Goal: Task Accomplishment & Management: Manage account settings

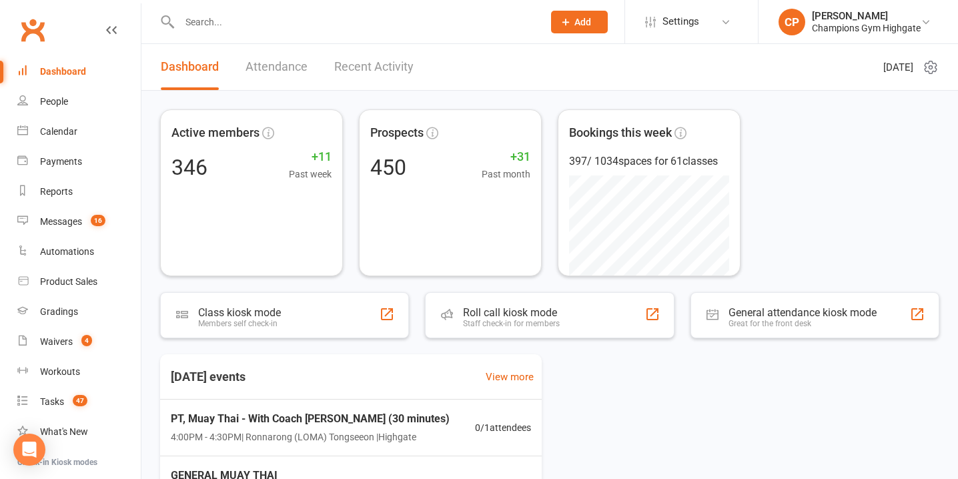
click at [591, 21] on span "Add" at bounding box center [583, 22] width 17 height 11
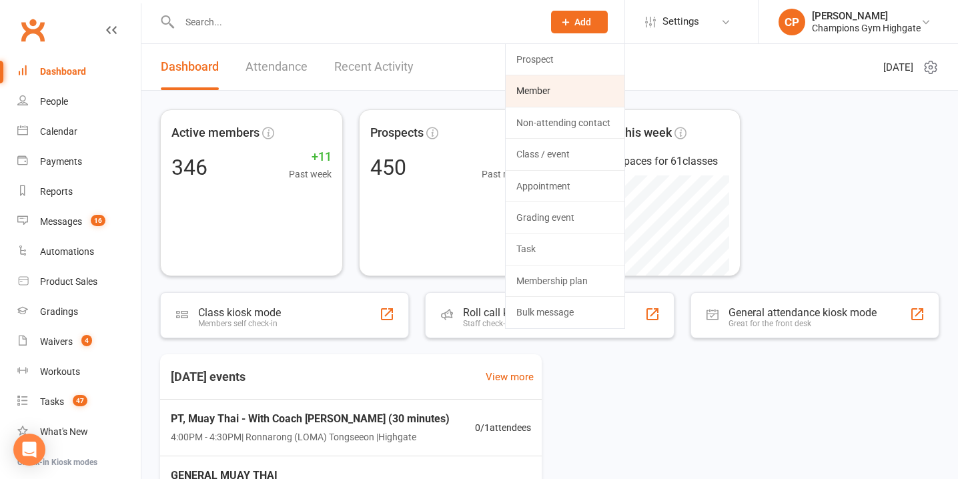
click at [579, 87] on link "Member" at bounding box center [565, 90] width 119 height 31
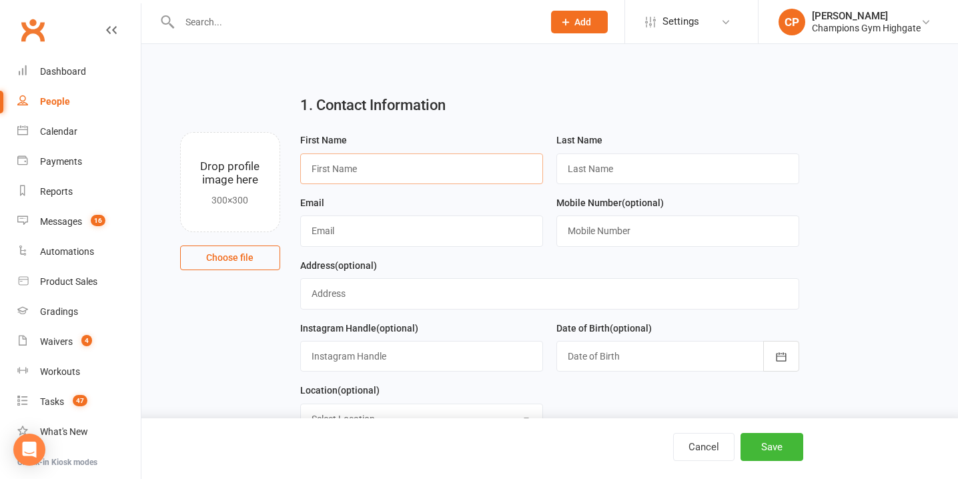
click at [352, 170] on input "text" at bounding box center [421, 168] width 243 height 31
paste input "Oscar Maloney"
drag, startPoint x: 386, startPoint y: 169, endPoint x: 338, endPoint y: 170, distance: 48.0
click at [339, 171] on input "Oscar Maloney" at bounding box center [421, 168] width 243 height 31
type input "Oscar"
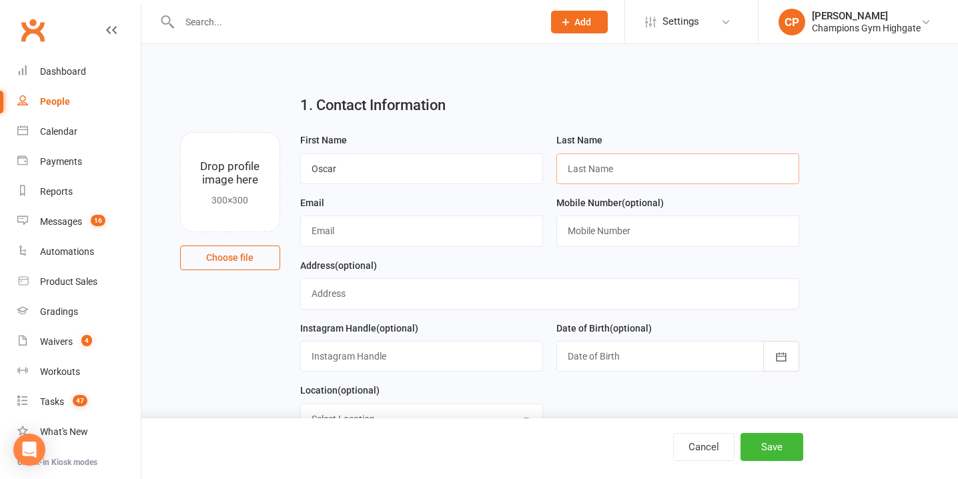
click at [609, 161] on input "text" at bounding box center [678, 168] width 243 height 31
paste input "Maloney"
type input "Maloney"
click at [609, 234] on input "text" at bounding box center [678, 231] width 243 height 31
paste input "+61480641385"
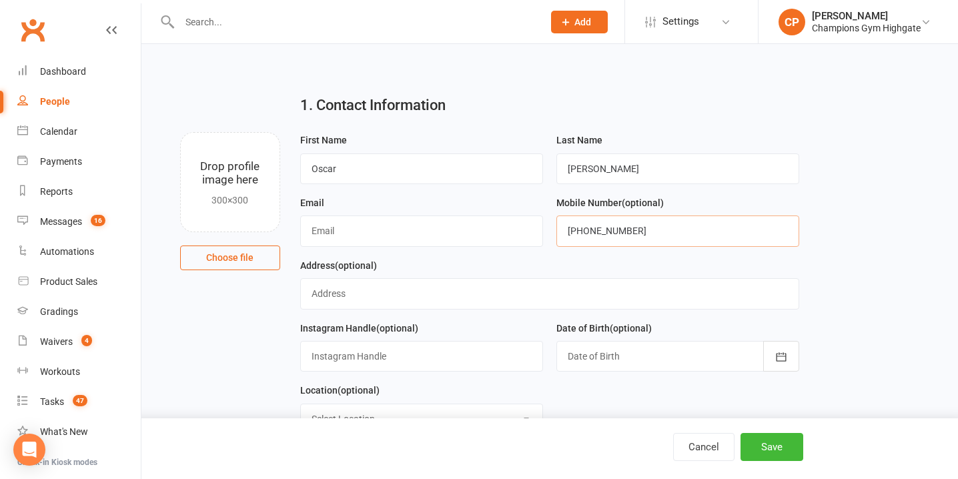
type input "+61480641385"
click at [375, 229] on input "text" at bounding box center [421, 231] width 243 height 31
paste input "ozmaloney03@gmail.com"
type input "ozmaloney03@gmail.com"
click at [462, 293] on input "text" at bounding box center [550, 293] width 500 height 31
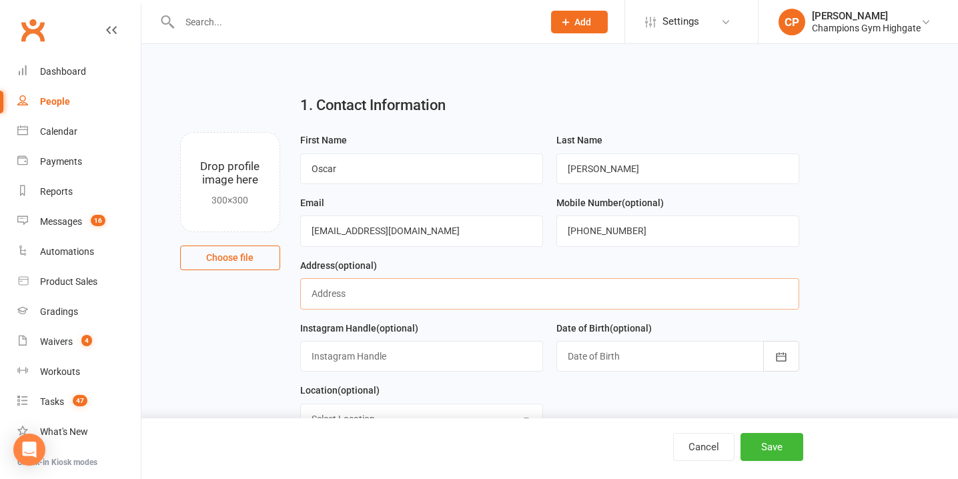
paste input "23 Cowling Way, Parmilia"
type input "23 Cowling Way, Parmilia"
click at [617, 362] on div at bounding box center [678, 356] width 243 height 31
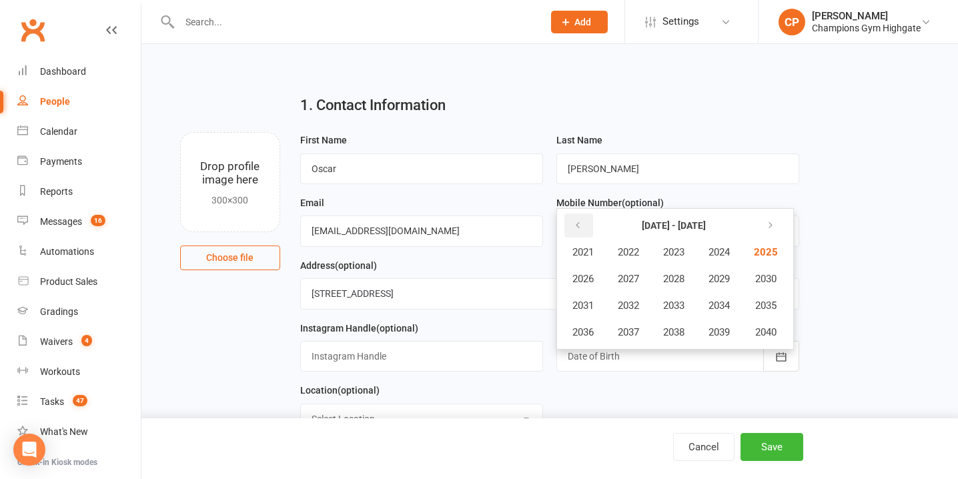
click at [581, 225] on icon "button" at bounding box center [577, 225] width 9 height 11
click at [673, 248] on span "2003" at bounding box center [673, 252] width 21 height 12
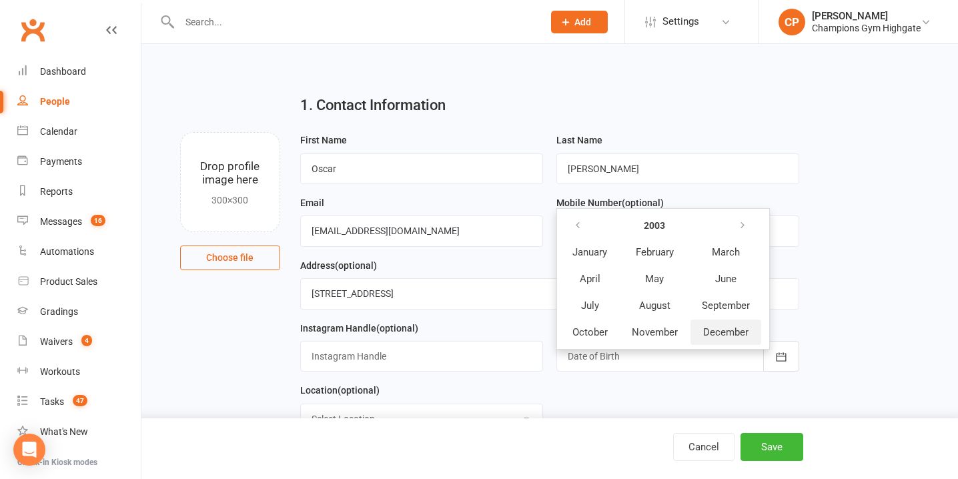
click at [719, 336] on span "December" at bounding box center [725, 332] width 45 height 12
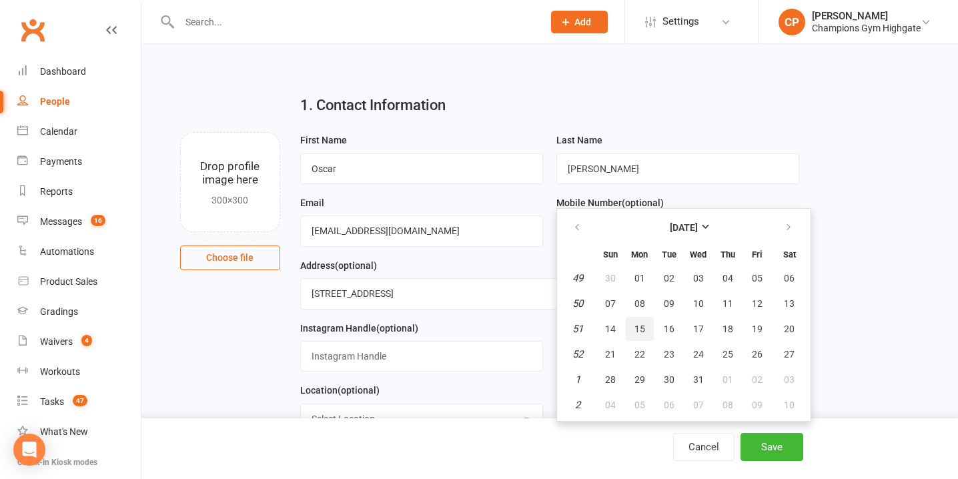
click at [643, 333] on span "15" at bounding box center [640, 329] width 11 height 11
type input "15 Dec 2003"
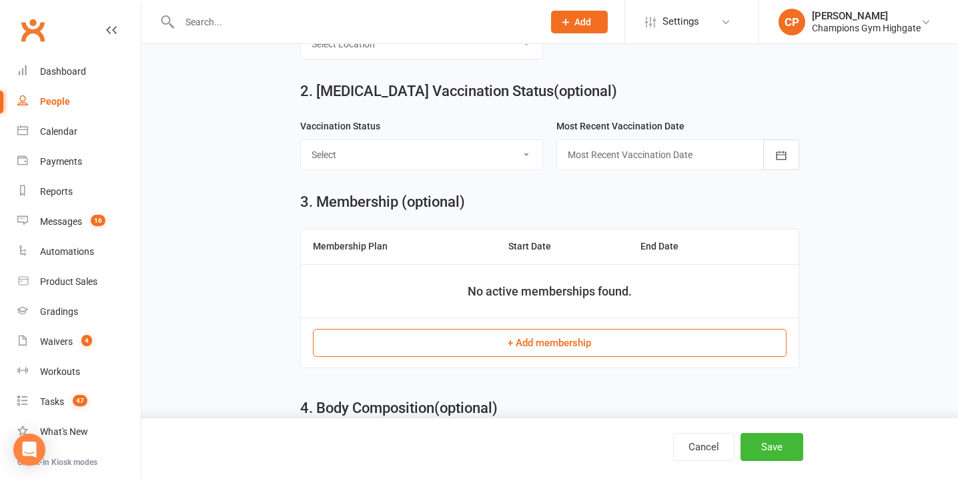
scroll to position [360, 0]
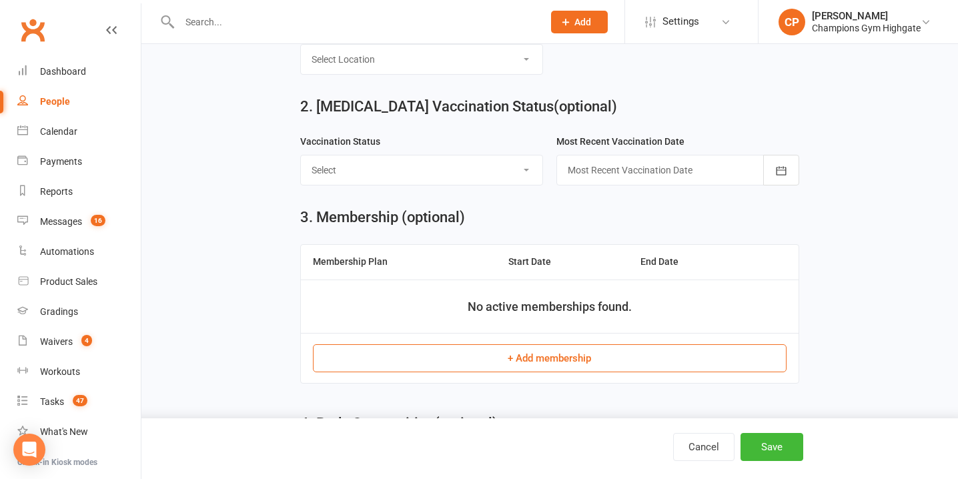
click at [517, 356] on button "+ Add membership" at bounding box center [550, 358] width 474 height 28
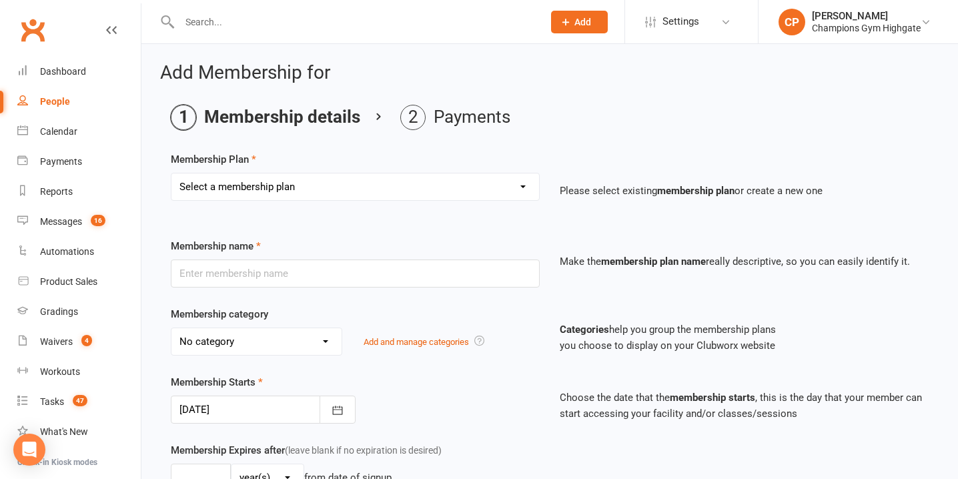
click at [316, 186] on select "Select a membership plan Create new Membership Plan New Starter Program FIFO Ne…" at bounding box center [355, 186] width 368 height 27
select select "1"
click at [171, 173] on select "Select a membership plan Create new Membership Plan New Starter Program FIFO Ne…" at bounding box center [355, 186] width 368 height 27
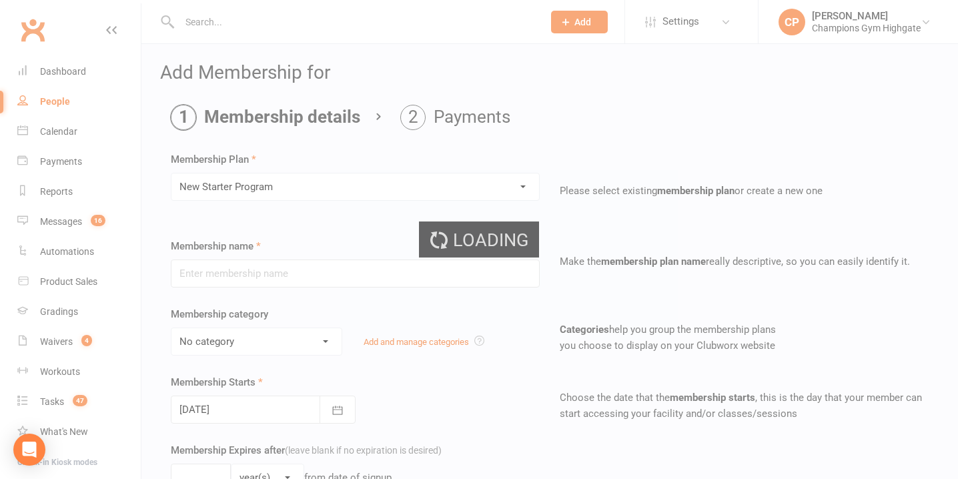
type input "New Starter Program"
select select "4"
type input "29"
select select "0"
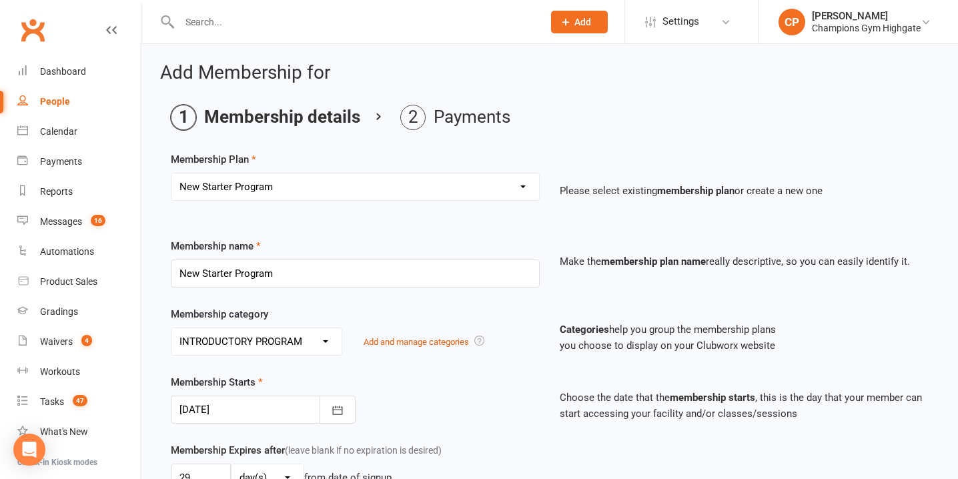
click at [236, 406] on div at bounding box center [263, 410] width 185 height 28
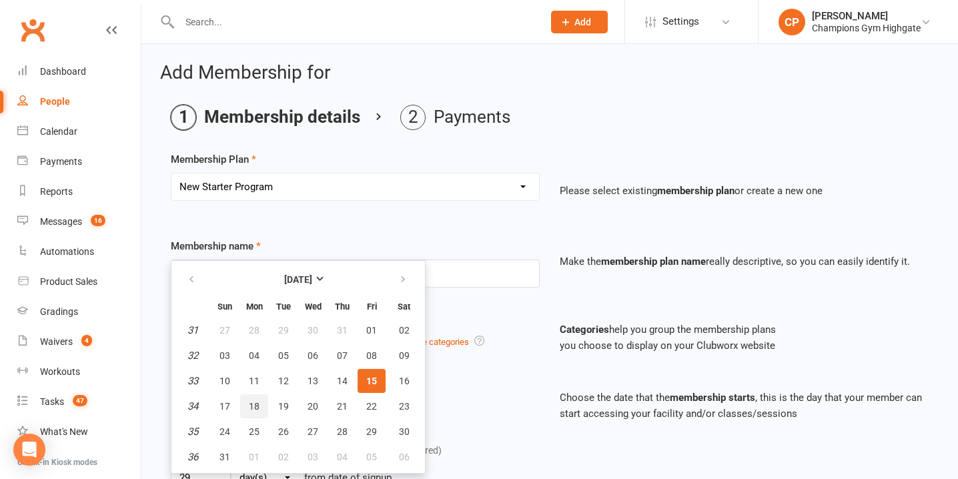
click at [251, 409] on span "18" at bounding box center [254, 406] width 11 height 11
type input "18 Aug 2025"
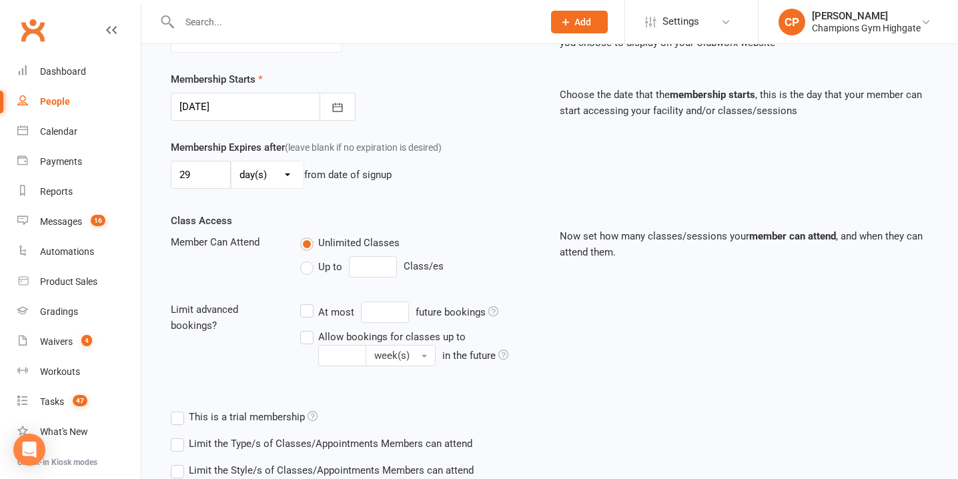
scroll to position [395, 0]
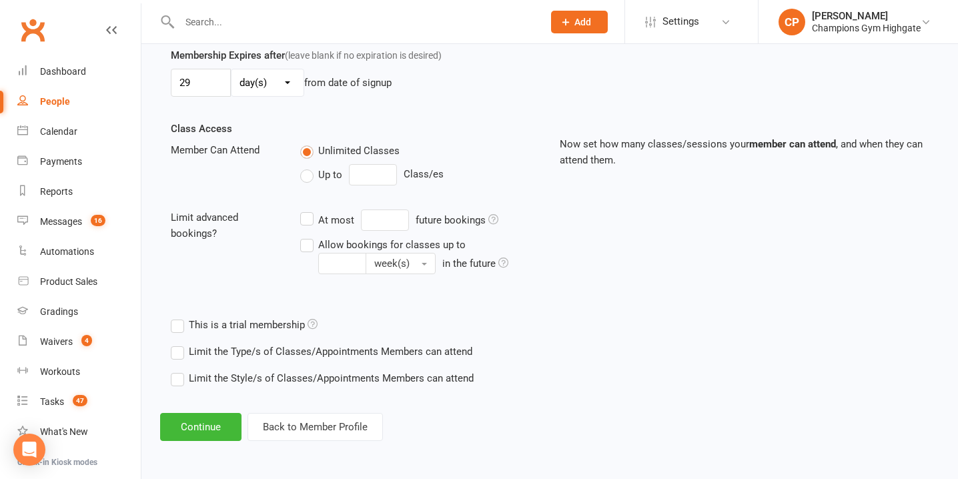
click at [180, 355] on label "Limit the Type/s of Classes/Appointments Members can attend" at bounding box center [322, 352] width 302 height 16
click at [179, 344] on input "Limit the Type/s of Classes/Appointments Members can attend" at bounding box center [175, 344] width 9 height 0
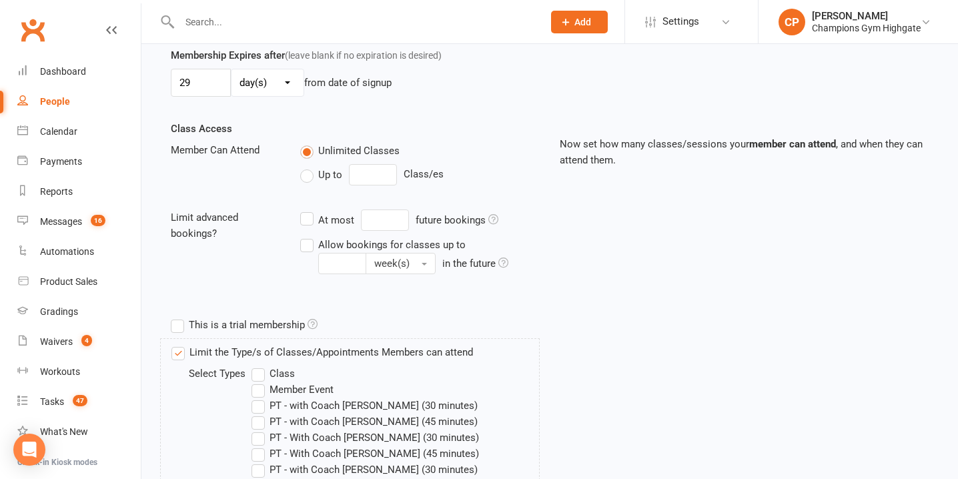
click at [262, 376] on label "Class" at bounding box center [273, 374] width 43 height 16
click at [260, 366] on input "Class" at bounding box center [256, 366] width 9 height 0
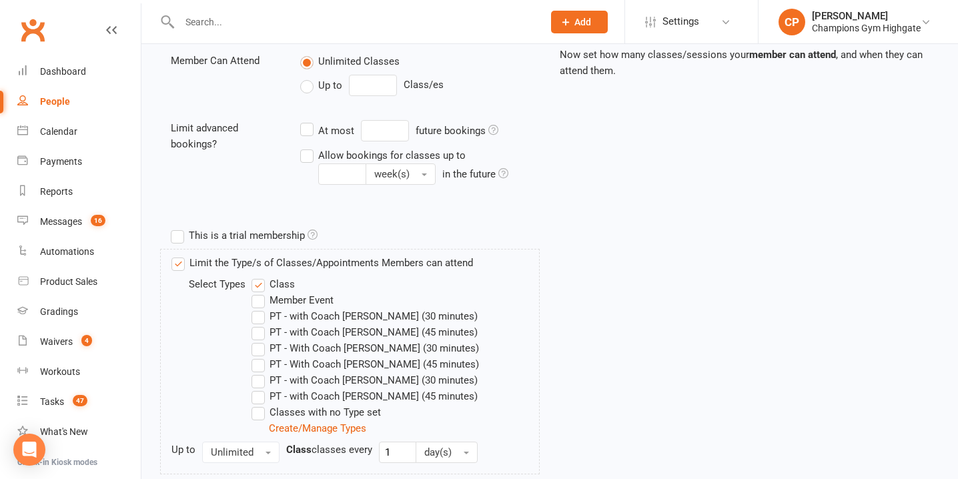
scroll to position [605, 0]
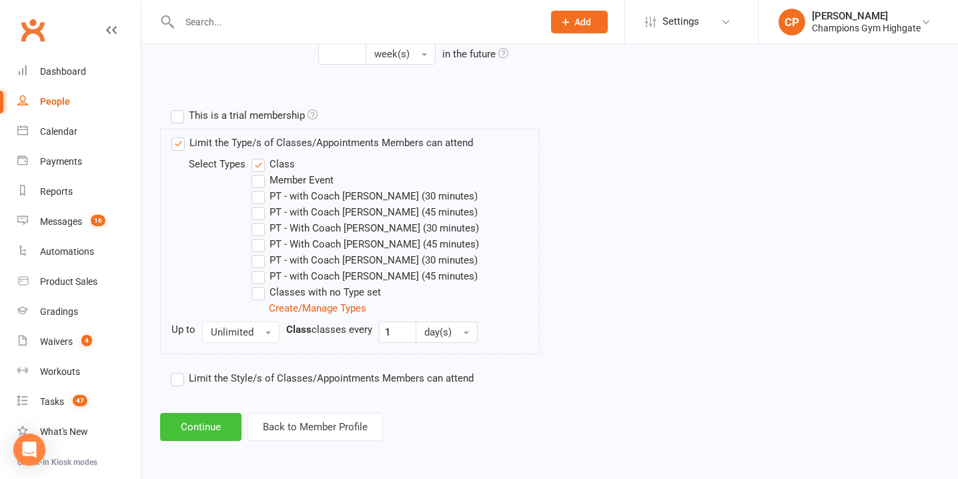
click at [217, 426] on button "Continue" at bounding box center [200, 427] width 81 height 28
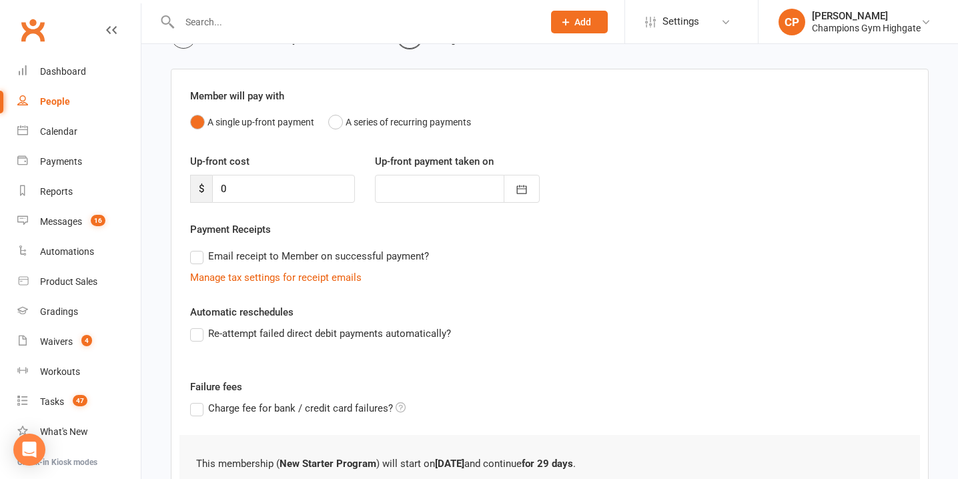
scroll to position [194, 0]
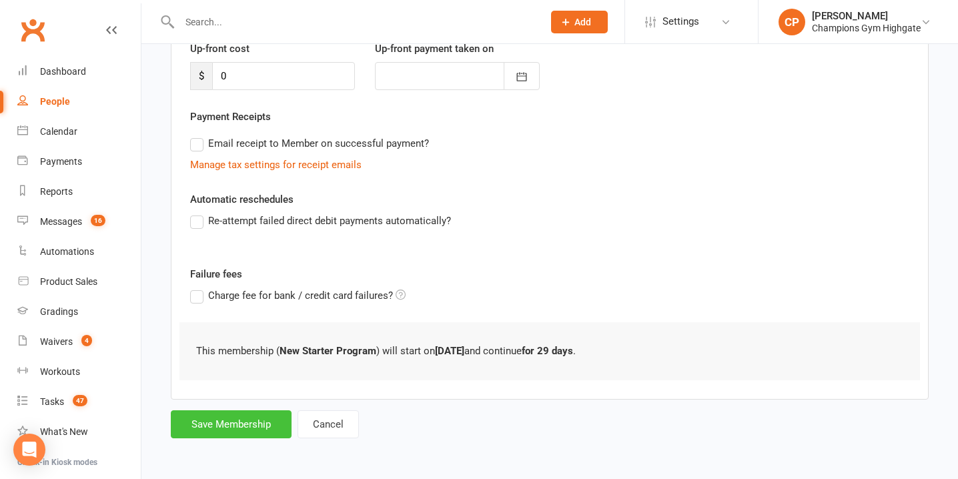
click at [260, 420] on button "Save Membership" at bounding box center [231, 424] width 121 height 28
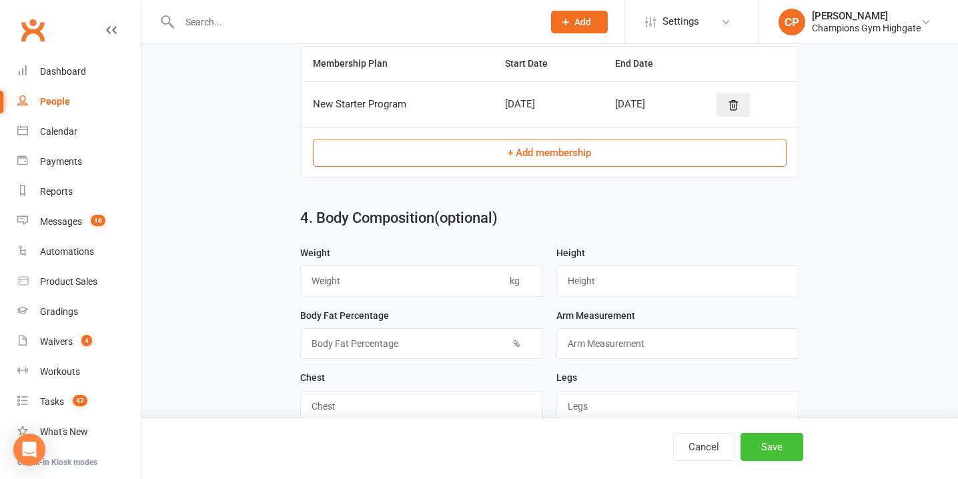
click at [769, 448] on button "Save" at bounding box center [772, 447] width 63 height 28
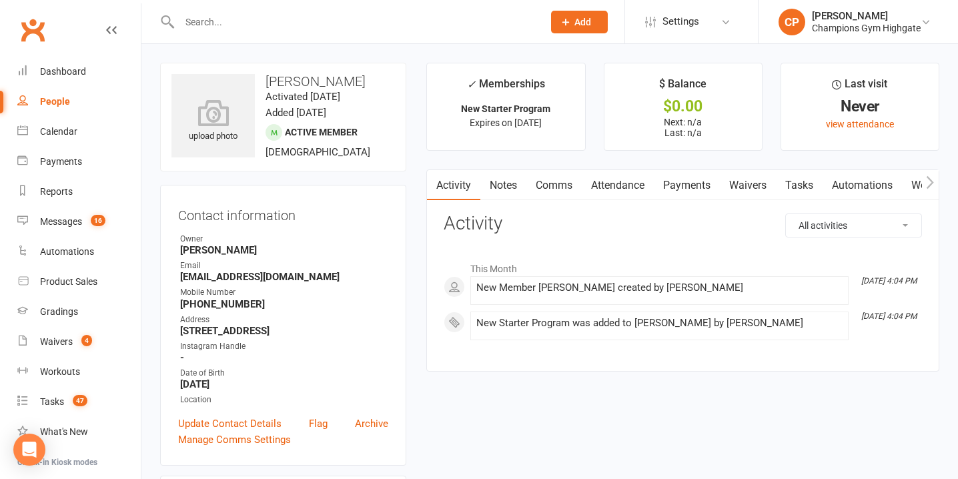
click at [511, 186] on link "Notes" at bounding box center [503, 185] width 46 height 31
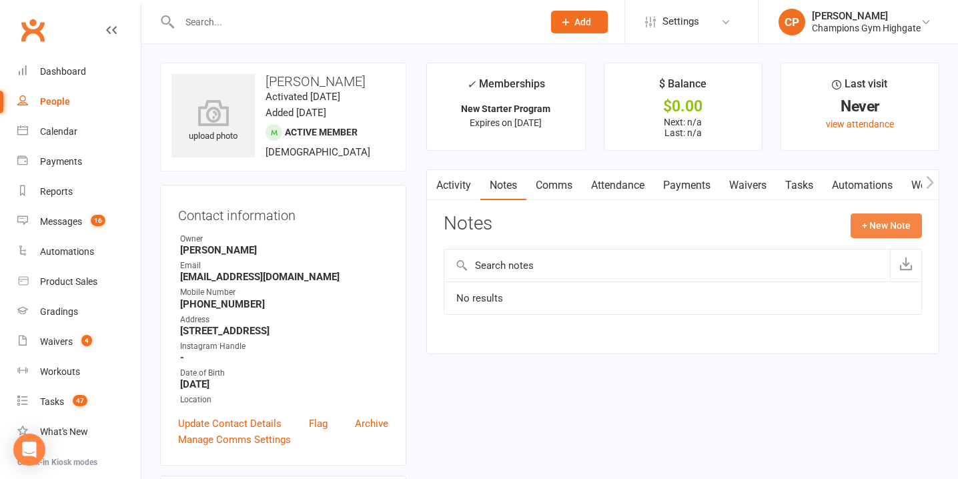
click at [872, 228] on button "+ New Note" at bounding box center [886, 226] width 71 height 24
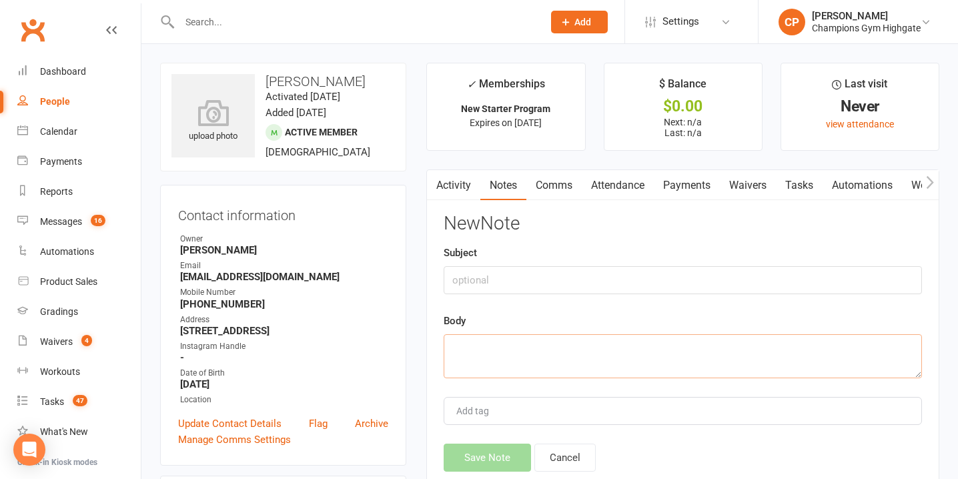
click at [501, 347] on textarea at bounding box center [683, 356] width 478 height 44
paste textarea "WHY NOW? Gym shopping - current gym is too far away & timetable doesn’t work IN…"
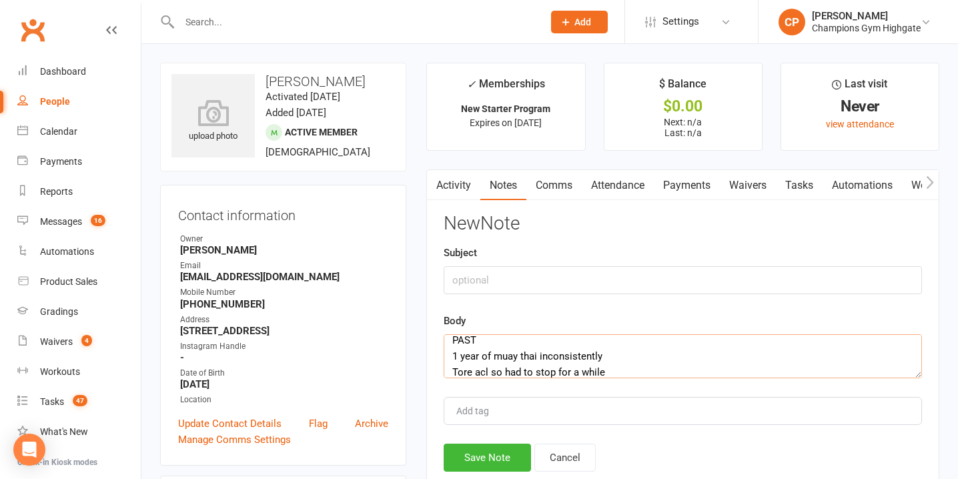
type textarea "WHY NOW? Gym shopping - current gym is too far away & timetable doesn’t work IN…"
click at [487, 279] on input "text" at bounding box center [683, 280] width 478 height 28
type input "INFO"
click at [485, 460] on button "Save Note" at bounding box center [487, 458] width 87 height 28
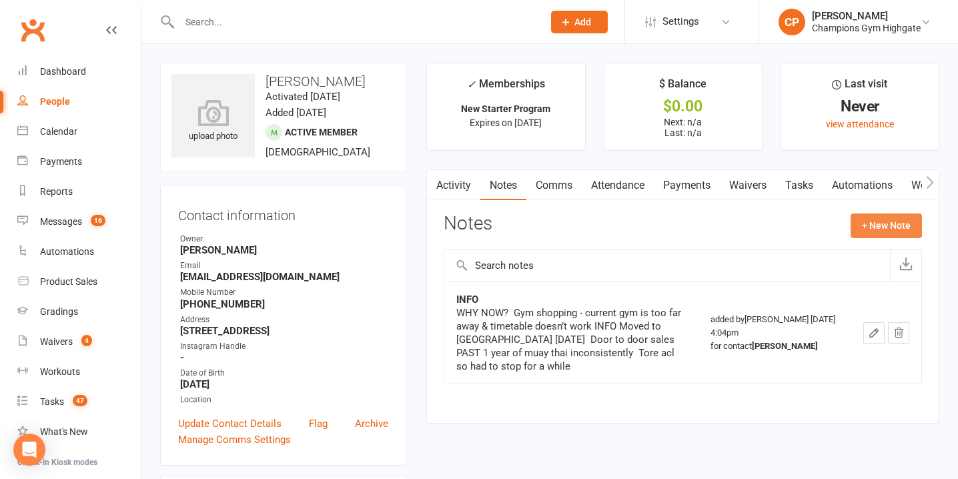
click at [873, 232] on button "+ New Note" at bounding box center [886, 226] width 71 height 24
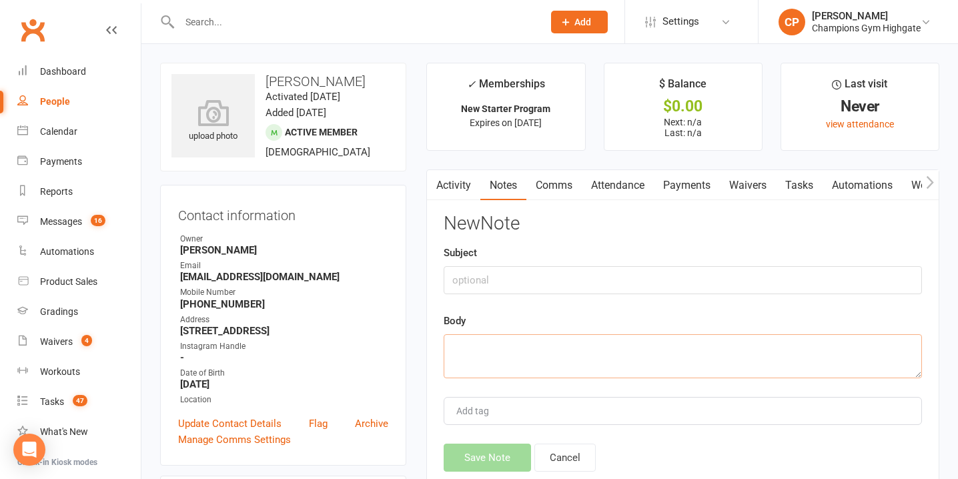
click at [515, 356] on textarea at bounding box center [683, 356] width 478 height 44
paste textarea "Fight one day Train consistently & create a routine Get fitter - get fight read…"
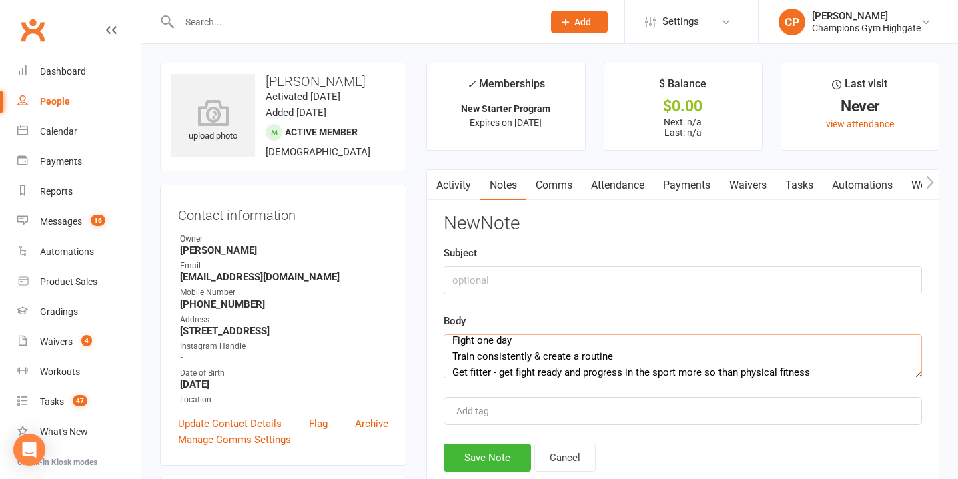
type textarea "Fight one day Train consistently & create a routine Get fitter - get fight read…"
click at [504, 275] on input "text" at bounding box center [683, 280] width 478 height 28
type input "GOALS"
click at [506, 453] on button "Save Note" at bounding box center [487, 458] width 87 height 28
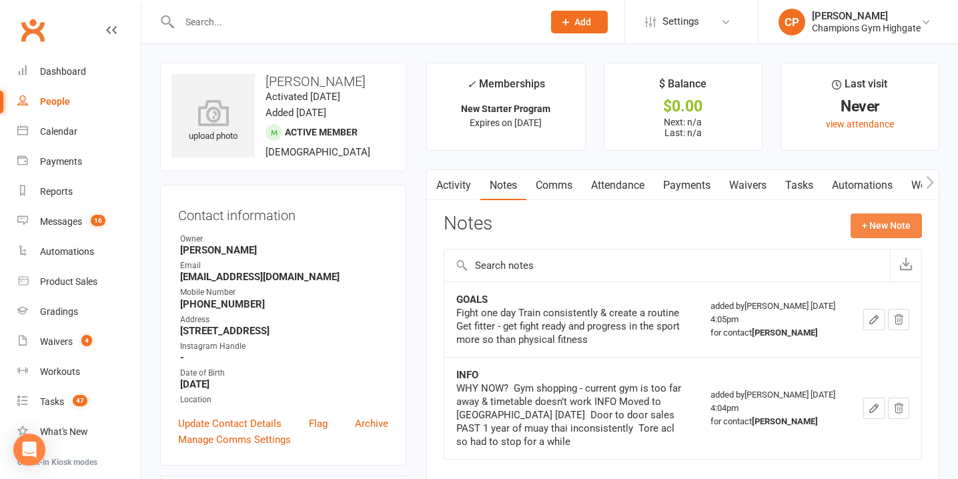
click at [855, 226] on button "+ New Note" at bounding box center [886, 226] width 71 height 24
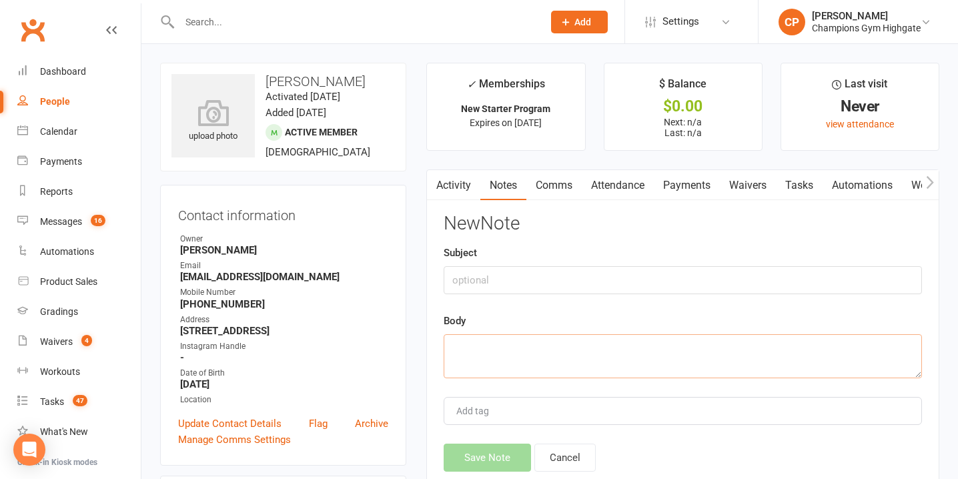
click at [500, 343] on textarea at bounding box center [683, 356] width 478 height 44
paste textarea "CURRENT Occasional weightlifting & running SCHEDULE Work 10am-6pm Prefer mornin…"
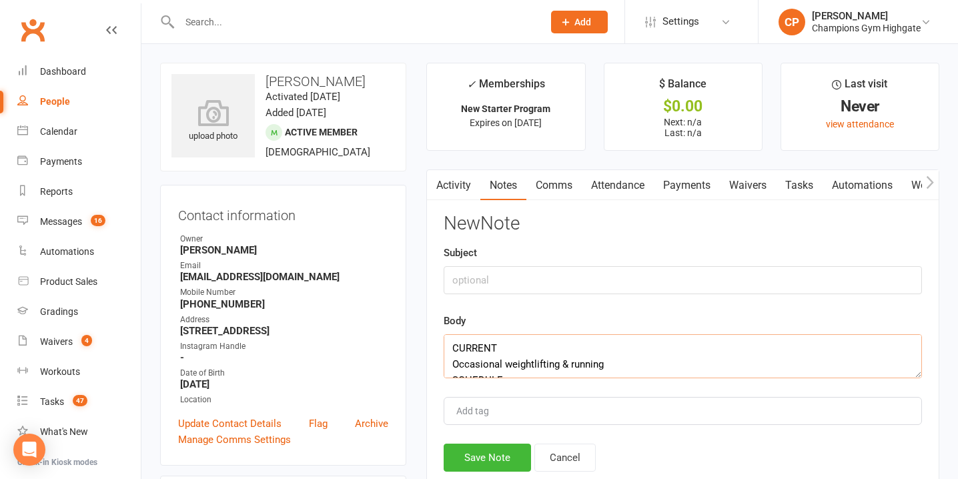
scroll to position [56, 0]
type textarea "CURRENT Occasional weightlifting & running SCHEDULE Work 10am-6pm Prefer mornin…"
click at [495, 272] on input "text" at bounding box center [683, 280] width 478 height 28
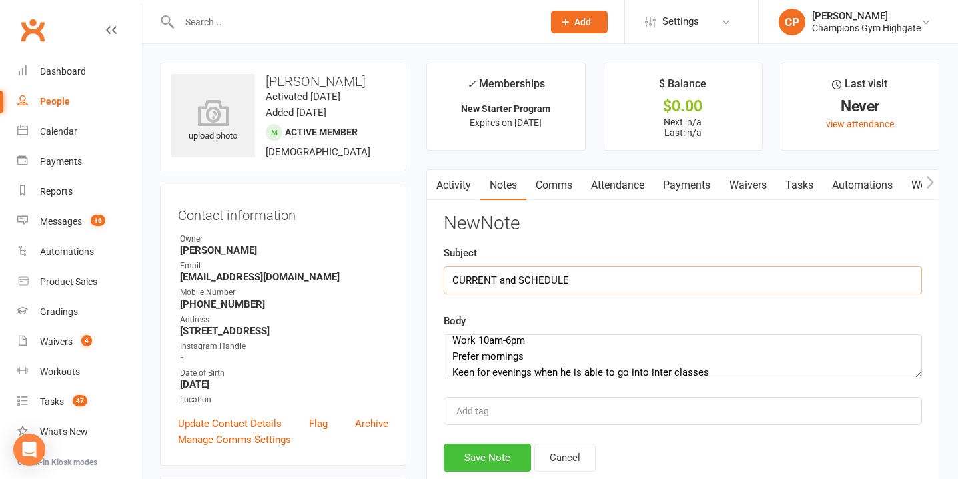
type input "CURRENT and SCHEDULE"
click at [506, 462] on button "Save Note" at bounding box center [487, 458] width 87 height 28
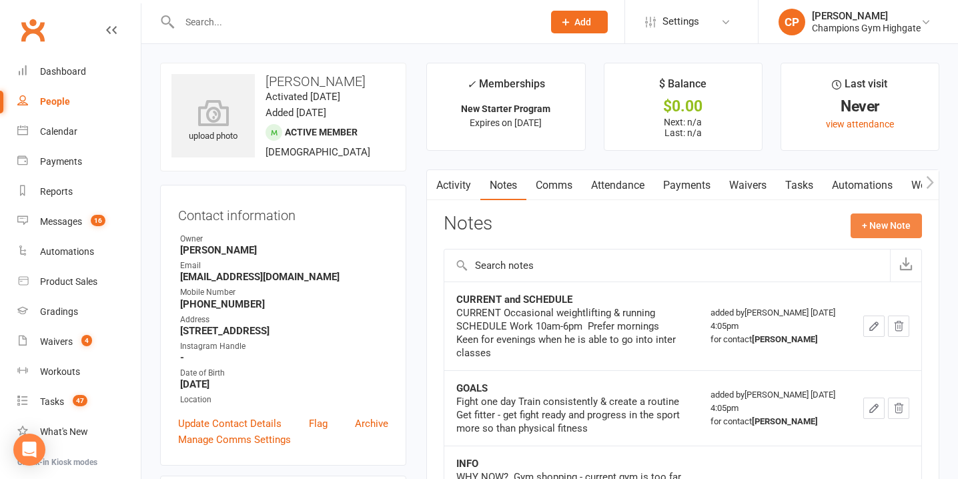
click at [869, 223] on button "+ New Note" at bounding box center [886, 226] width 71 height 24
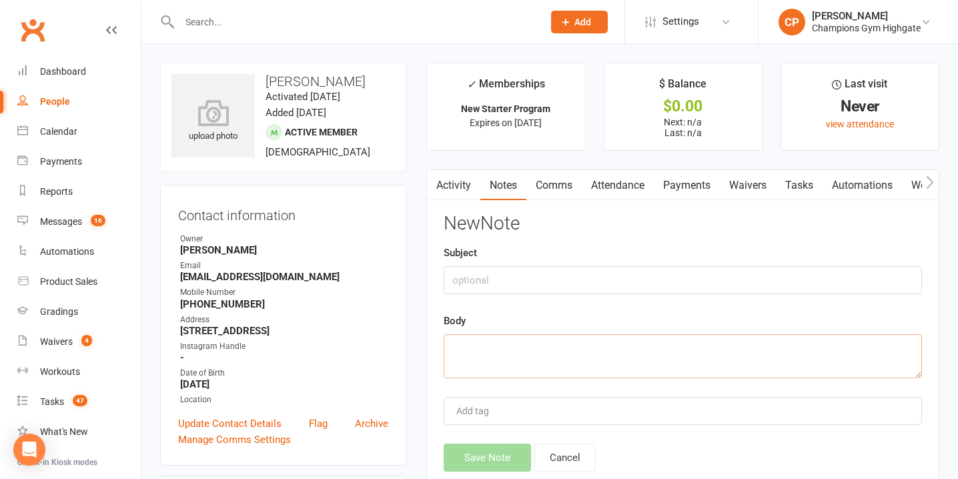
click at [557, 367] on textarea at bounding box center [683, 356] width 478 height 44
paste textarea "Has been training for about 1 year but is super keen to sparring again. Might b…"
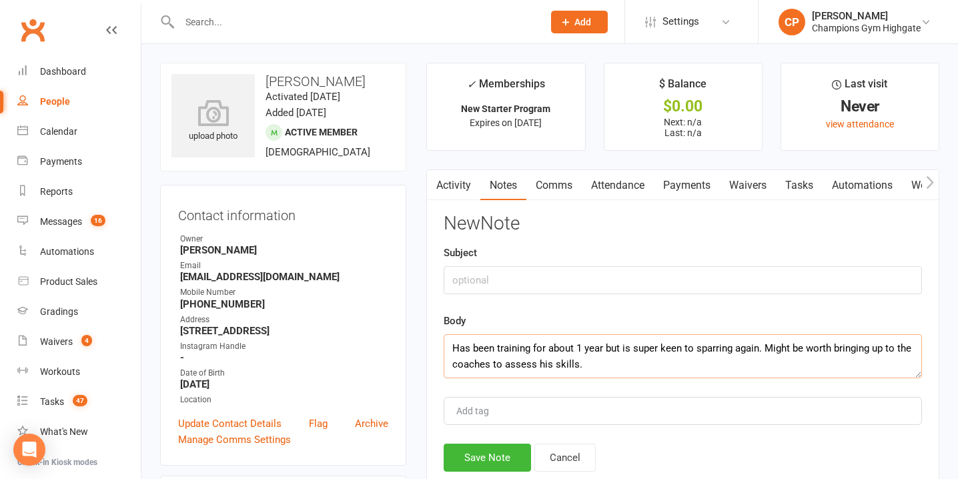
type textarea "Has been training for about 1 year but is super keen to sparring again. Might b…"
click at [519, 282] on input "text" at bounding box center [683, 280] width 478 height 28
type input "NOTES FROM ASANA"
click at [502, 454] on button "Save Note" at bounding box center [487, 458] width 87 height 28
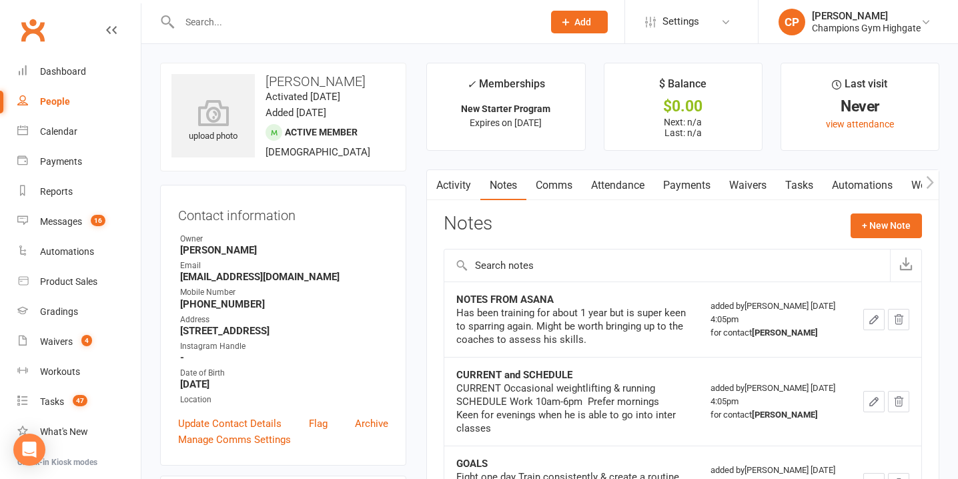
click at [629, 188] on link "Attendance" at bounding box center [618, 185] width 72 height 31
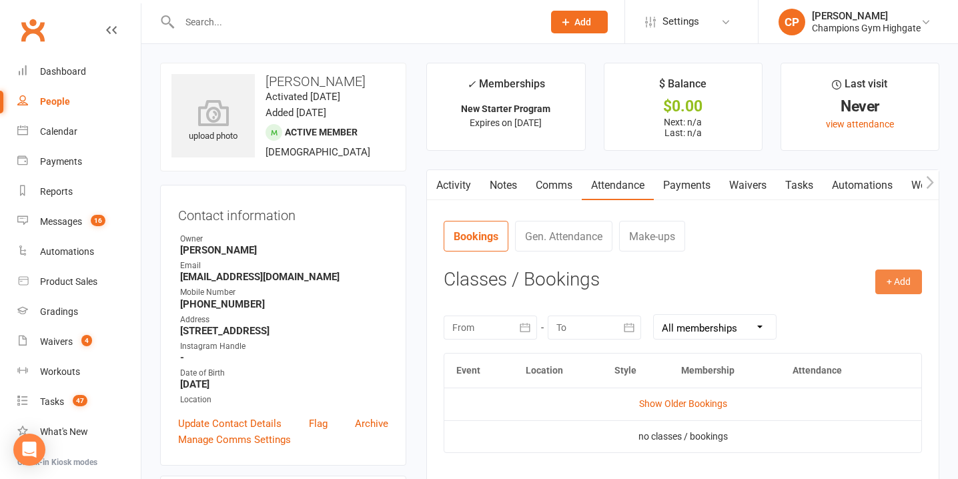
click at [899, 289] on button "+ Add" at bounding box center [898, 282] width 47 height 24
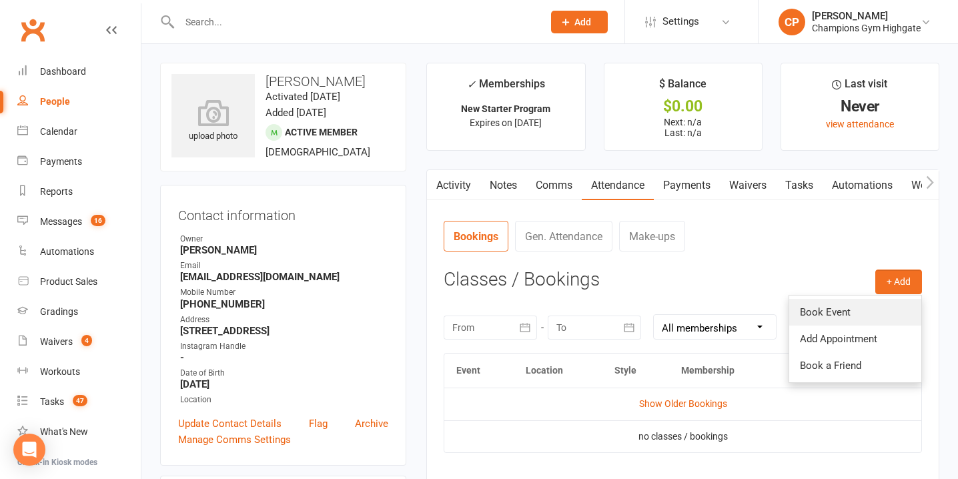
click at [815, 308] on link "Book Event" at bounding box center [855, 312] width 132 height 27
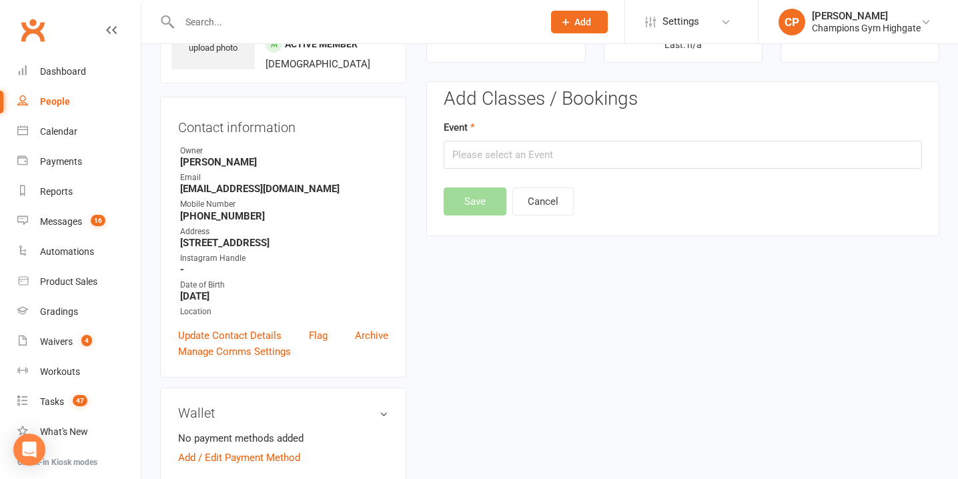
scroll to position [102, 0]
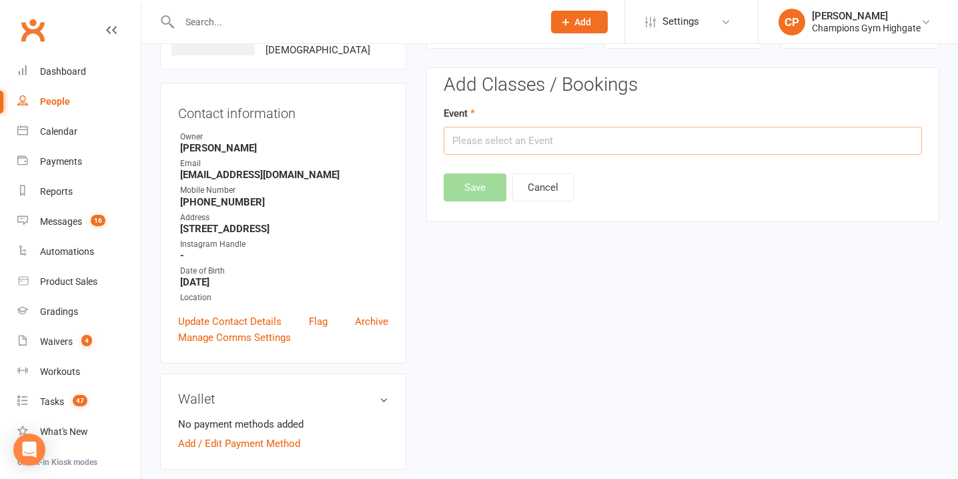
click at [504, 144] on input "text" at bounding box center [683, 141] width 478 height 28
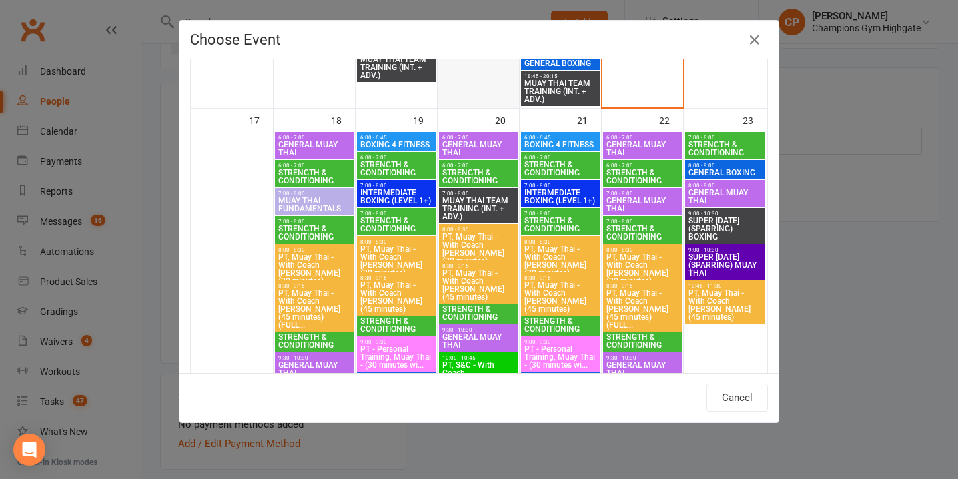
scroll to position [2240, 0]
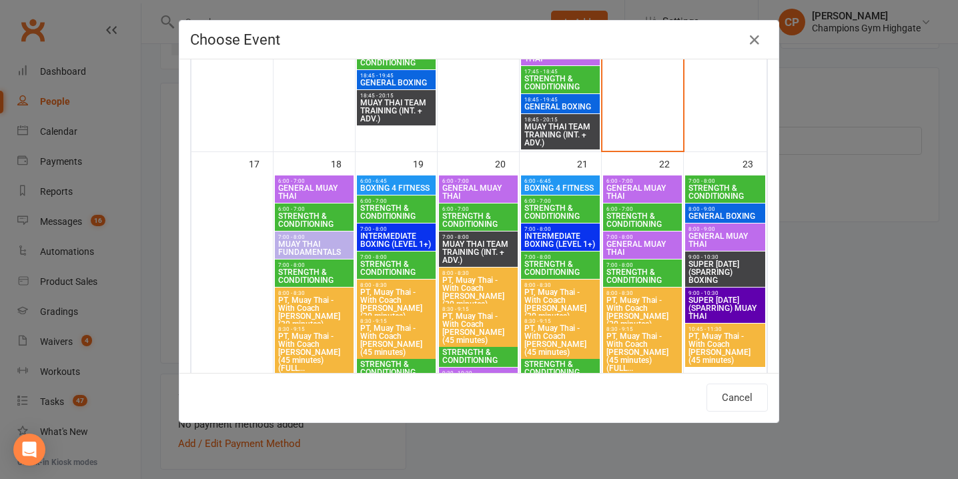
click at [319, 185] on span "GENERAL MUAY THAI" at bounding box center [314, 192] width 73 height 16
type input "GENERAL MUAY THAI - Aug 18, 2025 6:00:00 AM"
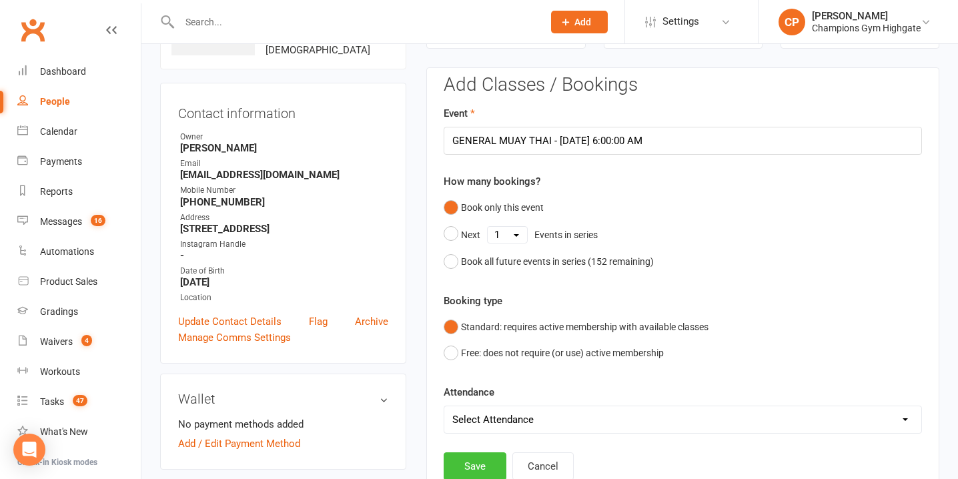
click at [471, 460] on button "Save" at bounding box center [475, 466] width 63 height 28
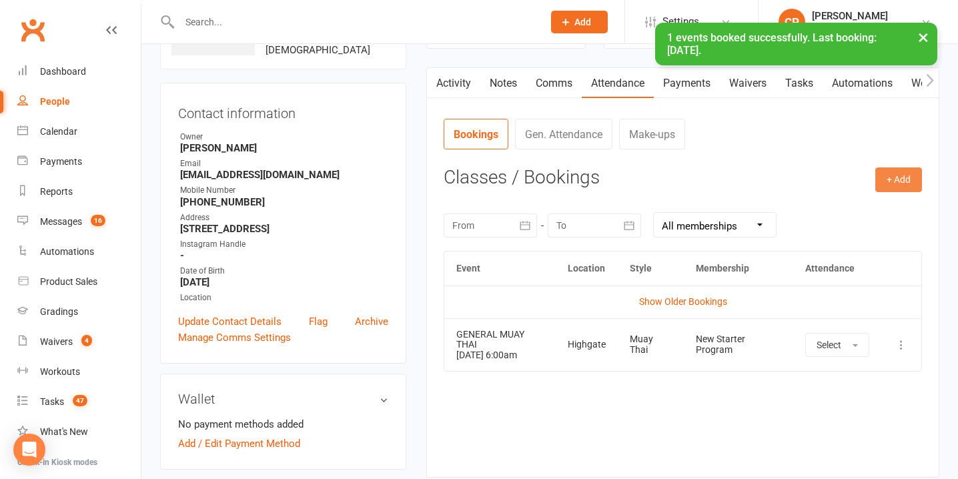
click at [879, 174] on button "+ Add" at bounding box center [898, 179] width 47 height 24
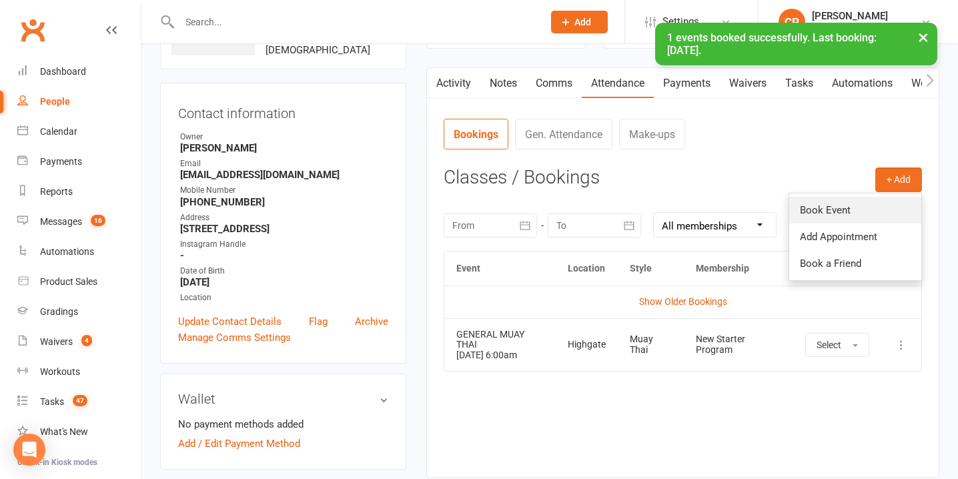
click at [823, 205] on link "Book Event" at bounding box center [855, 210] width 132 height 27
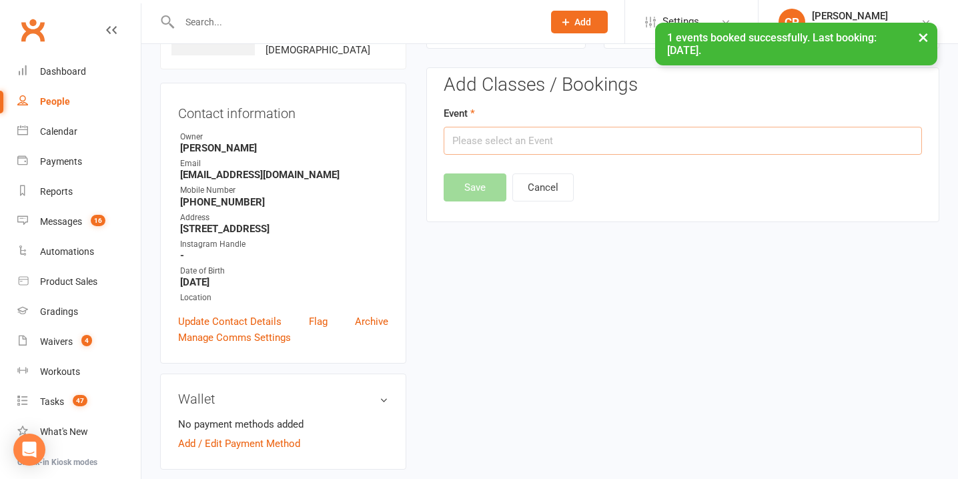
click at [495, 137] on input "text" at bounding box center [683, 141] width 478 height 28
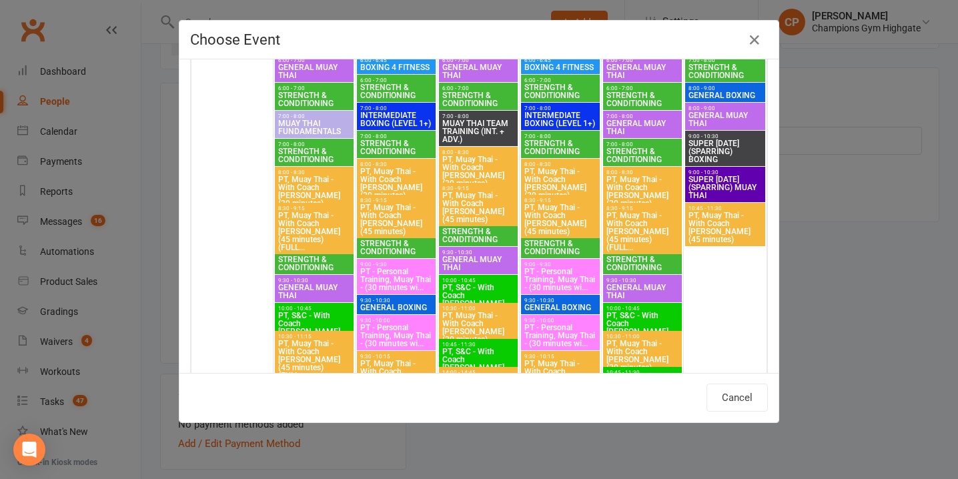
scroll to position [2321, 0]
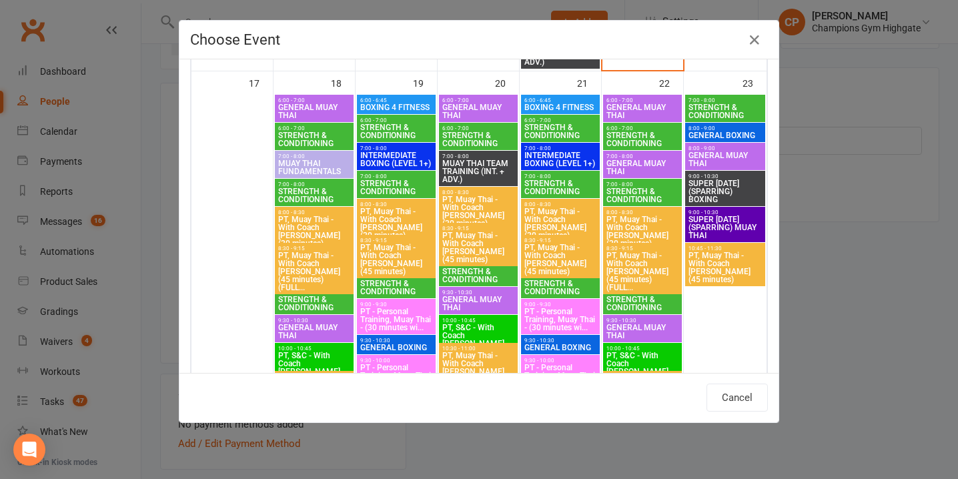
click at [312, 157] on span "7:00 - 8:00" at bounding box center [314, 156] width 73 height 6
type input "MUAY THAI FUNDAMENTALS - Aug 18, 2025 7:00:00 AM"
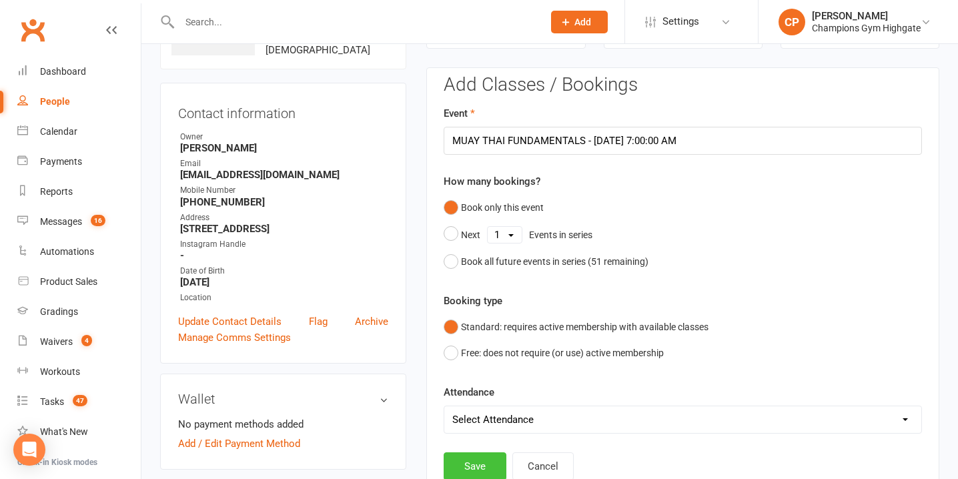
click at [464, 460] on button "Save" at bounding box center [475, 466] width 63 height 28
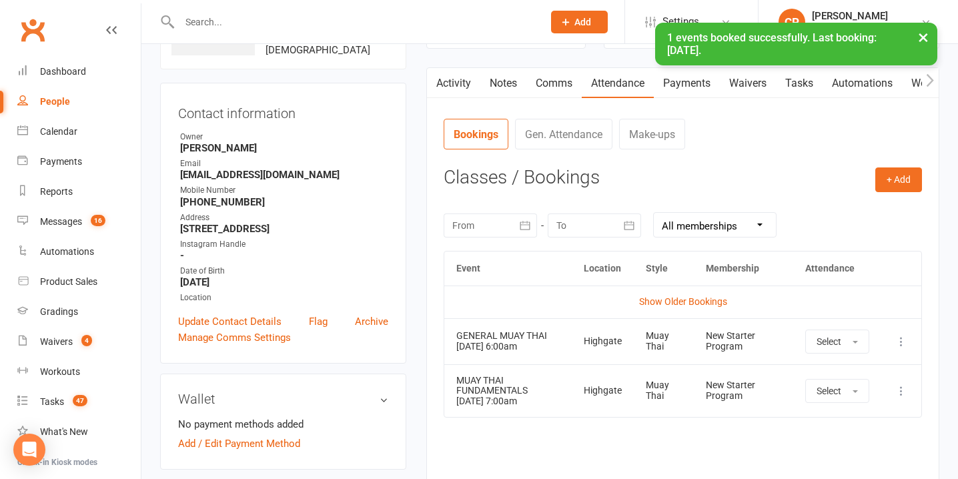
click at [704, 79] on link "Payments" at bounding box center [687, 83] width 66 height 31
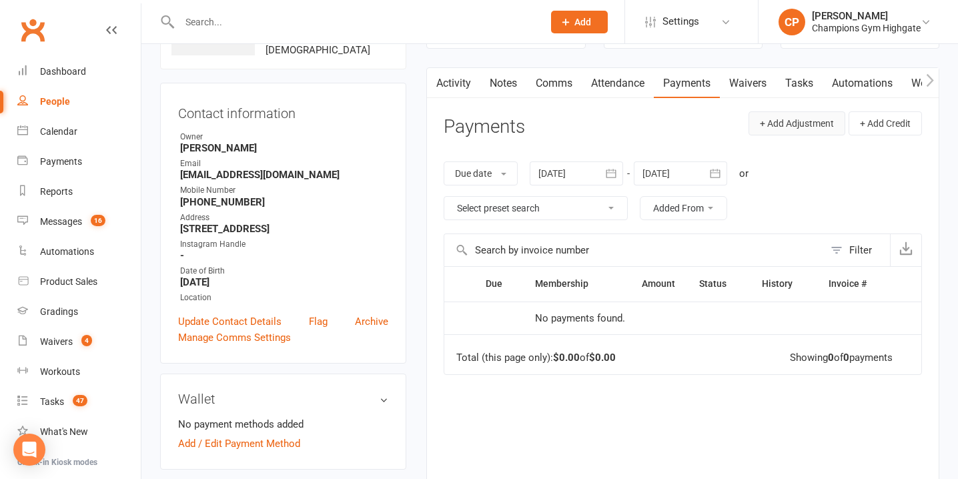
click at [802, 121] on button "+ Add Adjustment" at bounding box center [797, 123] width 97 height 24
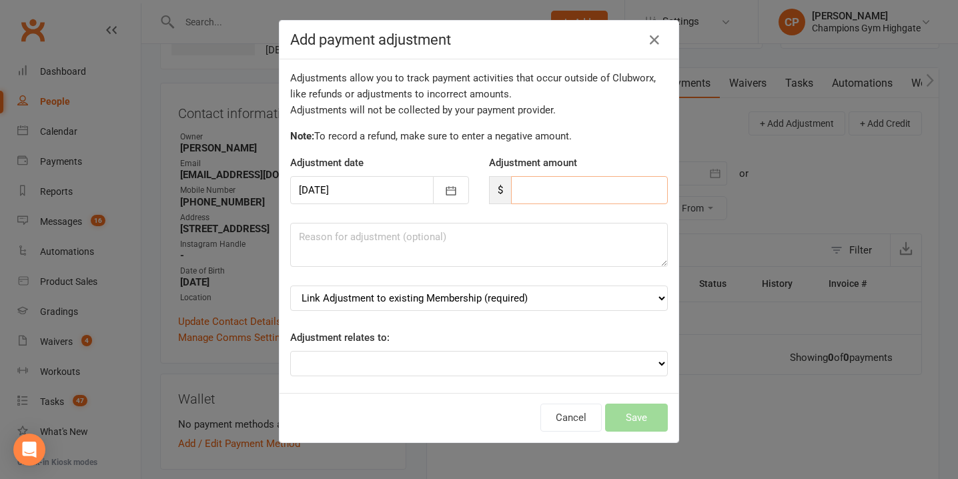
click at [549, 194] on input "number" at bounding box center [589, 190] width 157 height 28
type input "299"
click at [476, 310] on select "Link Adjustment to existing Membership (required) New Starter Program (starts: …" at bounding box center [479, 298] width 378 height 25
select select "0"
click at [290, 286] on select "Link Adjustment to existing Membership (required) New Starter Program (starts: …" at bounding box center [479, 298] width 378 height 25
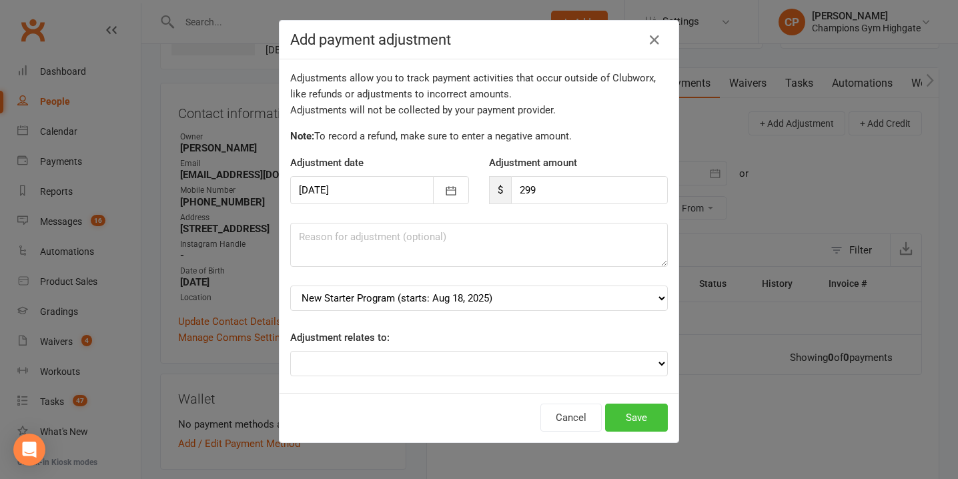
click at [652, 415] on button "Save" at bounding box center [636, 418] width 63 height 28
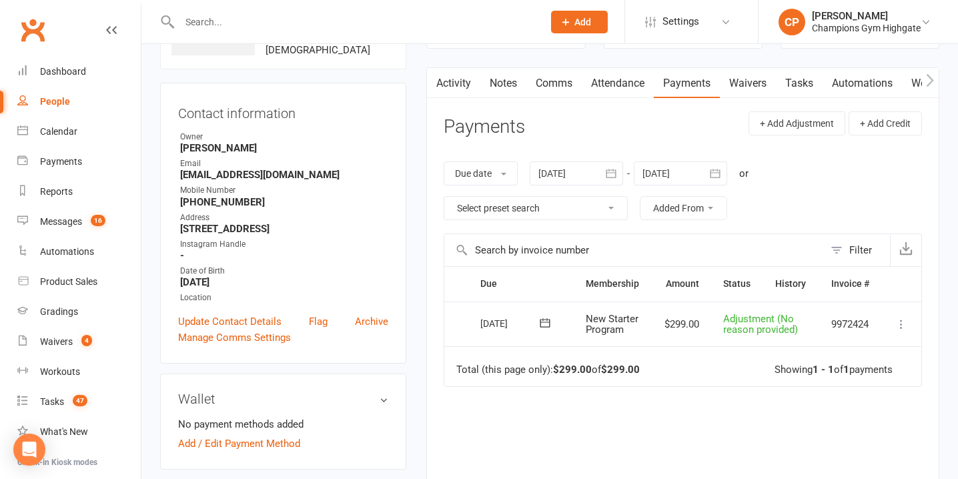
click at [504, 79] on link "Notes" at bounding box center [503, 83] width 46 height 31
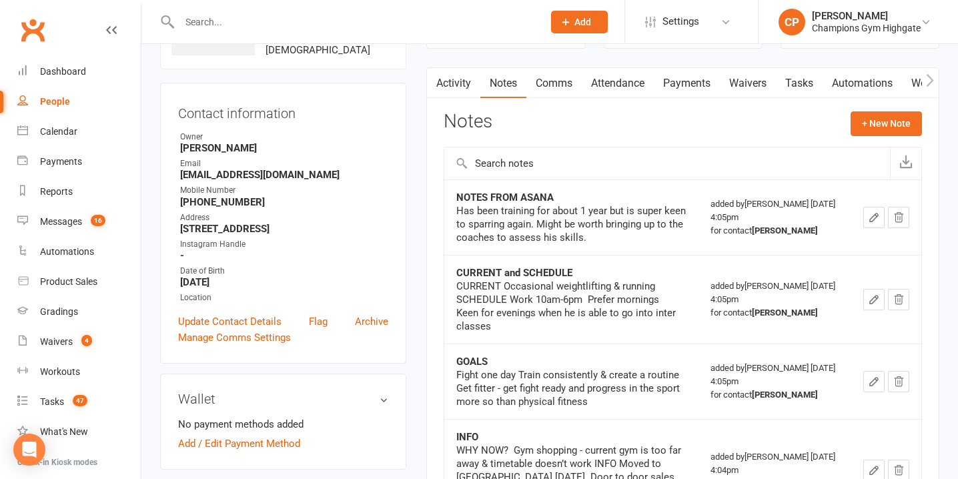
click at [560, 85] on link "Comms" at bounding box center [553, 83] width 55 height 31
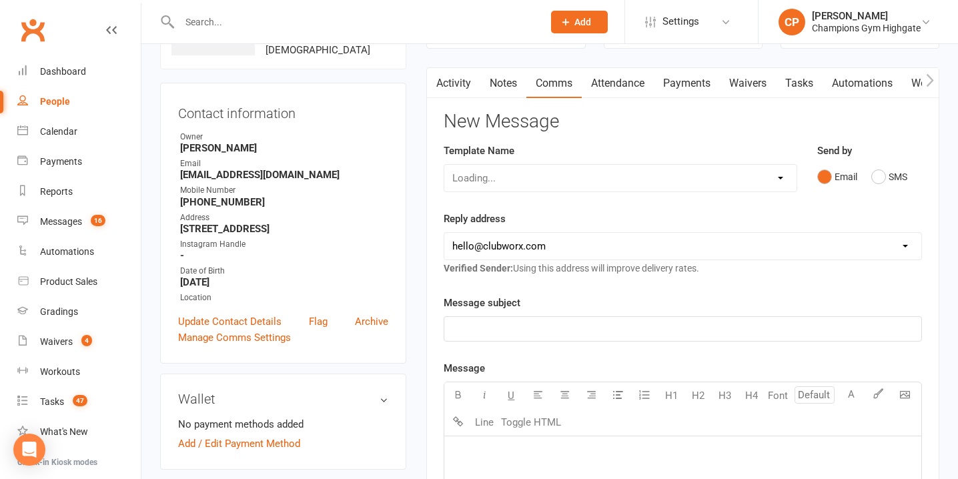
click at [761, 179] on select "Loading..." at bounding box center [620, 178] width 352 height 27
select select "30"
click at [444, 165] on select "Select Template [SMS] 14 days non-attendance sms [Email] A. First Timer Trial […" at bounding box center [620, 178] width 352 height 27
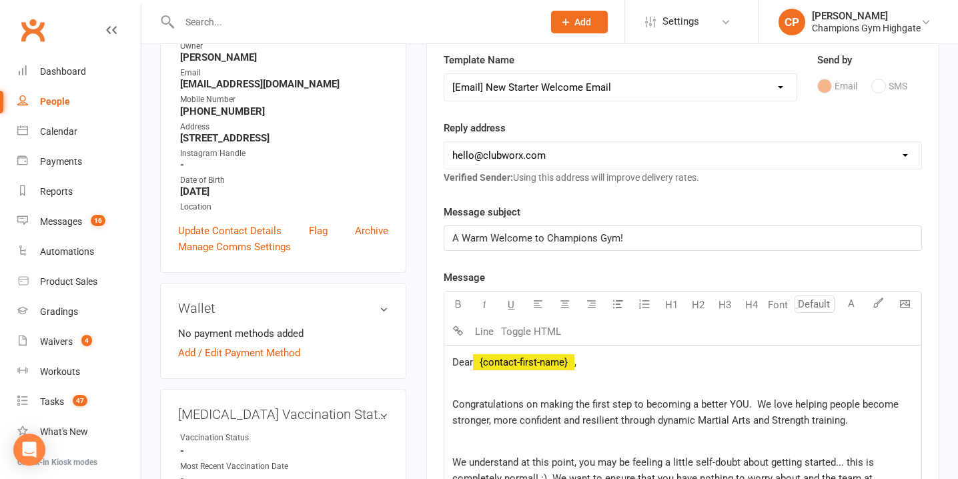
scroll to position [208, 0]
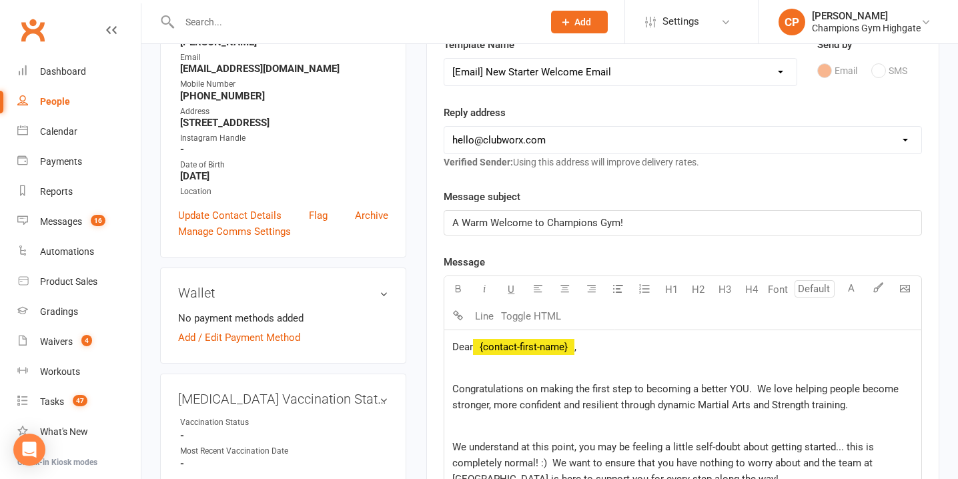
click at [657, 136] on select "hello@clubworx.com membershighgate@championsgym.com.au helen@championsgym.com.a…" at bounding box center [682, 140] width 477 height 27
select select "8"
click at [444, 127] on select "hello@clubworx.com membershighgate@championsgym.com.au helen@championsgym.com.a…" at bounding box center [682, 140] width 477 height 27
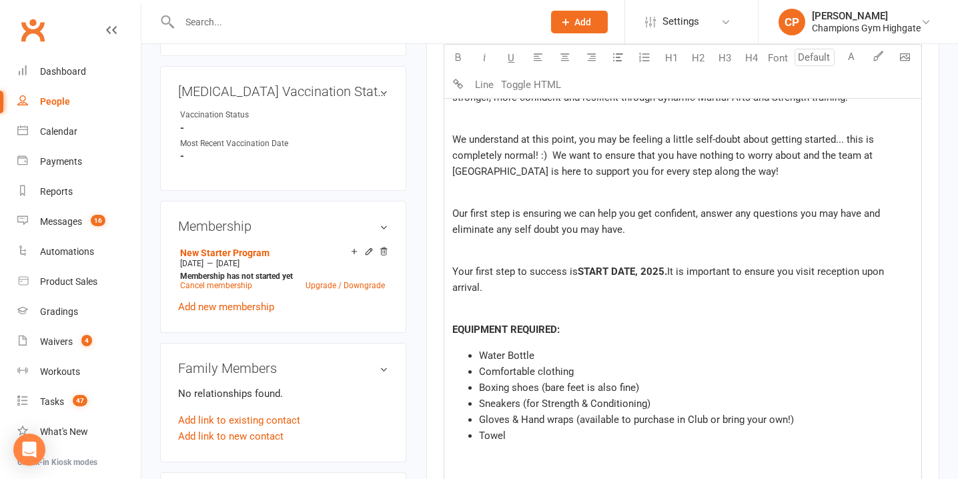
scroll to position [522, 0]
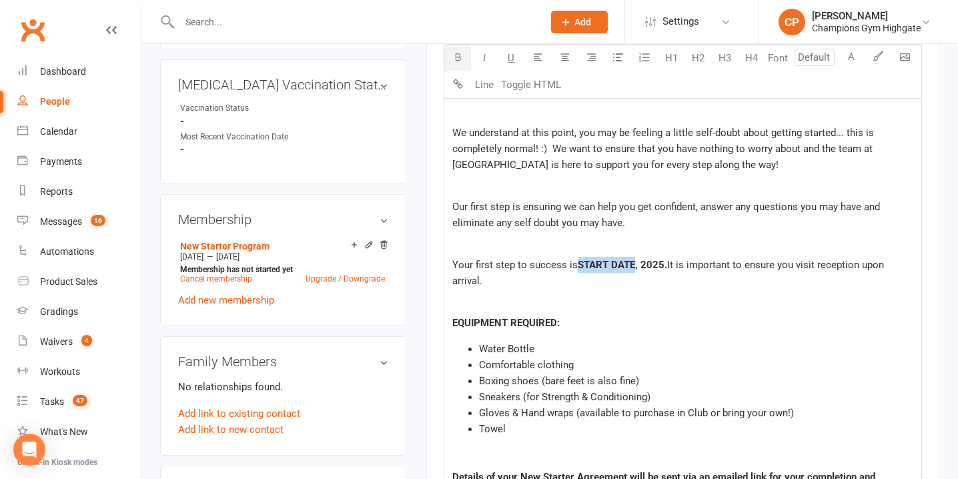
drag, startPoint x: 633, startPoint y: 269, endPoint x: 579, endPoint y: 268, distance: 54.1
click at [579, 268] on span "START DATE, 2025" at bounding box center [621, 265] width 87 height 12
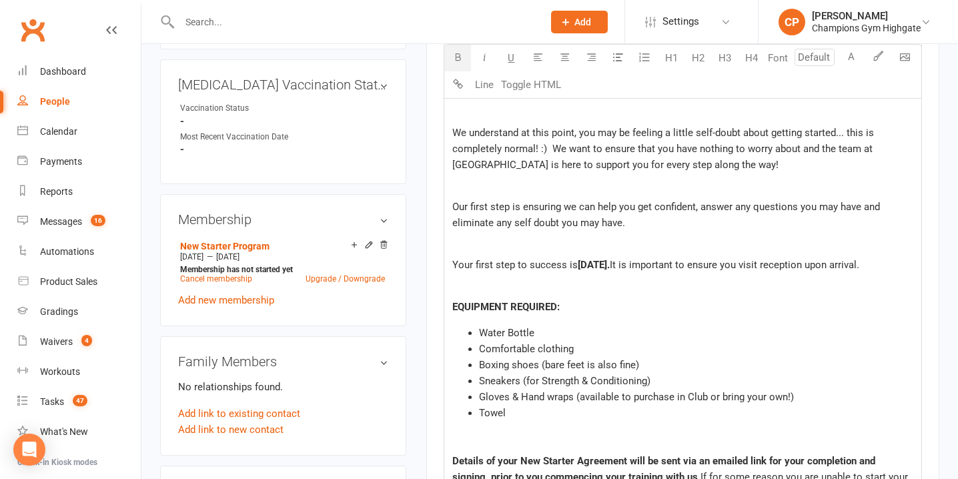
click at [581, 265] on span "AUGUST 18th, 2025." at bounding box center [594, 265] width 32 height 12
drag, startPoint x: 623, startPoint y: 268, endPoint x: 581, endPoint y: 268, distance: 41.4
click at [581, 268] on p "Your first step to success is MONDAY AUGUST 18th, 2025. It is important to ensu…" at bounding box center [682, 265] width 461 height 16
click at [646, 314] on div "Dear ﻿ {contact-first-name} , Congratulations on making the first step to becom…" at bounding box center [682, 469] width 477 height 906
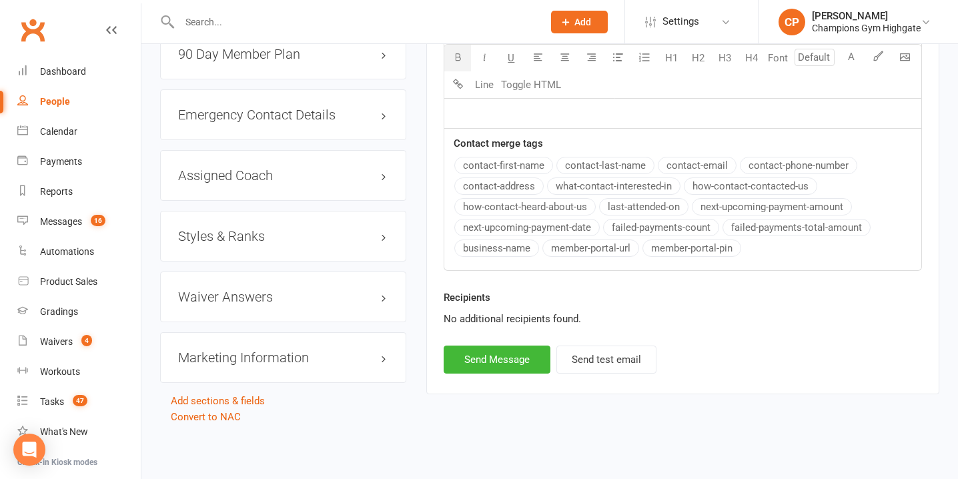
scroll to position [1348, 0]
click at [509, 358] on button "Send Message" at bounding box center [497, 360] width 107 height 28
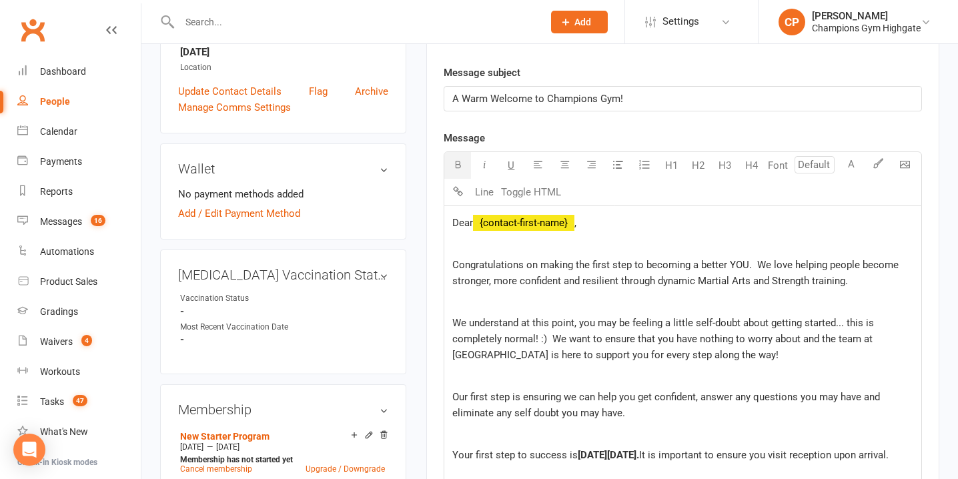
scroll to position [0, 0]
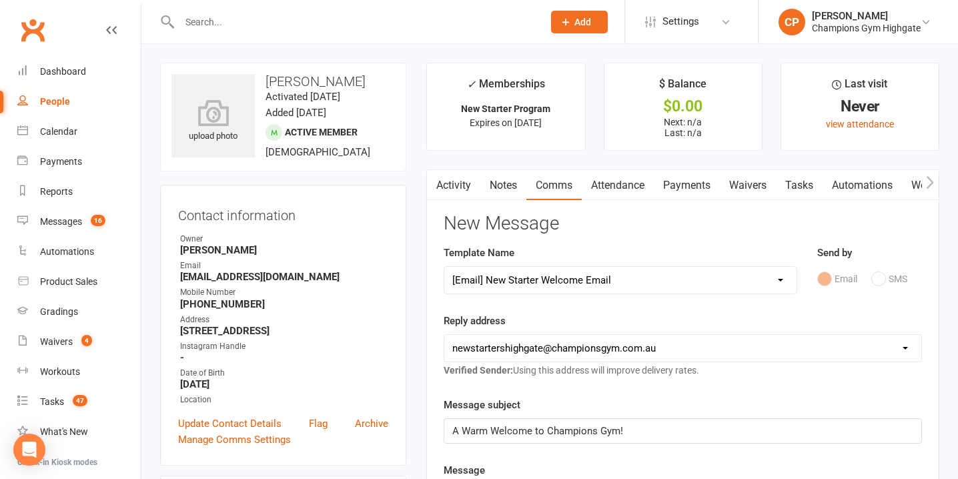
select select
select select "0"
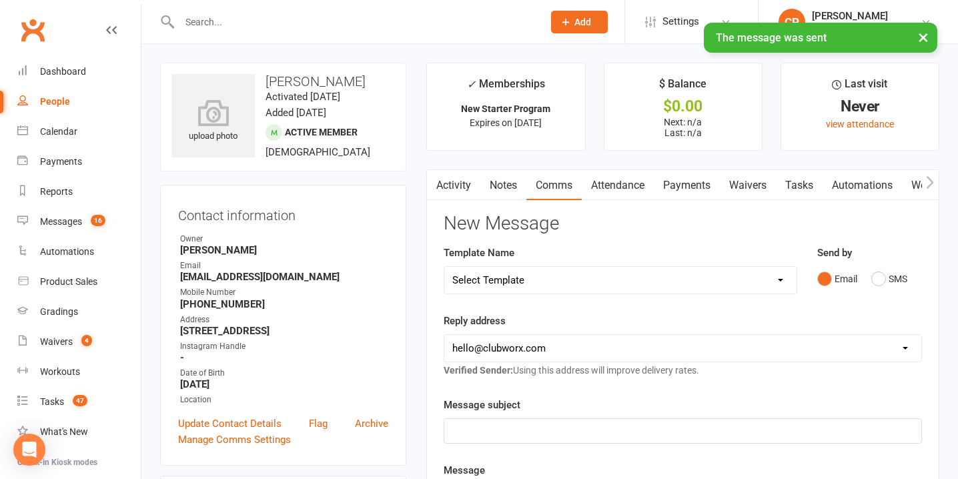
click at [751, 188] on link "Waivers" at bounding box center [748, 185] width 56 height 31
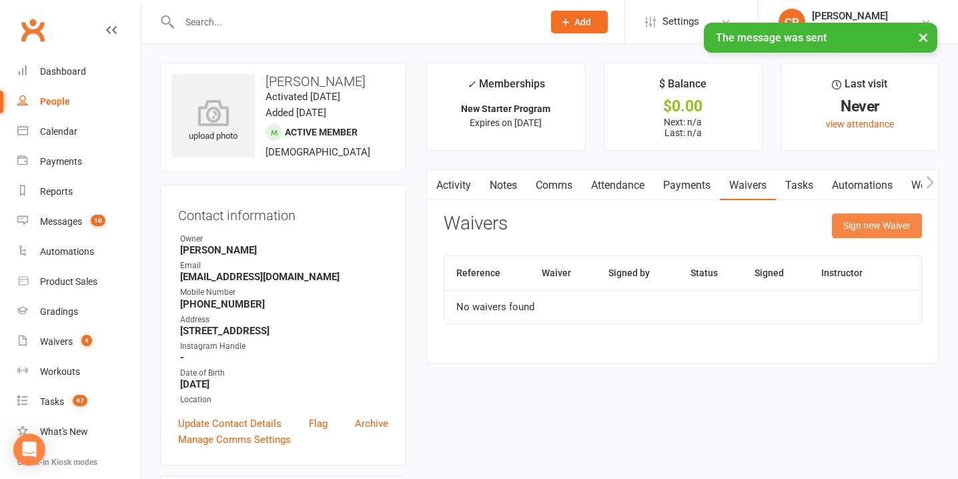
click at [900, 222] on button "Sign new Waiver" at bounding box center [877, 226] width 90 height 24
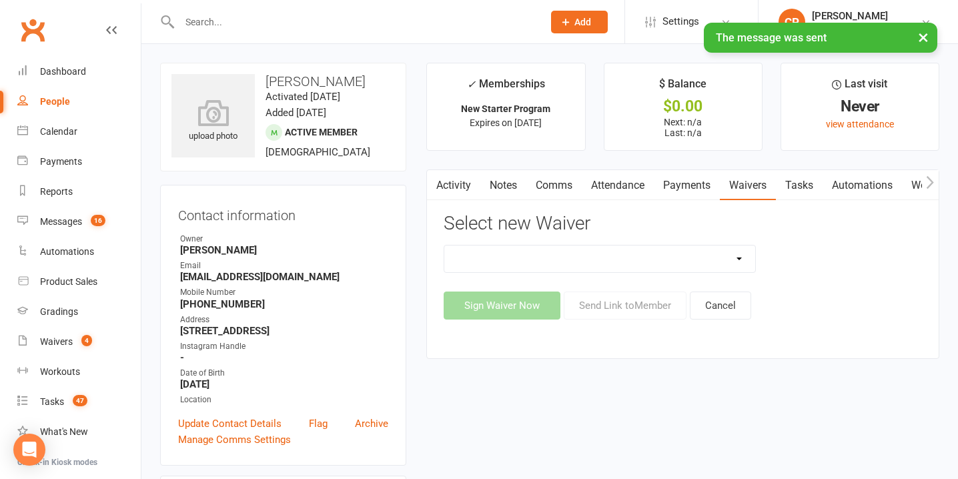
click at [696, 258] on select "Casual Waiver - First Timers Casual Waiver (STAFF ONLY) Champions Gym Cancellat…" at bounding box center [599, 259] width 311 height 27
select select "9060"
click at [444, 246] on select "Casual Waiver - First Timers Casual Waiver (STAFF ONLY) Champions Gym Cancellat…" at bounding box center [599, 259] width 311 height 27
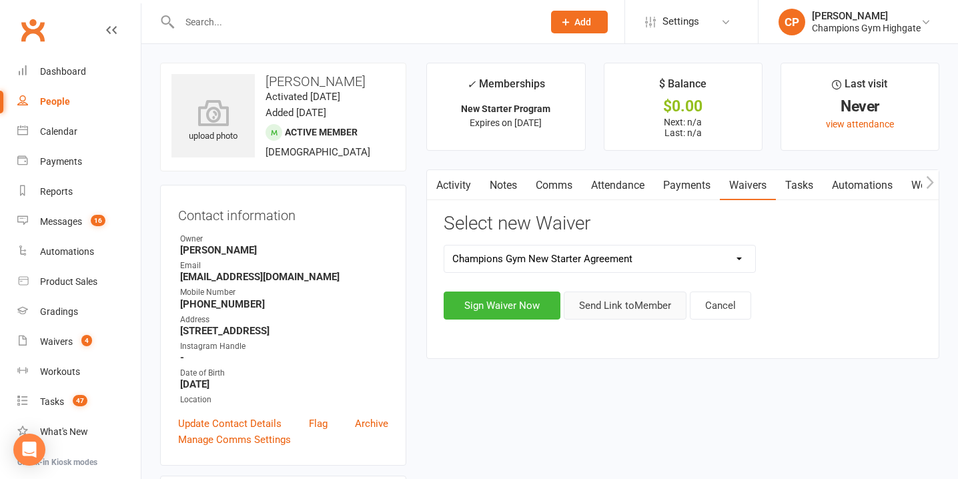
click at [618, 308] on button "Send Link to Member" at bounding box center [625, 306] width 123 height 28
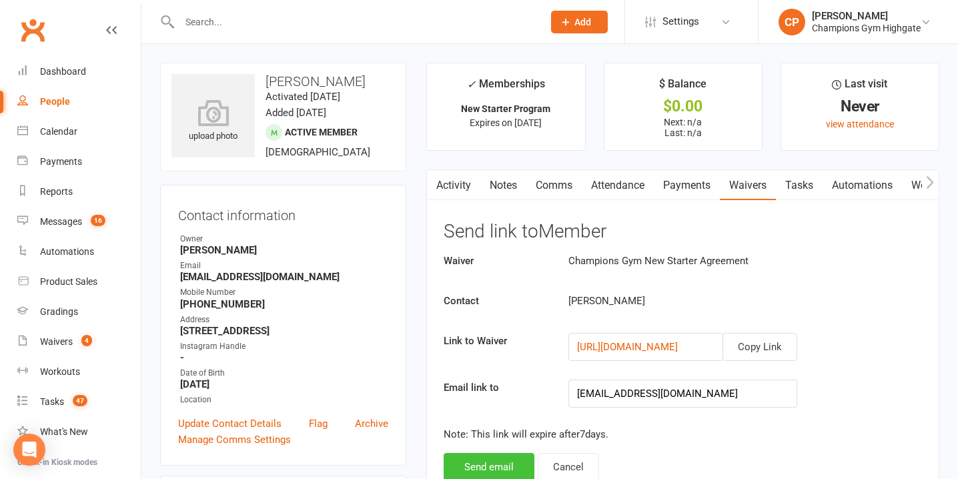
click at [497, 463] on button "Send email" at bounding box center [489, 467] width 91 height 28
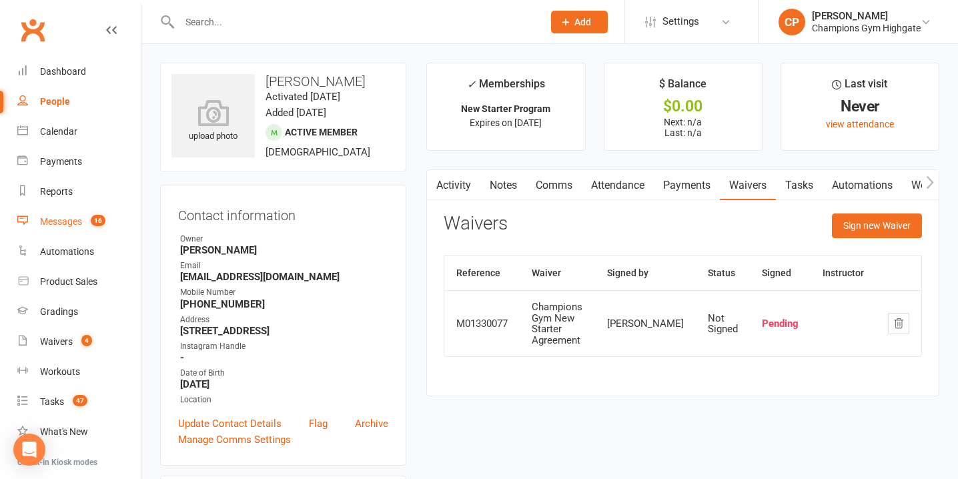
click at [89, 220] on count-badge "16" at bounding box center [94, 221] width 21 height 11
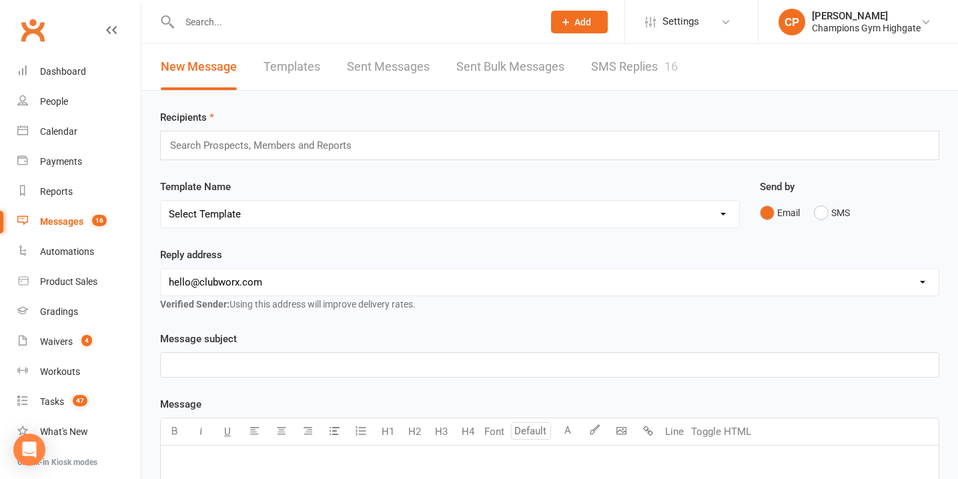
click at [635, 72] on link "SMS Replies 16" at bounding box center [634, 67] width 87 height 46
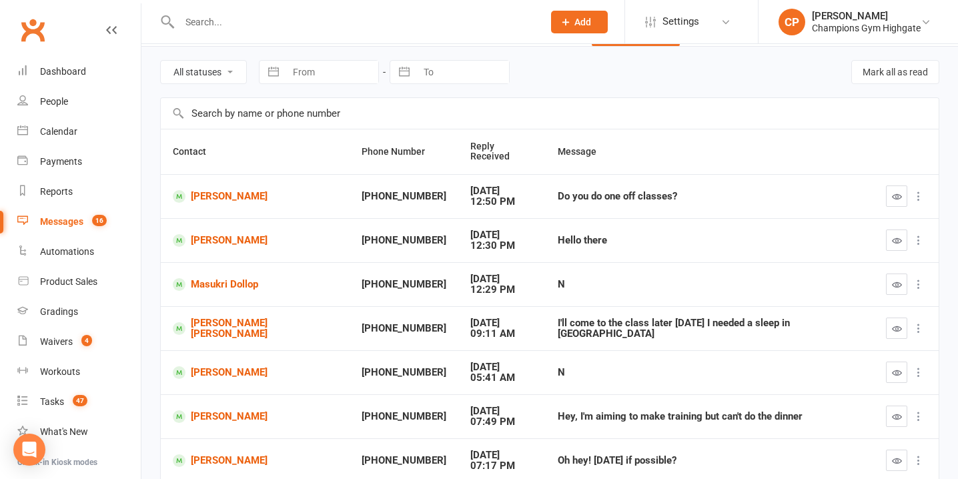
scroll to position [45, 0]
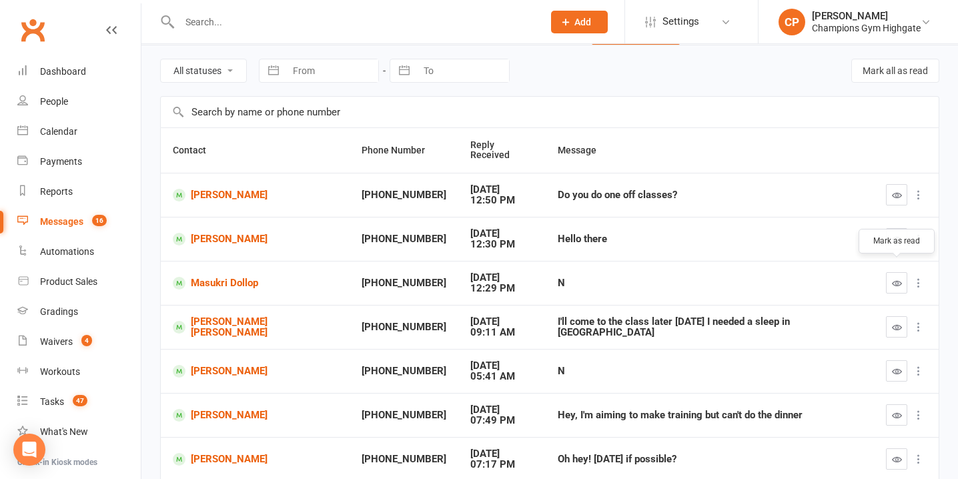
click at [893, 278] on icon "button" at bounding box center [897, 283] width 10 height 10
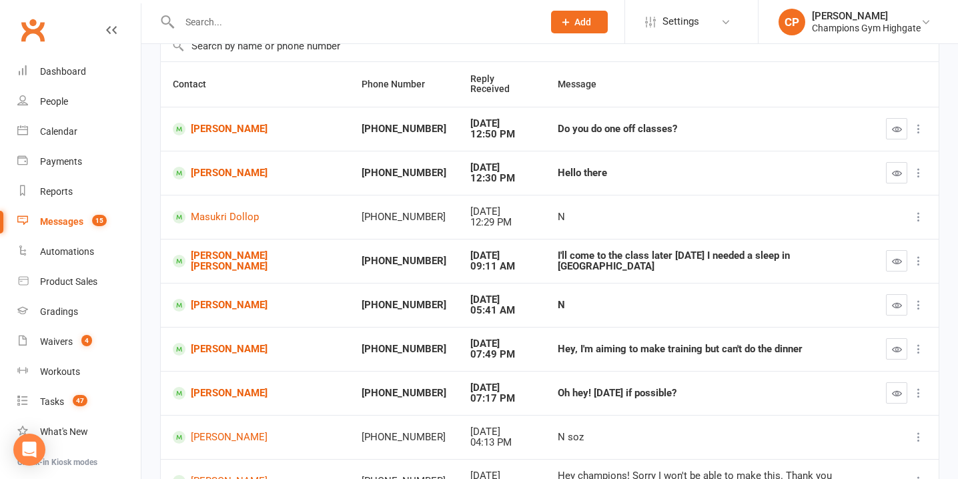
scroll to position [120, 0]
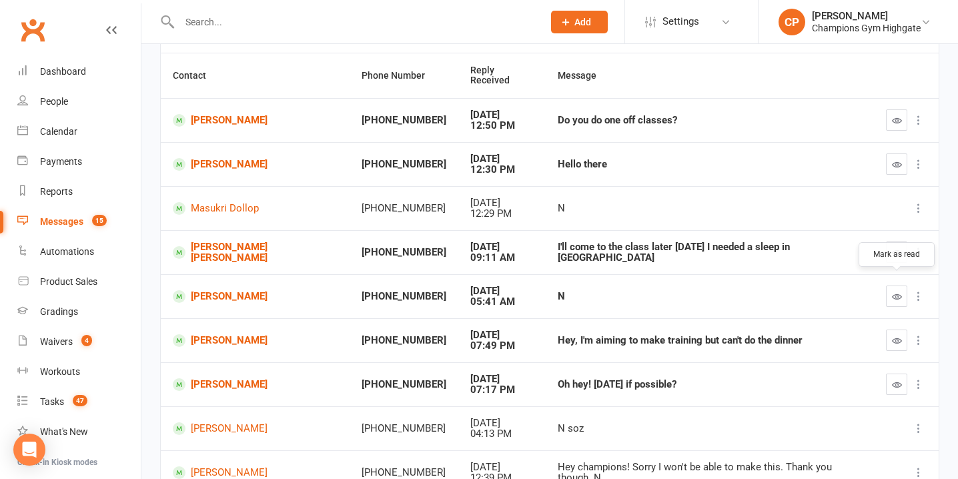
click at [899, 292] on icon "button" at bounding box center [897, 297] width 10 height 10
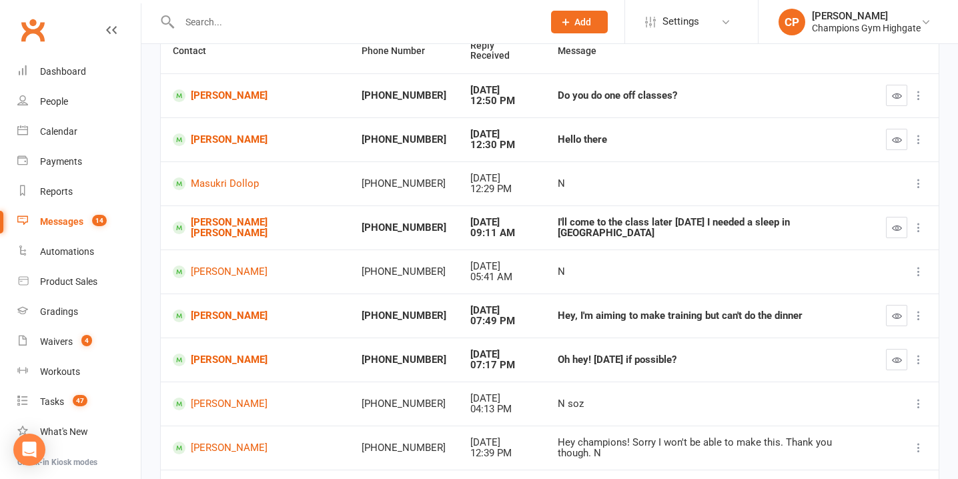
scroll to position [146, 0]
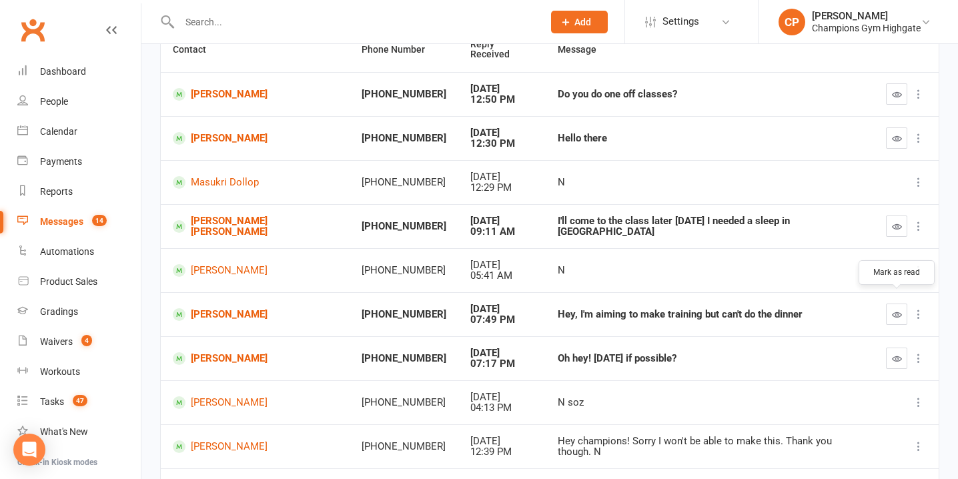
click at [895, 310] on icon "button" at bounding box center [897, 315] width 10 height 10
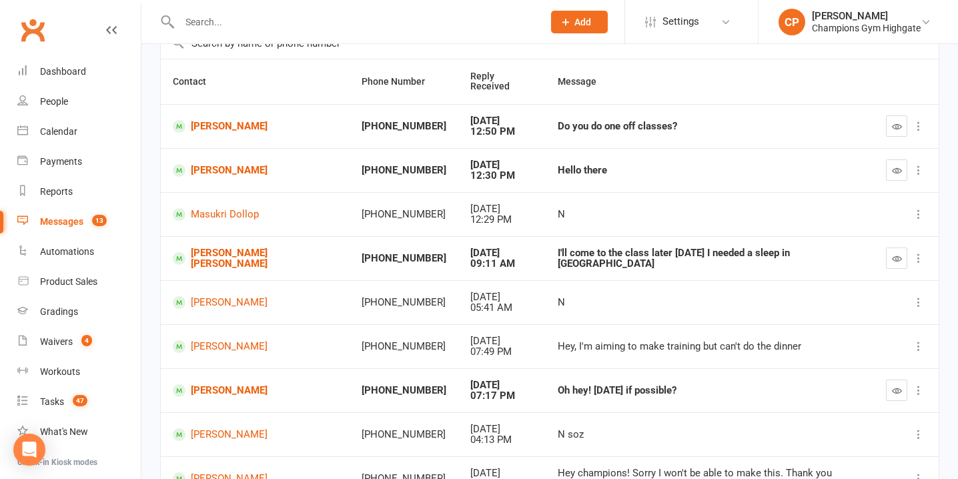
scroll to position [113, 0]
click at [243, 249] on link "[PERSON_NAME] [PERSON_NAME]" at bounding box center [255, 259] width 165 height 22
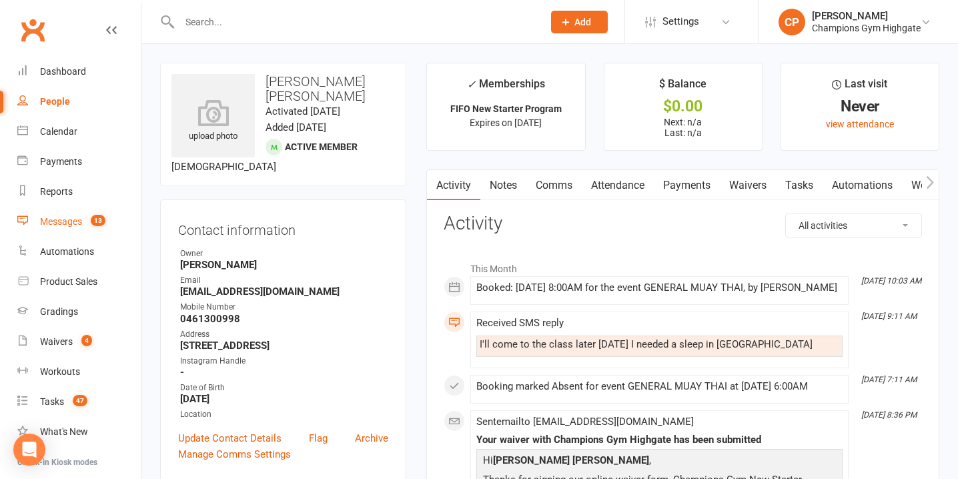
click at [75, 222] on div "Messages" at bounding box center [61, 221] width 42 height 11
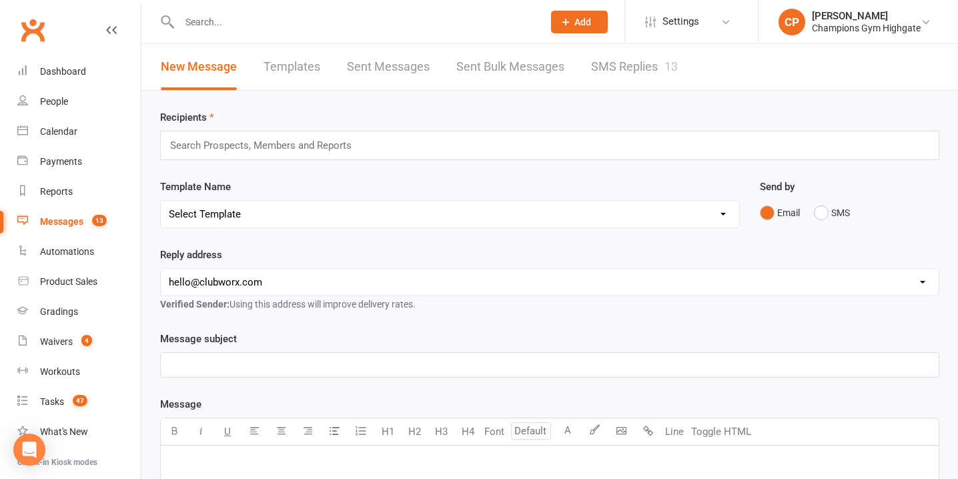
click at [651, 66] on link "SMS Replies 13" at bounding box center [634, 67] width 87 height 46
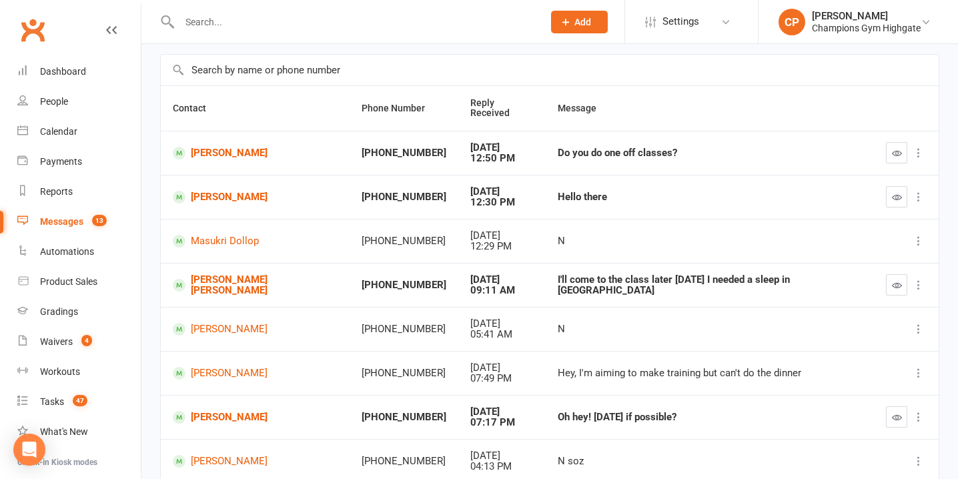
scroll to position [89, 0]
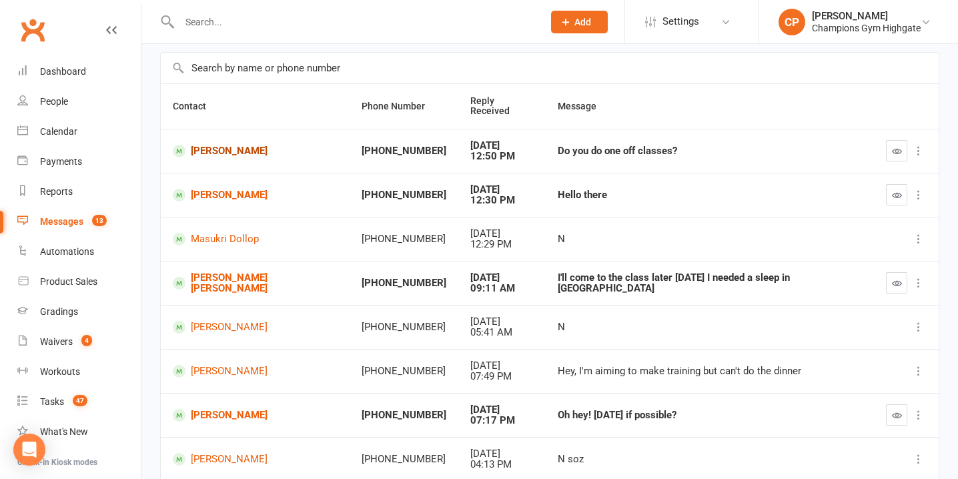
click at [236, 145] on link "[PERSON_NAME]" at bounding box center [255, 151] width 165 height 13
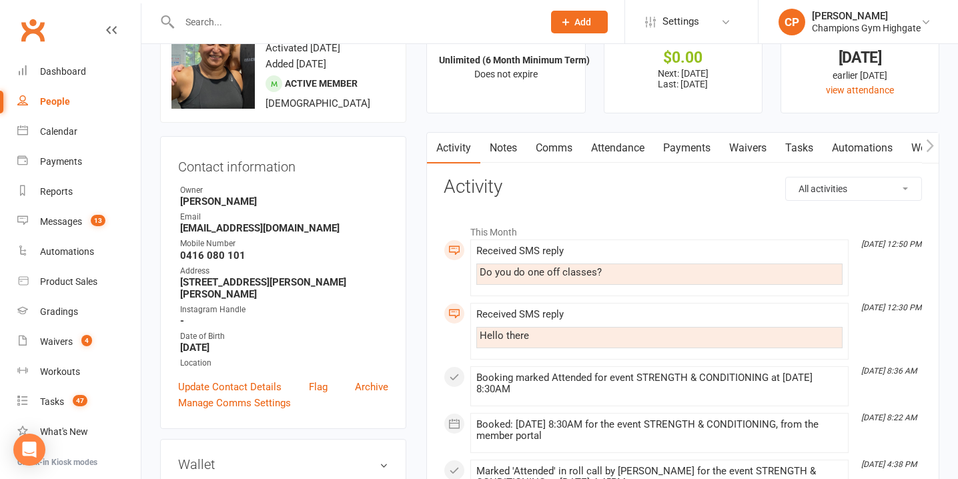
scroll to position [45, 0]
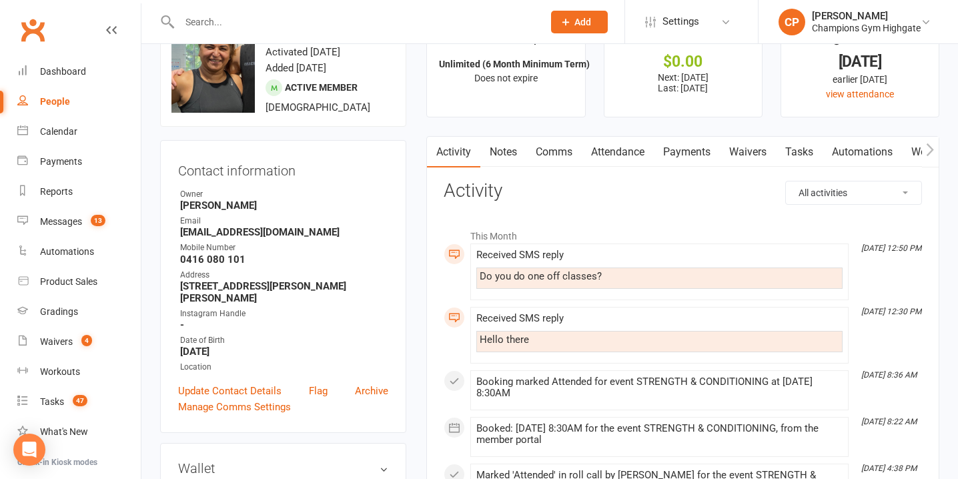
click at [494, 146] on link "Notes" at bounding box center [503, 152] width 46 height 31
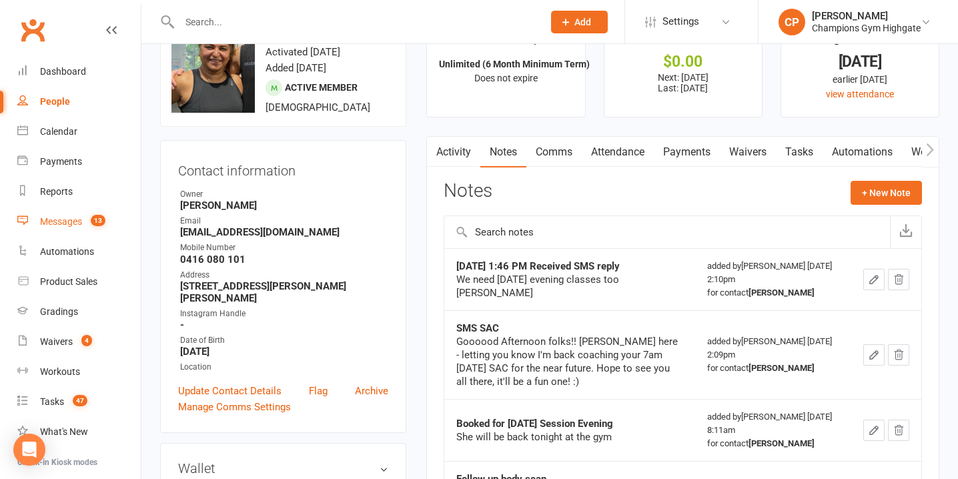
click at [83, 217] on link "Messages 13" at bounding box center [78, 222] width 123 height 30
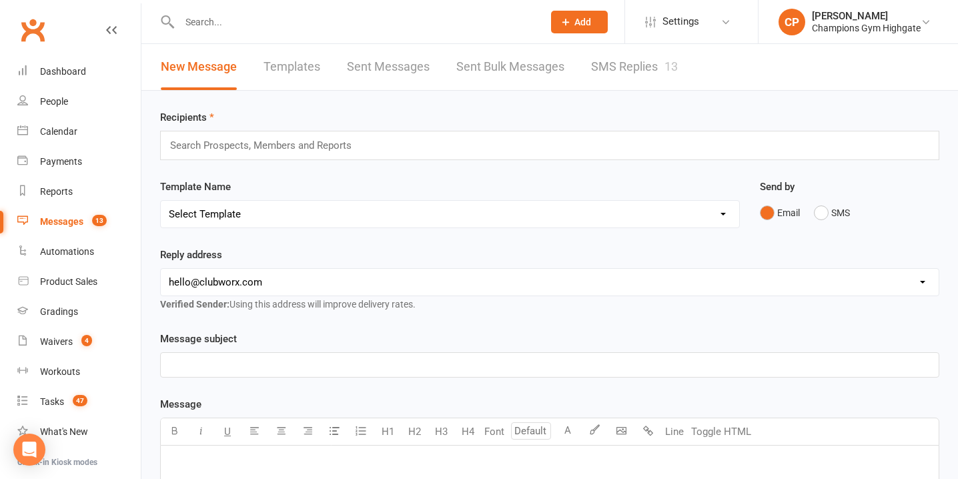
click at [625, 58] on link "SMS Replies 13" at bounding box center [634, 67] width 87 height 46
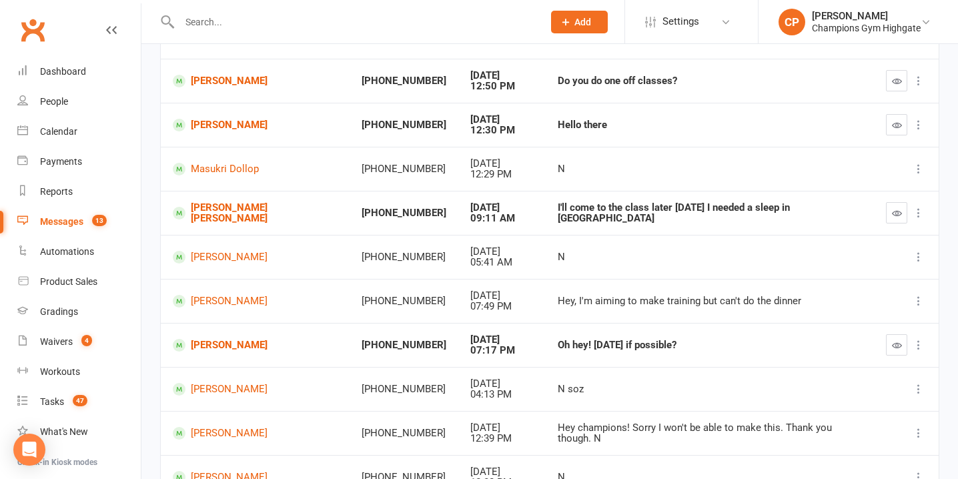
scroll to position [163, 0]
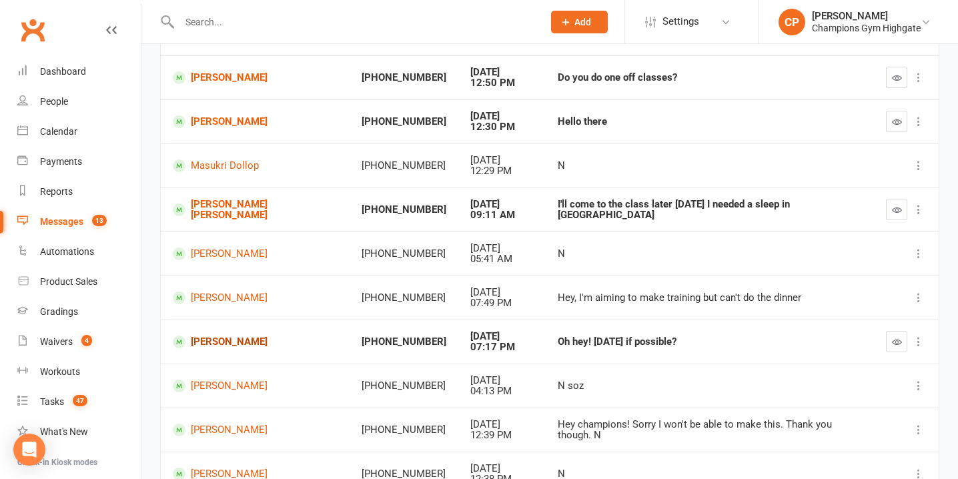
click at [236, 336] on link "[PERSON_NAME]" at bounding box center [255, 342] width 165 height 13
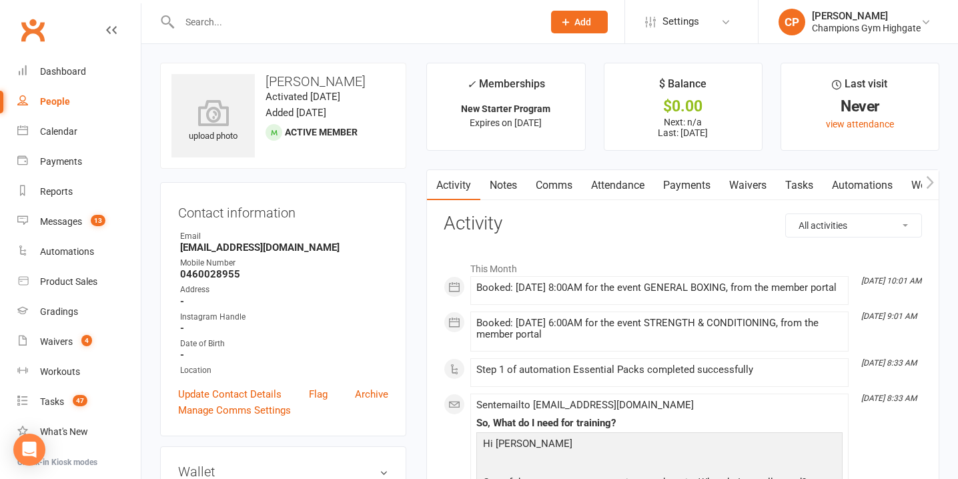
click at [752, 178] on link "Waivers" at bounding box center [748, 185] width 56 height 31
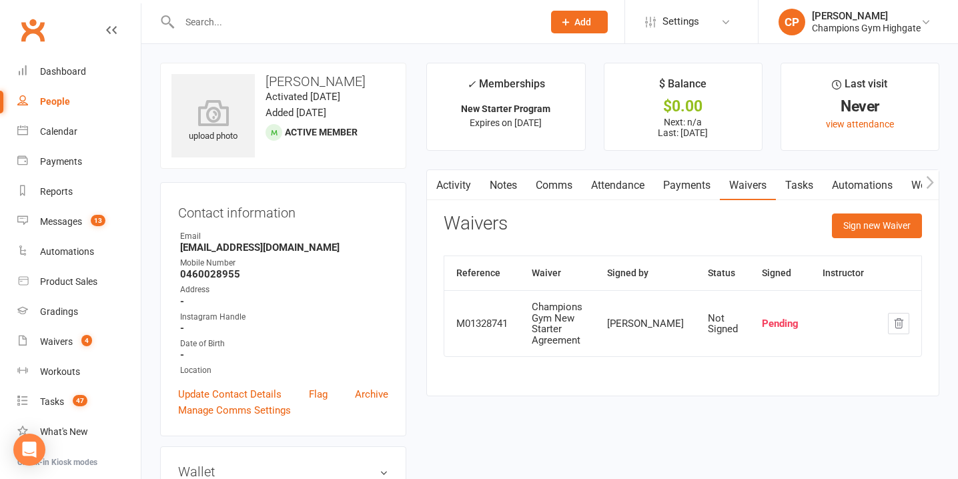
click at [496, 186] on link "Notes" at bounding box center [503, 185] width 46 height 31
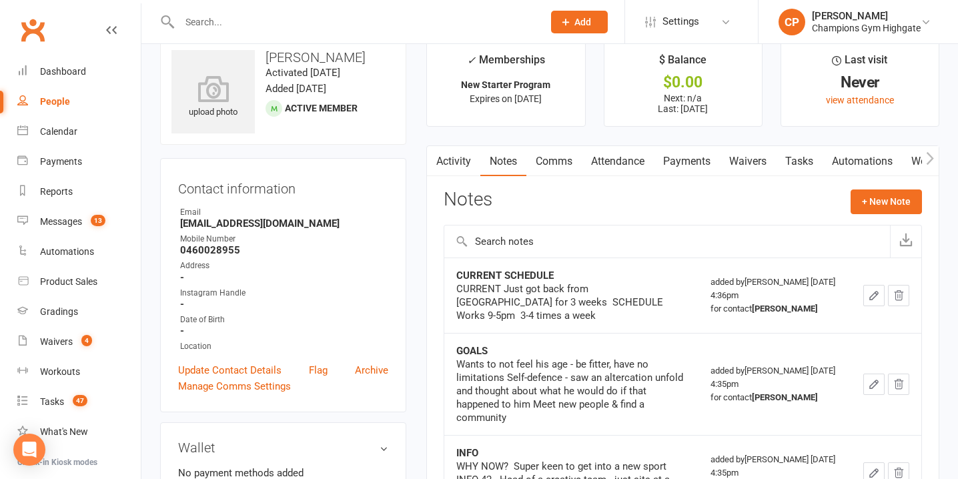
scroll to position [25, 0]
click at [553, 164] on link "Comms" at bounding box center [553, 160] width 55 height 31
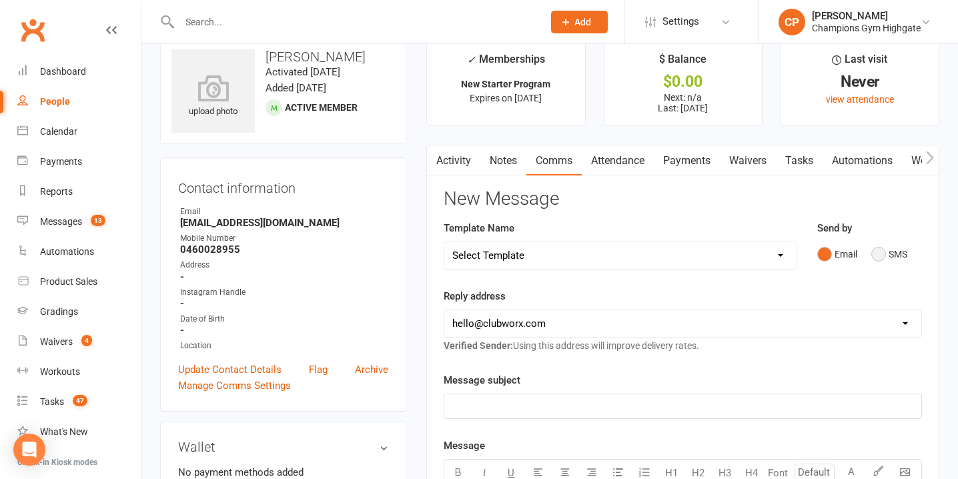
click at [886, 253] on button "SMS" at bounding box center [889, 254] width 36 height 25
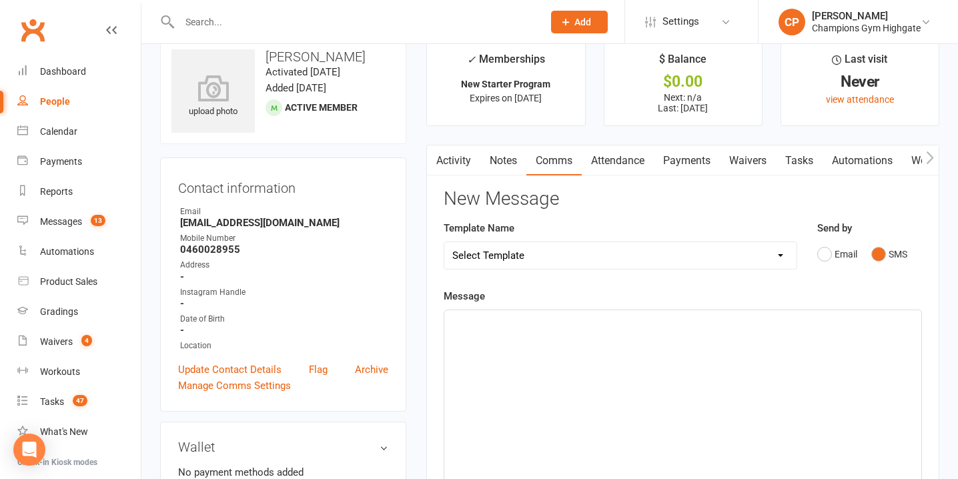
click at [590, 360] on div "﻿" at bounding box center [682, 410] width 477 height 200
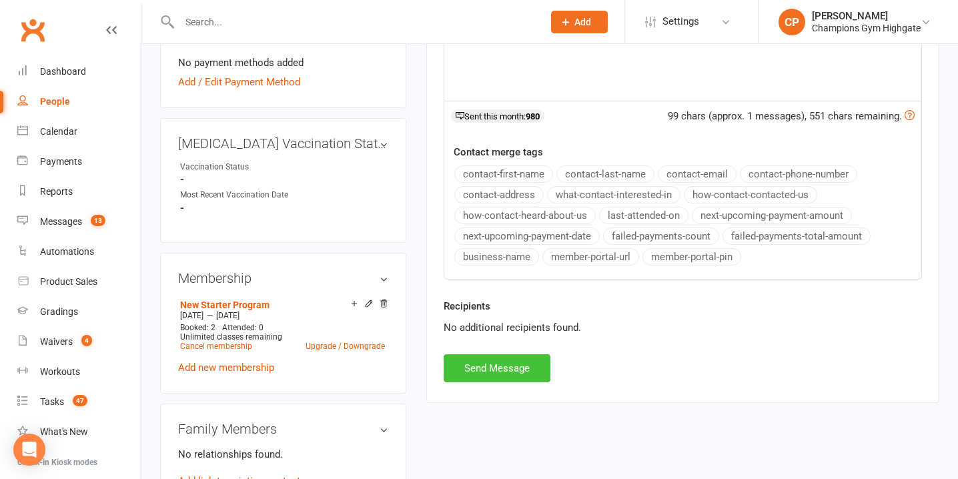
click at [503, 369] on button "Send Message" at bounding box center [497, 368] width 107 height 28
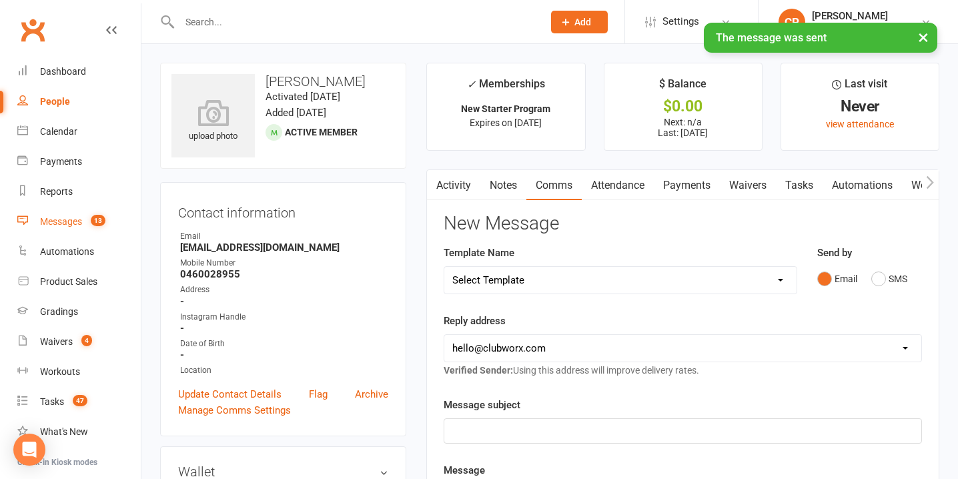
click at [84, 216] on link "Messages 13" at bounding box center [78, 222] width 123 height 30
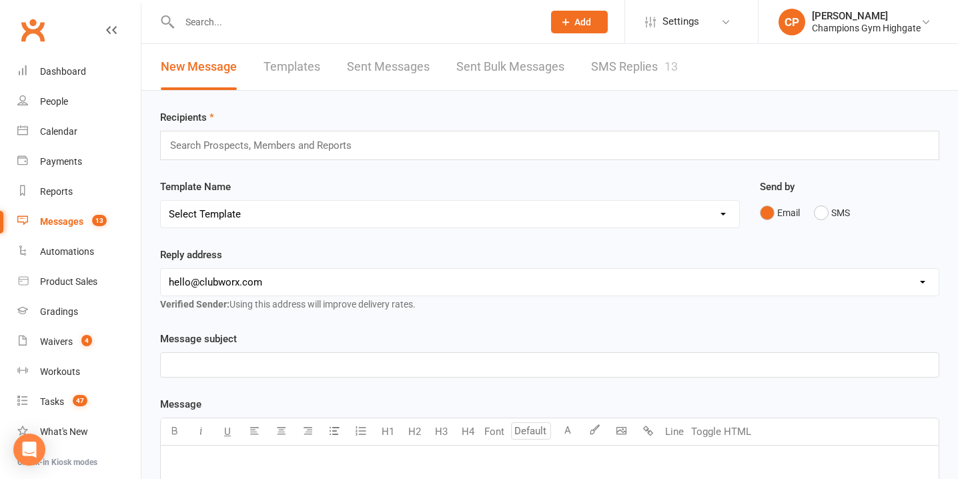
click at [370, 25] on input "text" at bounding box center [354, 22] width 358 height 19
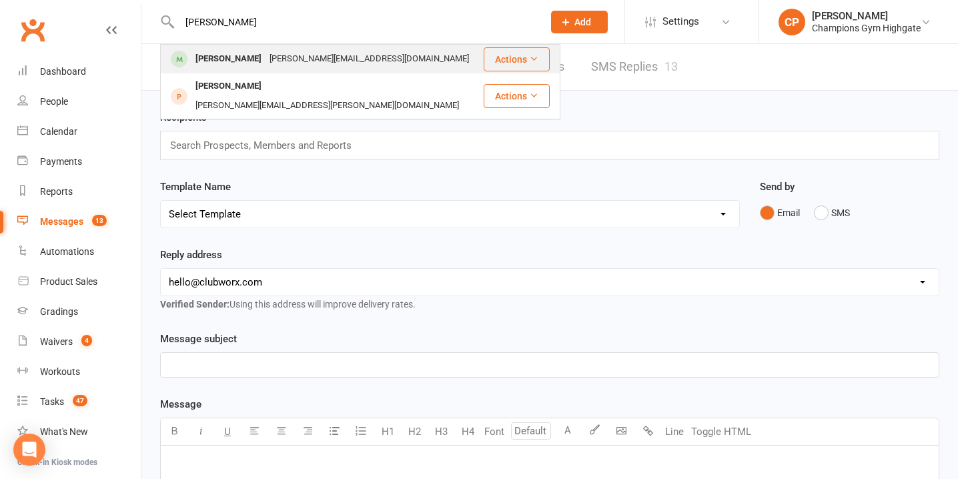
type input "myles"
click at [362, 57] on div "myles.bayley132@gmail.com" at bounding box center [370, 58] width 208 height 19
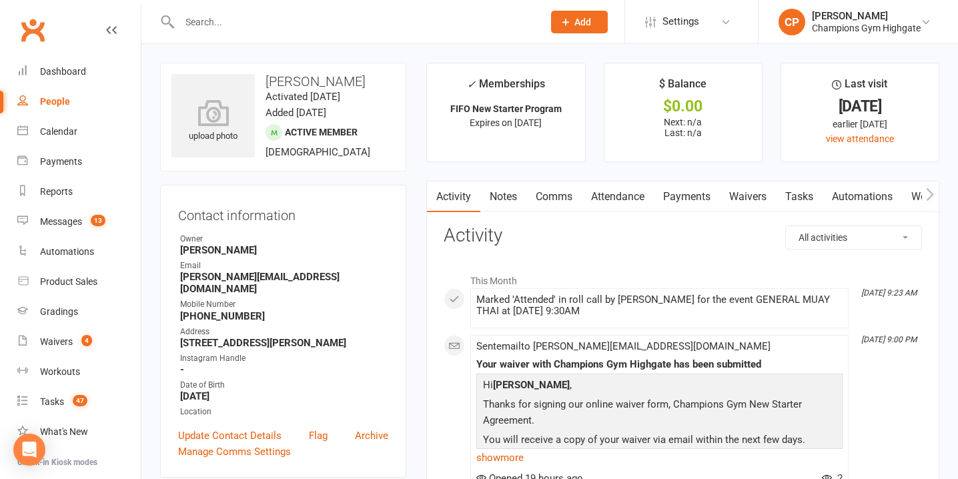
click at [697, 202] on link "Payments" at bounding box center [687, 197] width 66 height 31
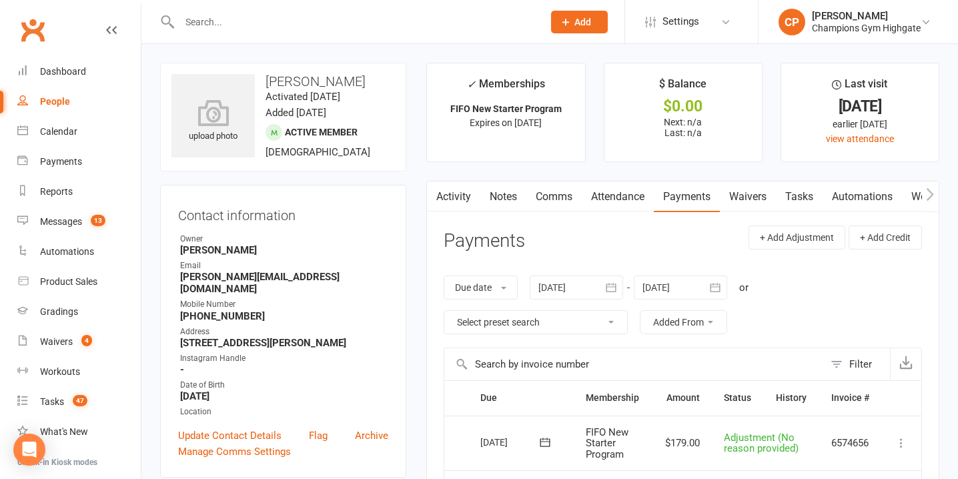
click at [761, 197] on link "Waivers" at bounding box center [748, 197] width 56 height 31
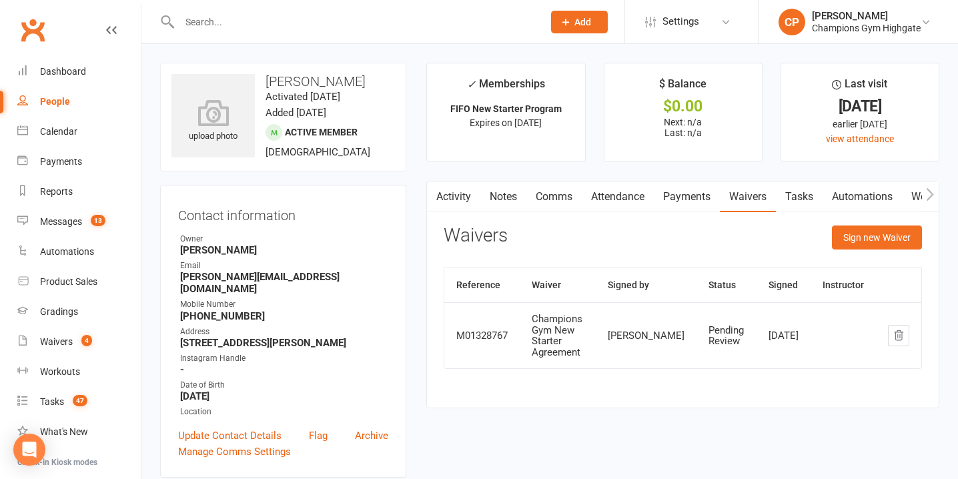
click at [458, 197] on link "Activity" at bounding box center [453, 197] width 53 height 31
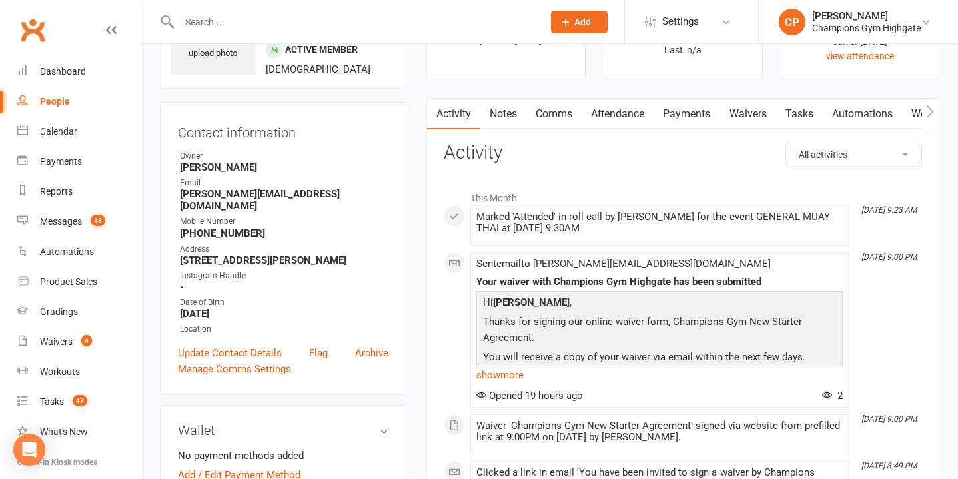
scroll to position [86, 0]
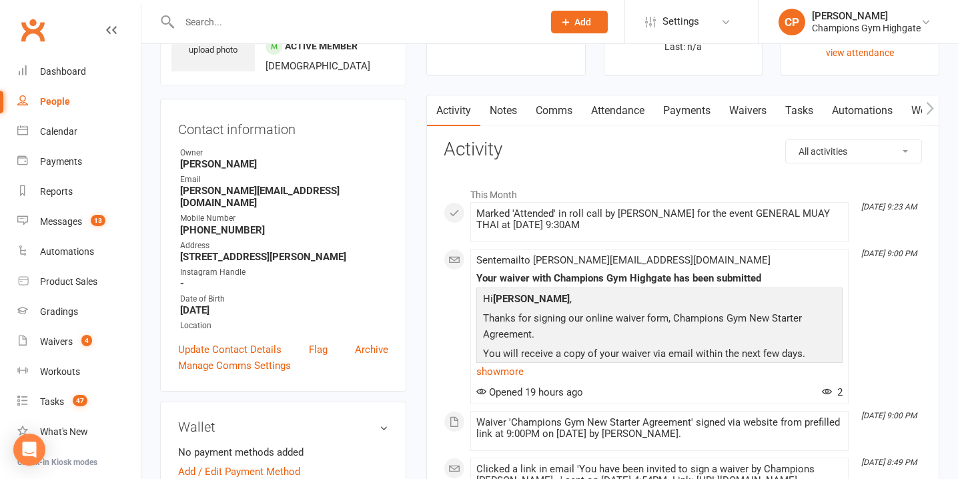
click at [501, 104] on link "Notes" at bounding box center [503, 110] width 46 height 31
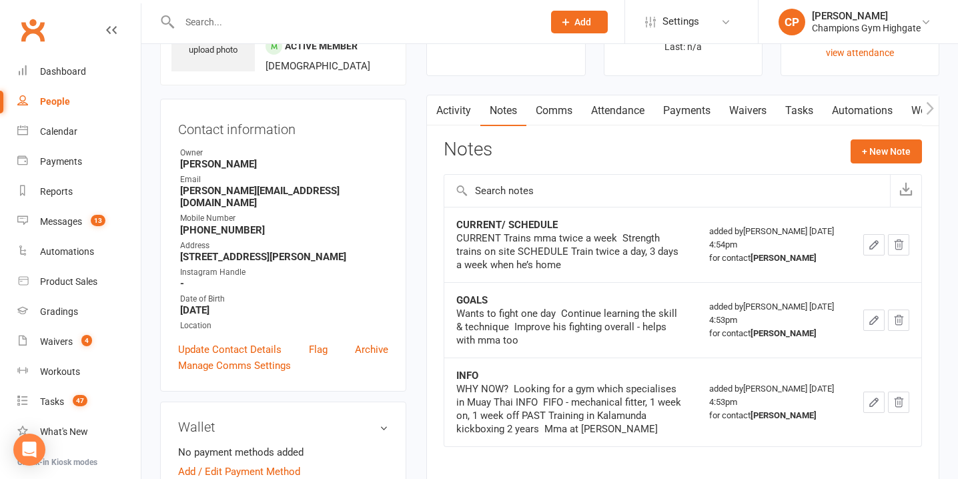
click at [569, 107] on link "Comms" at bounding box center [553, 110] width 55 height 31
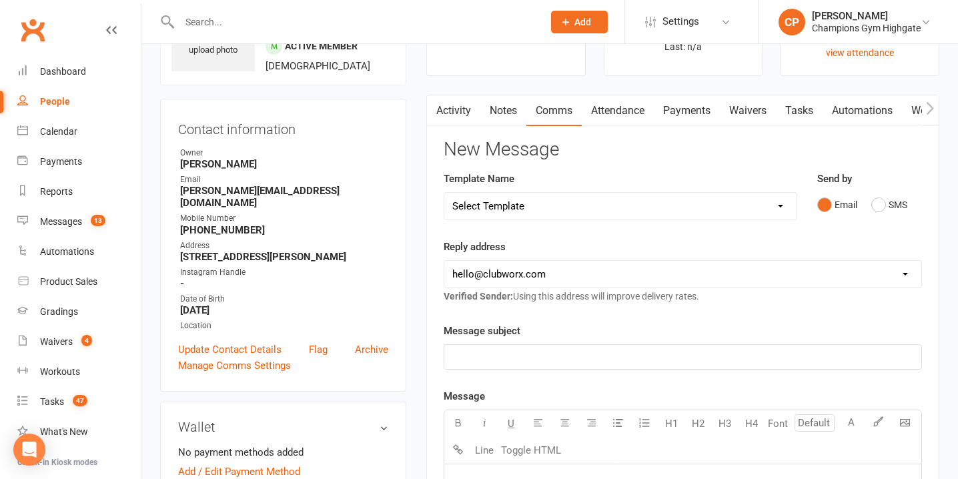
click at [739, 212] on select "Select Template [SMS] 14 days non-attendance sms [Email] A. First Timer Trial […" at bounding box center [620, 206] width 352 height 27
select select "10"
click at [444, 193] on select "Select Template [SMS] 14 days non-attendance sms [Email] A. First Timer Trial […" at bounding box center [620, 206] width 352 height 27
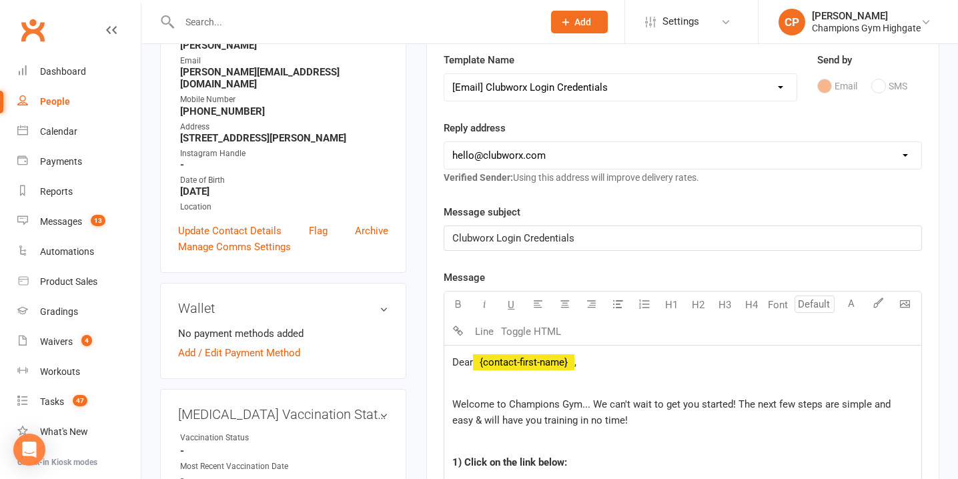
scroll to position [218, 0]
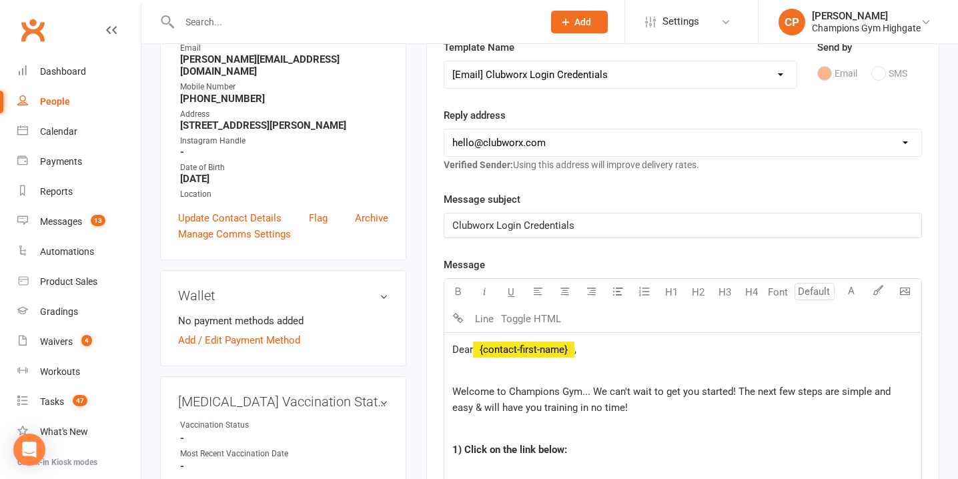
click at [627, 141] on select "hello@clubworx.com membershighgate@championsgym.com.au helen@championsgym.com.a…" at bounding box center [682, 142] width 477 height 27
select select "8"
click at [444, 129] on select "hello@clubworx.com membershighgate@championsgym.com.au helen@championsgym.com.a…" at bounding box center [682, 142] width 477 height 27
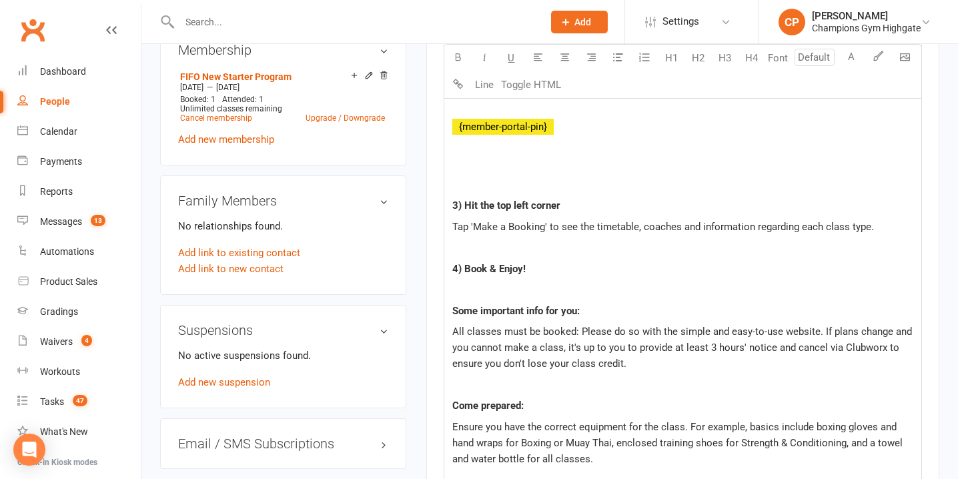
scroll to position [1341, 0]
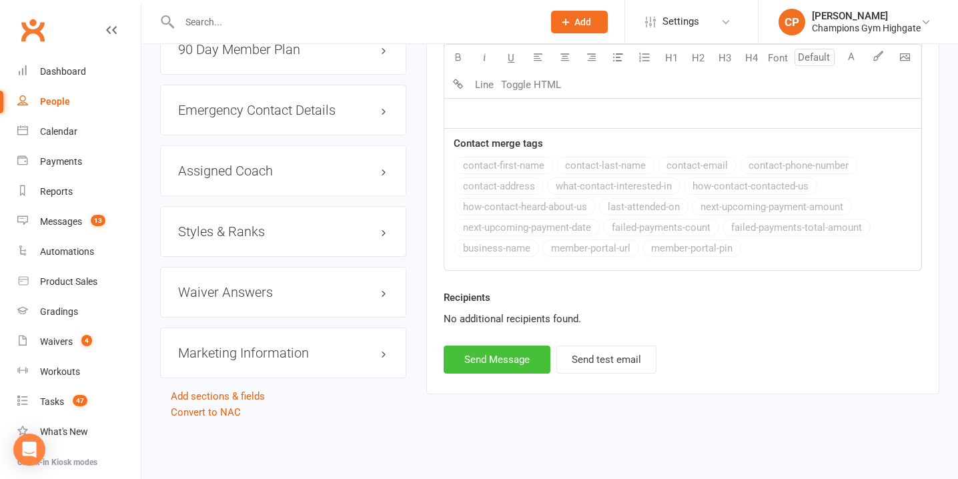
click at [506, 358] on button "Send Message" at bounding box center [497, 360] width 107 height 28
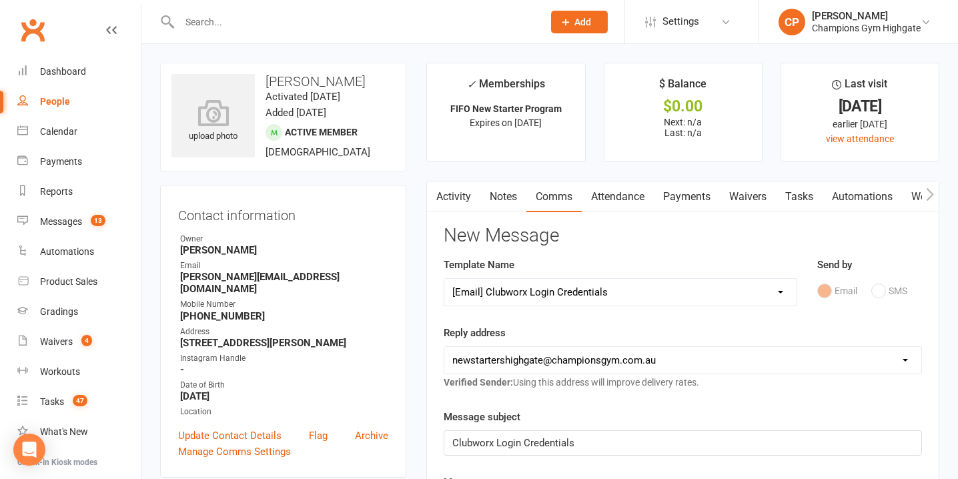
select select
select select "0"
click at [314, 16] on input "text" at bounding box center [354, 22] width 358 height 19
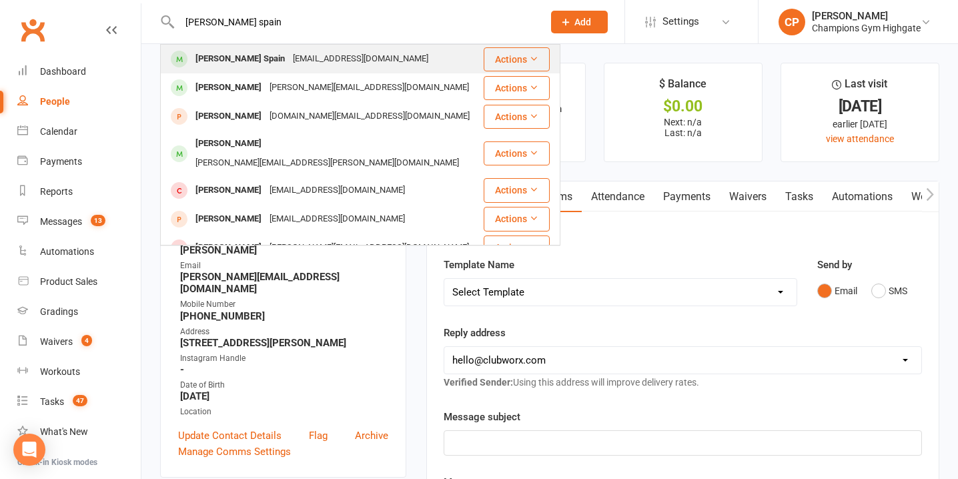
type input "lee spain"
click at [330, 55] on div "Leespaininfo@gmail.com" at bounding box center [360, 58] width 143 height 19
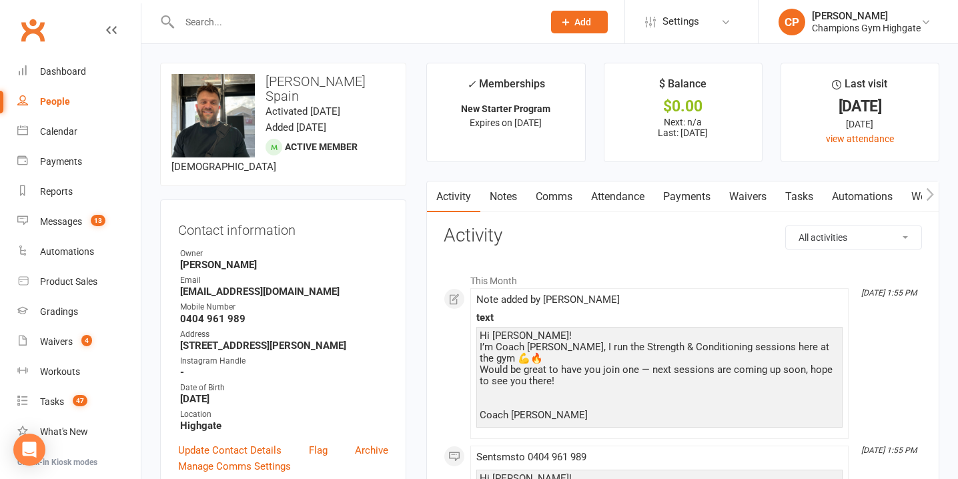
click at [611, 200] on link "Attendance" at bounding box center [618, 197] width 72 height 31
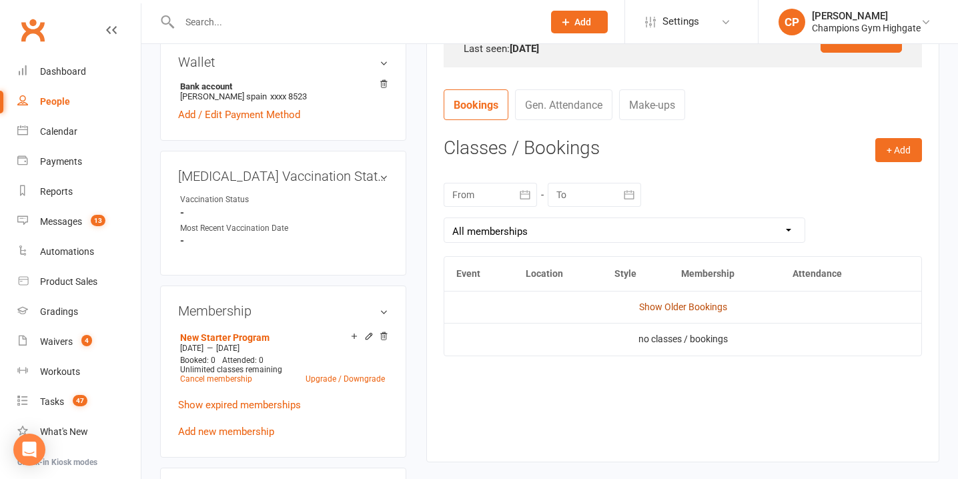
click at [669, 304] on link "Show Older Bookings" at bounding box center [683, 307] width 88 height 11
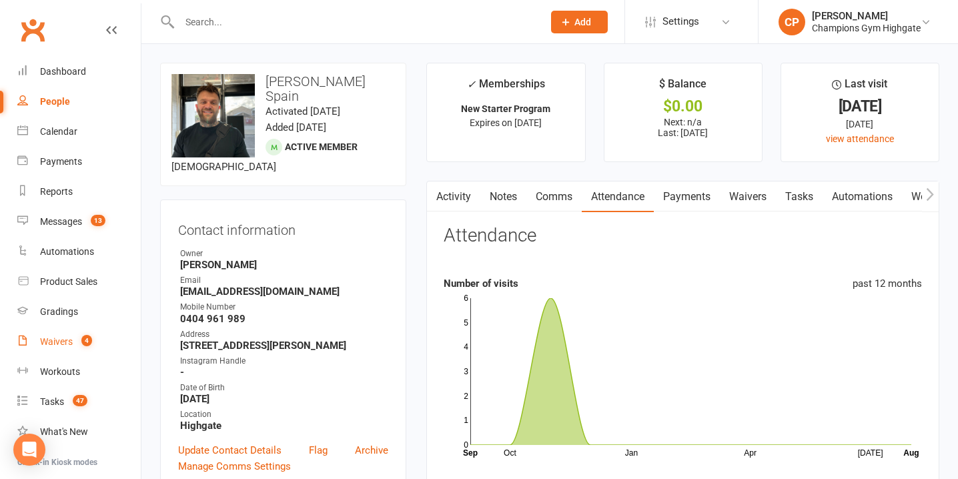
click at [66, 342] on div "Waivers" at bounding box center [56, 341] width 33 height 11
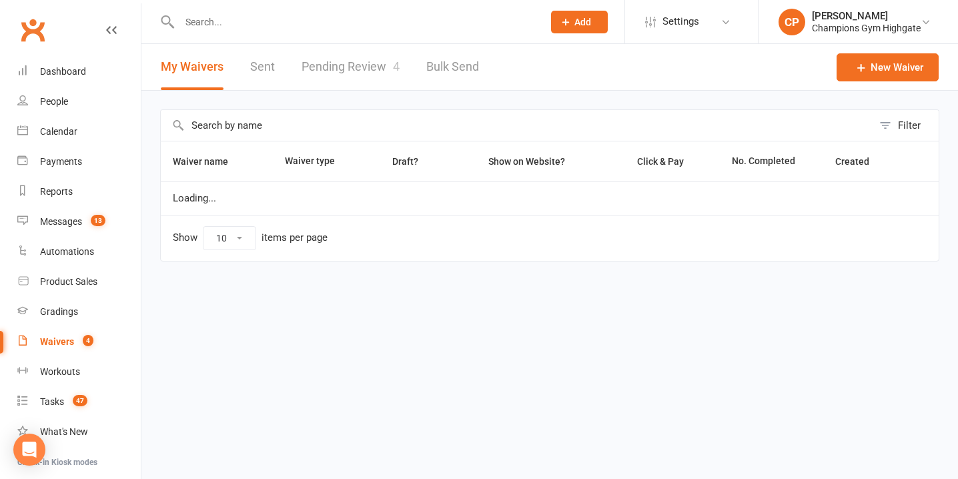
click at [355, 76] on link "Pending Review 4" at bounding box center [351, 67] width 98 height 46
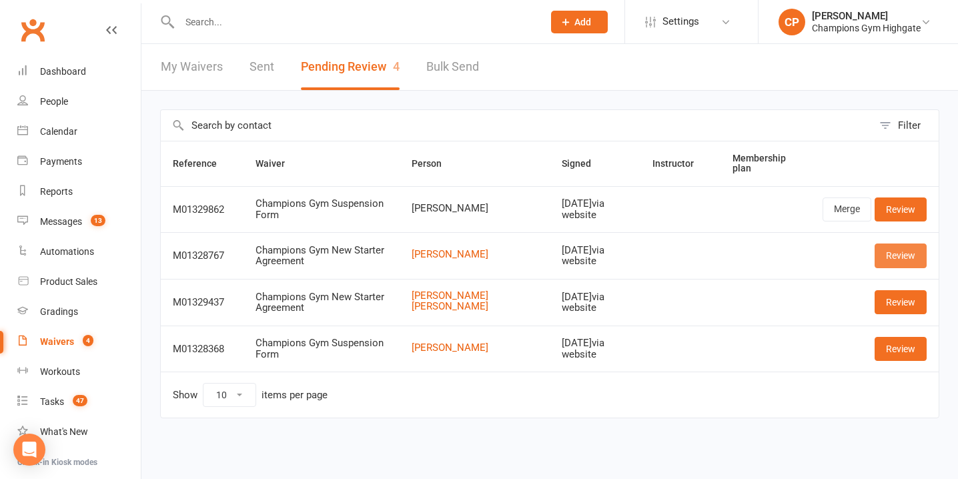
click at [899, 254] on link "Review" at bounding box center [901, 256] width 52 height 24
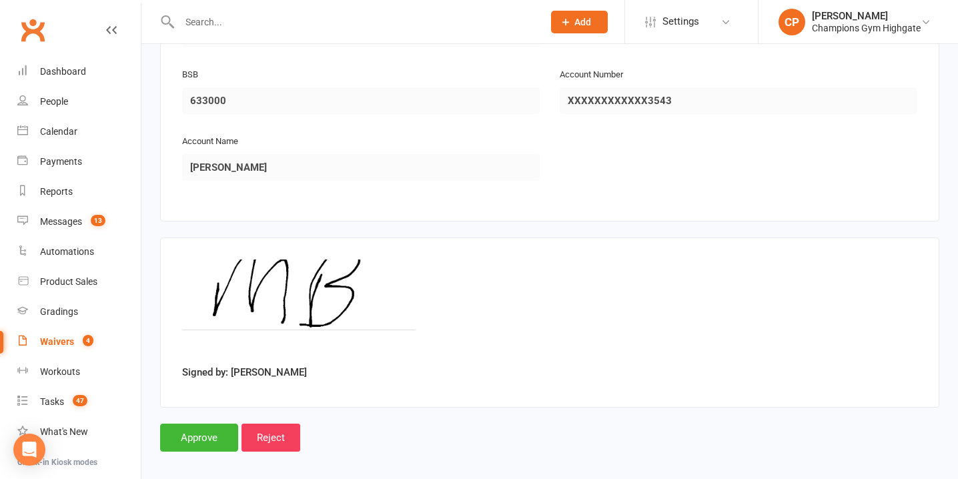
scroll to position [1524, 0]
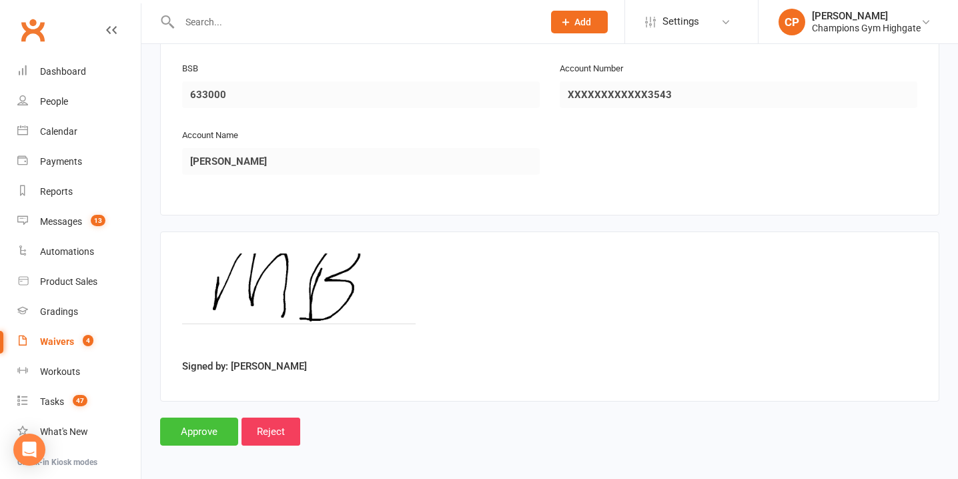
click at [189, 426] on input "Approve" at bounding box center [199, 432] width 78 height 28
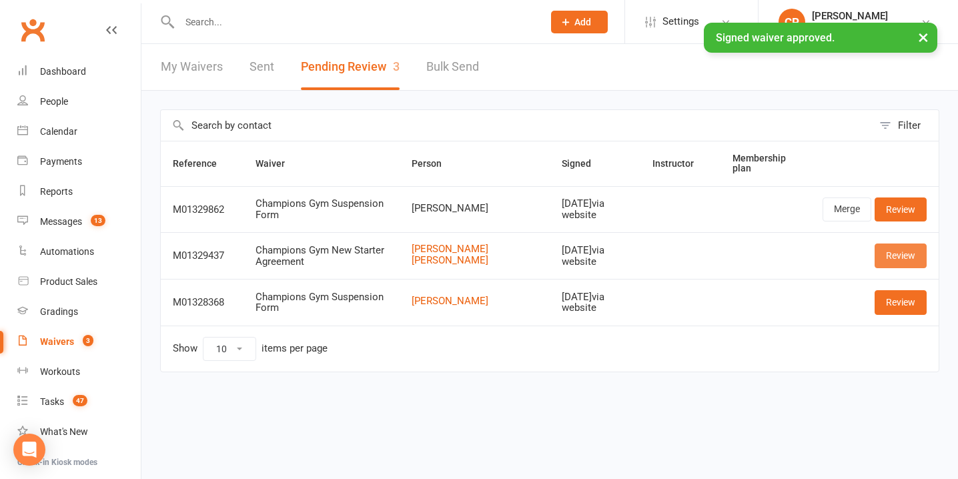
click at [903, 256] on link "Review" at bounding box center [901, 256] width 52 height 24
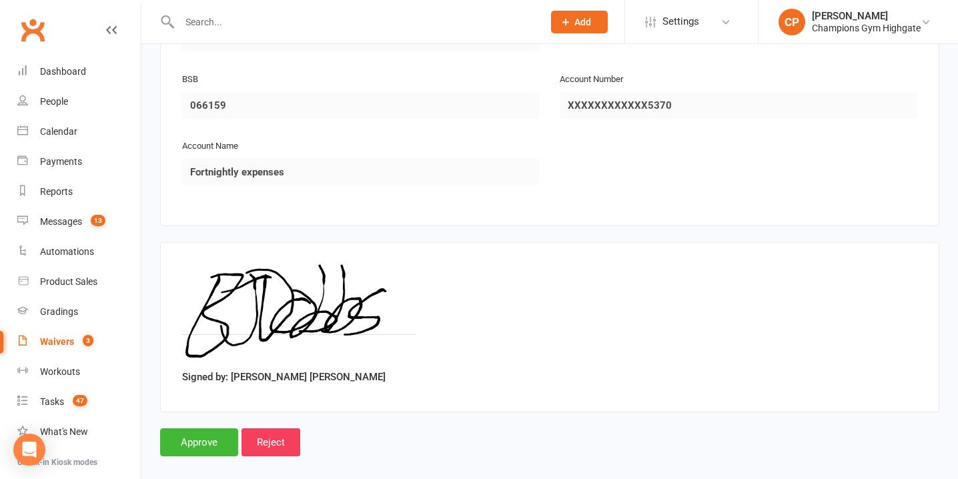
scroll to position [1524, 0]
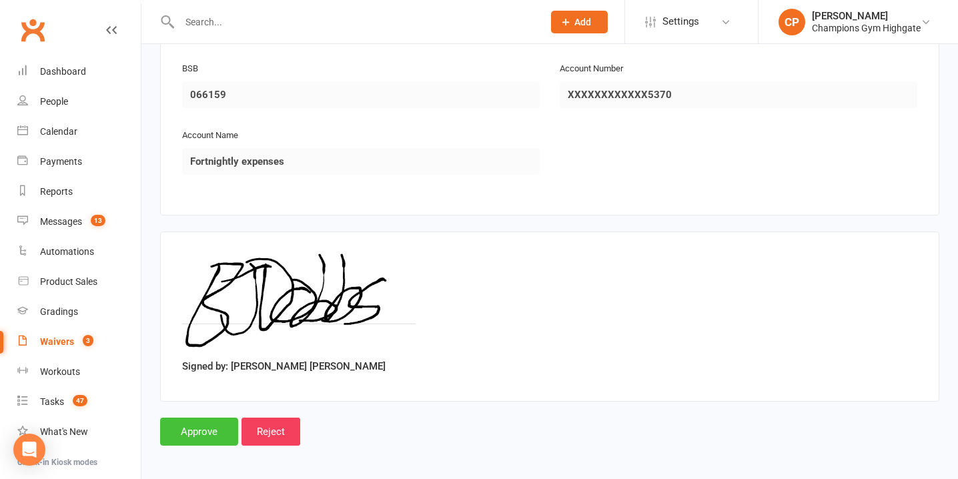
click at [222, 427] on input "Approve" at bounding box center [199, 432] width 78 height 28
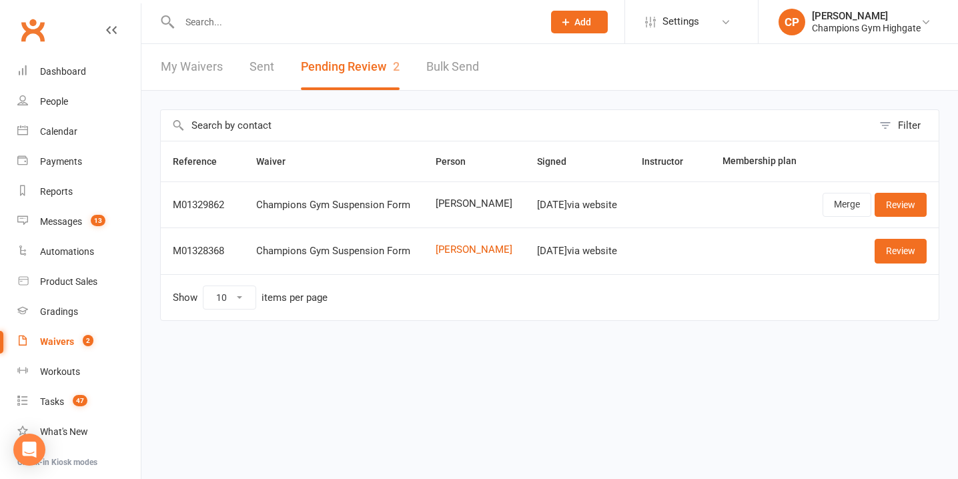
click at [325, 25] on input "text" at bounding box center [354, 22] width 358 height 19
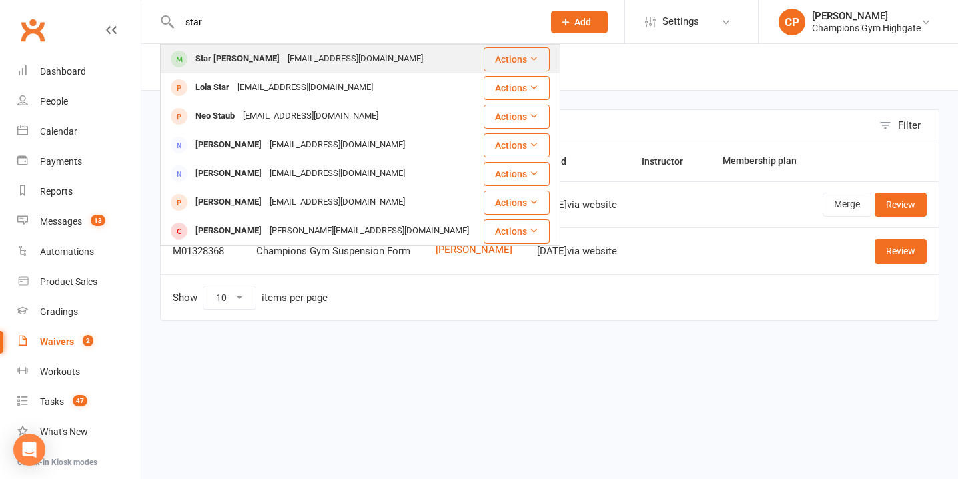
type input "star"
click at [376, 49] on div "Star Lako istalako@hotmail.com" at bounding box center [321, 58] width 321 height 27
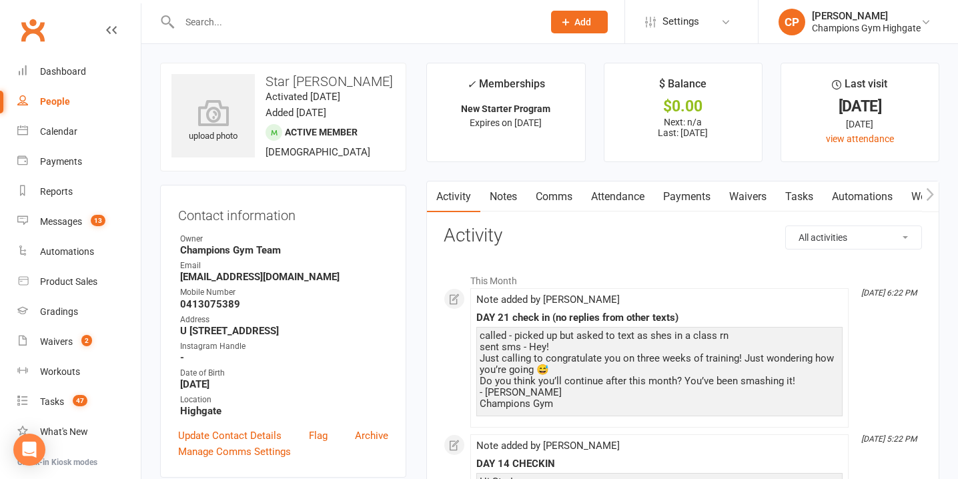
click at [557, 199] on link "Comms" at bounding box center [553, 197] width 55 height 31
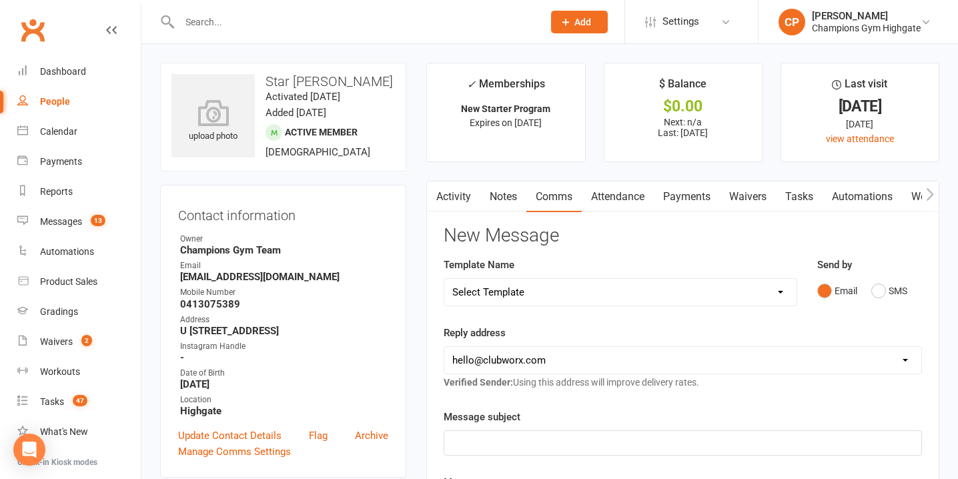
click at [508, 195] on link "Notes" at bounding box center [503, 197] width 46 height 31
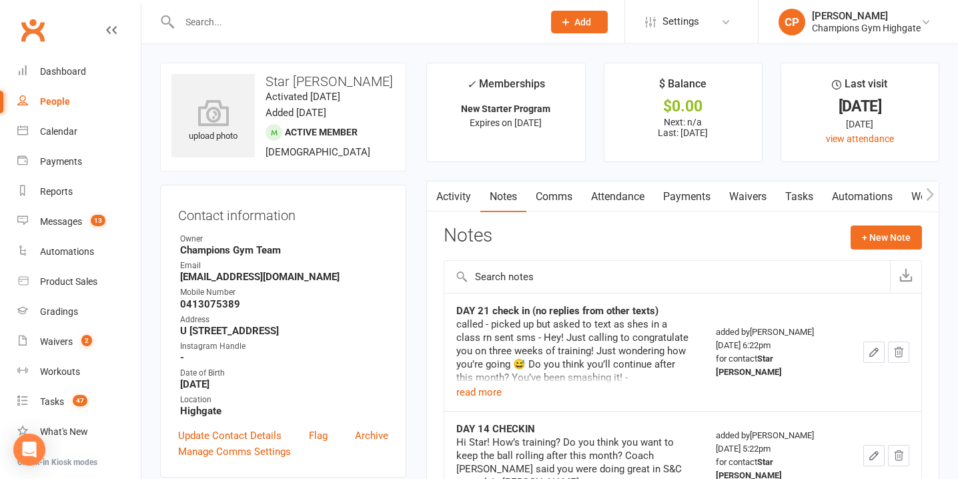
click at [559, 198] on link "Comms" at bounding box center [553, 197] width 55 height 31
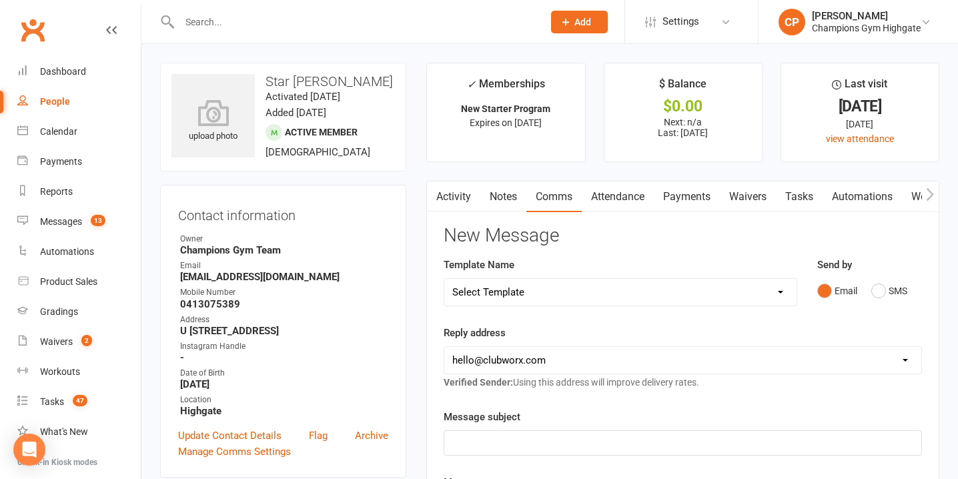
click at [611, 189] on link "Attendance" at bounding box center [618, 197] width 72 height 31
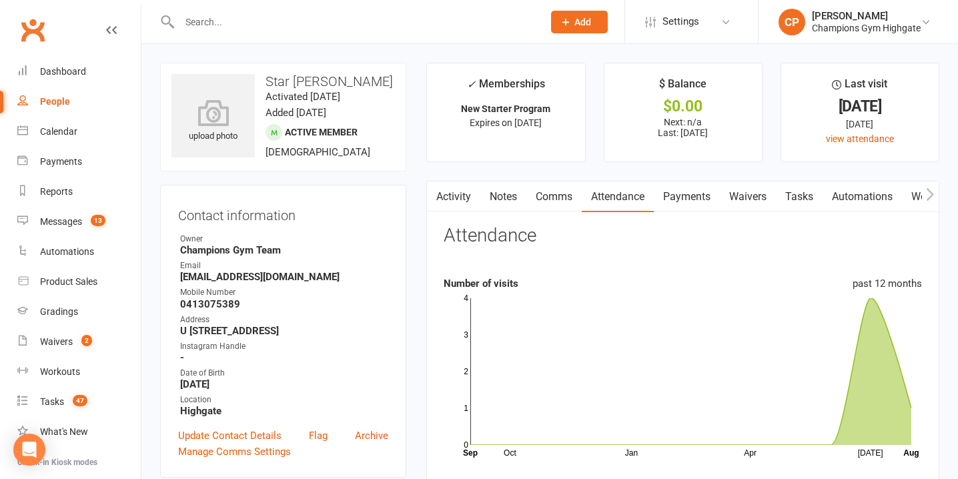
click at [754, 197] on link "Waivers" at bounding box center [748, 197] width 56 height 31
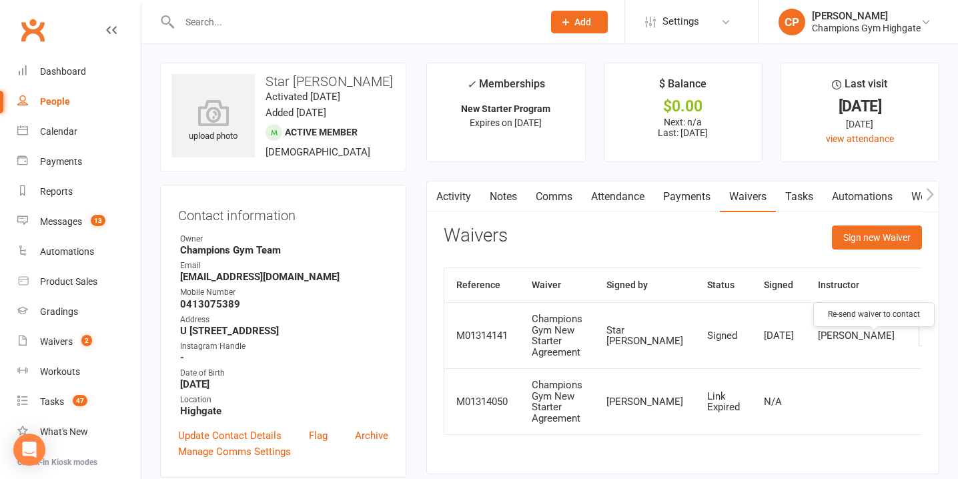
click at [948, 342] on icon "button" at bounding box center [954, 336] width 12 height 12
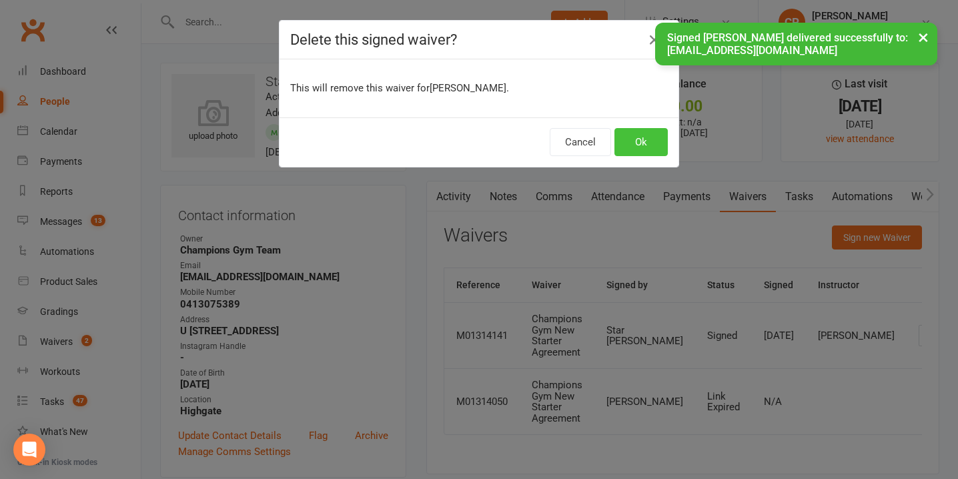
click at [645, 144] on button "Ok" at bounding box center [641, 142] width 53 height 28
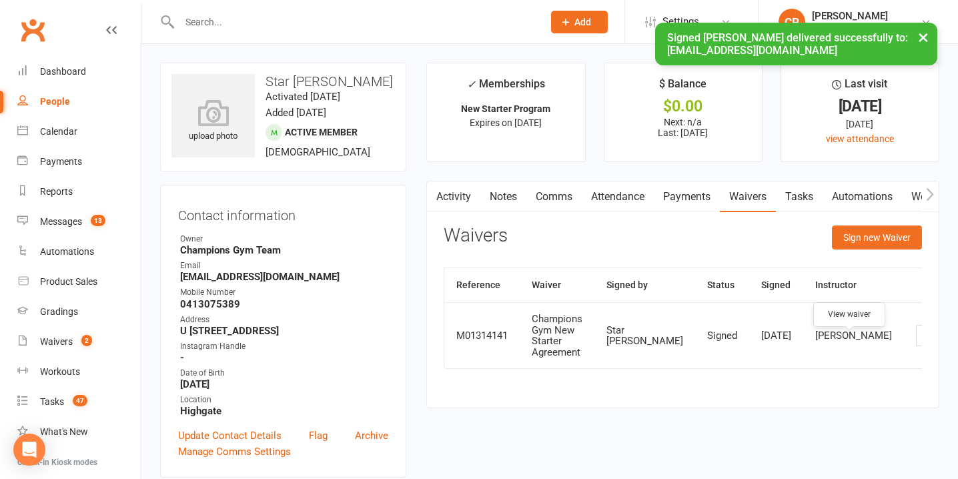
click at [922, 341] on icon at bounding box center [927, 336] width 10 height 10
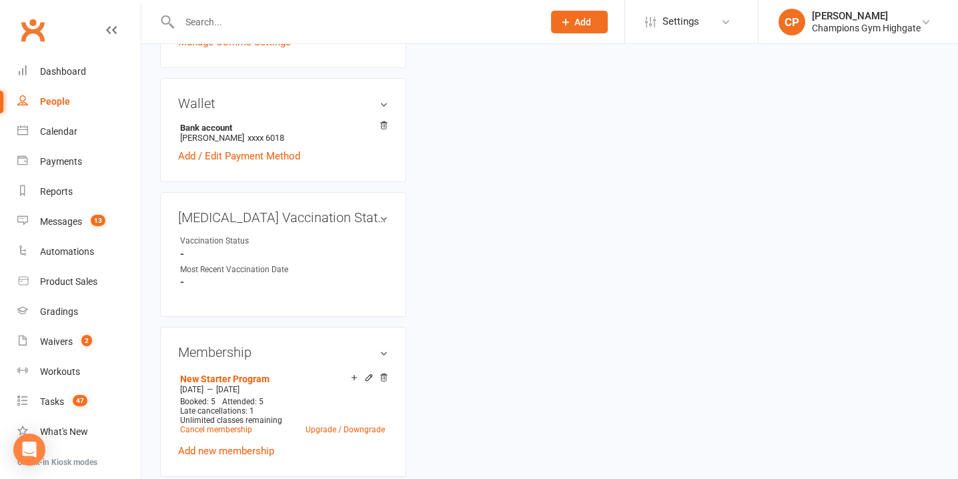
scroll to position [410, 0]
click at [260, 452] on link "Add new membership" at bounding box center [226, 450] width 96 height 12
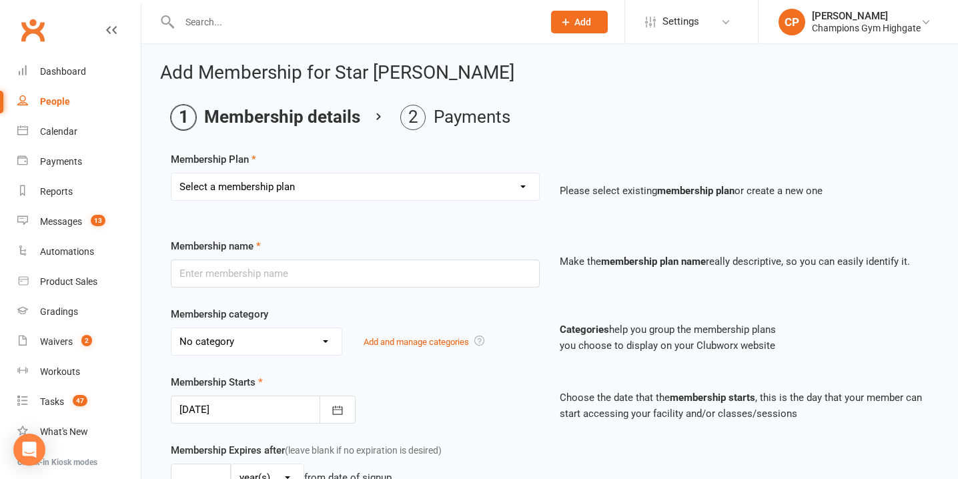
click at [330, 186] on select "Select a membership plan Create new Membership Plan New Starter Program FIFO Ne…" at bounding box center [355, 186] width 368 height 27
select select "3"
click at [171, 173] on select "Select a membership plan Create new Membership Plan New Starter Program FIFO Ne…" at bounding box center [355, 186] width 368 height 27
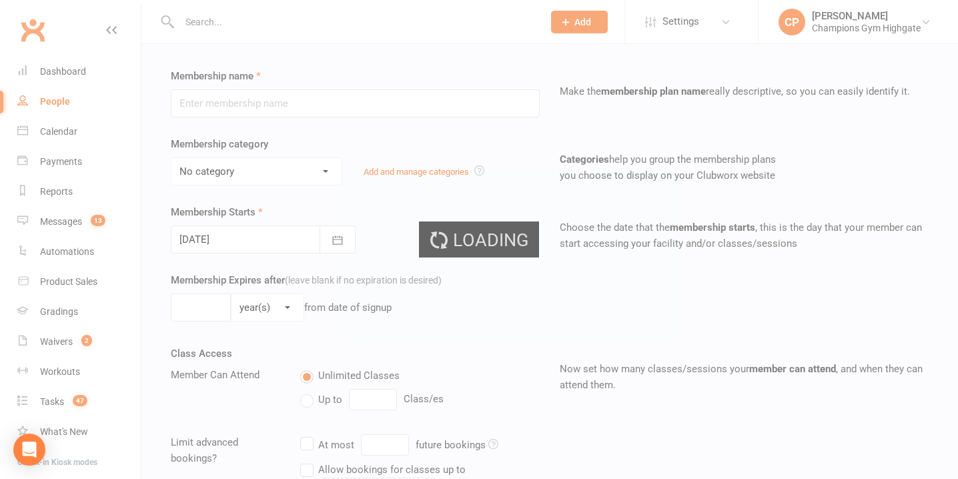
type input "Unlimited (12 Month Minimum Term)"
select select "9"
type input "0"
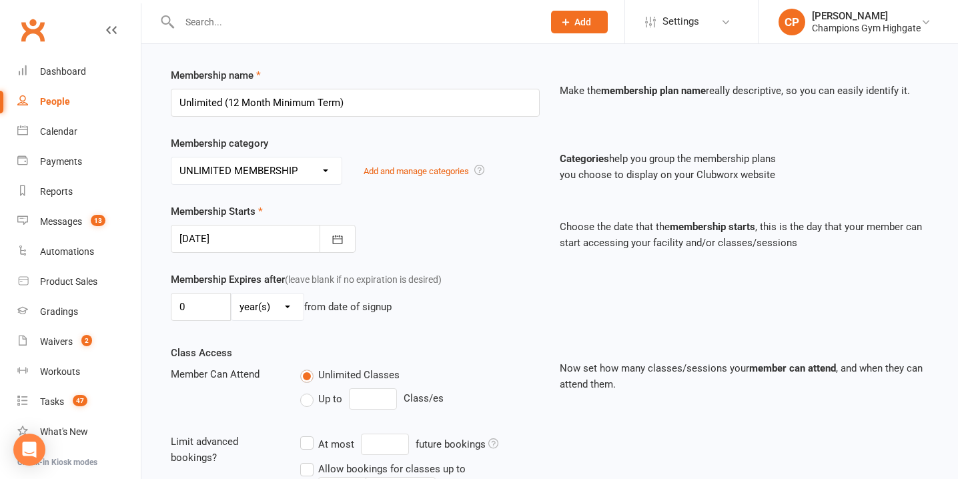
click at [228, 233] on div at bounding box center [263, 239] width 185 height 28
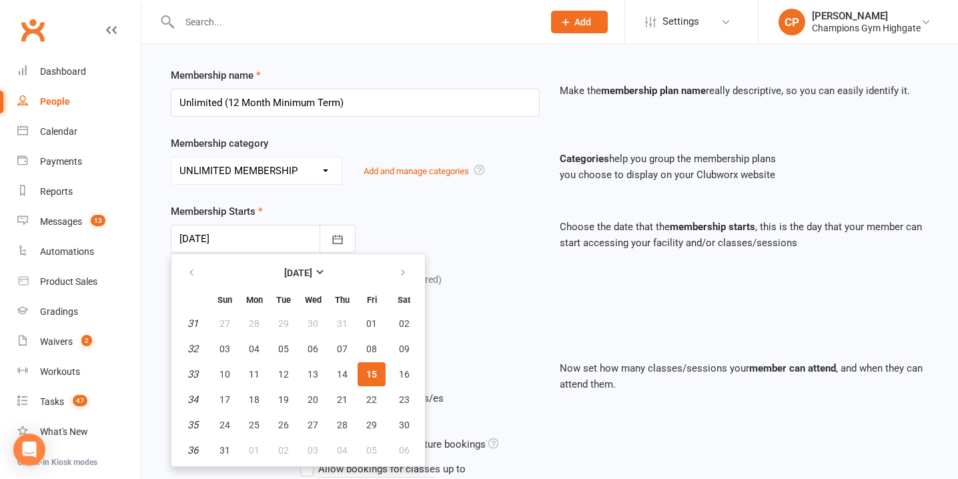
click at [503, 214] on div "Membership Starts 15 Aug 2025 August 2025 Sun Mon Tue Wed Thu Fri Sat 31 27 28 …" at bounding box center [355, 228] width 389 height 49
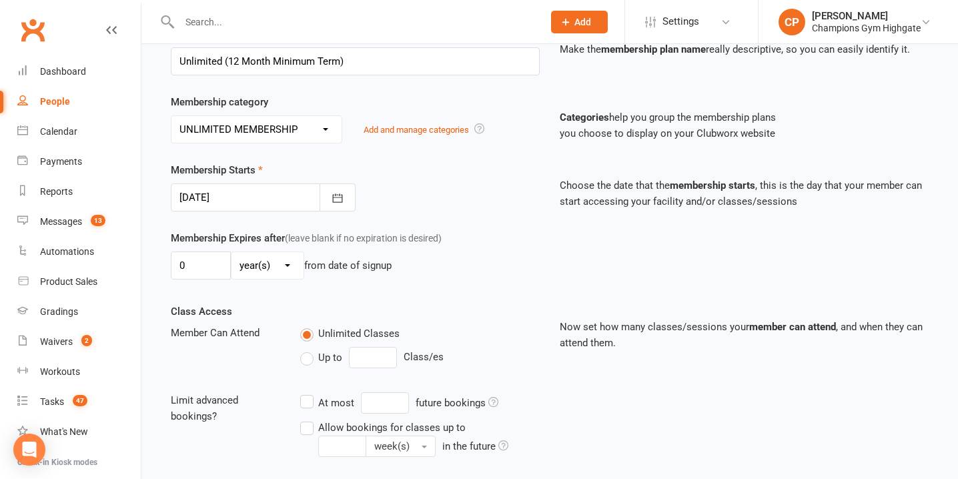
scroll to position [218, 0]
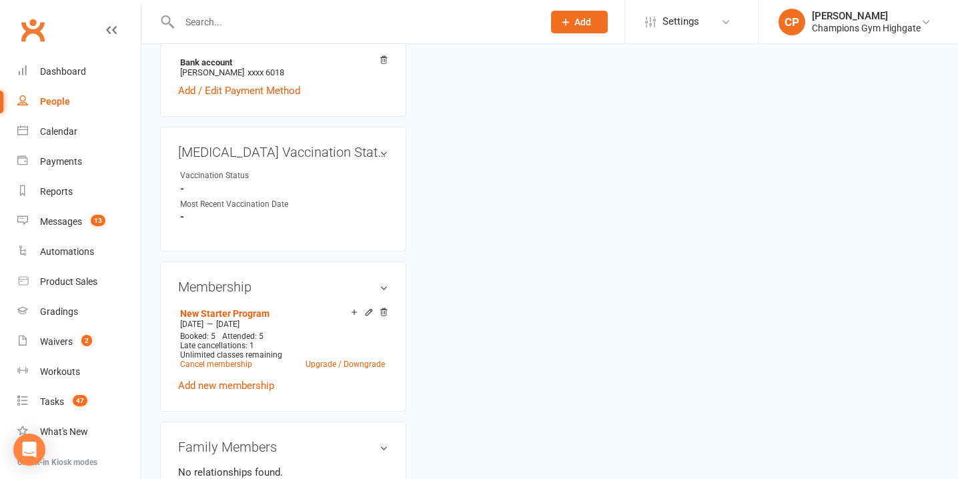
scroll to position [494, 0]
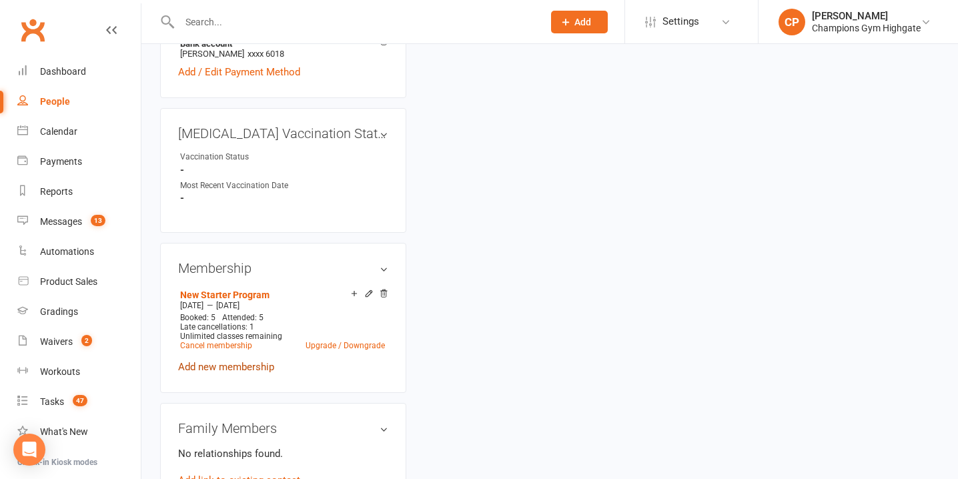
click at [250, 364] on link "Add new membership" at bounding box center [226, 367] width 96 height 12
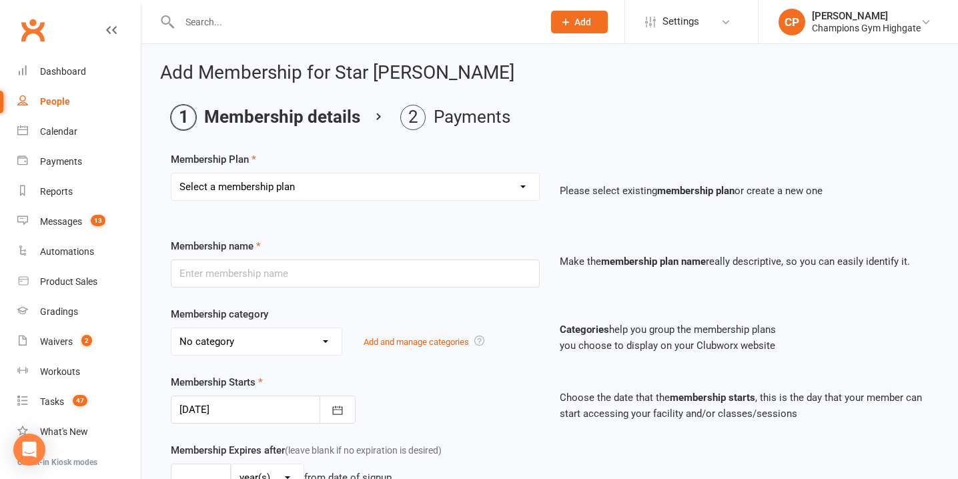
click at [328, 186] on select "Select a membership plan Create new Membership Plan New Starter Program FIFO Ne…" at bounding box center [355, 186] width 368 height 27
select select "3"
click at [171, 173] on select "Select a membership plan Create new Membership Plan New Starter Program FIFO Ne…" at bounding box center [355, 186] width 368 height 27
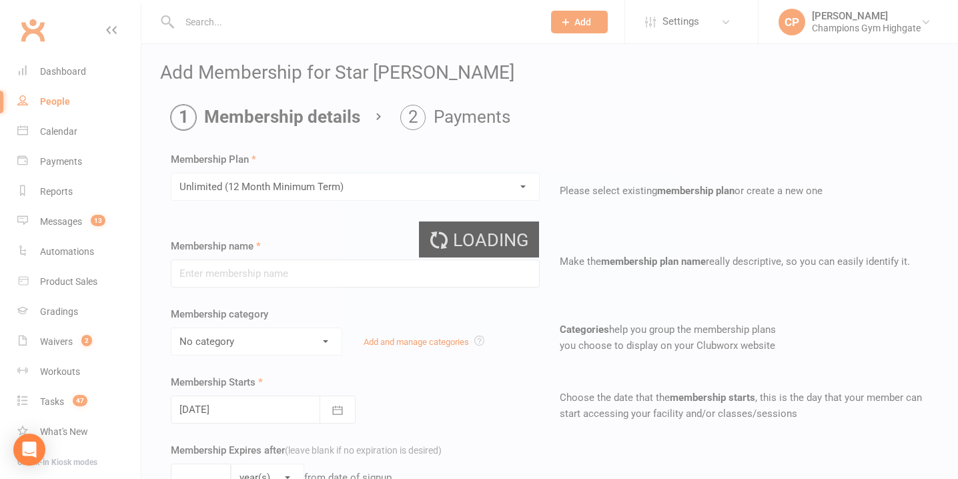
type input "Unlimited (12 Month Minimum Term)"
select select "9"
type input "0"
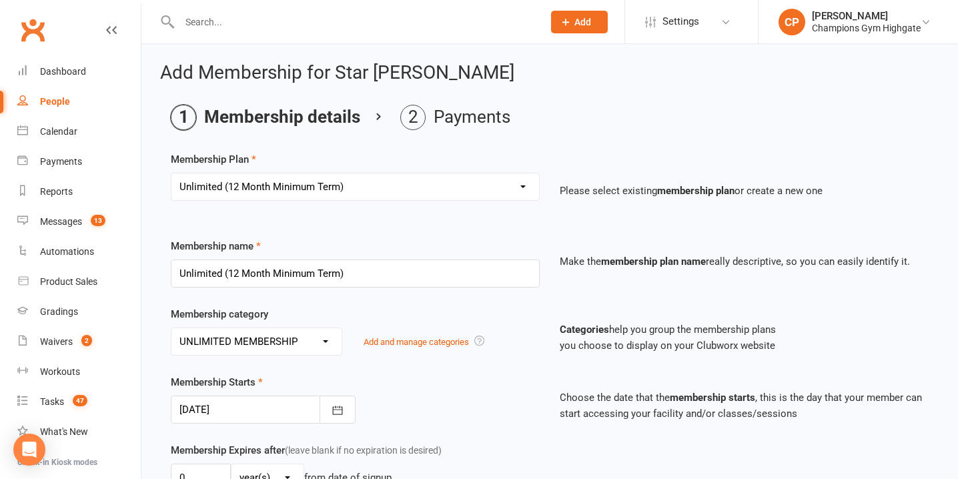
click at [249, 412] on div at bounding box center [263, 410] width 185 height 28
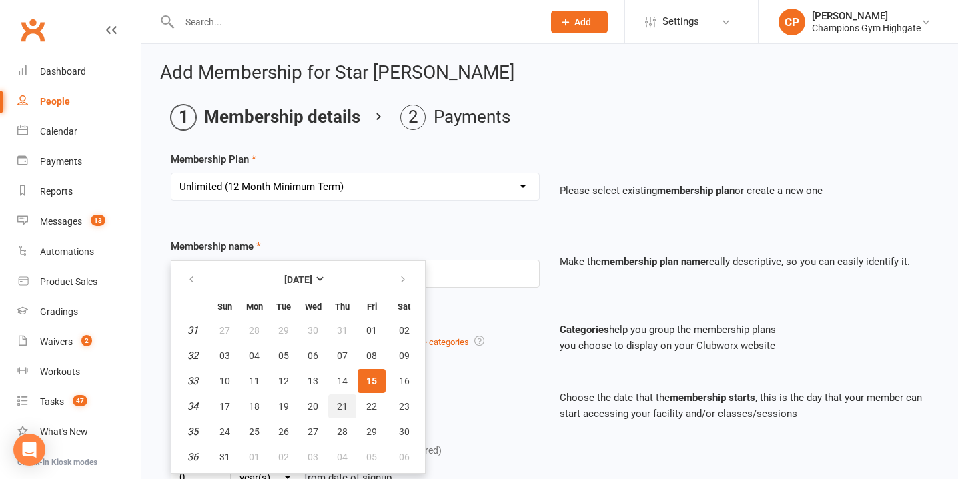
click at [342, 406] on span "21" at bounding box center [342, 406] width 11 height 11
type input "21 Aug 2025"
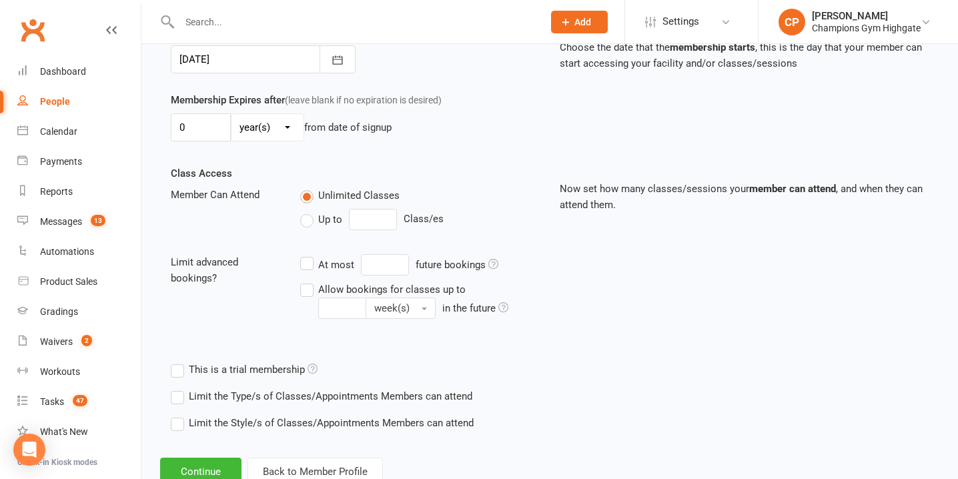
scroll to position [362, 0]
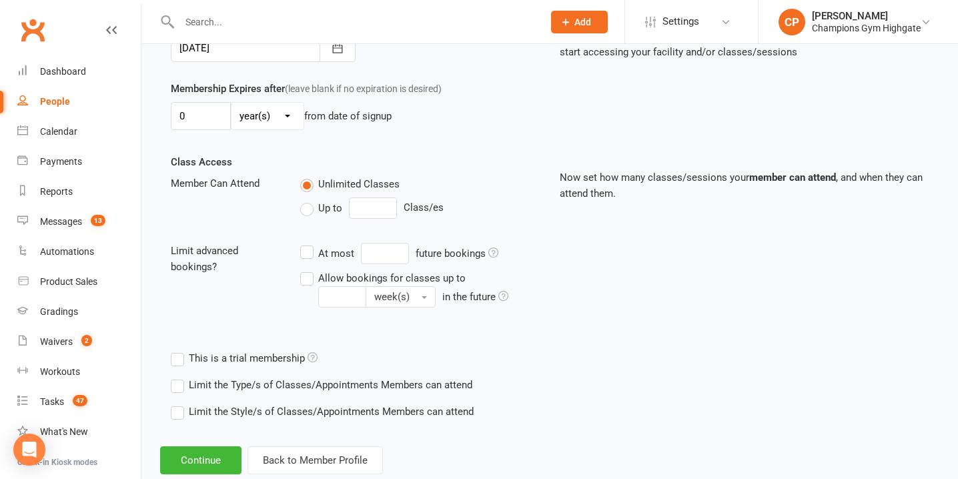
click at [180, 383] on label "Limit the Type/s of Classes/Appointments Members can attend" at bounding box center [322, 385] width 302 height 16
click at [179, 377] on input "Limit the Type/s of Classes/Appointments Members can attend" at bounding box center [175, 377] width 9 height 0
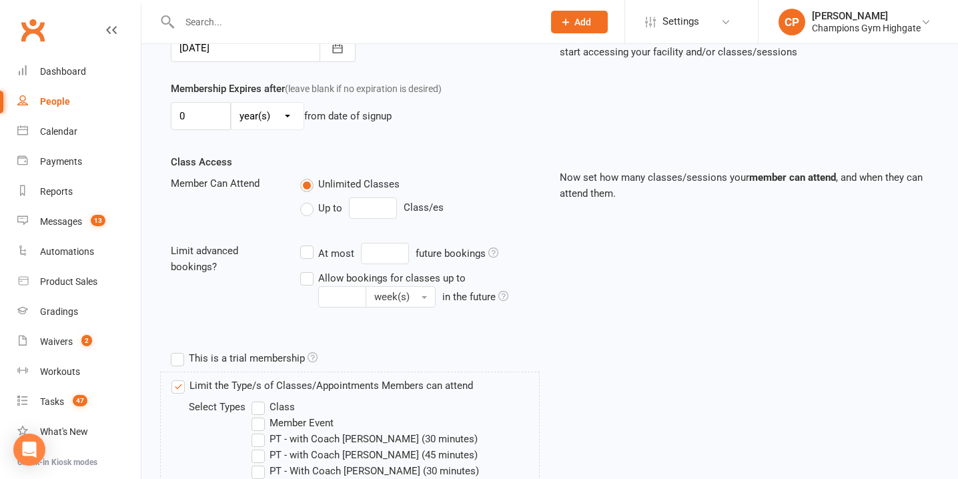
click at [263, 409] on label "Class" at bounding box center [273, 407] width 43 height 16
click at [260, 399] on input "Class" at bounding box center [256, 399] width 9 height 0
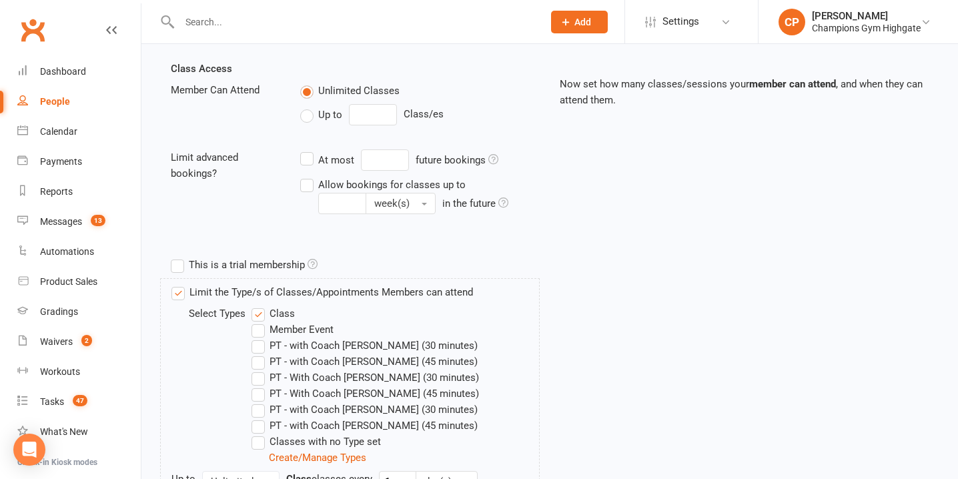
scroll to position [605, 0]
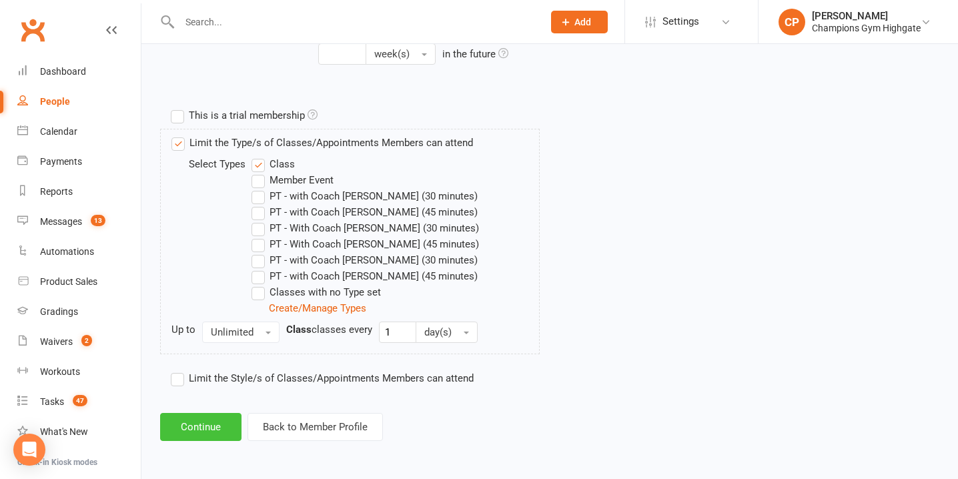
click at [211, 427] on button "Continue" at bounding box center [200, 427] width 81 height 28
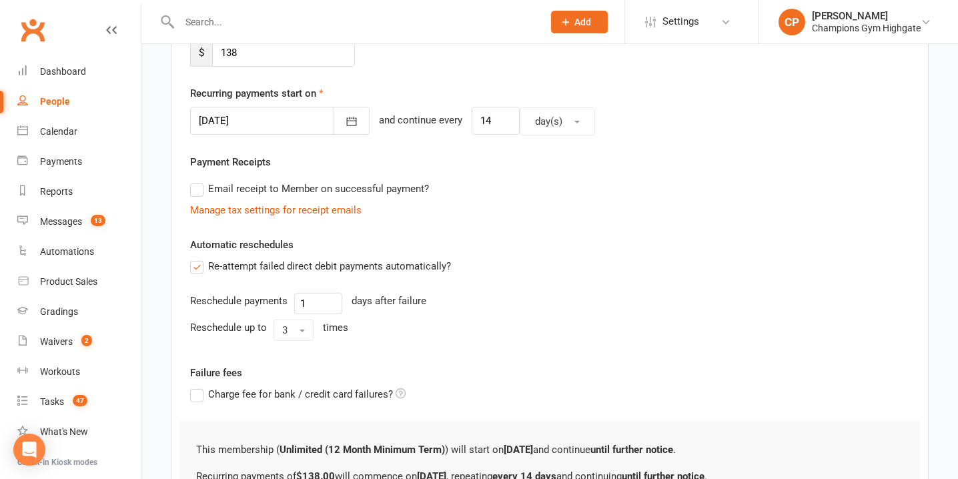
scroll to position [438, 0]
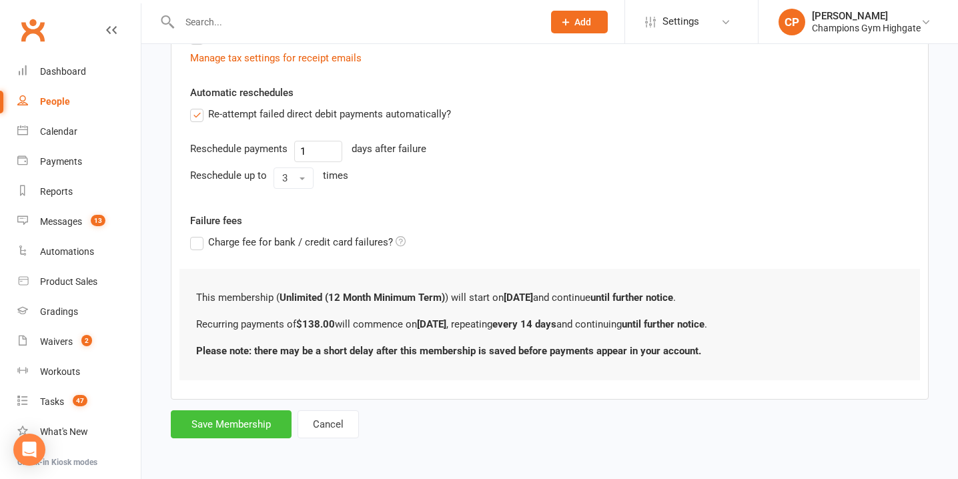
click at [250, 428] on button "Save Membership" at bounding box center [231, 424] width 121 height 28
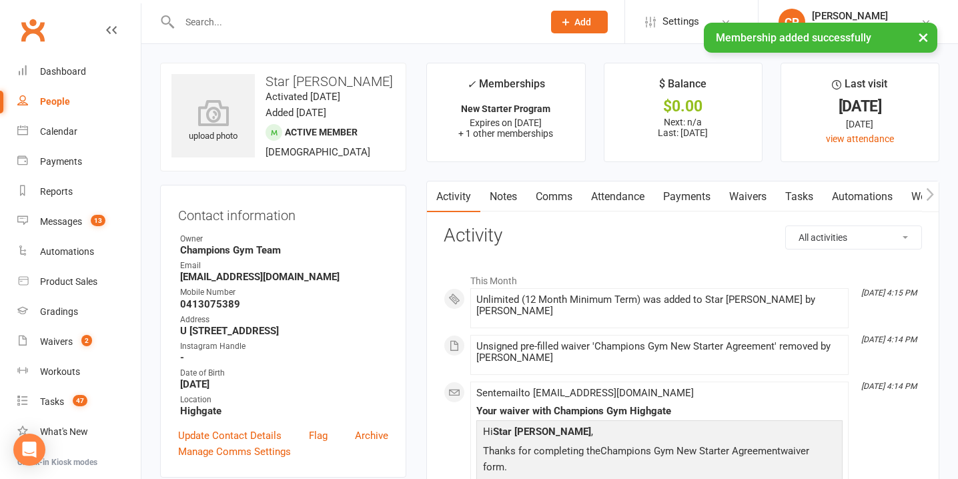
click at [630, 199] on link "Attendance" at bounding box center [618, 197] width 72 height 31
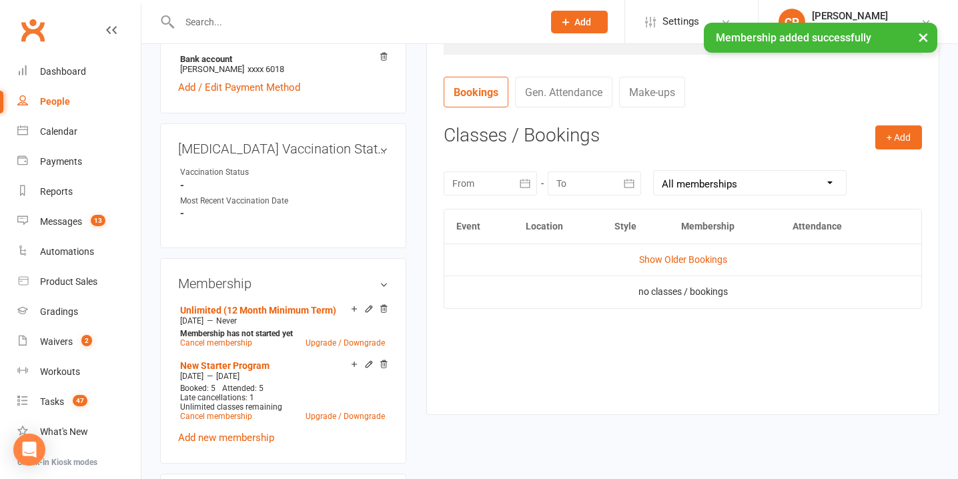
scroll to position [484, 0]
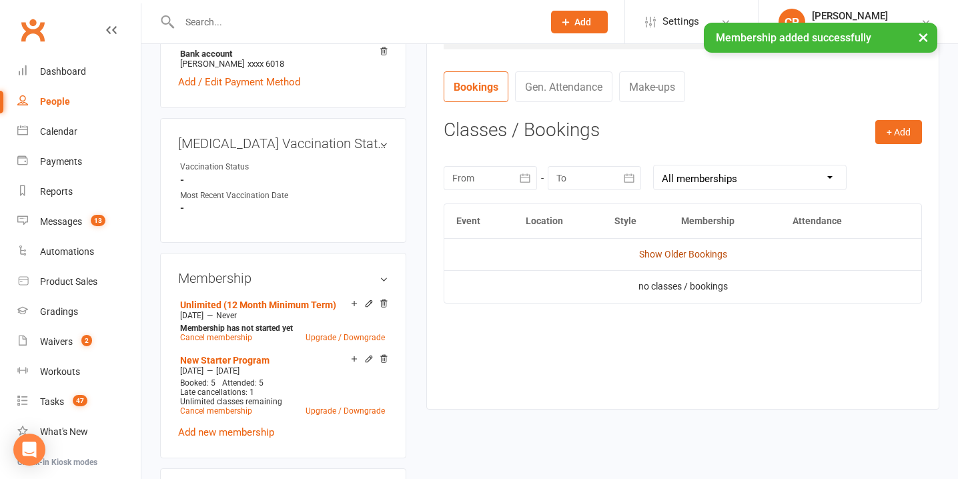
click at [656, 253] on link "Show Older Bookings" at bounding box center [683, 254] width 88 height 11
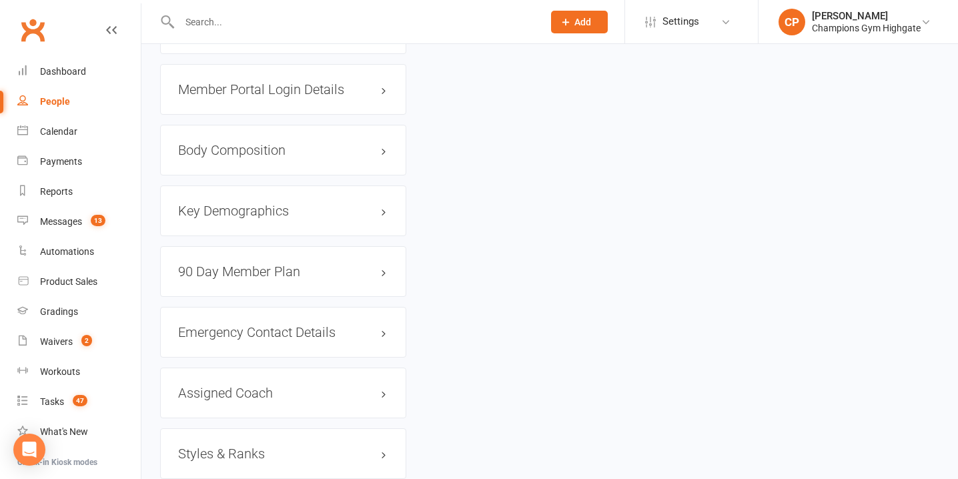
scroll to position [1192, 0]
click at [354, 388] on h3 "Assigned Coach edit" at bounding box center [283, 392] width 210 height 15
click at [365, 387] on link "edit" at bounding box center [364, 391] width 16 height 11
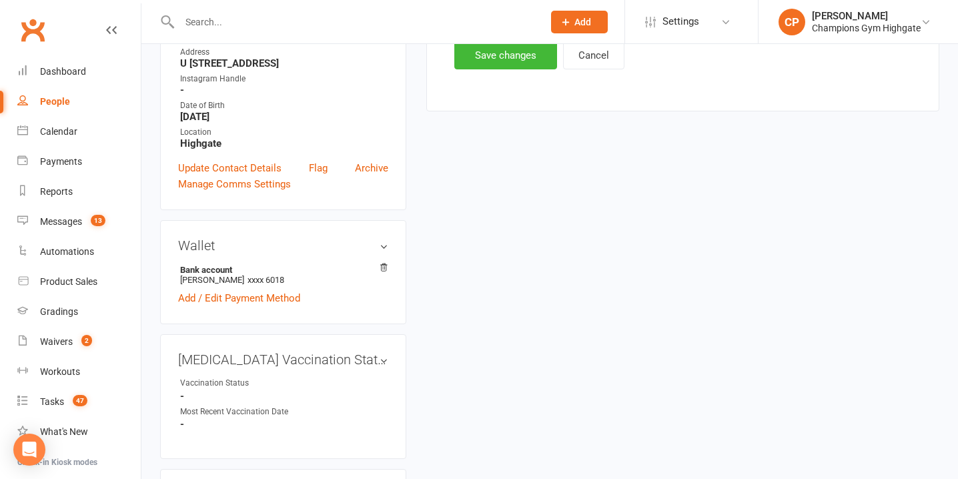
scroll to position [114, 0]
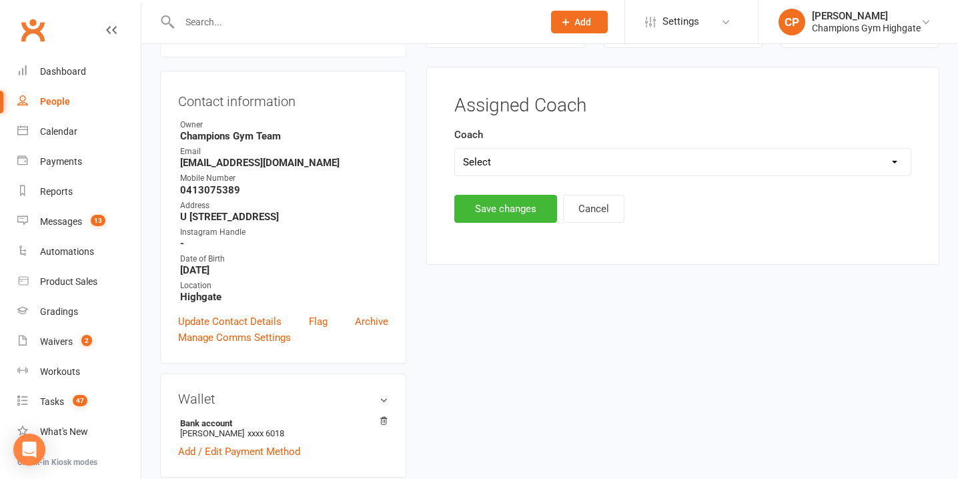
click at [524, 168] on select "Select Emma Mallia Loma Oscar James Brant Ruben" at bounding box center [683, 162] width 456 height 27
select select "Emma Mallia"
click at [455, 149] on select "Select Emma Mallia Loma Oscar James Brant Ruben" at bounding box center [683, 162] width 456 height 27
click at [501, 212] on button "Save changes" at bounding box center [505, 209] width 103 height 28
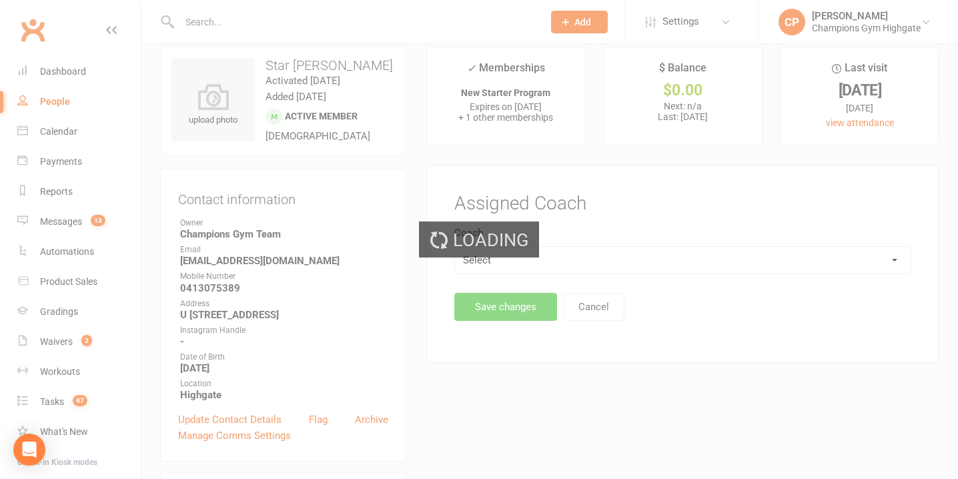
scroll to position [0, 0]
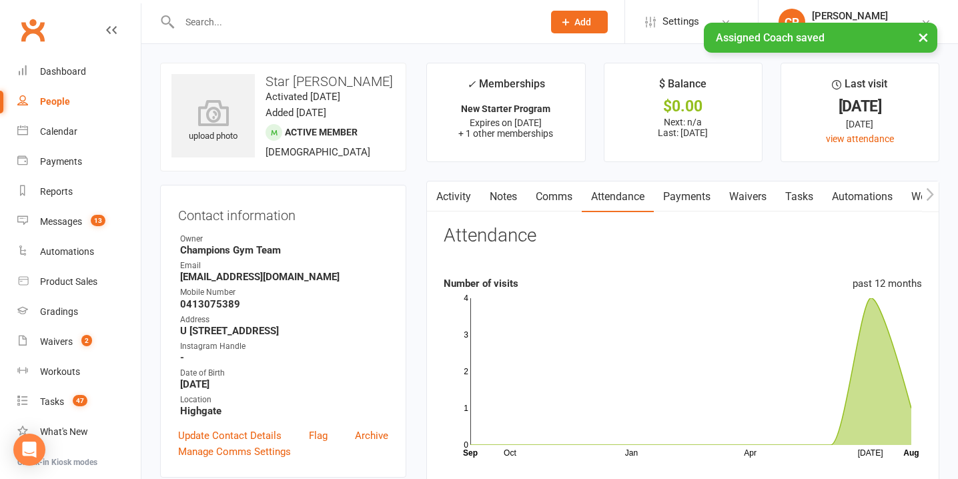
click at [752, 199] on link "Waivers" at bounding box center [748, 197] width 56 height 31
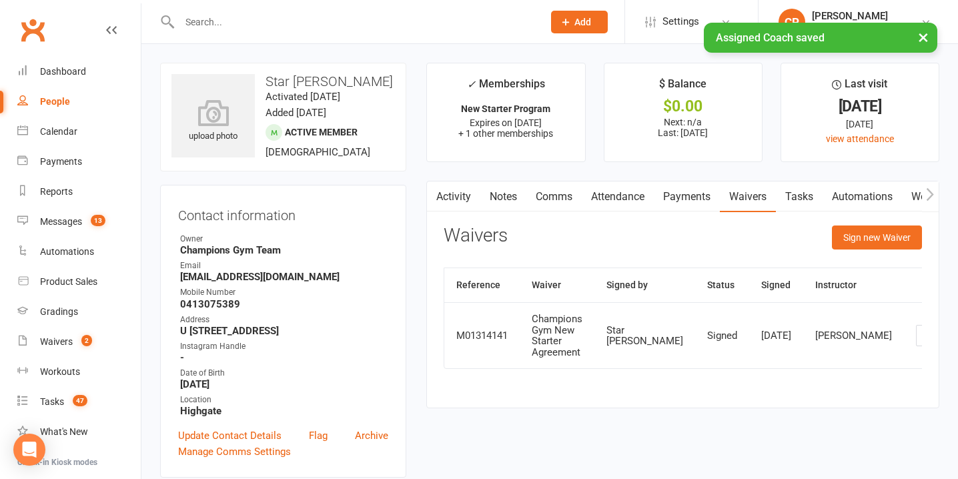
click at [807, 203] on link "Tasks" at bounding box center [799, 197] width 47 height 31
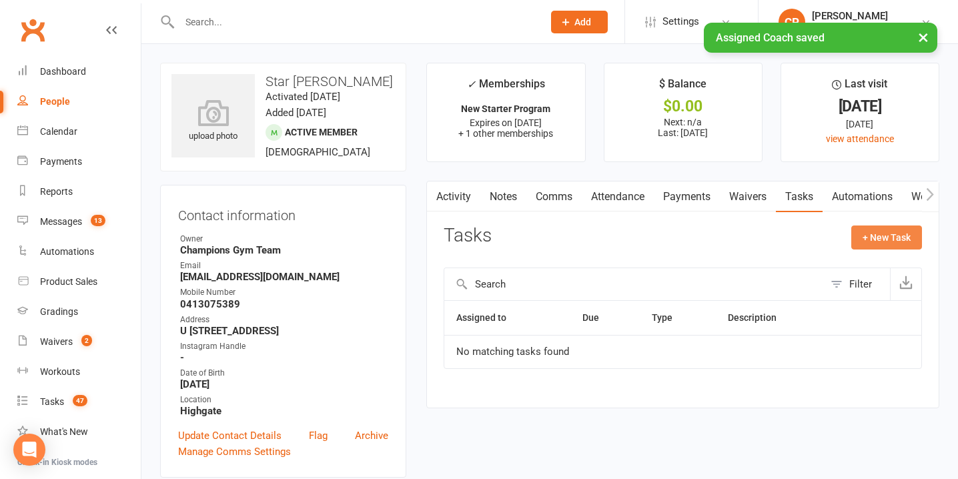
click at [865, 228] on button "+ New Task" at bounding box center [886, 238] width 71 height 24
select select "51774"
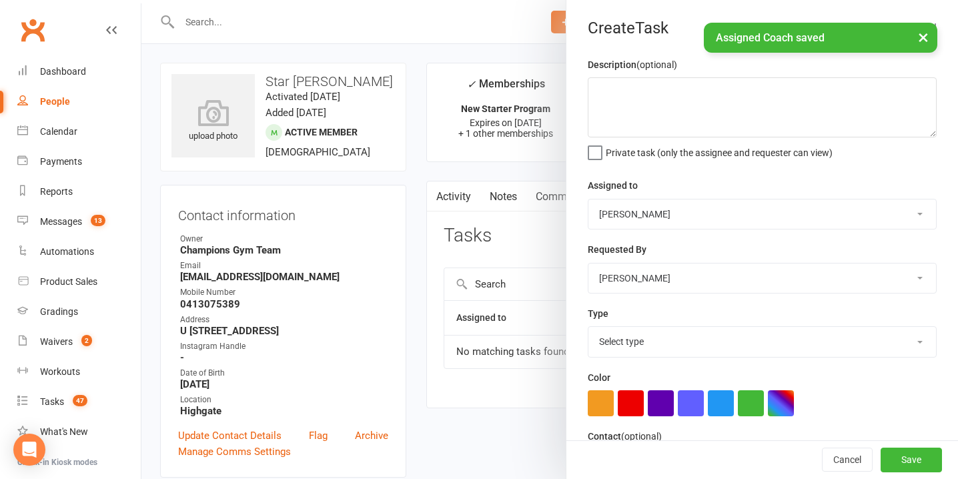
click at [645, 207] on select "Pamorn Martdee Helen Bologa Whitney Tuna Ronnarong (LOMA) Tongseeon Joondalup R…" at bounding box center [763, 214] width 348 height 29
select select "53004"
click at [589, 200] on select "Pamorn Martdee Helen Bologa Whitney Tuna Ronnarong (LOMA) Tongseeon Joondalup R…" at bounding box center [763, 214] width 348 height 29
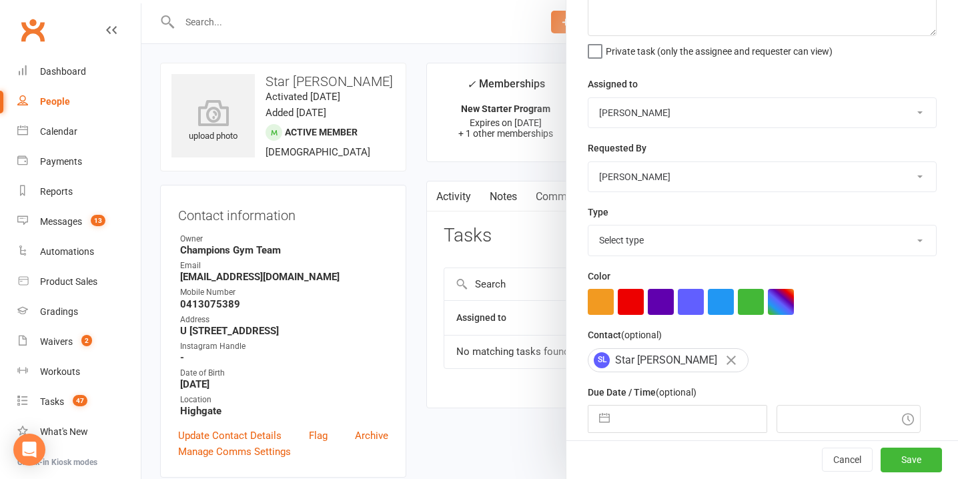
scroll to position [113, 0]
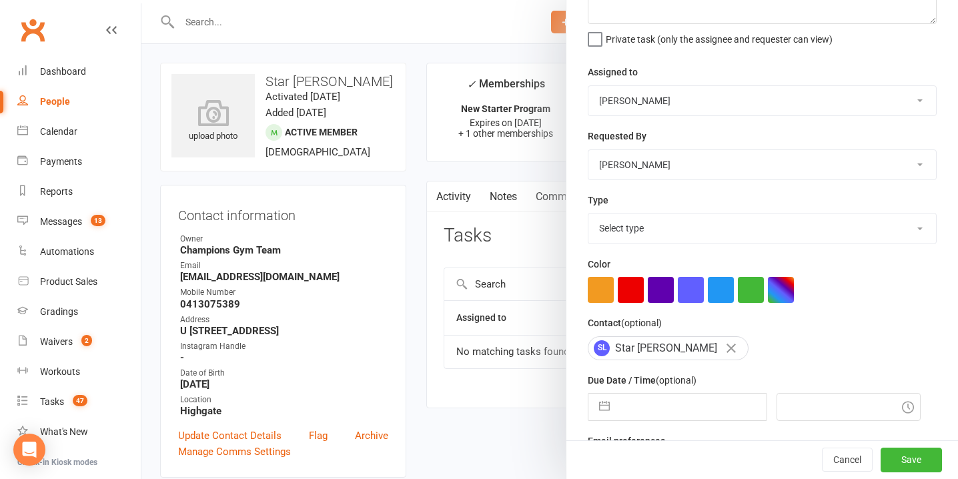
click at [630, 236] on select "Select type Cancellation call Cancellation request Check about cancellation - m…" at bounding box center [763, 228] width 348 height 29
select select "23878"
click at [589, 215] on select "Select type Cancellation call Cancellation request Check about cancellation - m…" at bounding box center [763, 228] width 348 height 29
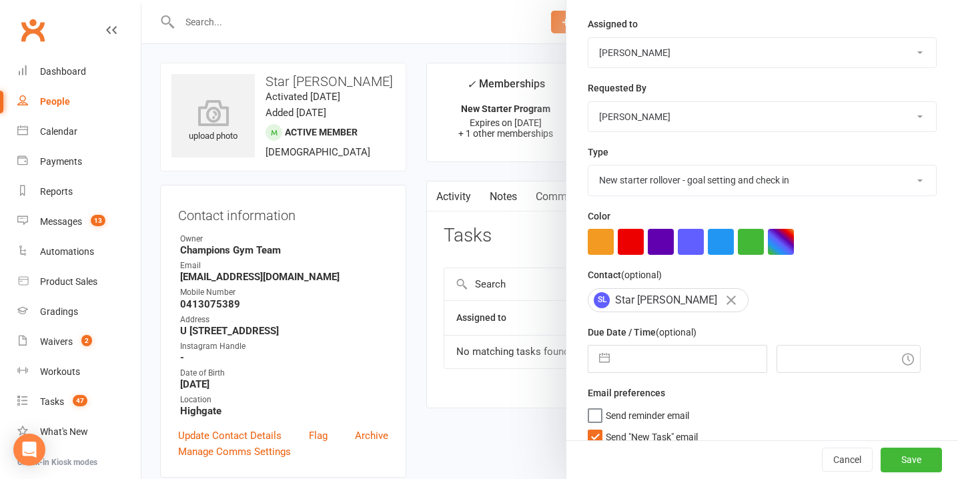
scroll to position [179, 0]
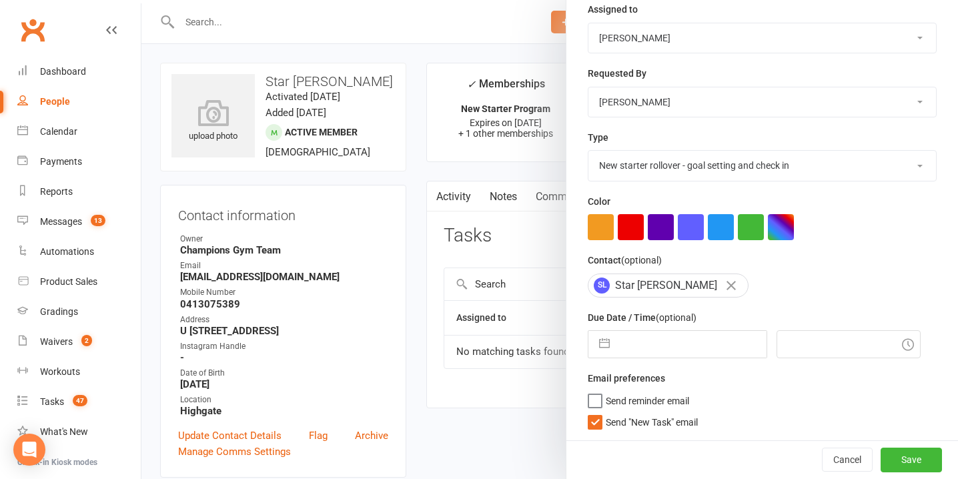
click at [636, 339] on input "text" at bounding box center [692, 344] width 150 height 27
select select "6"
select select "2025"
select select "7"
select select "2025"
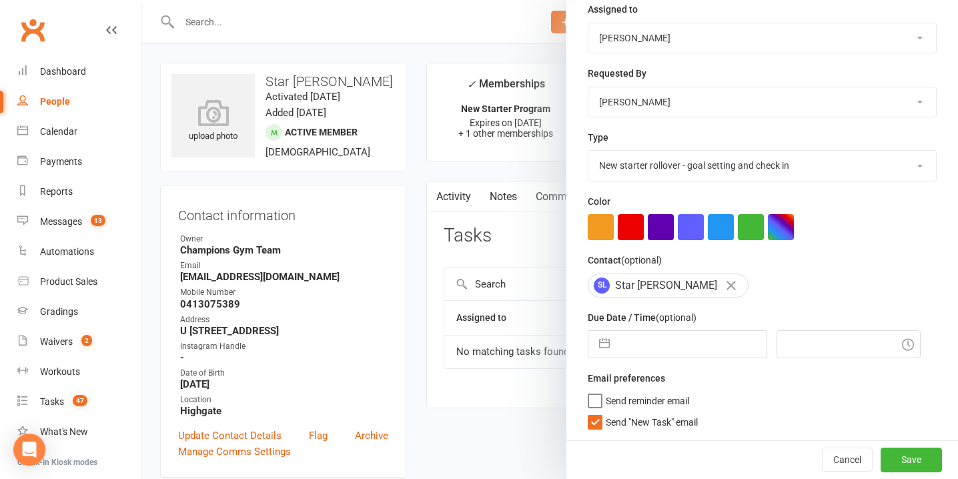
select select "8"
select select "2025"
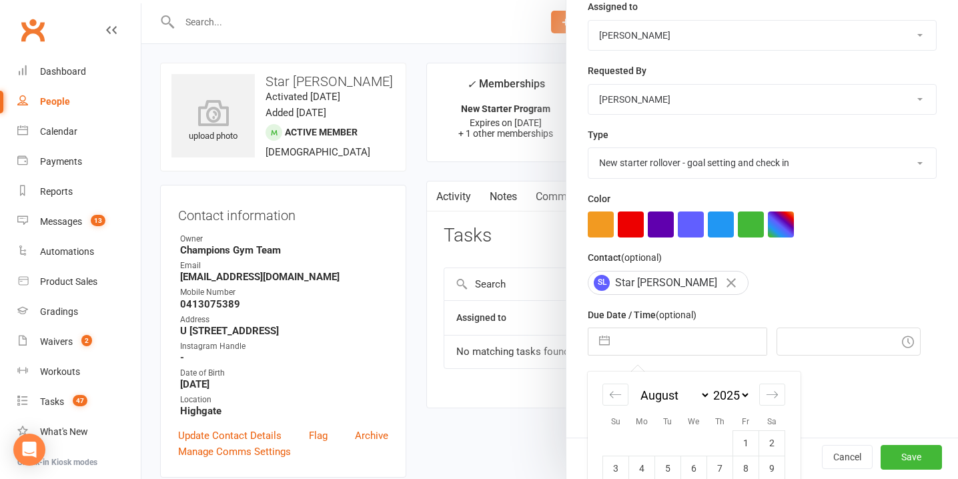
scroll to position [300, 0]
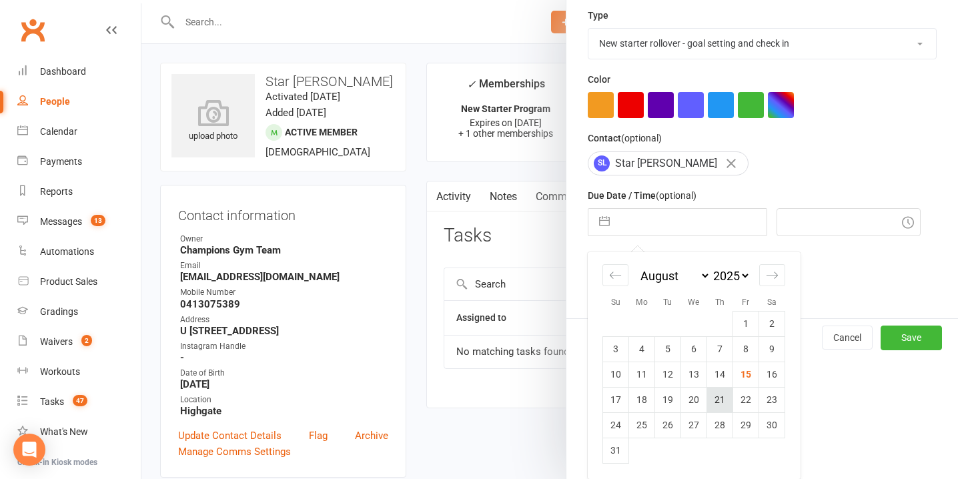
click at [726, 398] on td "21" at bounding box center [720, 399] width 26 height 25
type input "21 Aug 2025"
type input "4:15pm"
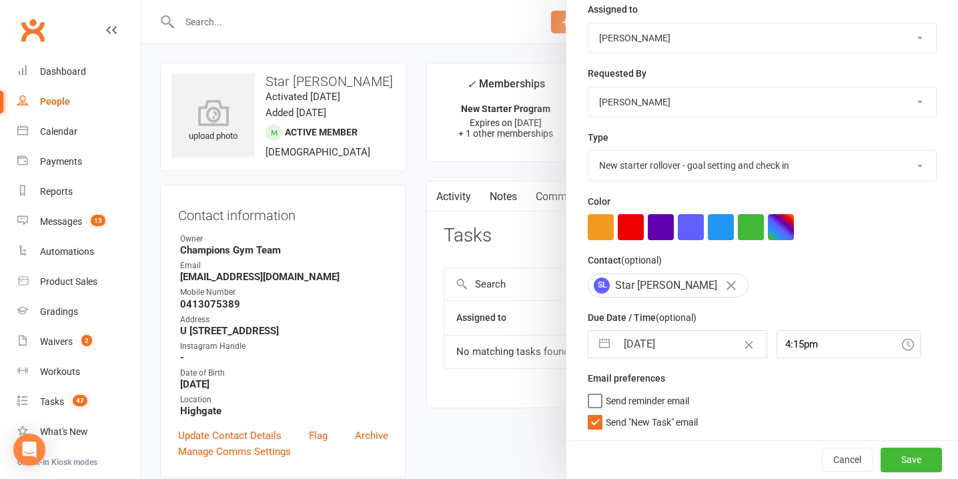
scroll to position [179, 0]
click at [918, 461] on button "Save" at bounding box center [911, 460] width 61 height 24
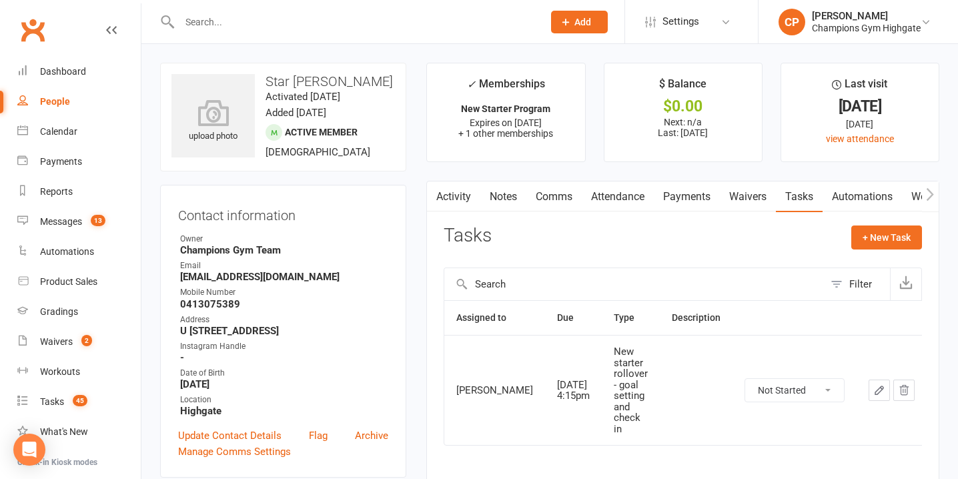
click at [508, 198] on link "Notes" at bounding box center [503, 197] width 46 height 31
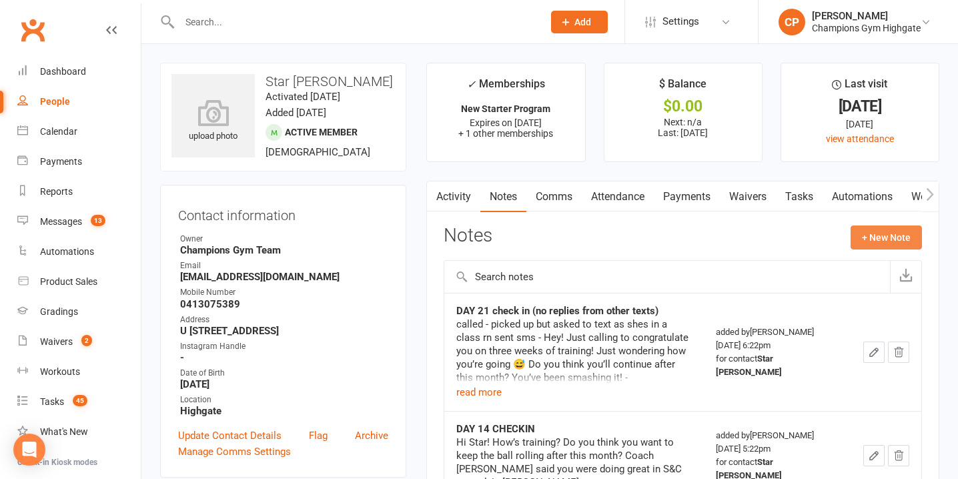
click at [863, 230] on button "+ New Note" at bounding box center [886, 238] width 71 height 24
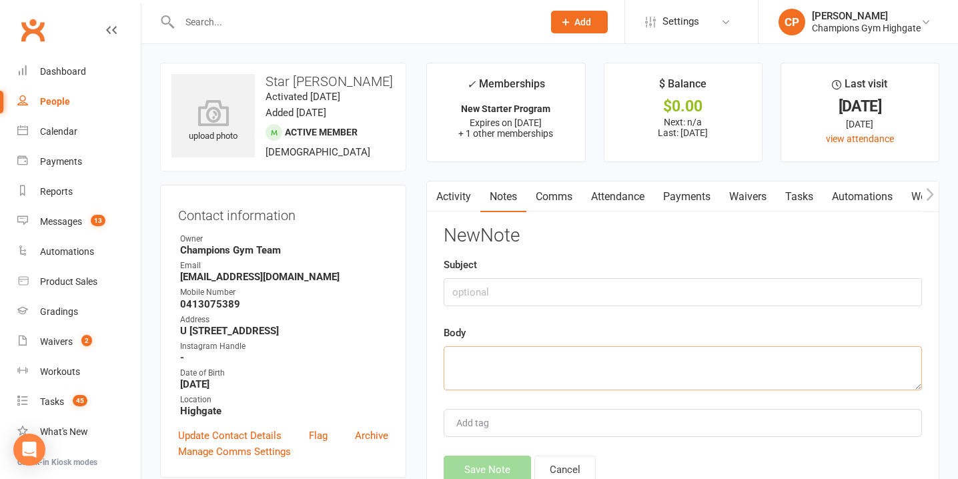
click at [524, 374] on textarea at bounding box center [683, 368] width 478 height 44
paste textarea "New Starters Highgate: Hey Star! Just following up on this! ☺️ +61 413 075 389:…"
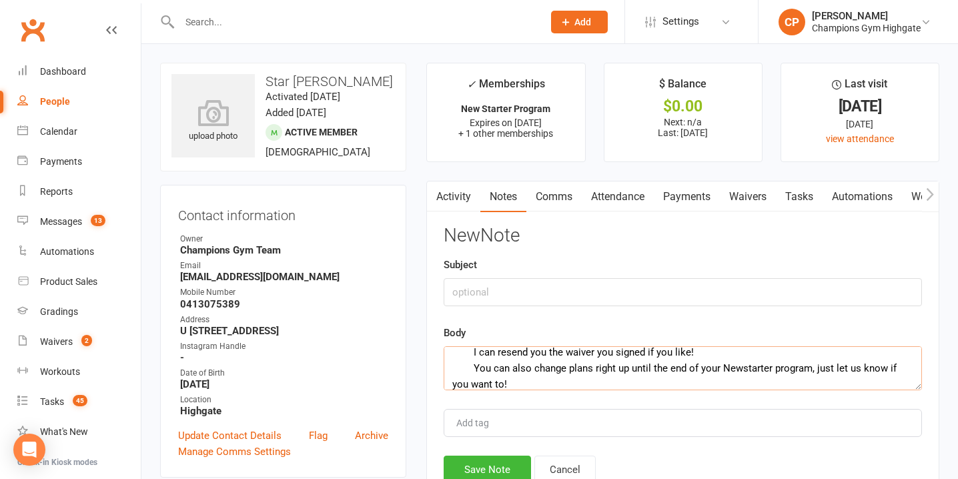
type textarea "New Starters Highgate: Hey Star! Just following up on this! ☺️ +61 413 075 389:…"
click at [508, 286] on input "text" at bounding box center [683, 292] width 478 height 28
type input "reply! (finally)"
click at [492, 457] on button "Save Note" at bounding box center [487, 470] width 87 height 28
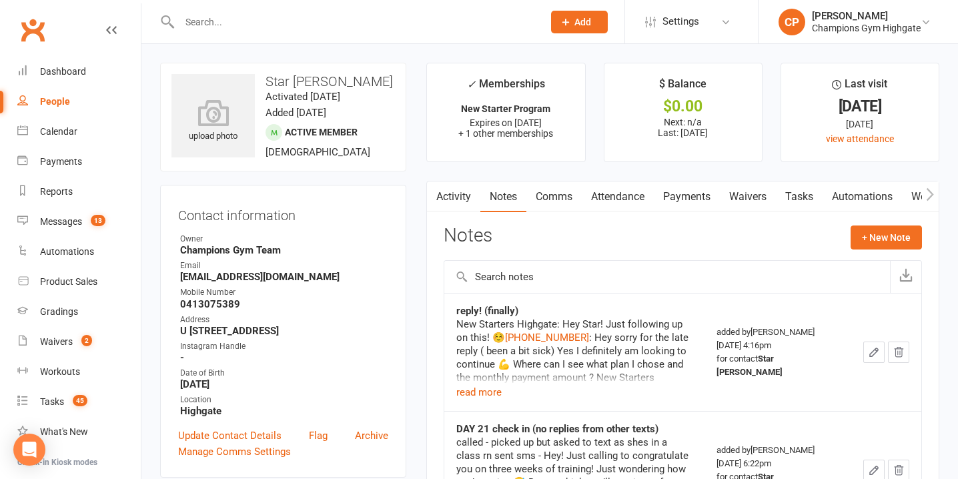
click at [338, 17] on input "text" at bounding box center [354, 22] width 358 height 19
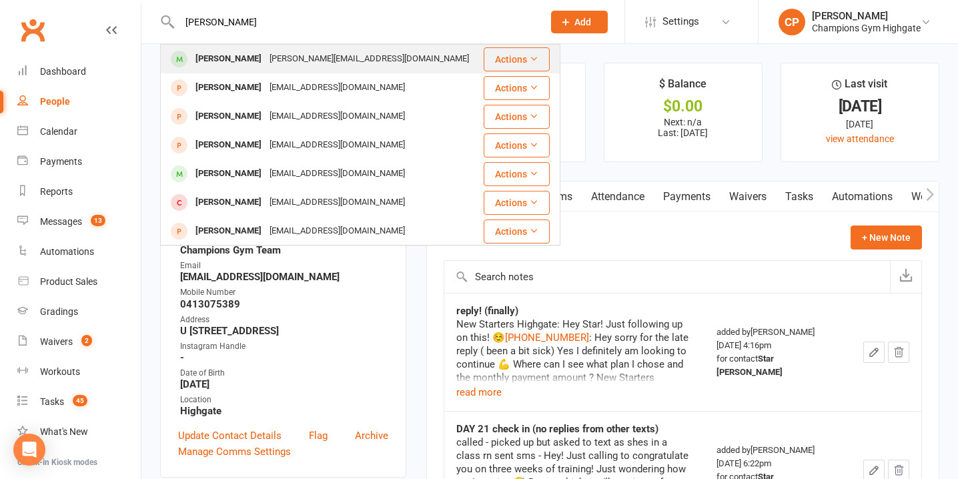
type input "angelina"
click at [363, 52] on div "angelina.e.geoph@gmail.com" at bounding box center [370, 58] width 208 height 19
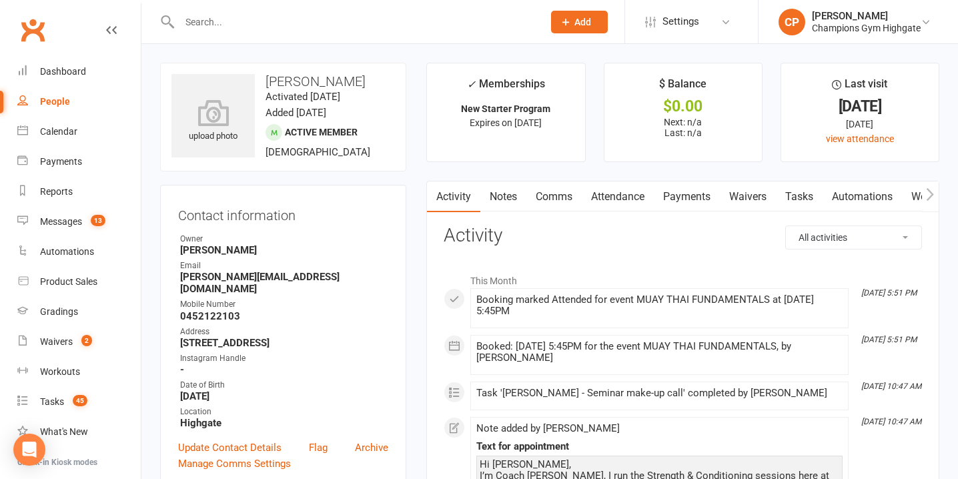
click at [503, 199] on link "Notes" at bounding box center [503, 197] width 46 height 31
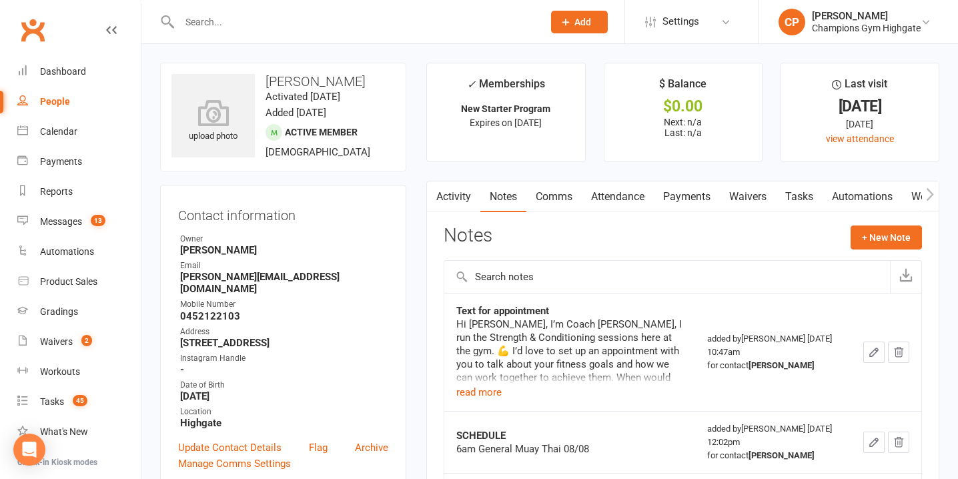
click at [554, 197] on link "Comms" at bounding box center [553, 197] width 55 height 31
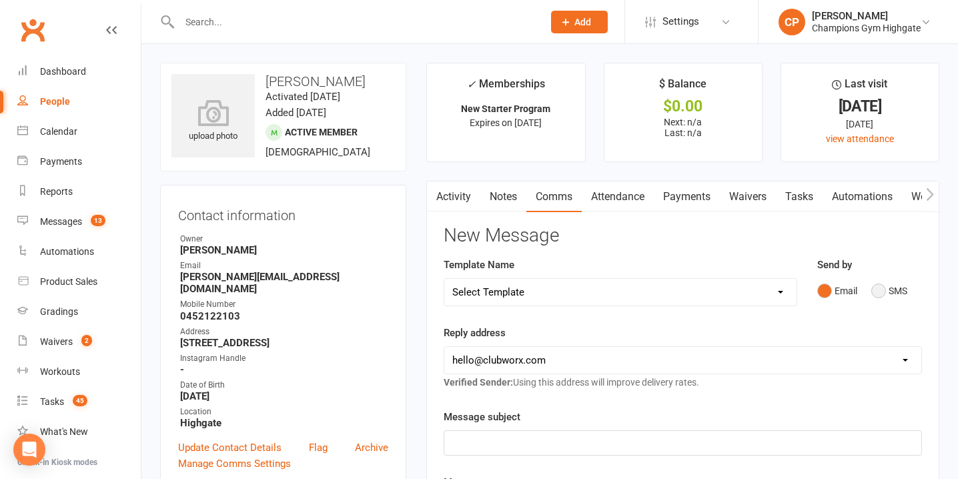
click at [881, 290] on button "SMS" at bounding box center [889, 290] width 36 height 25
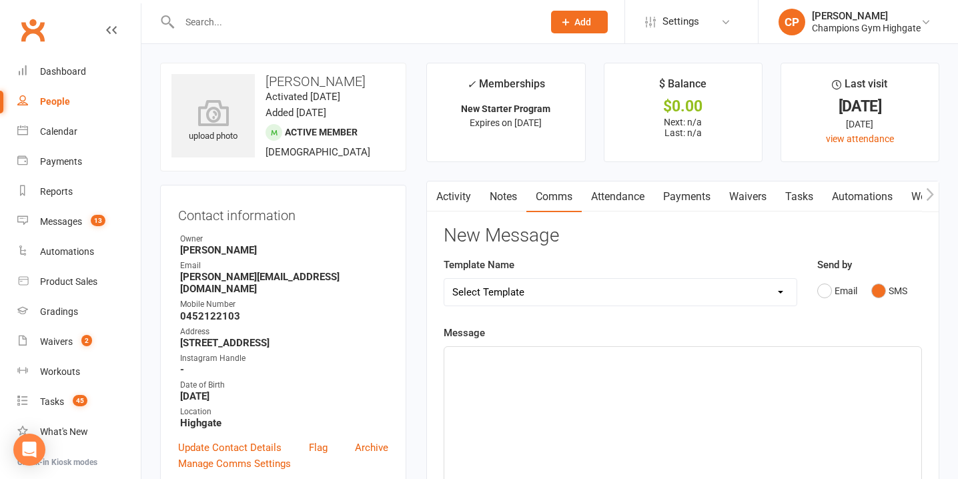
click at [584, 374] on div "﻿" at bounding box center [682, 447] width 477 height 200
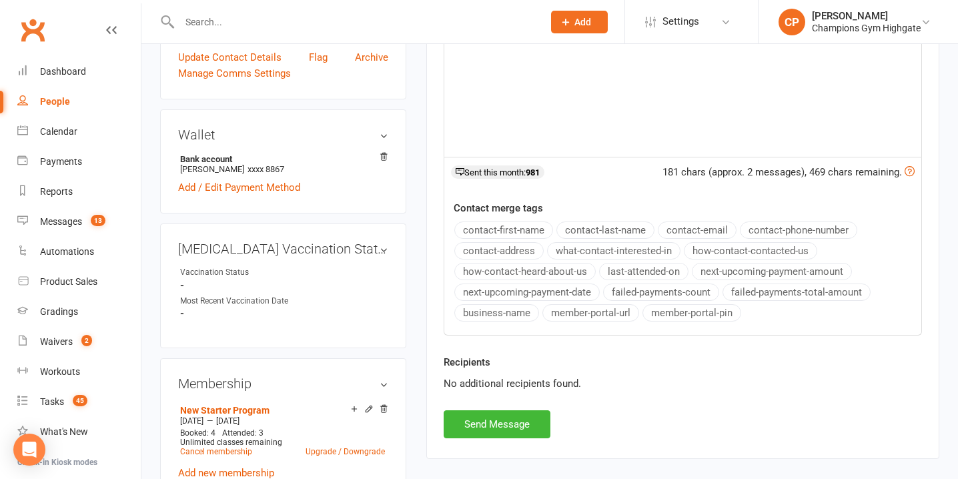
scroll to position [394, 0]
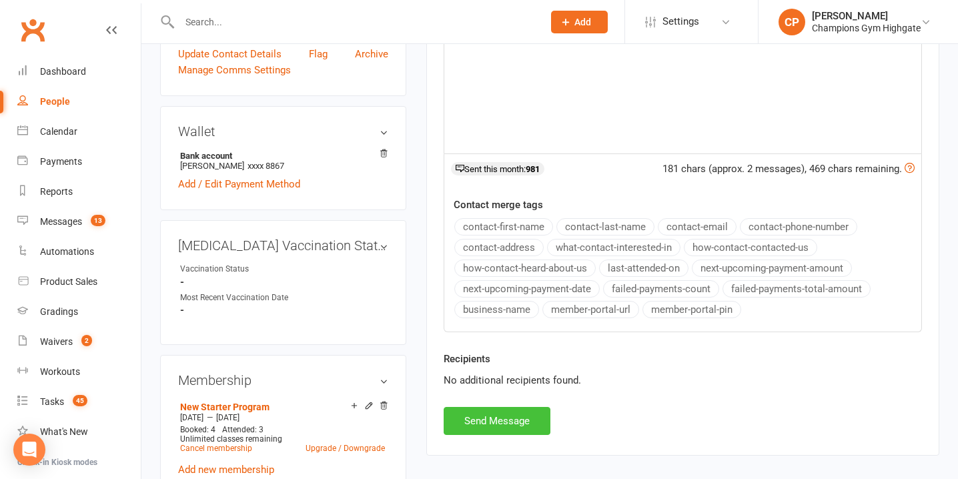
click at [512, 424] on button "Send Message" at bounding box center [497, 421] width 107 height 28
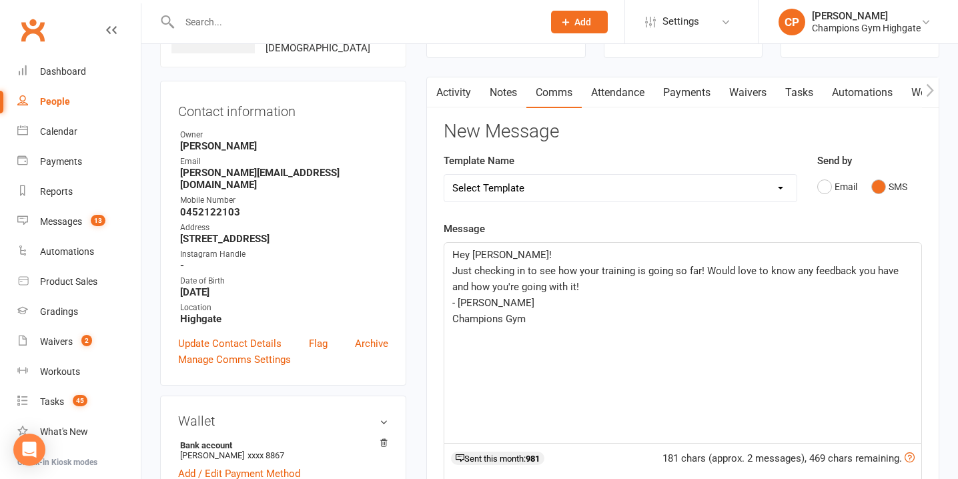
scroll to position [0, 0]
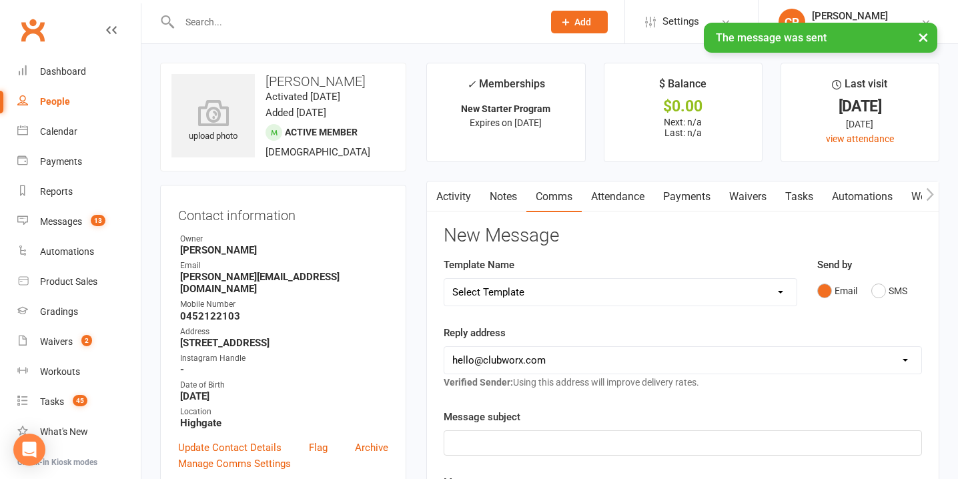
click at [460, 202] on link "Activity" at bounding box center [453, 197] width 53 height 31
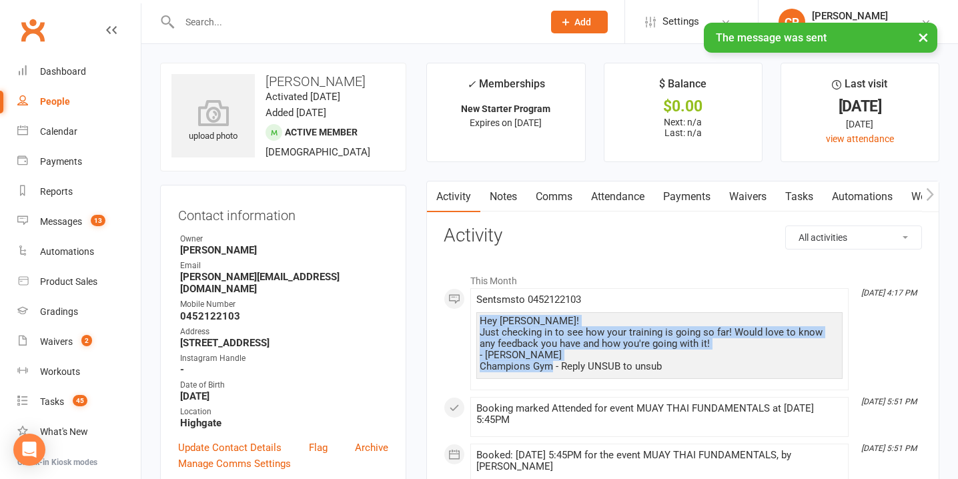
drag, startPoint x: 552, startPoint y: 367, endPoint x: 480, endPoint y: 324, distance: 84.1
click at [480, 324] on div "Hey Angelina! Just checking in to see how your training is going so far! Would …" at bounding box center [660, 344] width 360 height 57
copy div "Hey Angelina! Just checking in to see how your training is going so far! Would …"
click at [507, 198] on link "Notes" at bounding box center [503, 197] width 46 height 31
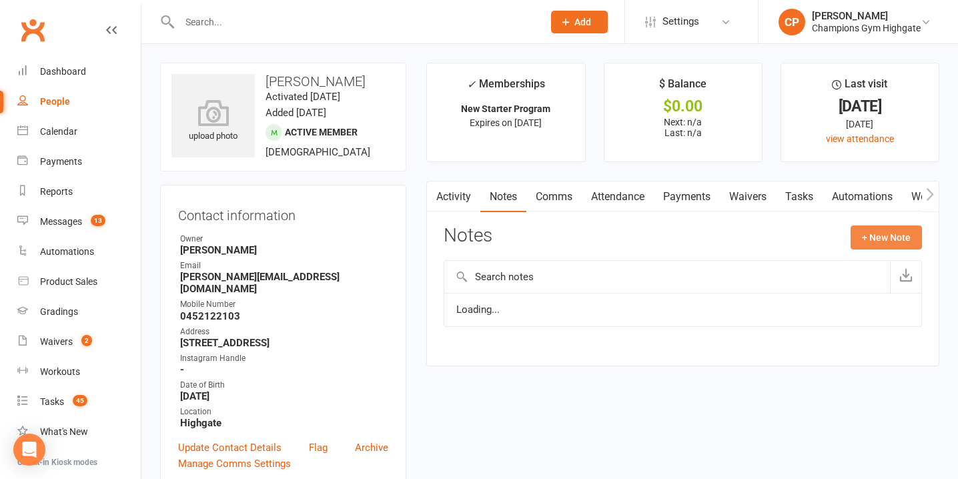
click at [889, 231] on button "+ New Note" at bounding box center [886, 238] width 71 height 24
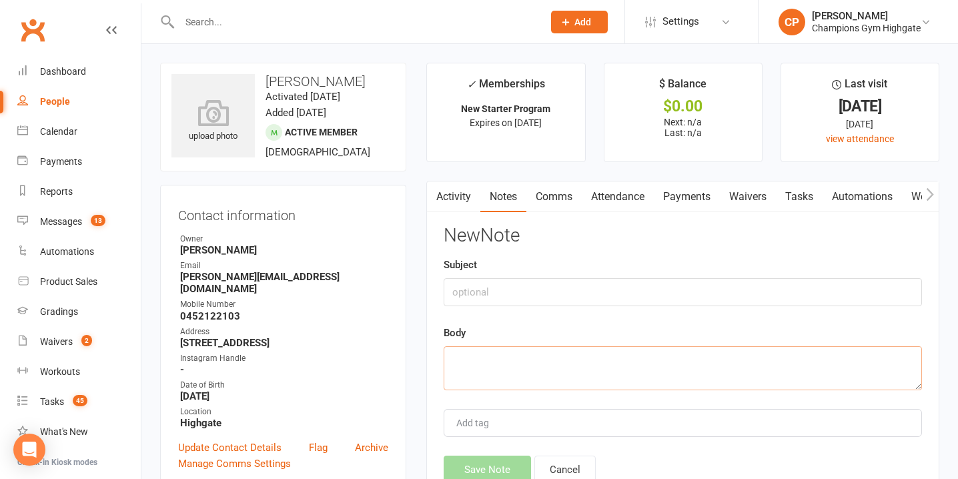
click at [494, 361] on textarea at bounding box center [683, 368] width 478 height 44
paste textarea "Hey Angelina! Just checking in to see how your training is going so far! Would …"
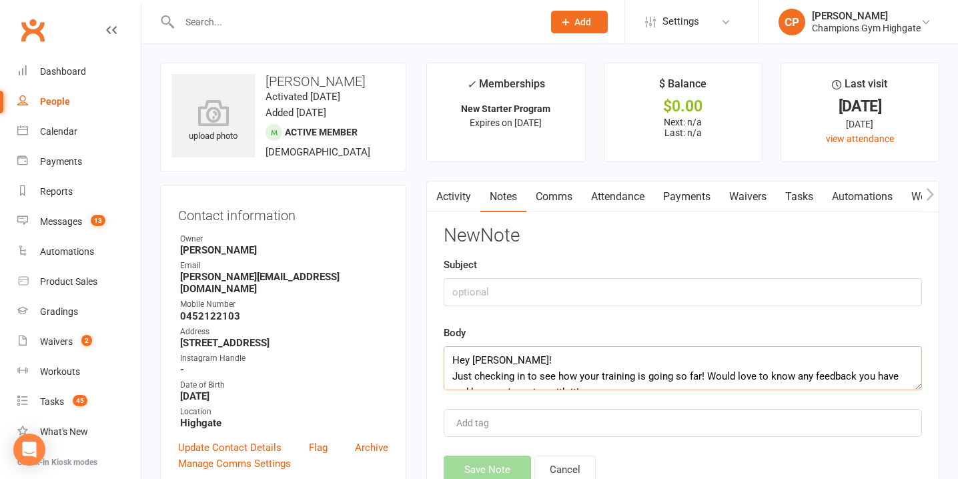
scroll to position [40, 0]
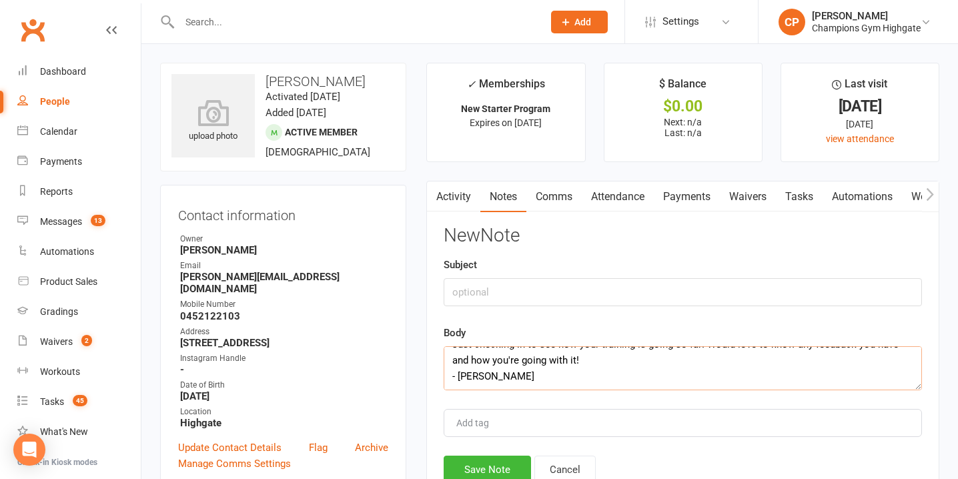
type textarea "Hey Angelina! Just checking in to see how your training is going so far! Would …"
click at [484, 292] on input "text" at bounding box center [683, 292] width 478 height 28
type input "DAY 7 CHECK IN"
click at [489, 460] on button "Save Note" at bounding box center [487, 470] width 87 height 28
click at [620, 202] on link "Attendance" at bounding box center [618, 197] width 72 height 31
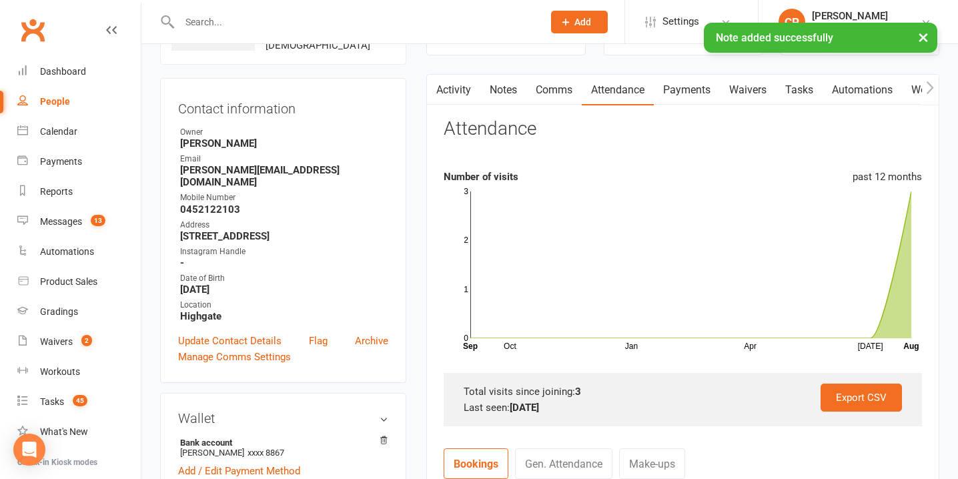
scroll to position [109, 0]
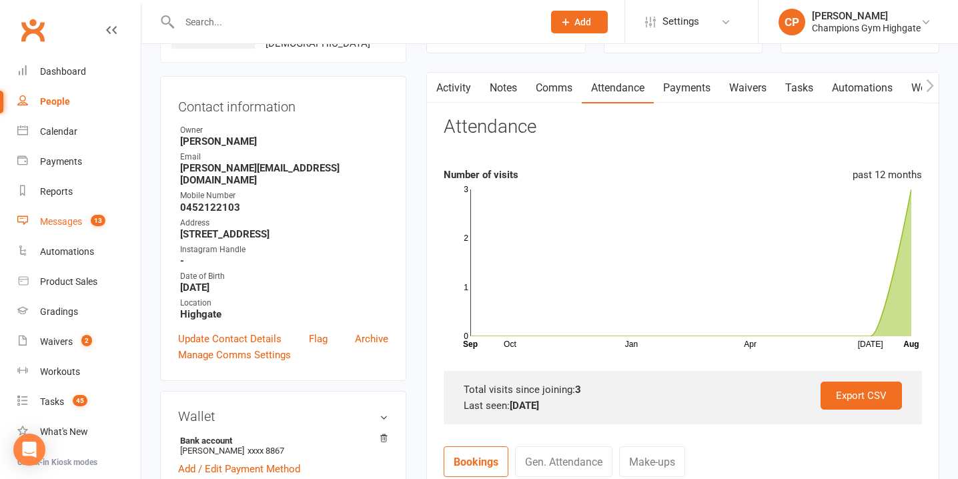
click at [79, 218] on div "Messages" at bounding box center [61, 221] width 42 height 11
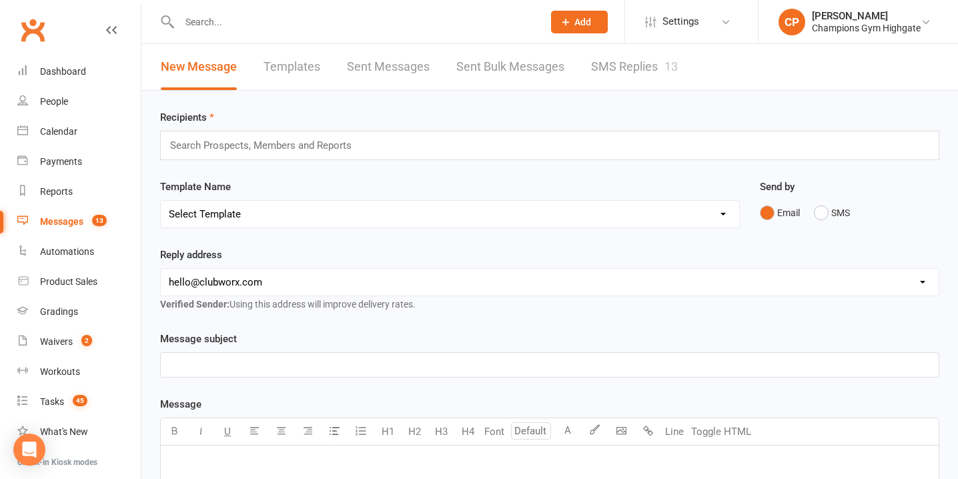
click at [639, 70] on link "SMS Replies 13" at bounding box center [634, 67] width 87 height 46
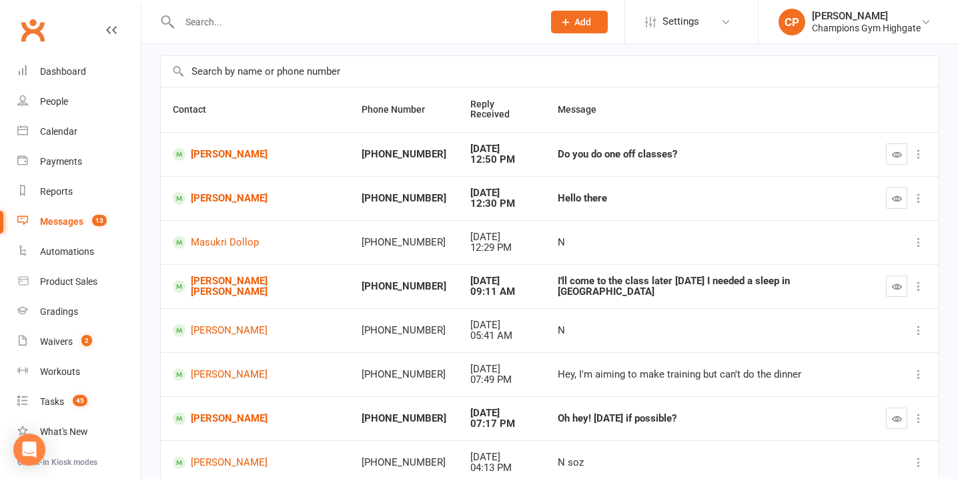
scroll to position [90, 0]
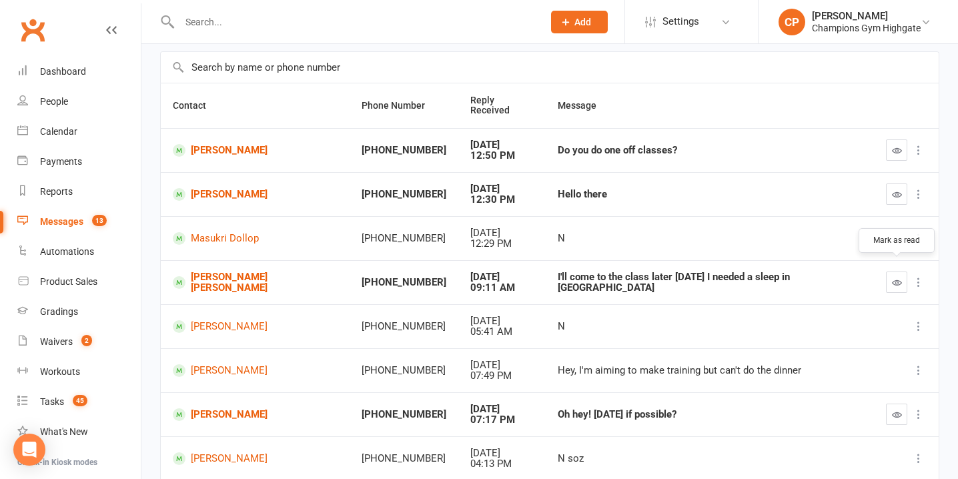
click at [897, 278] on icon "button" at bounding box center [897, 283] width 10 height 10
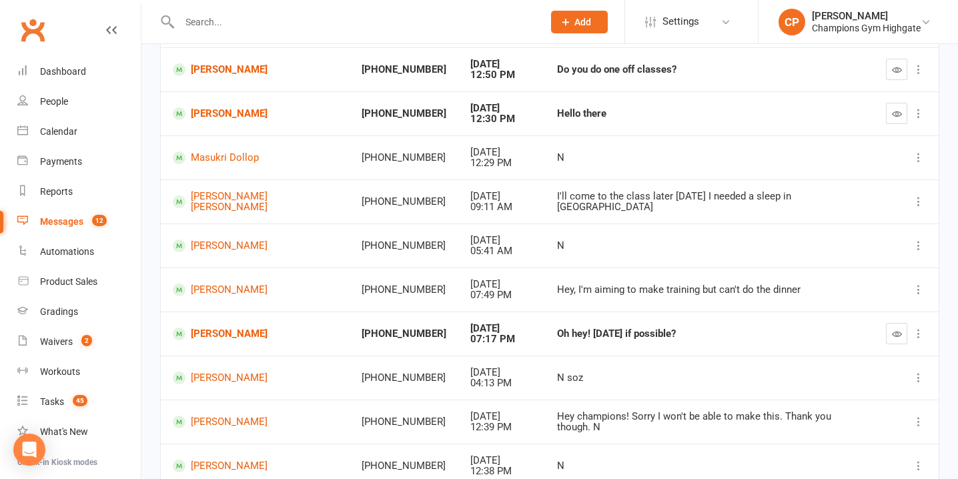
scroll to position [178, 0]
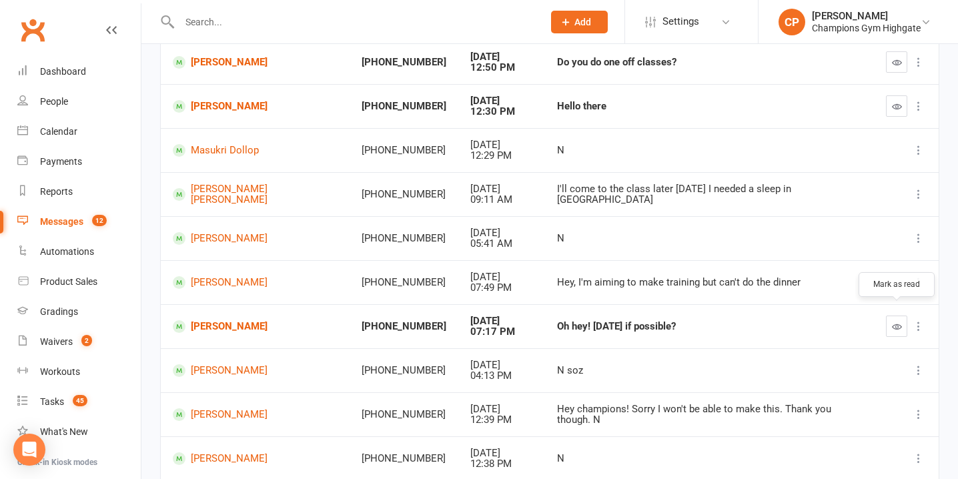
click at [895, 322] on icon "button" at bounding box center [897, 327] width 10 height 10
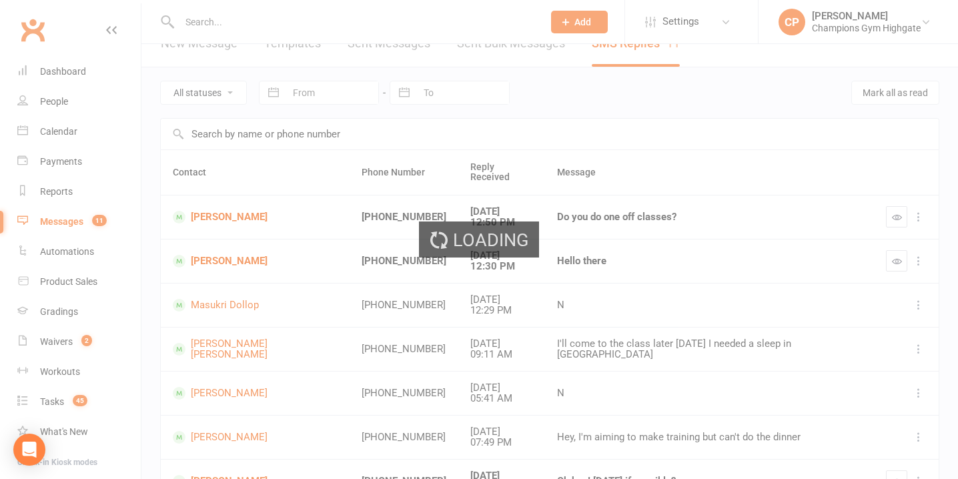
scroll to position [23, 0]
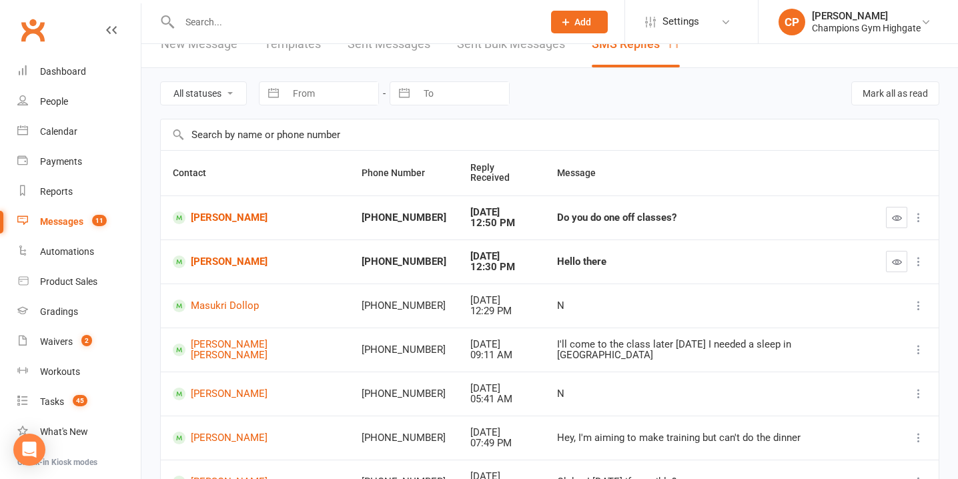
click at [182, 101] on select "All statuses Read only Unread only" at bounding box center [203, 93] width 85 height 23
select select "unread_only"
click at [161, 82] on select "All statuses Read only Unread only" at bounding box center [203, 93] width 85 height 23
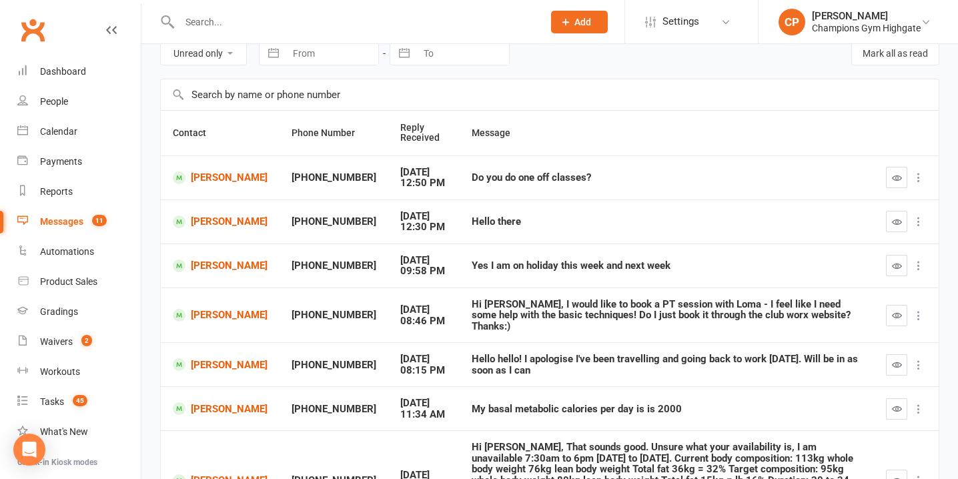
scroll to position [75, 0]
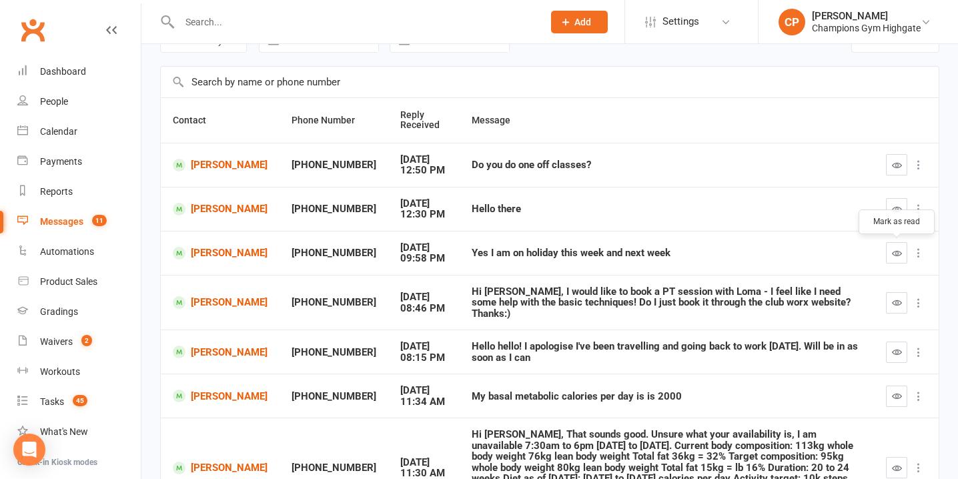
click at [895, 249] on icon "button" at bounding box center [897, 253] width 10 height 10
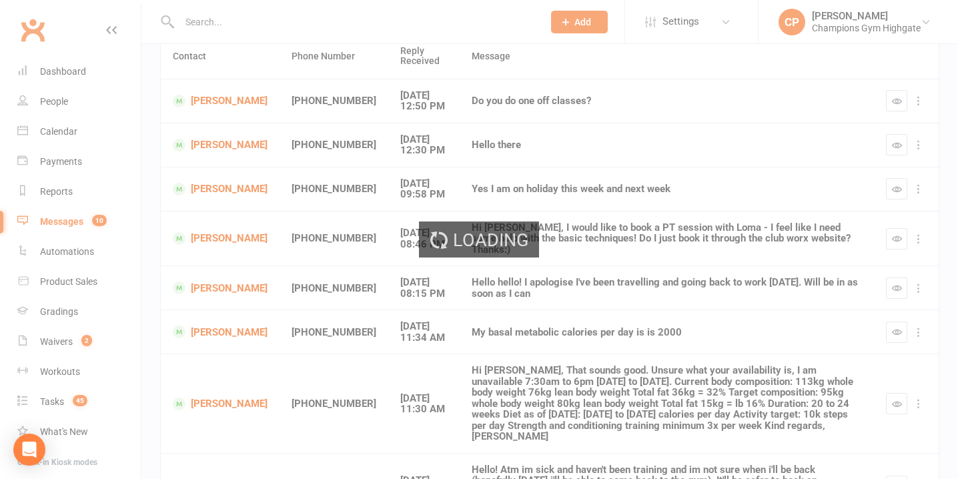
scroll to position [142, 0]
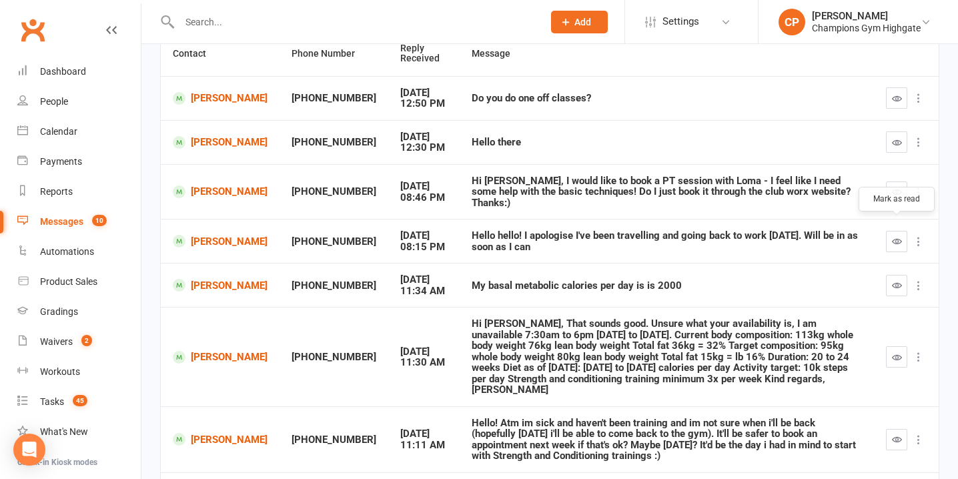
click at [899, 231] on button "button" at bounding box center [896, 241] width 21 height 21
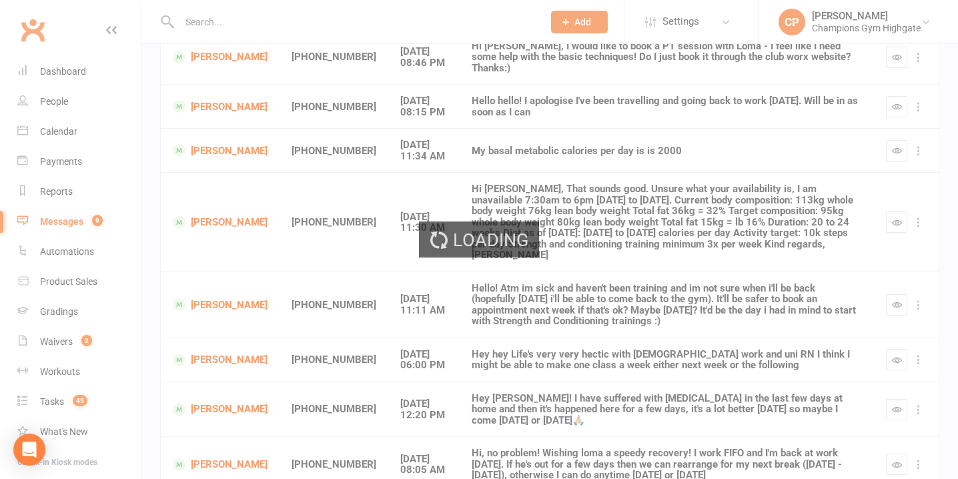
scroll to position [270, 0]
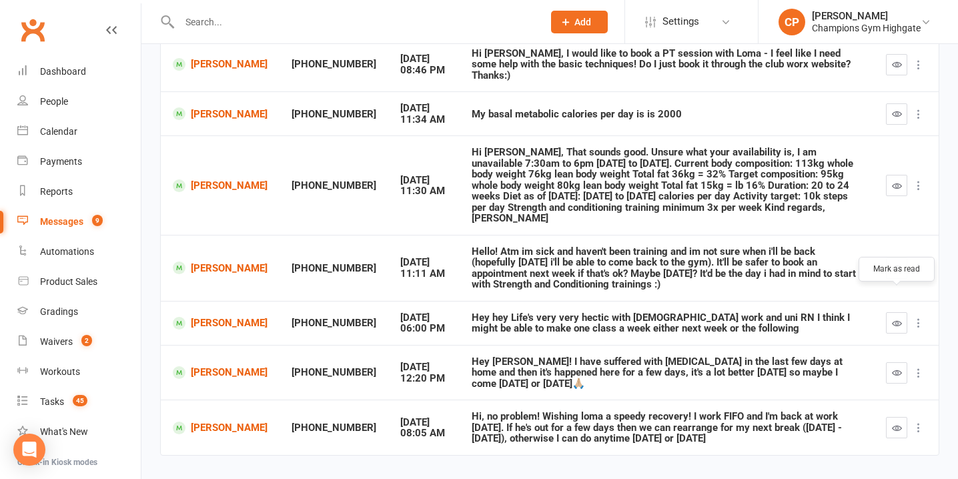
click at [893, 318] on icon "button" at bounding box center [897, 323] width 10 height 10
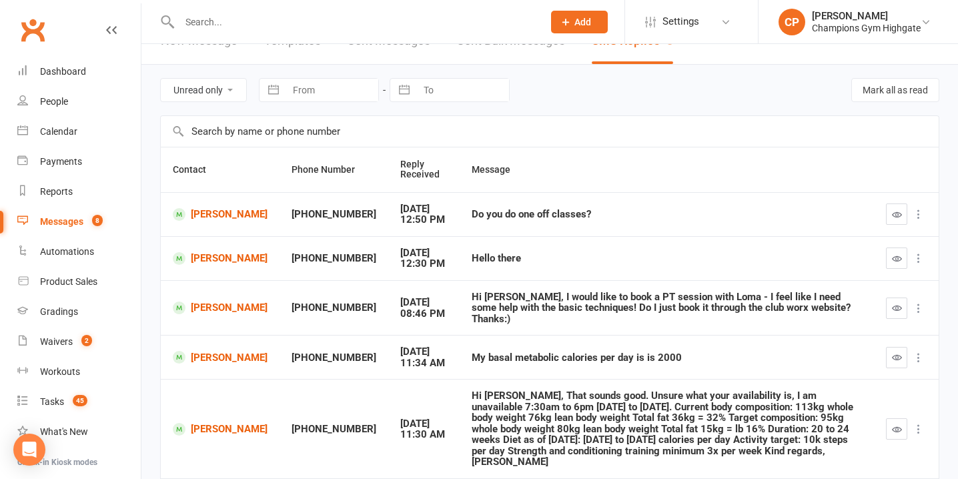
scroll to position [23, 0]
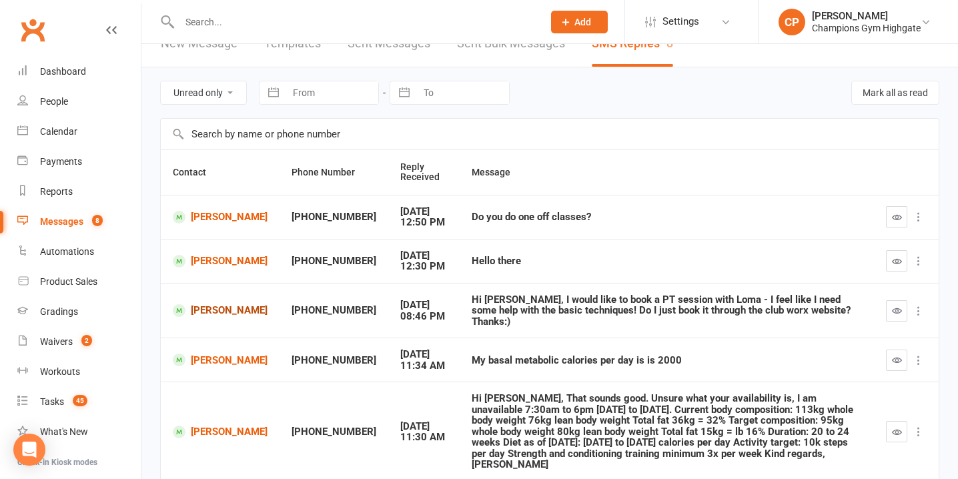
click at [197, 304] on link "Sarah Khoo" at bounding box center [220, 310] width 95 height 13
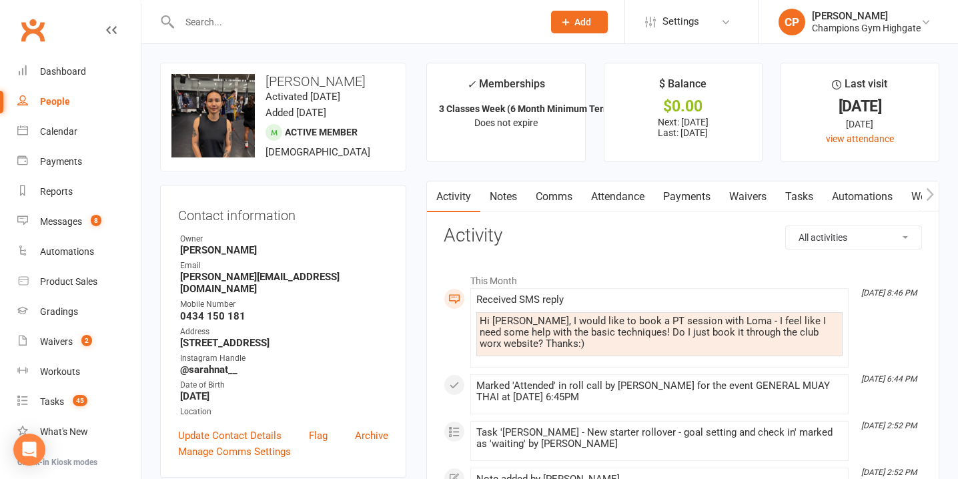
click at [508, 196] on link "Notes" at bounding box center [503, 197] width 46 height 31
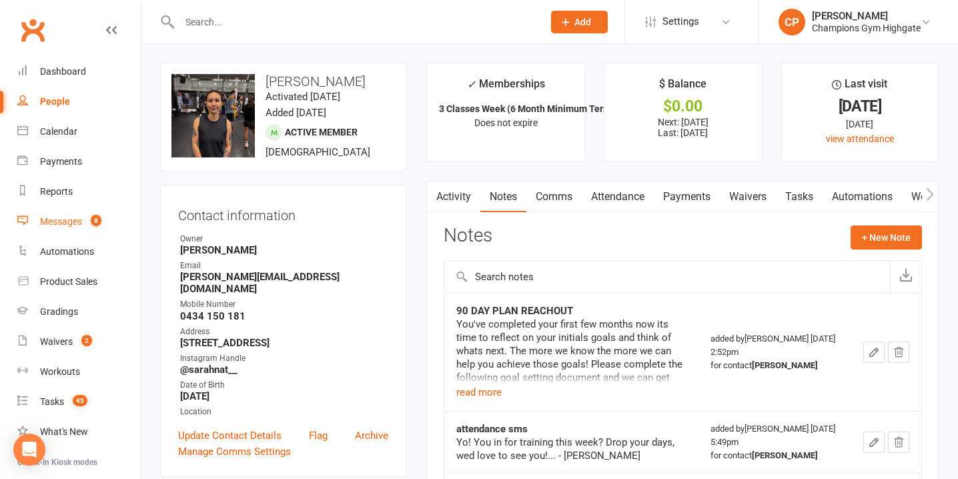
click at [77, 225] on div "Messages" at bounding box center [61, 221] width 42 height 11
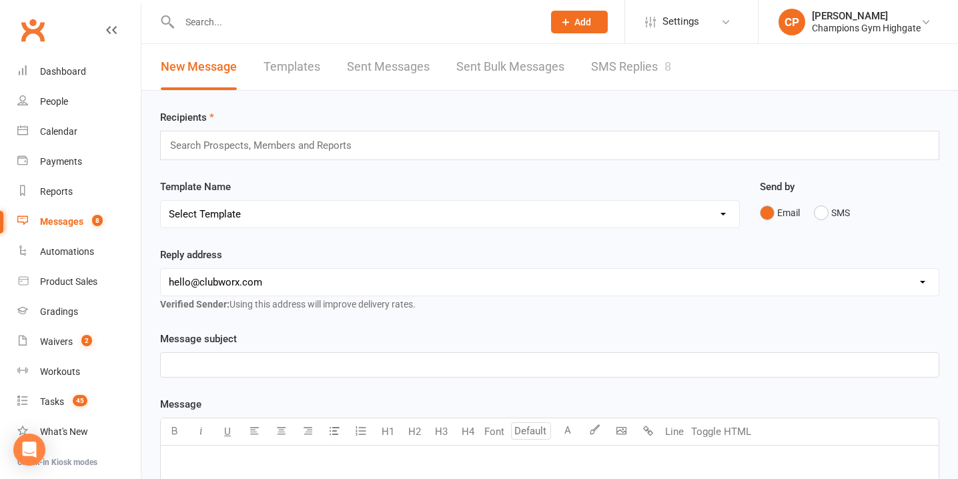
click at [625, 74] on link "SMS Replies 8" at bounding box center [631, 67] width 80 height 46
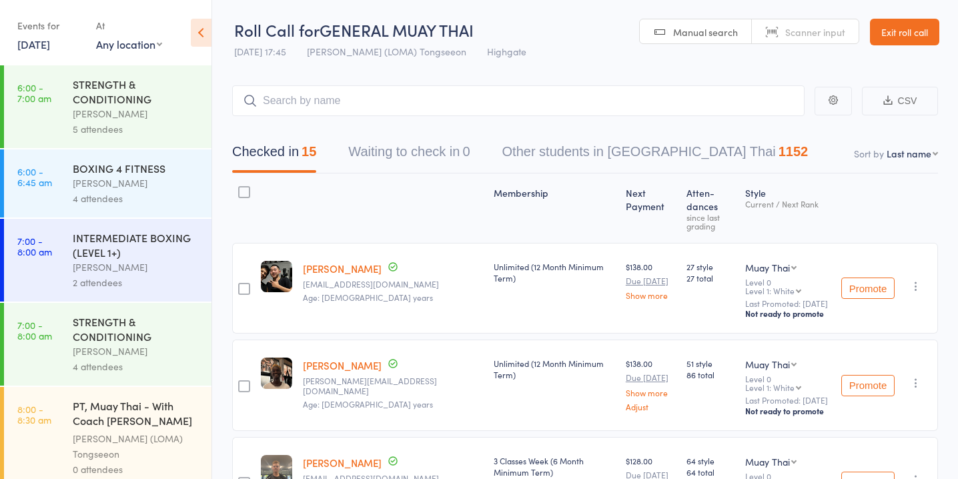
click at [43, 52] on div "Events for 14 Aug, 2025 14 Aug, 2025 August 2025 Sun Mon Tue Wed Thu Fri Sat 31…" at bounding box center [49, 34] width 65 height 39
click at [41, 45] on link "14 Aug, 2025" at bounding box center [33, 44] width 33 height 15
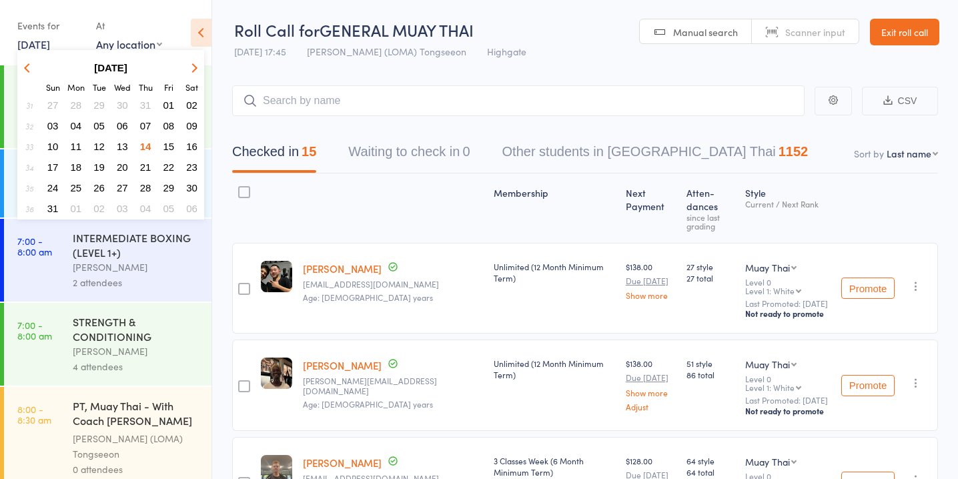
click at [171, 145] on span "15" at bounding box center [168, 146] width 11 height 11
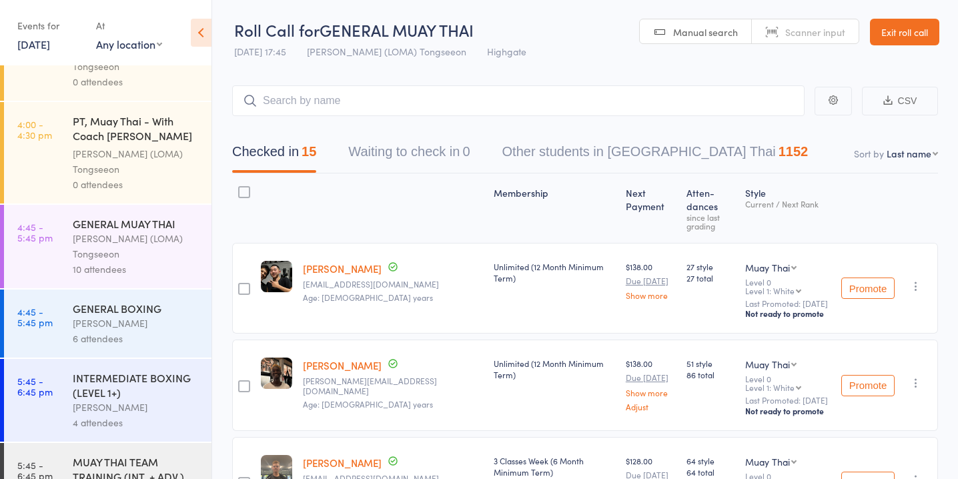
scroll to position [1166, 0]
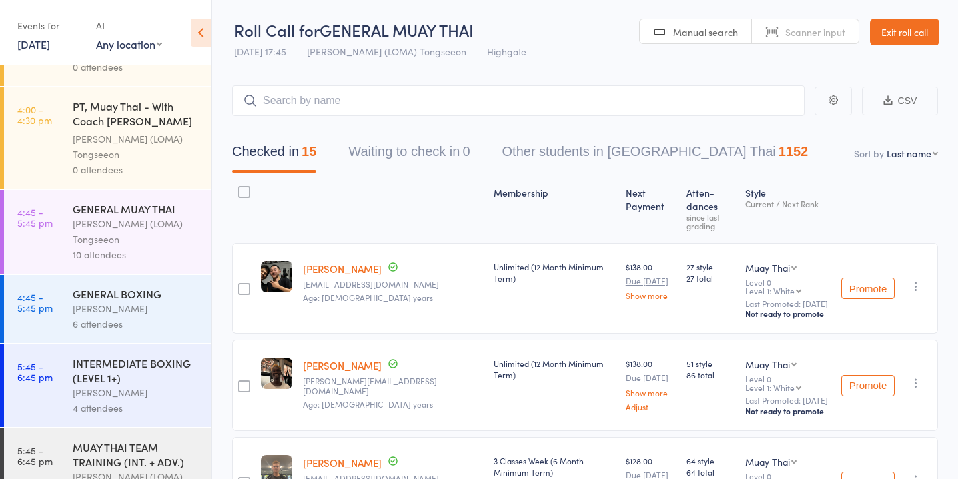
click at [113, 247] on div "10 attendees" at bounding box center [136, 254] width 127 height 15
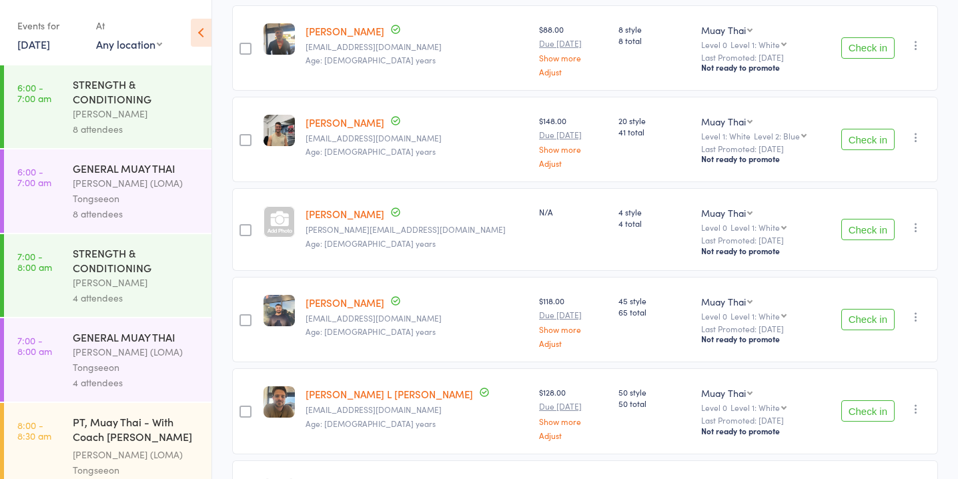
scroll to position [701, 0]
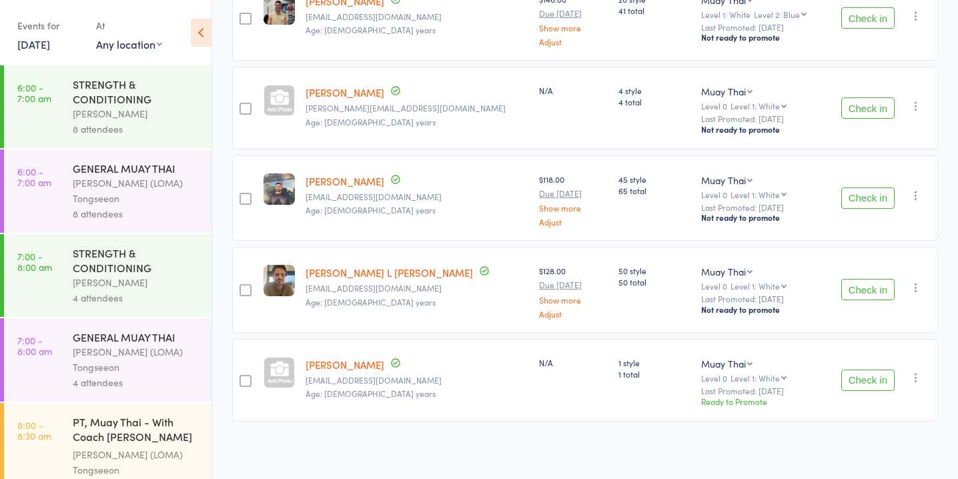
click at [874, 378] on button "Check in" at bounding box center [867, 380] width 53 height 21
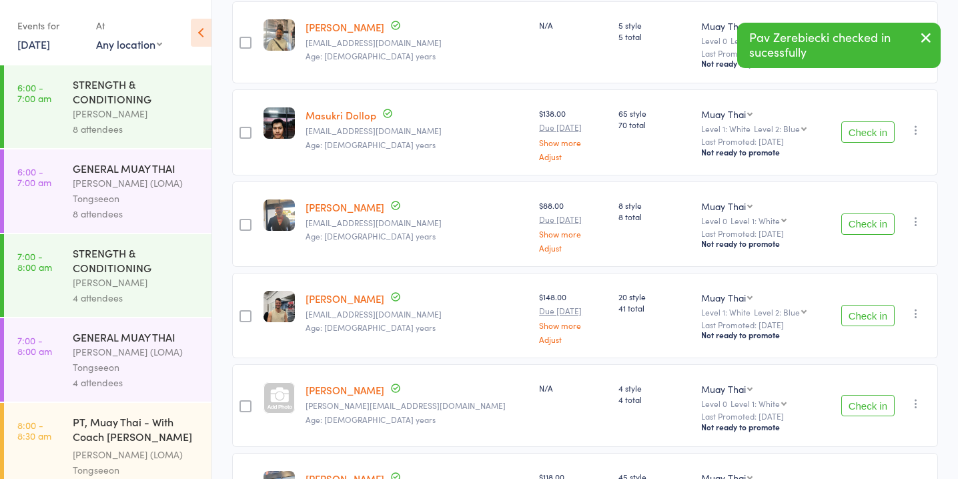
scroll to position [394, 0]
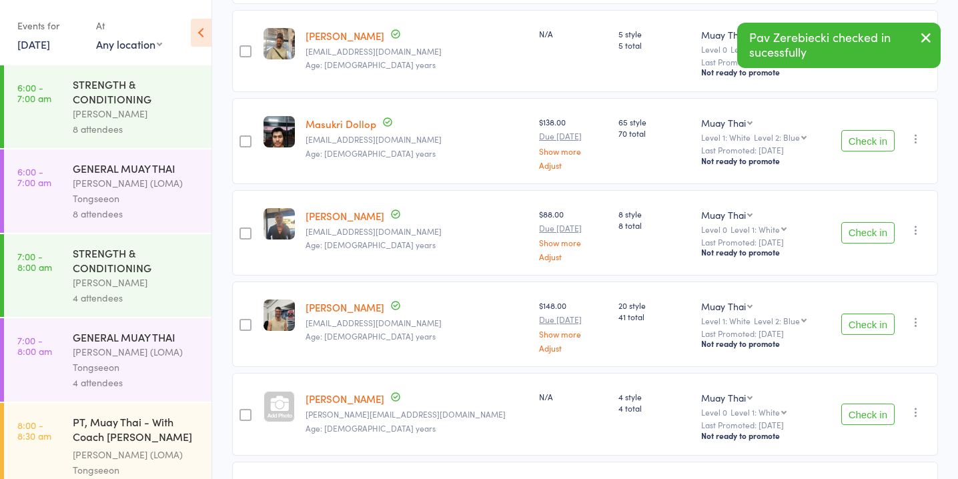
click at [858, 133] on button "Check in" at bounding box center [867, 140] width 53 height 21
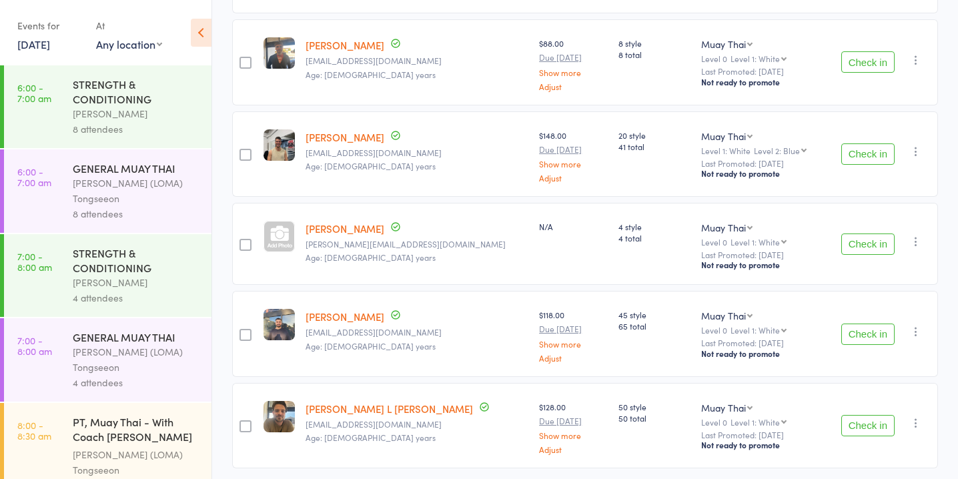
scroll to position [520, 0]
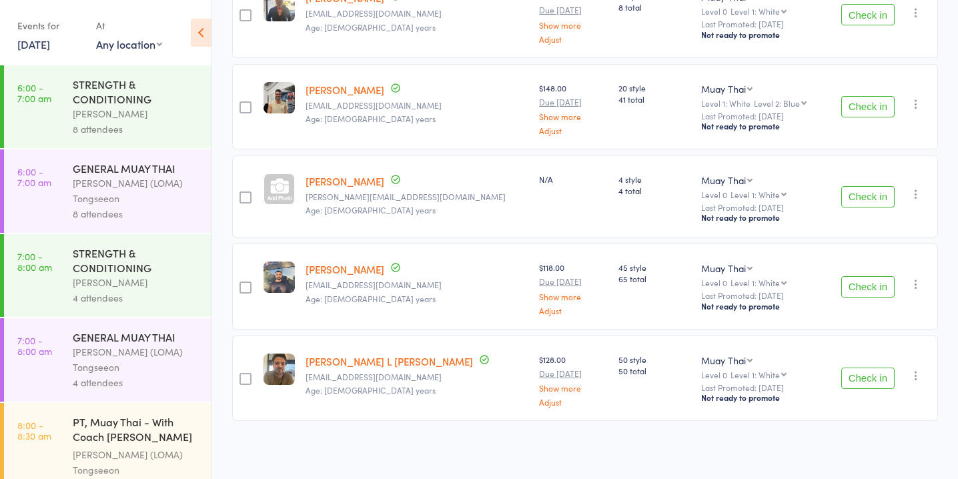
click at [869, 284] on button "Check in" at bounding box center [867, 286] width 53 height 21
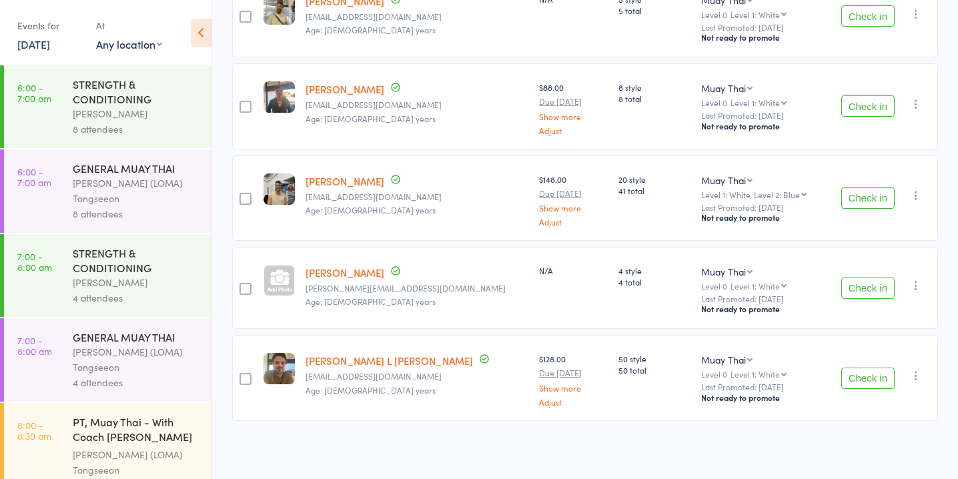
click at [875, 101] on button "Check in" at bounding box center [867, 105] width 53 height 21
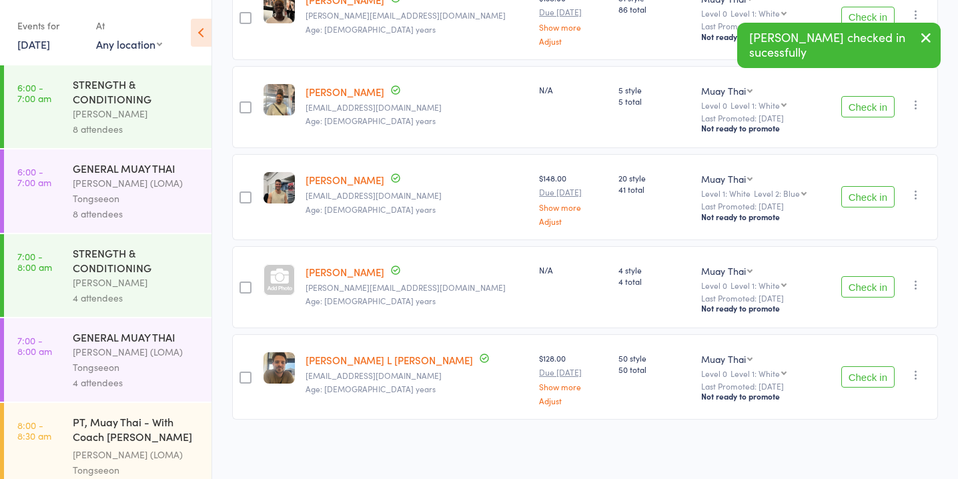
scroll to position [338, 0]
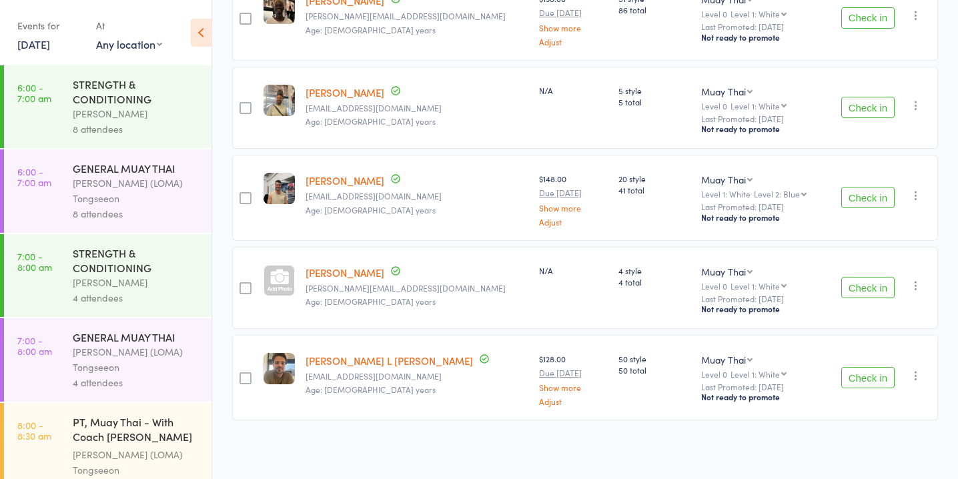
click at [875, 102] on button "Check in" at bounding box center [867, 107] width 53 height 21
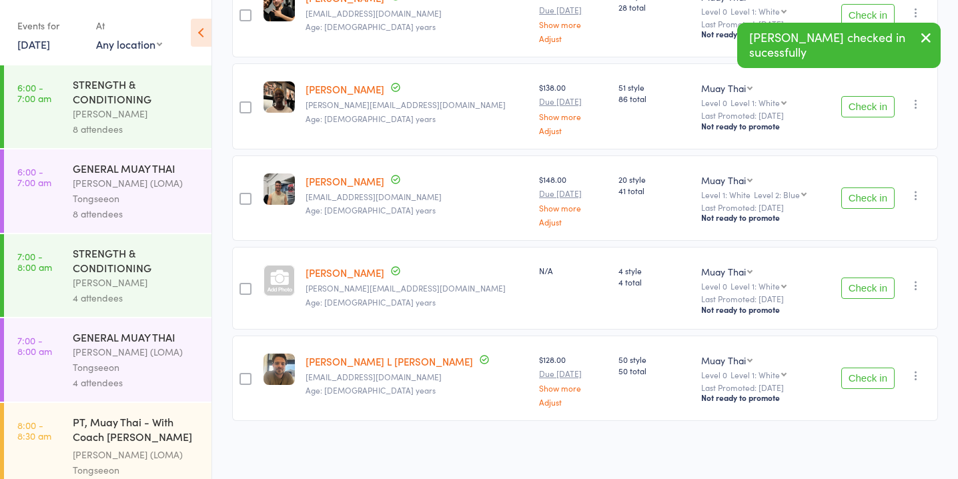
click at [284, 280] on div "Date of birth: 1-Oct-2000" at bounding box center [344, 289] width 133 height 27
click at [285, 280] on div at bounding box center [279, 280] width 31 height 31
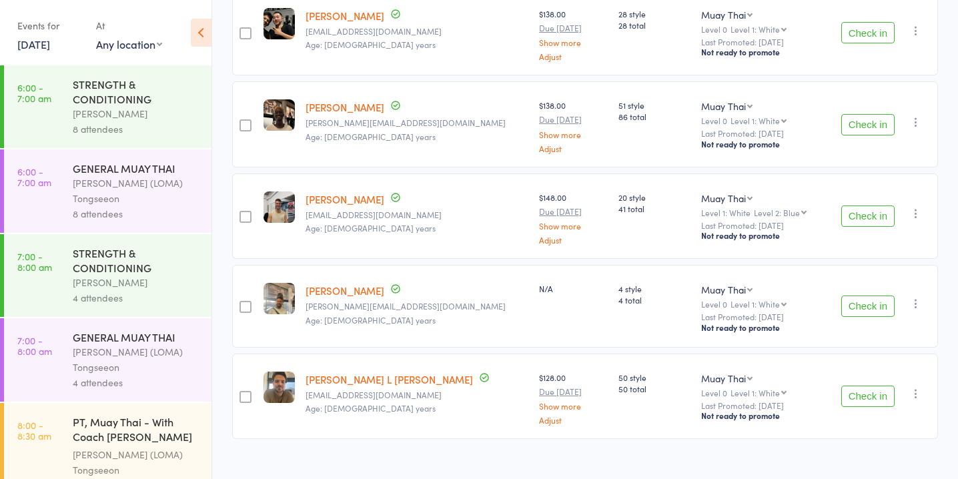
scroll to position [232, 0]
click at [282, 300] on div "edit" at bounding box center [279, 298] width 27 height 15
click at [859, 304] on button "Check in" at bounding box center [867, 305] width 53 height 21
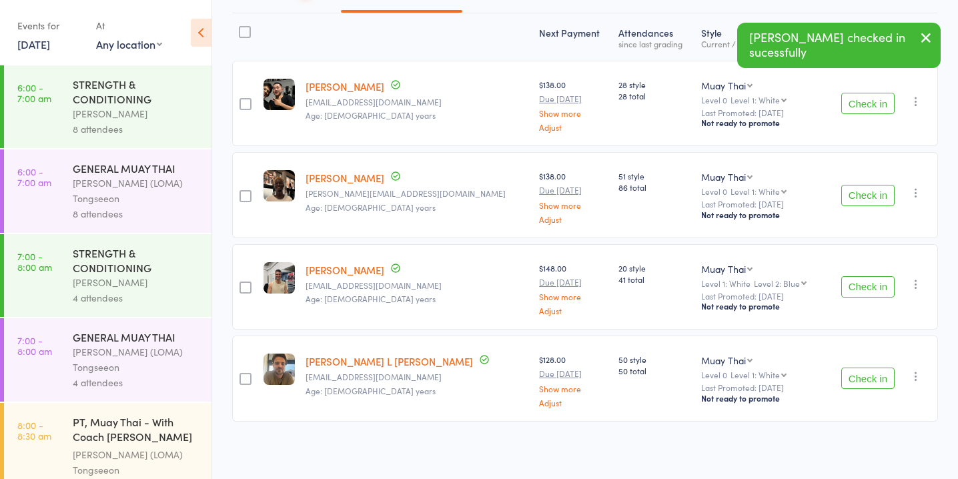
click at [865, 393] on div "Check in Check in Promote Send message Add Note Add Task Add Flag Remove Mark a…" at bounding box center [881, 378] width 113 height 85
click at [856, 373] on button "Check in" at bounding box center [867, 378] width 53 height 21
click at [861, 103] on button "Check in" at bounding box center [867, 103] width 53 height 21
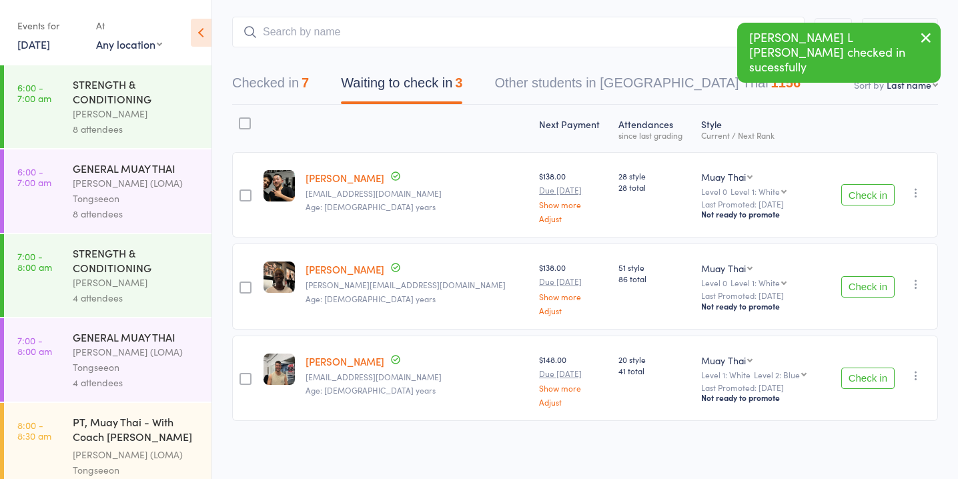
scroll to position [1, 0]
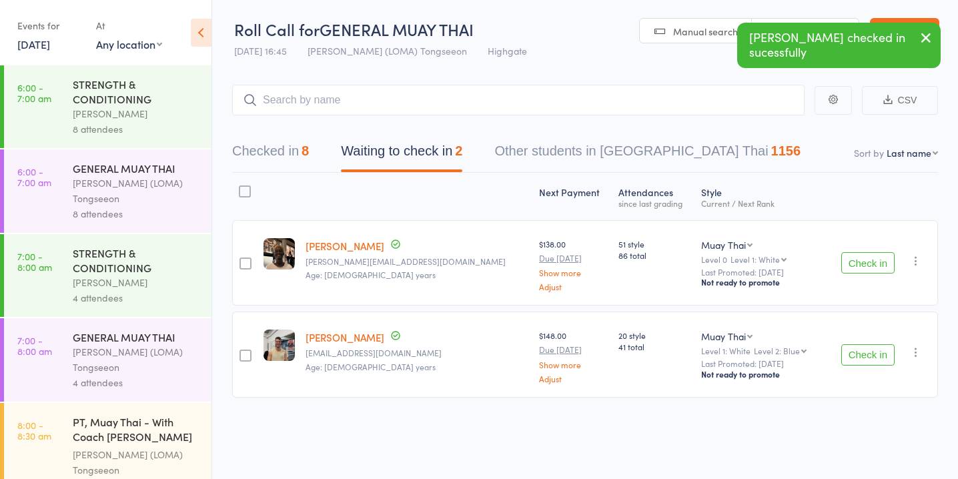
click at [872, 264] on button "Check in" at bounding box center [867, 262] width 53 height 21
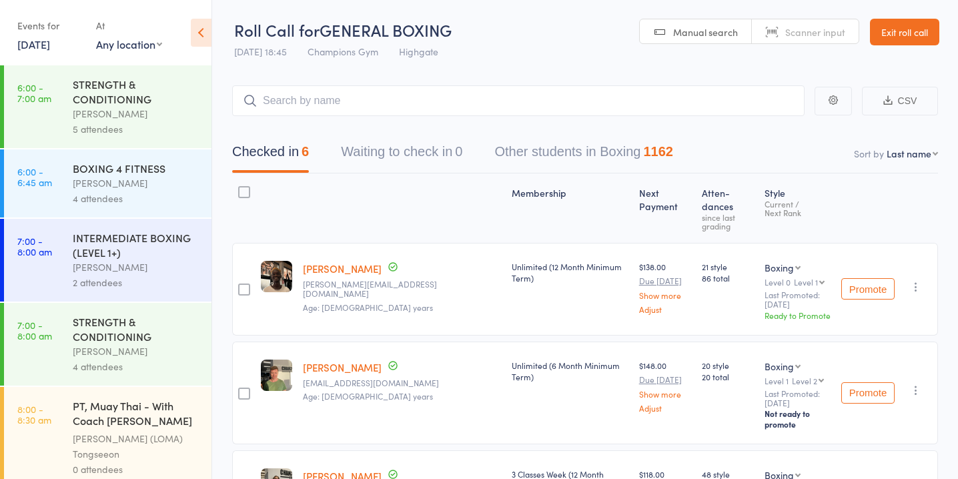
scroll to position [1634, 0]
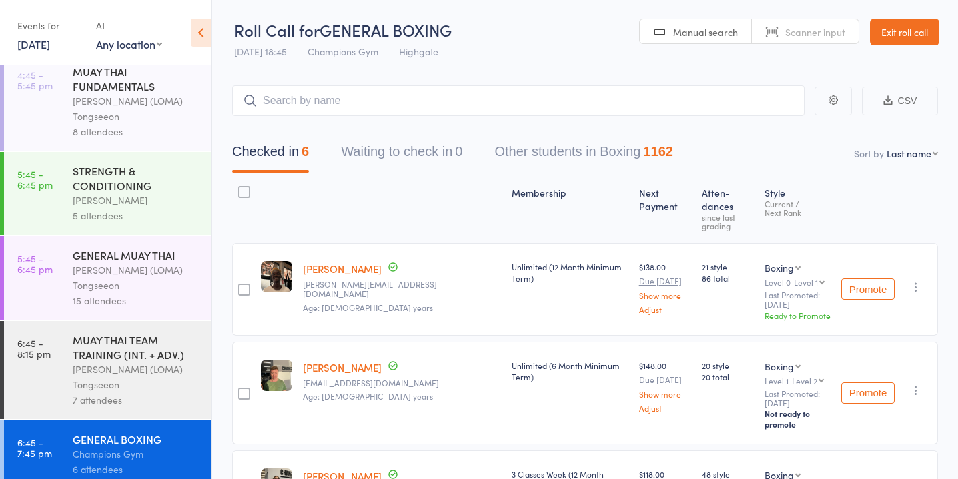
click at [45, 49] on link "14 Aug, 2025" at bounding box center [33, 44] width 33 height 15
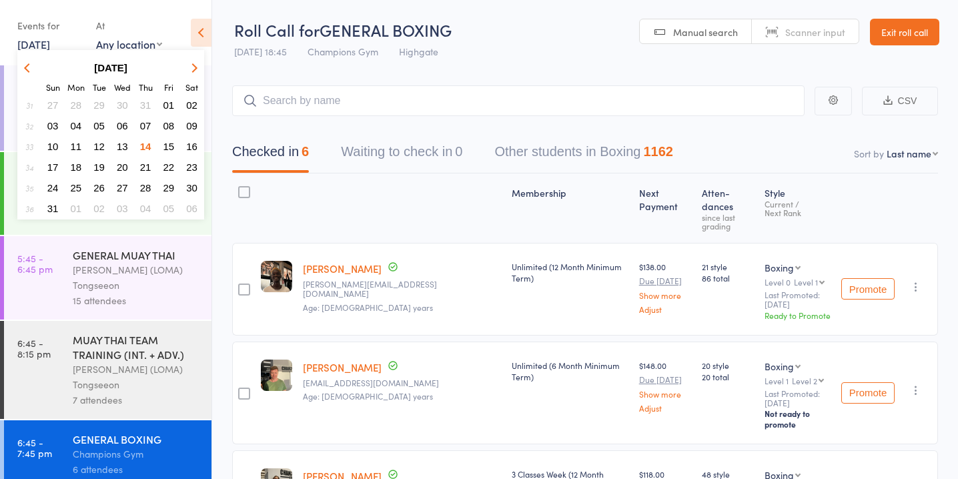
click at [164, 148] on span "15" at bounding box center [168, 146] width 11 height 11
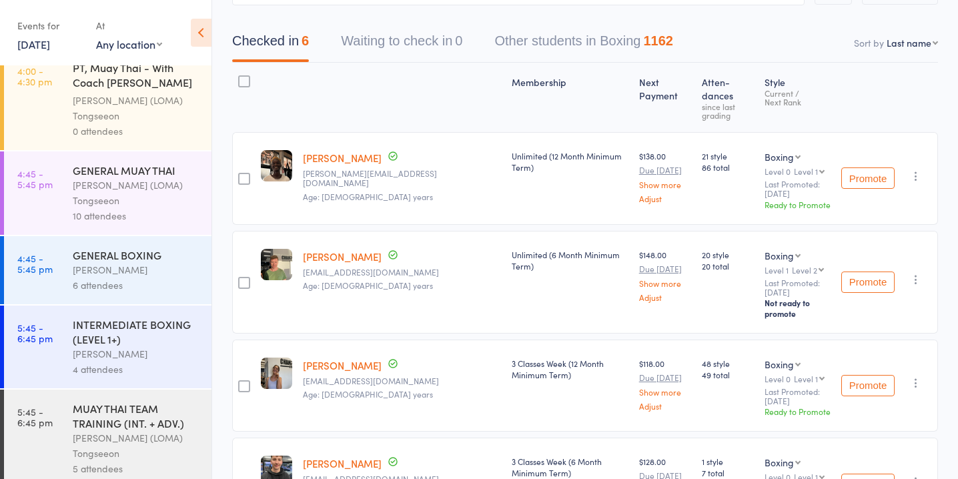
scroll to position [117, 0]
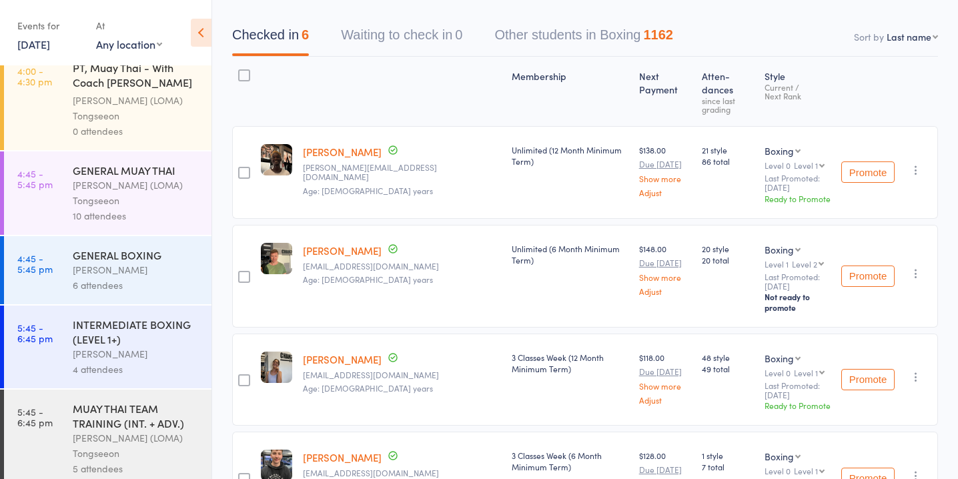
click at [137, 264] on div "[PERSON_NAME]" at bounding box center [136, 269] width 127 height 15
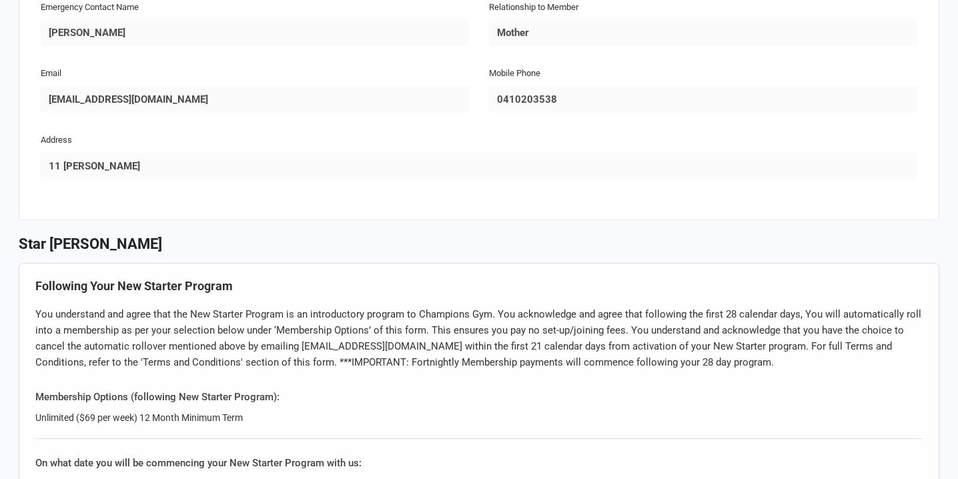
scroll to position [673, 0]
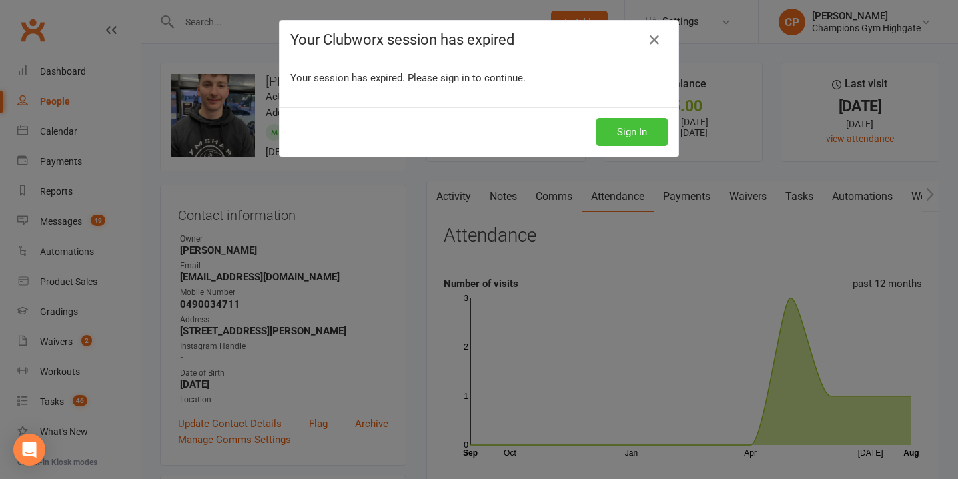
click at [629, 138] on button "Sign In" at bounding box center [632, 132] width 71 height 28
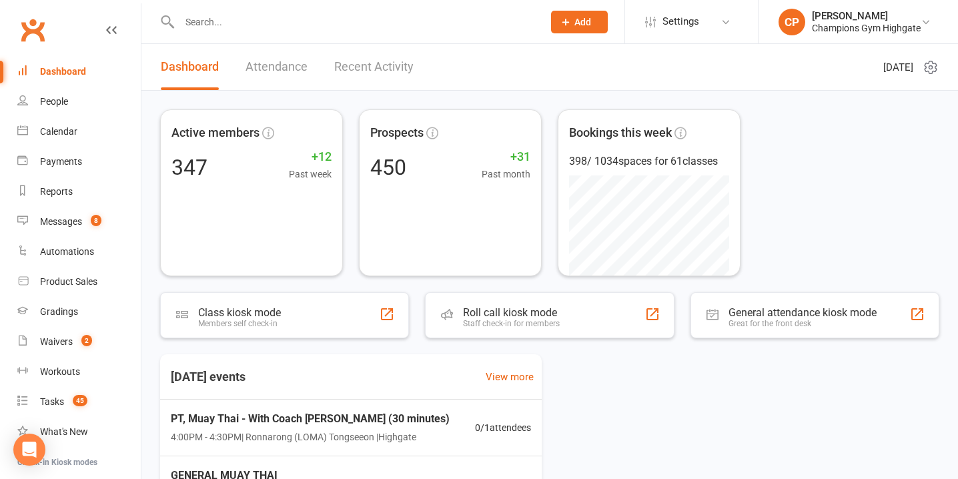
click at [383, 17] on input "text" at bounding box center [354, 22] width 358 height 19
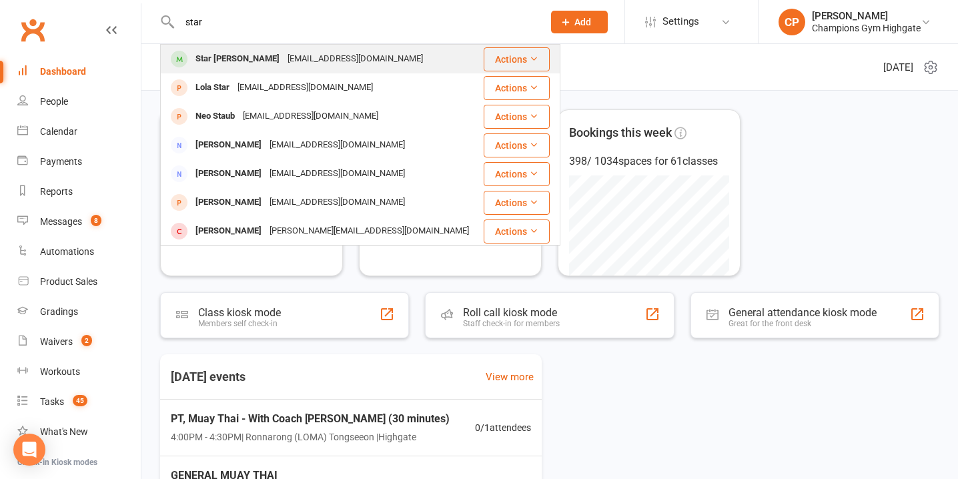
type input "star"
click at [380, 61] on div "Star Lako istalako@hotmail.com" at bounding box center [321, 58] width 321 height 27
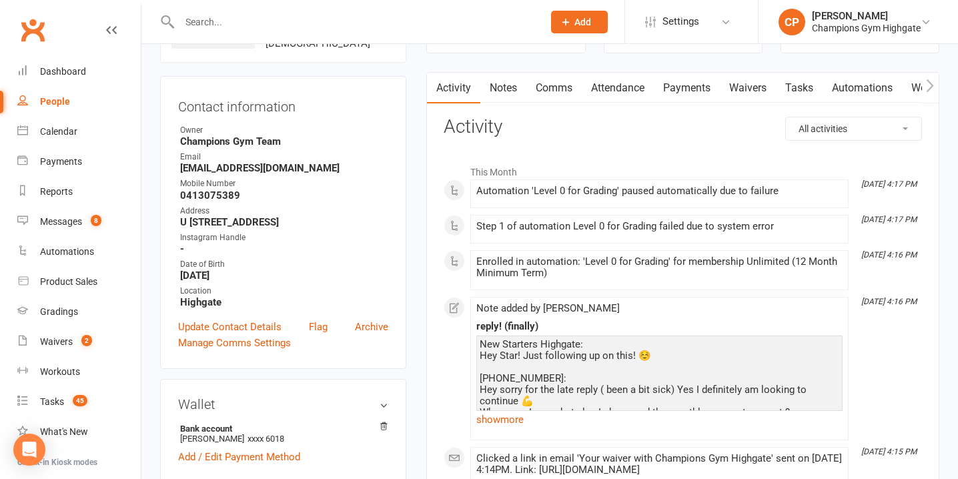
scroll to position [88, 0]
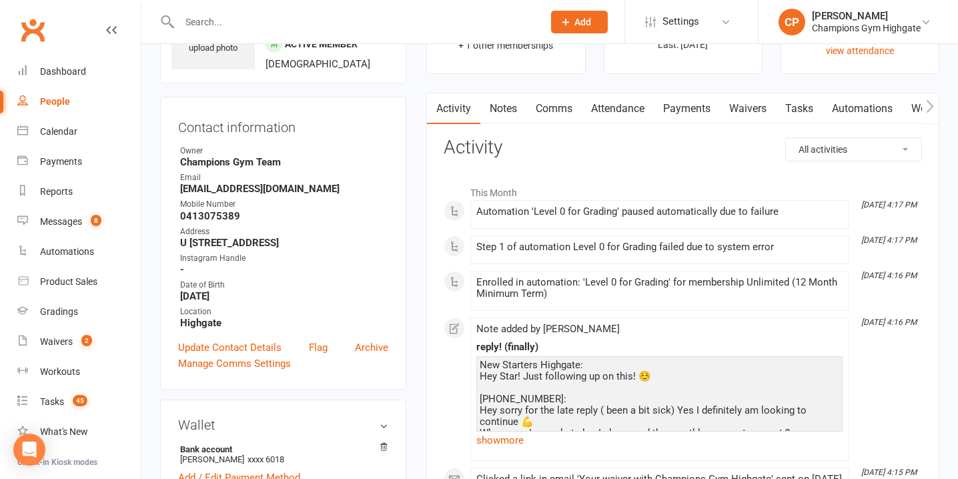
click at [500, 113] on link "Notes" at bounding box center [503, 108] width 46 height 31
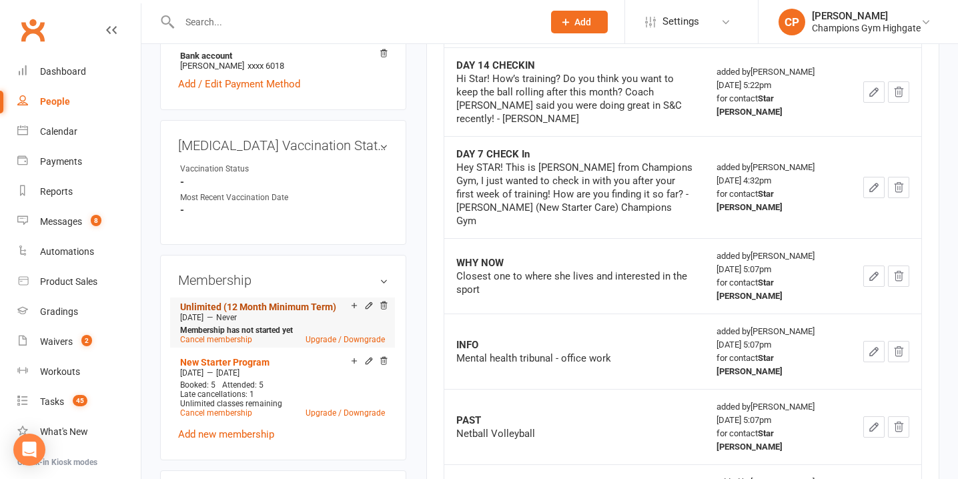
scroll to position [496, 0]
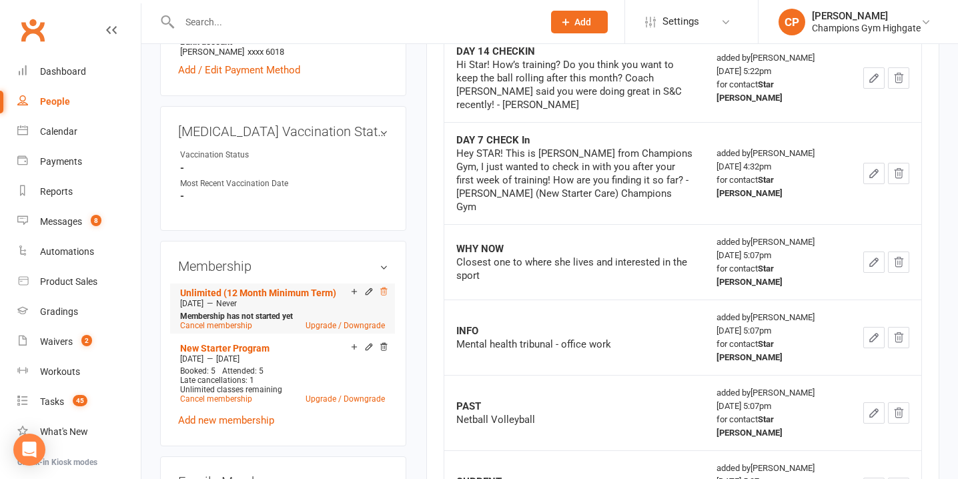
click at [382, 288] on icon at bounding box center [383, 291] width 9 height 9
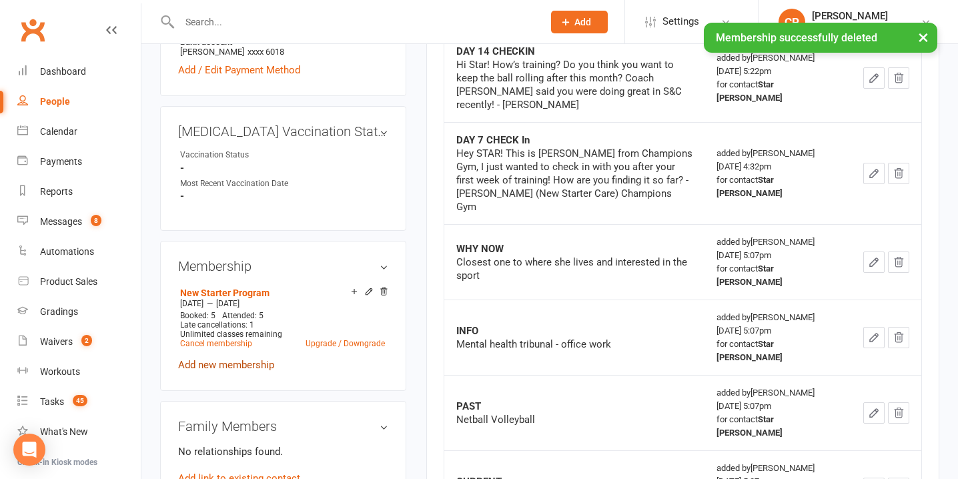
click at [232, 359] on link "Add new membership" at bounding box center [226, 365] width 96 height 12
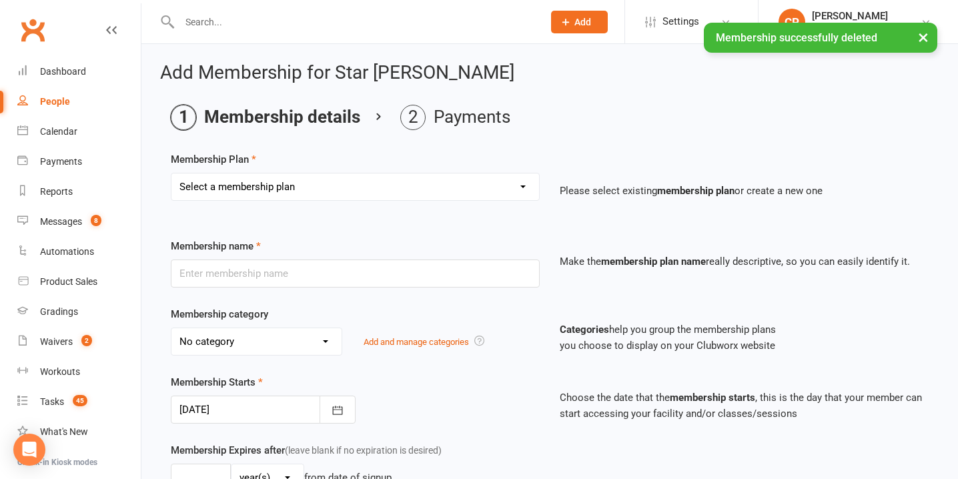
click at [328, 176] on select "Select a membership plan Create new Membership Plan New Starter Program FIFO Ne…" at bounding box center [355, 186] width 368 height 27
select select "6"
click at [171, 173] on select "Select a membership plan Create new Membership Plan New Starter Program FIFO Ne…" at bounding box center [355, 186] width 368 height 27
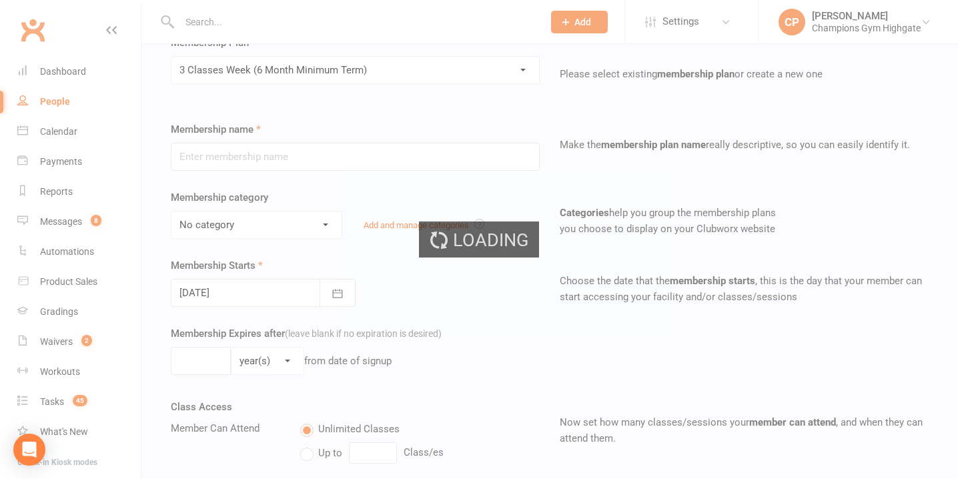
scroll to position [119, 0]
type input "3 Classes Week (6 Month Minimum Term)"
select select "0"
type input "0"
type input "3"
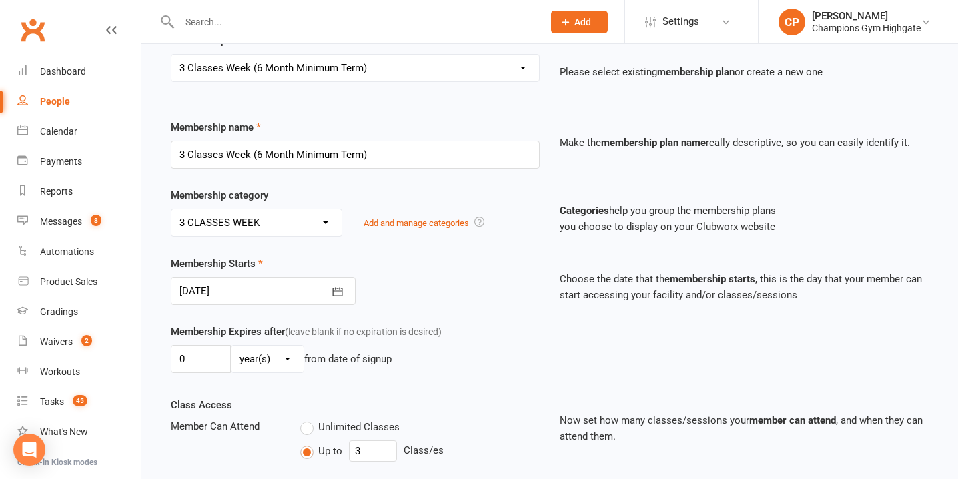
click at [236, 292] on div at bounding box center [263, 291] width 185 height 28
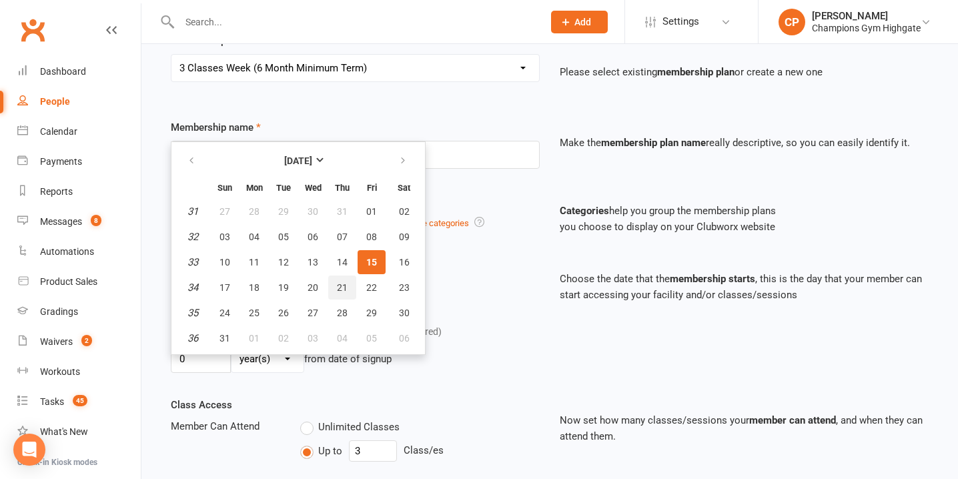
click at [342, 289] on span "21" at bounding box center [342, 287] width 11 height 11
type input "21 Aug 2025"
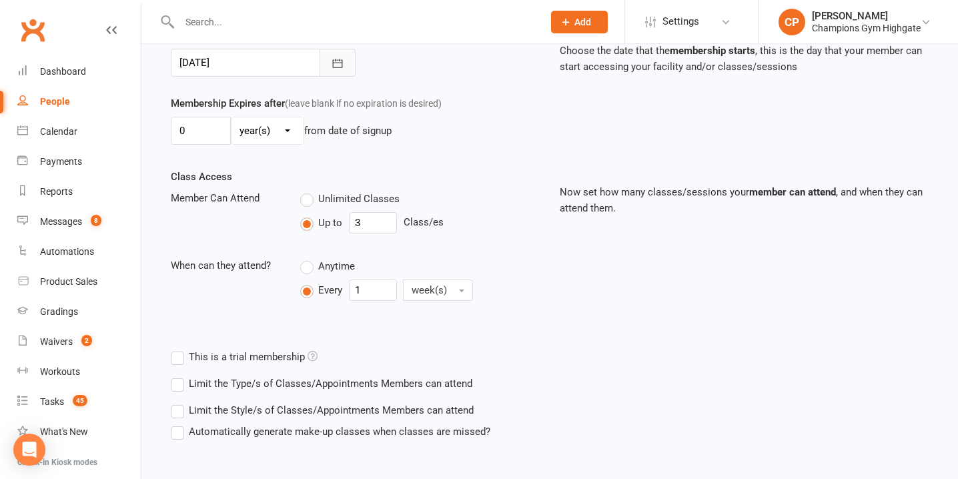
scroll to position [414, 0]
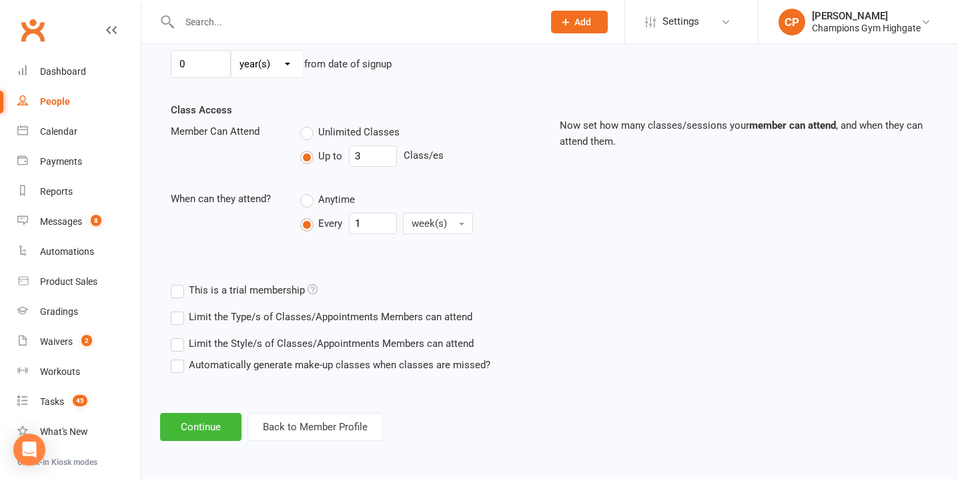
click at [178, 320] on label "Limit the Type/s of Classes/Appointments Members can attend" at bounding box center [322, 317] width 302 height 16
click at [178, 309] on input "Limit the Type/s of Classes/Appointments Members can attend" at bounding box center [175, 309] width 9 height 0
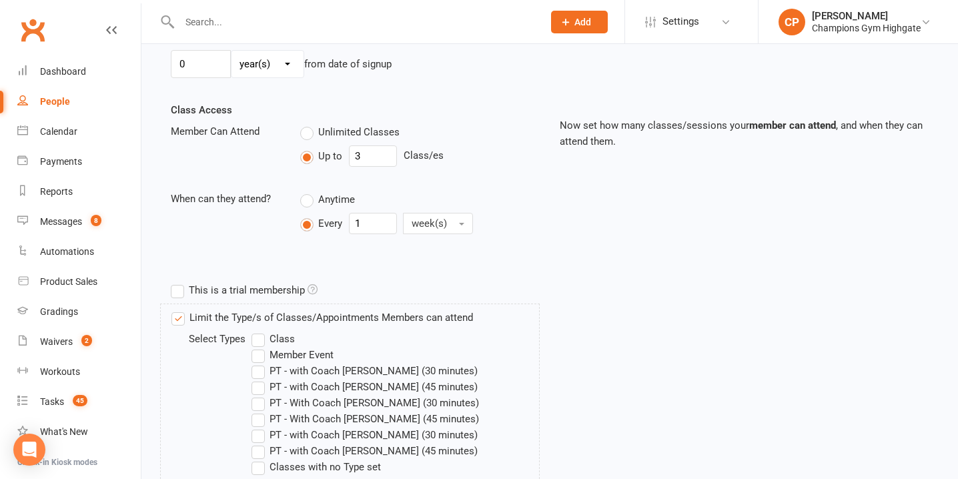
click at [256, 343] on label "Class" at bounding box center [273, 339] width 43 height 16
click at [256, 331] on input "Class" at bounding box center [256, 331] width 9 height 0
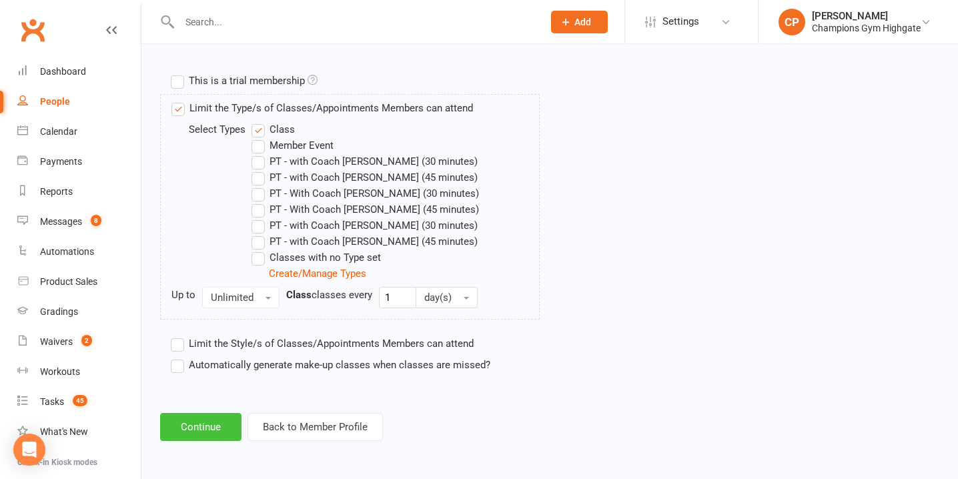
click at [205, 432] on button "Continue" at bounding box center [200, 427] width 81 height 28
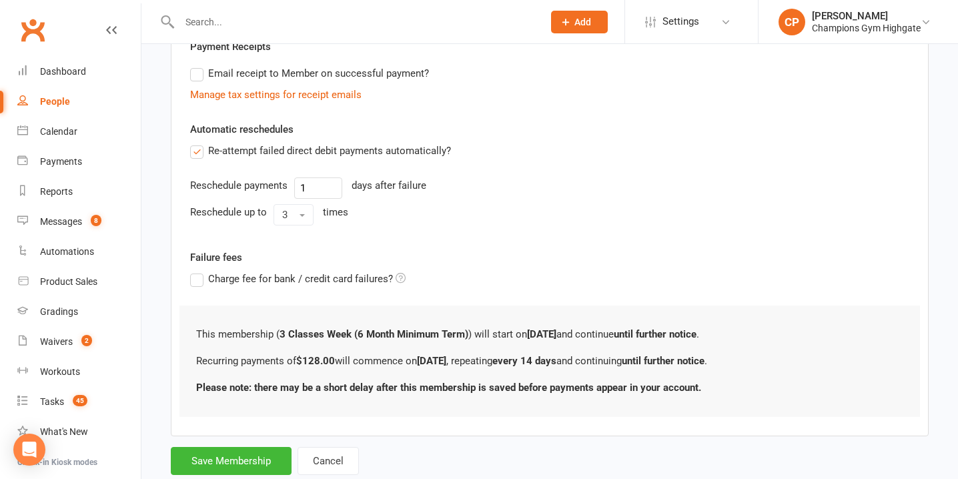
scroll to position [405, 0]
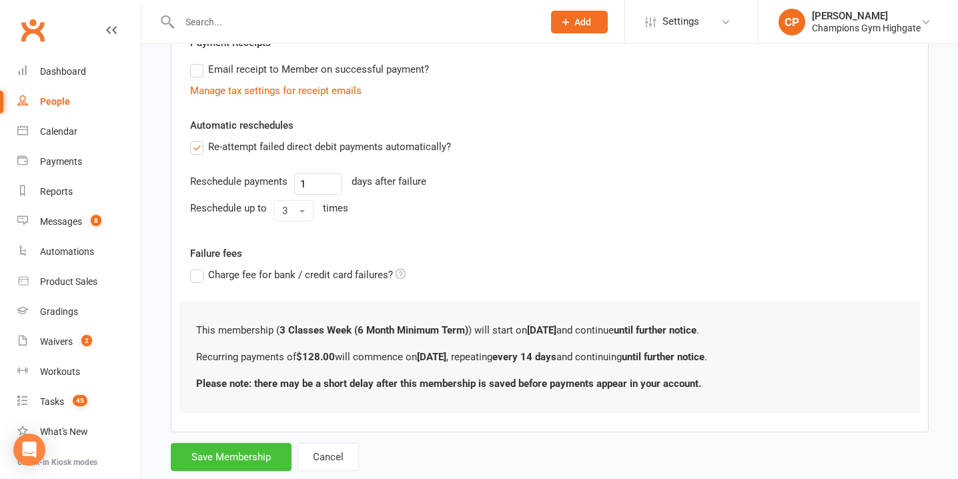
click at [250, 456] on button "Save Membership" at bounding box center [231, 457] width 121 height 28
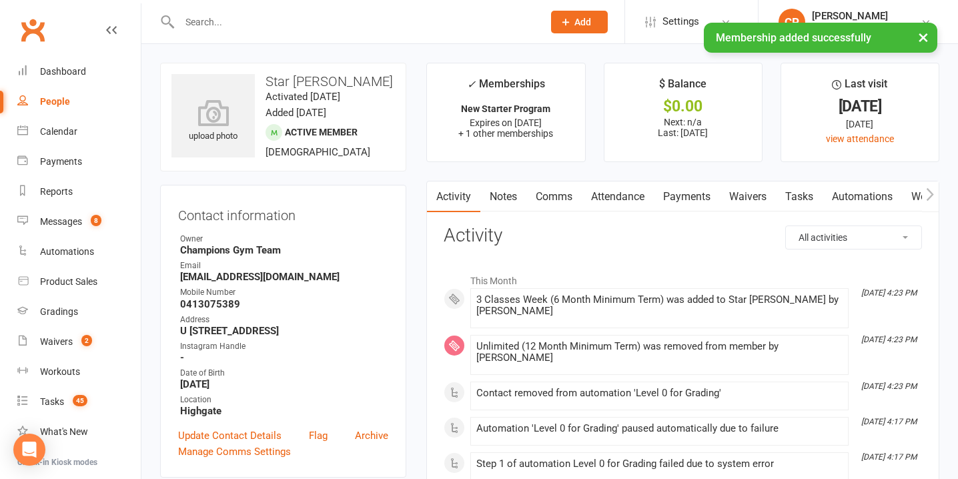
click at [506, 198] on link "Notes" at bounding box center [503, 197] width 46 height 31
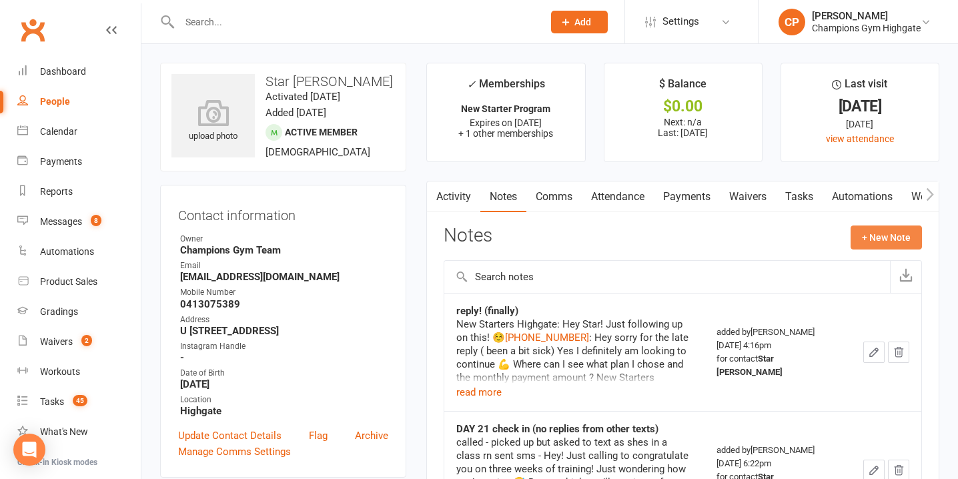
click at [886, 244] on button "+ New Note" at bounding box center [886, 238] width 71 height 24
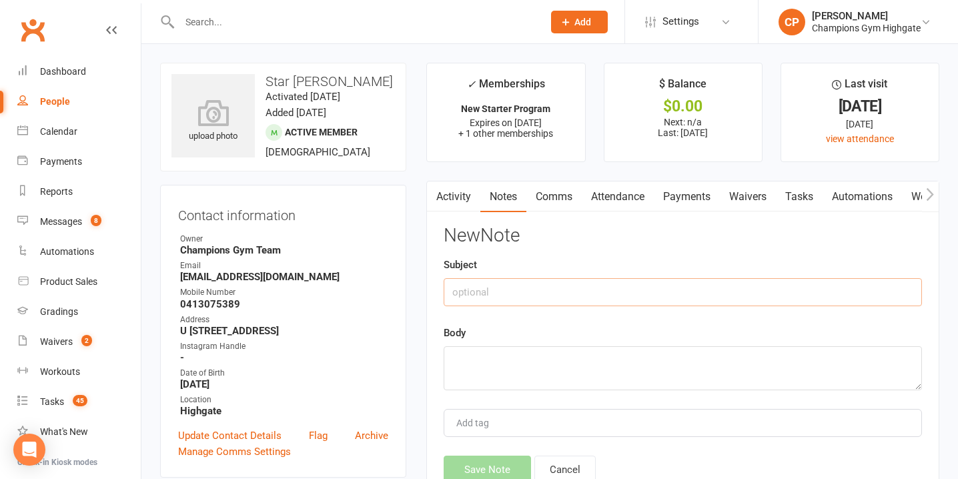
click at [478, 298] on input "text" at bounding box center [683, 292] width 478 height 28
type input "phone call"
click at [490, 359] on textarea at bounding box center [683, 368] width 478 height 44
type textarea "asked to go to 3x 6mmt instead"
click at [497, 460] on button "Save Note" at bounding box center [487, 470] width 87 height 28
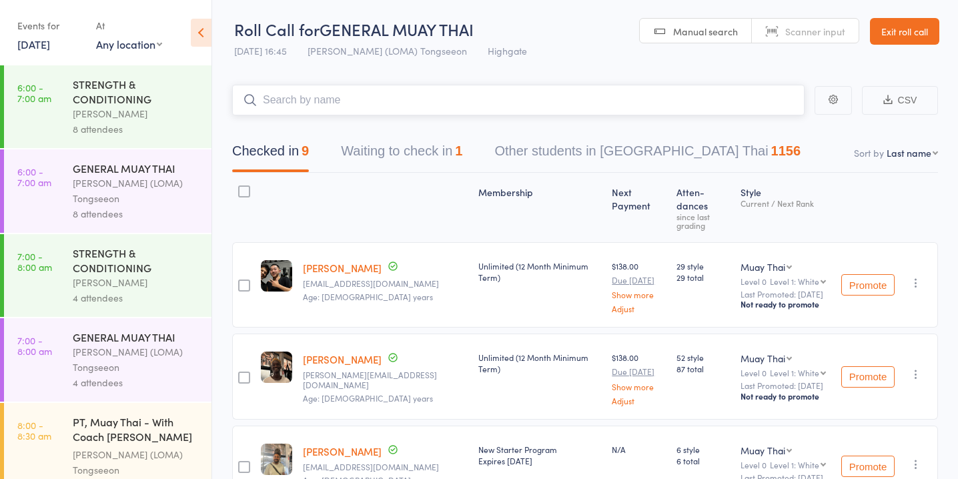
click at [438, 151] on button "Waiting to check in 1" at bounding box center [401, 154] width 121 height 35
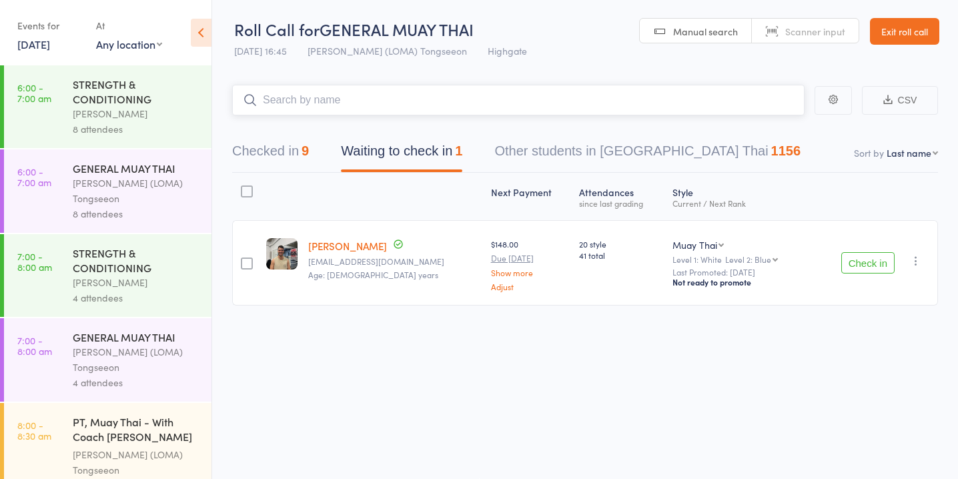
click at [305, 151] on div "9" at bounding box center [305, 150] width 7 height 15
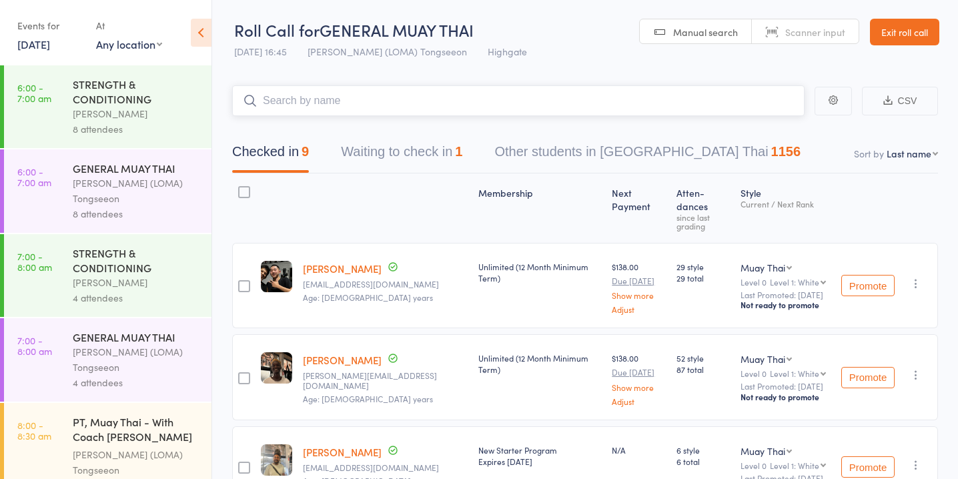
click at [429, 152] on button "Waiting to check in 1" at bounding box center [401, 154] width 121 height 35
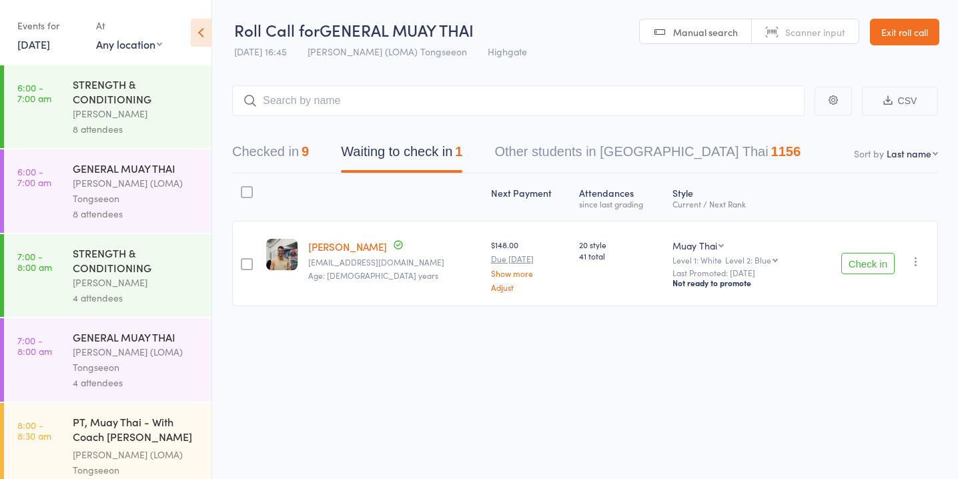
click at [873, 262] on button "Check in" at bounding box center [867, 263] width 53 height 21
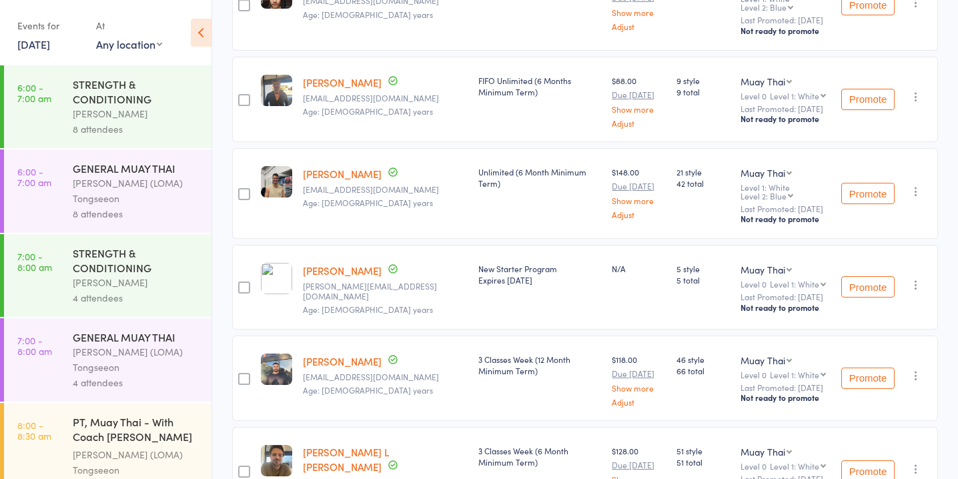
scroll to position [560, 0]
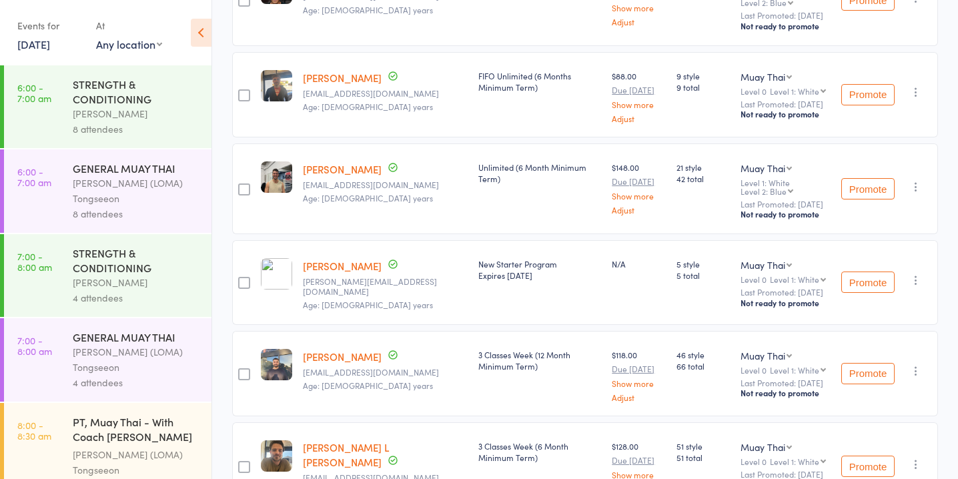
click at [918, 185] on icon "button" at bounding box center [916, 186] width 13 height 13
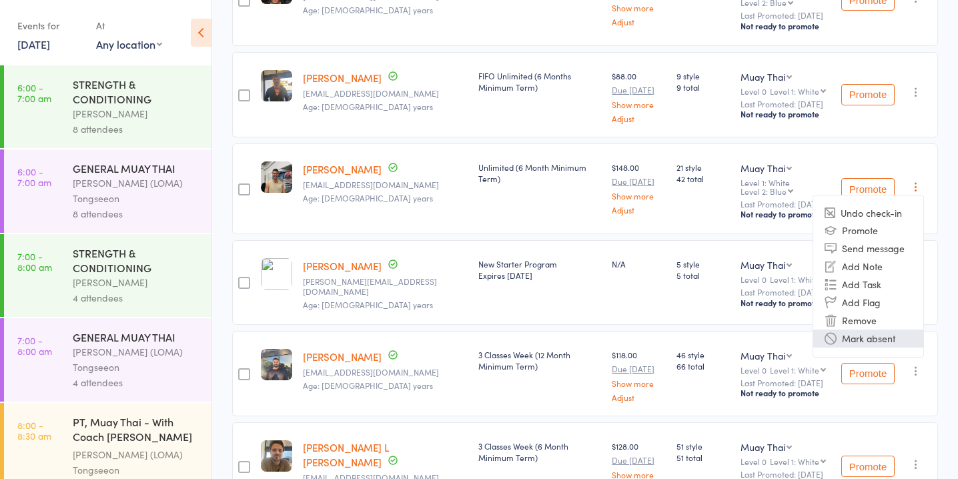
click at [885, 340] on li "Mark absent" at bounding box center [868, 339] width 110 height 18
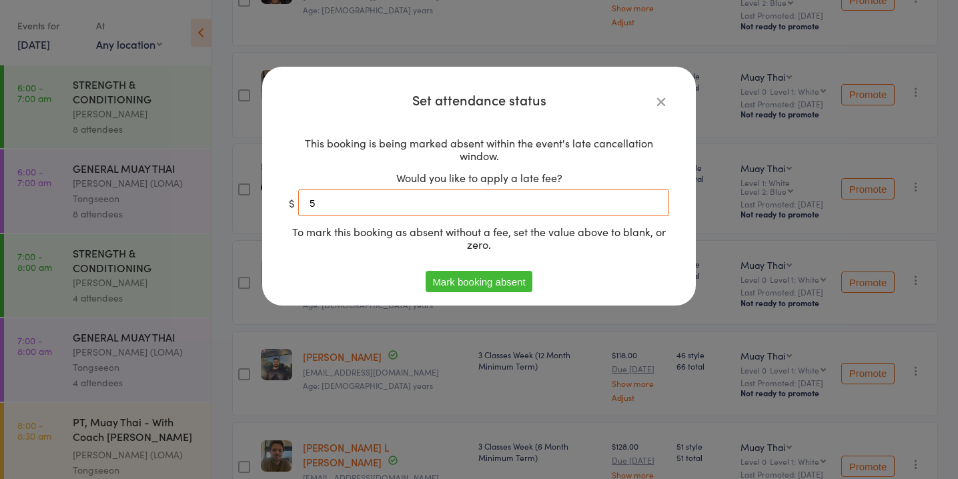
click at [490, 207] on input "5" at bounding box center [483, 203] width 371 height 27
click at [478, 284] on button "Mark booking absent" at bounding box center [479, 281] width 106 height 21
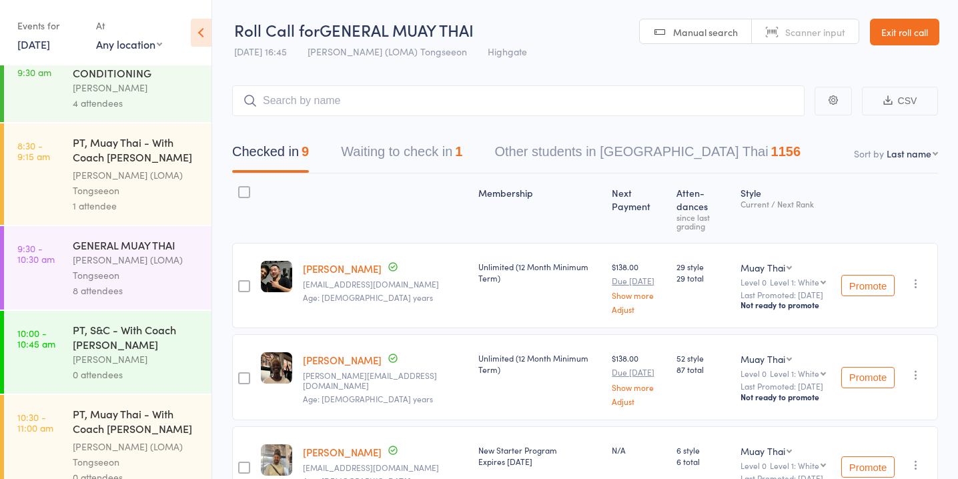
scroll to position [1205, 0]
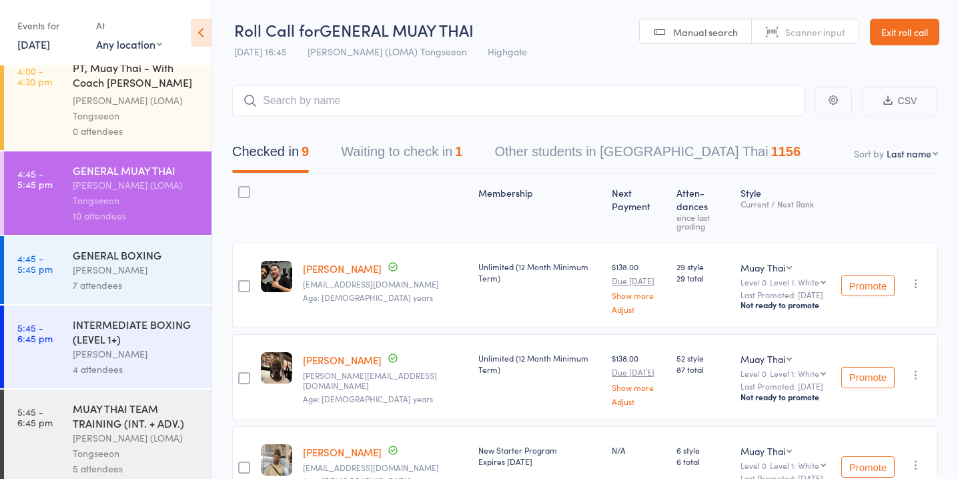
click at [145, 430] on div "[PERSON_NAME] (LOMA) Tongseeon" at bounding box center [136, 445] width 127 height 31
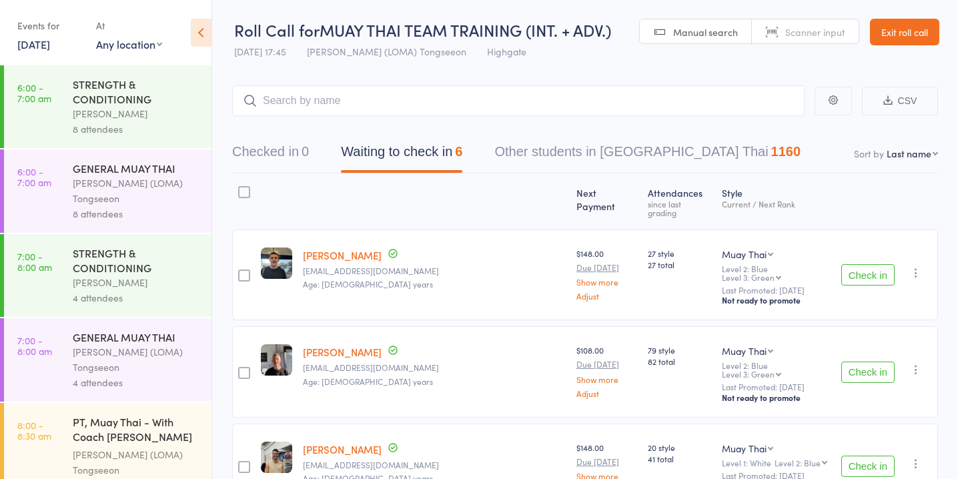
click at [432, 159] on button "Waiting to check in 6" at bounding box center [401, 154] width 121 height 35
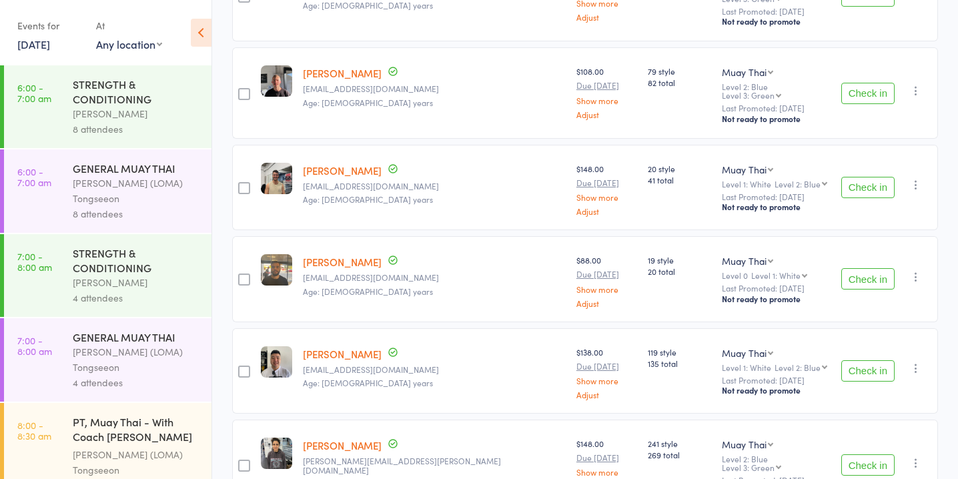
scroll to position [280, 0]
click at [871, 359] on button "Check in" at bounding box center [867, 369] width 53 height 21
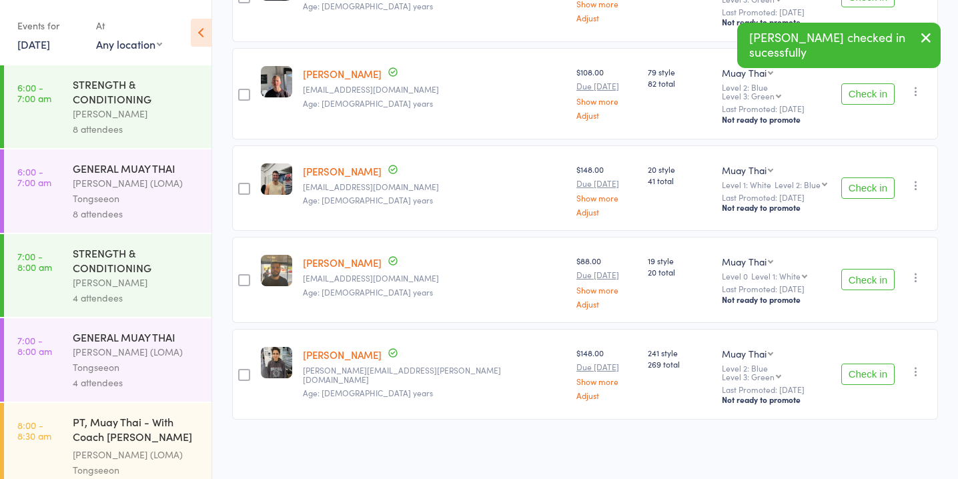
scroll to position [252, 0]
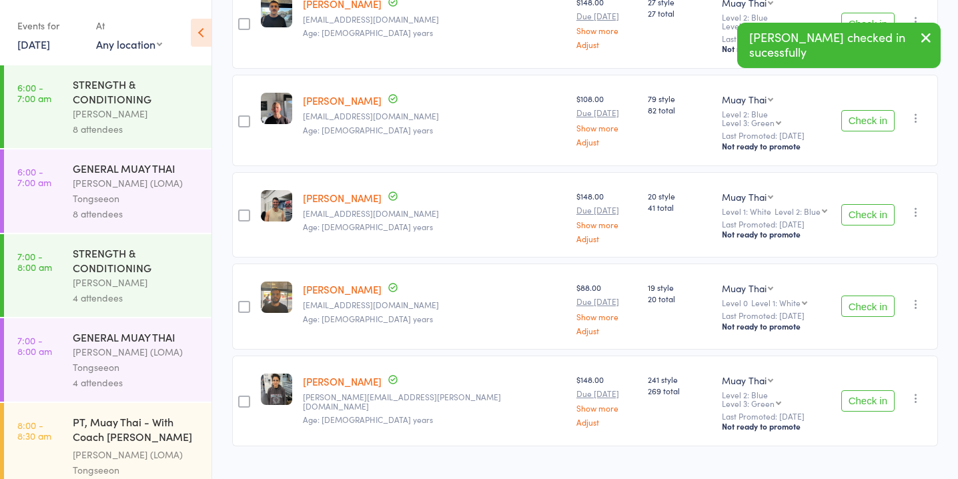
click at [875, 390] on button "Check in" at bounding box center [867, 400] width 53 height 21
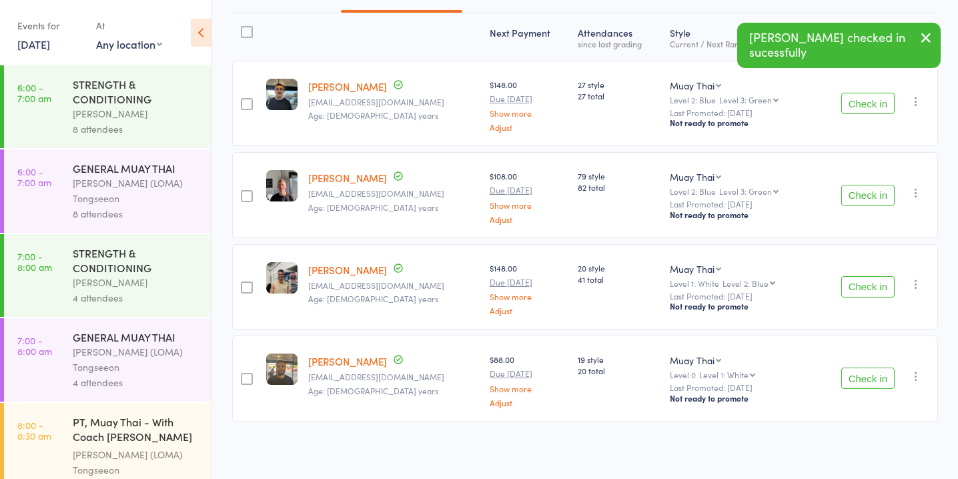
scroll to position [0, 0]
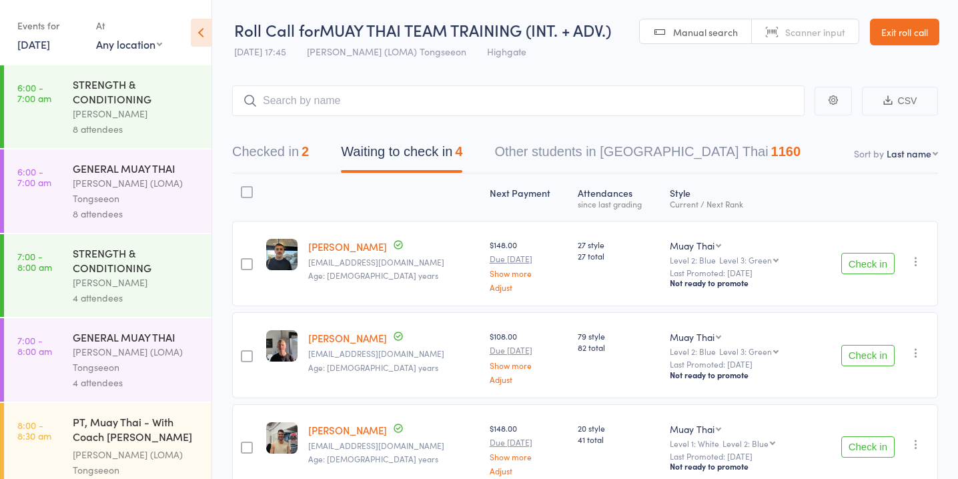
click at [182, 127] on div "8 attendees" at bounding box center [136, 128] width 127 height 15
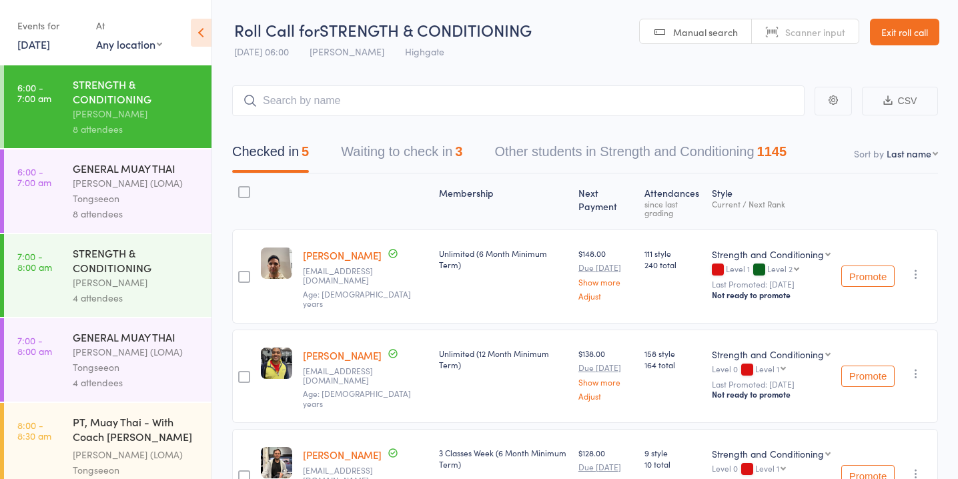
click at [366, 157] on button "Waiting to check in 3" at bounding box center [401, 154] width 121 height 35
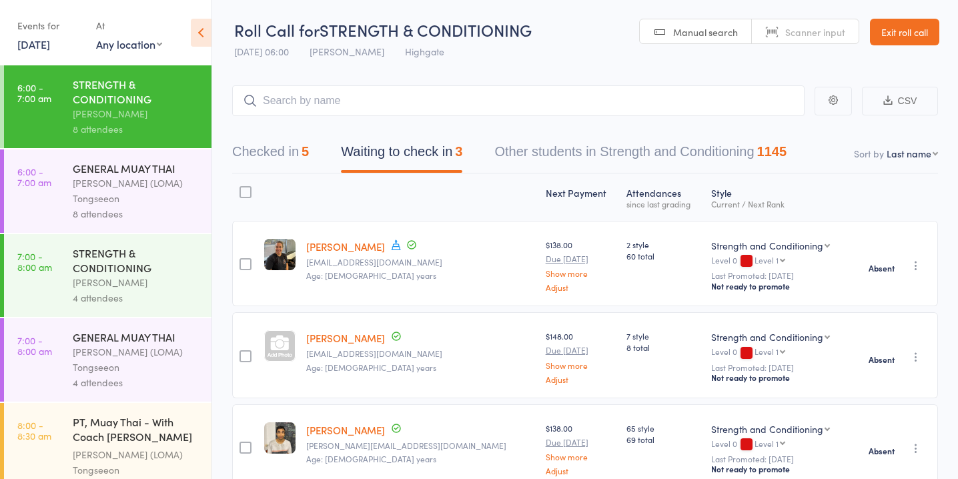
click at [302, 142] on button "Checked in 5" at bounding box center [270, 154] width 77 height 35
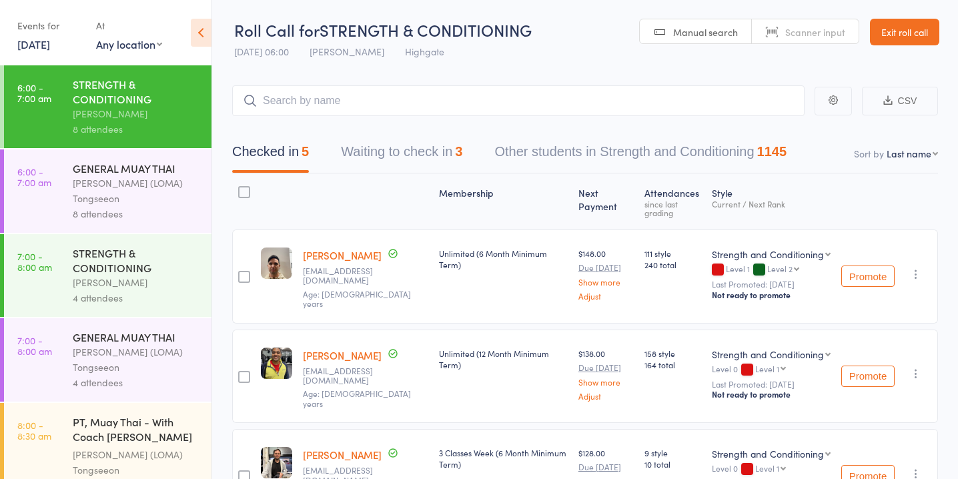
click at [107, 182] on div "[PERSON_NAME] (LOMA) Tongseeon" at bounding box center [136, 190] width 127 height 31
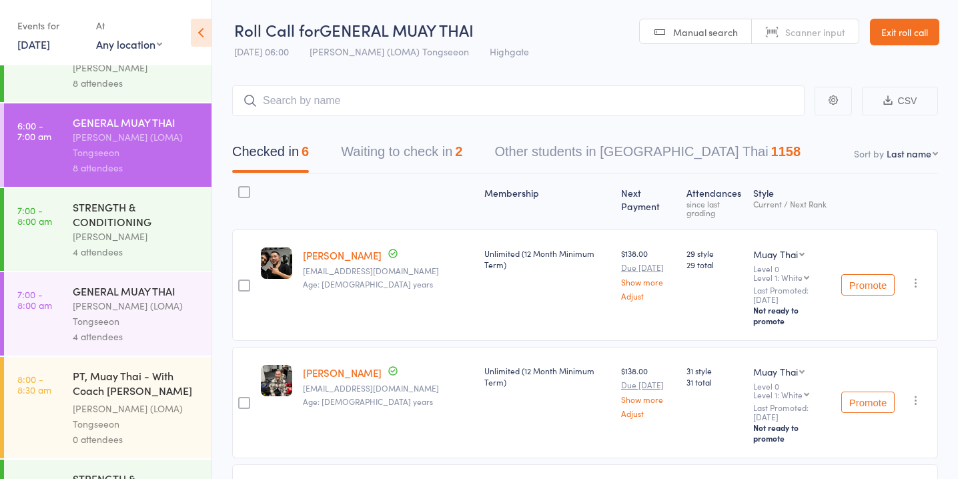
scroll to position [51, 0]
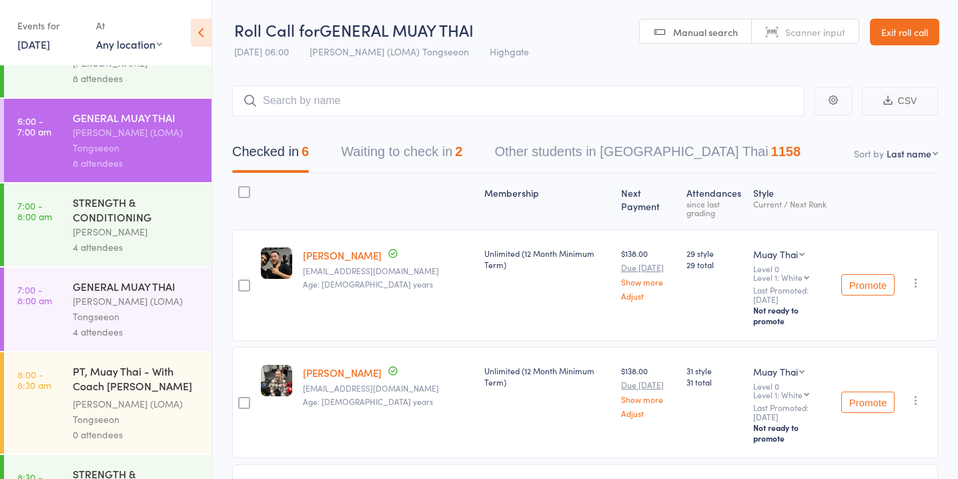
click at [149, 229] on div "[PERSON_NAME]" at bounding box center [136, 231] width 127 height 15
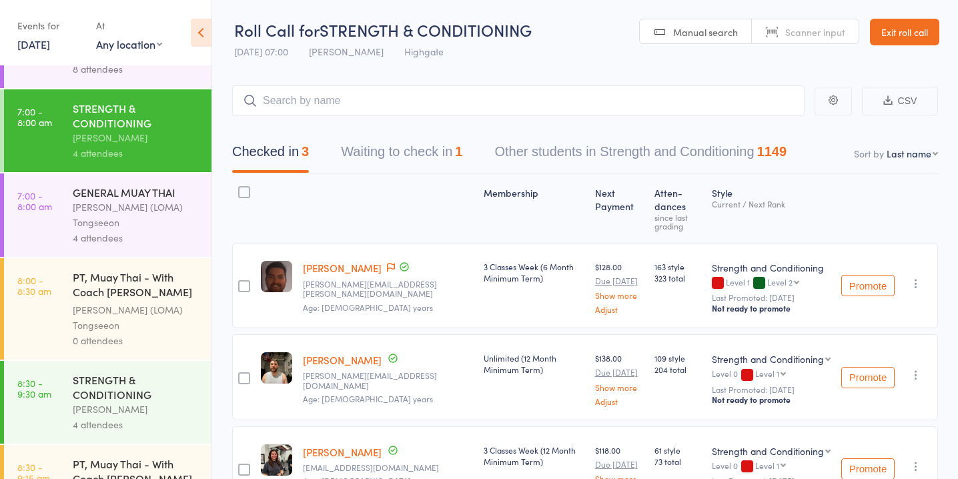
scroll to position [145, 0]
click at [370, 165] on button "Waiting to check in 1" at bounding box center [401, 154] width 121 height 35
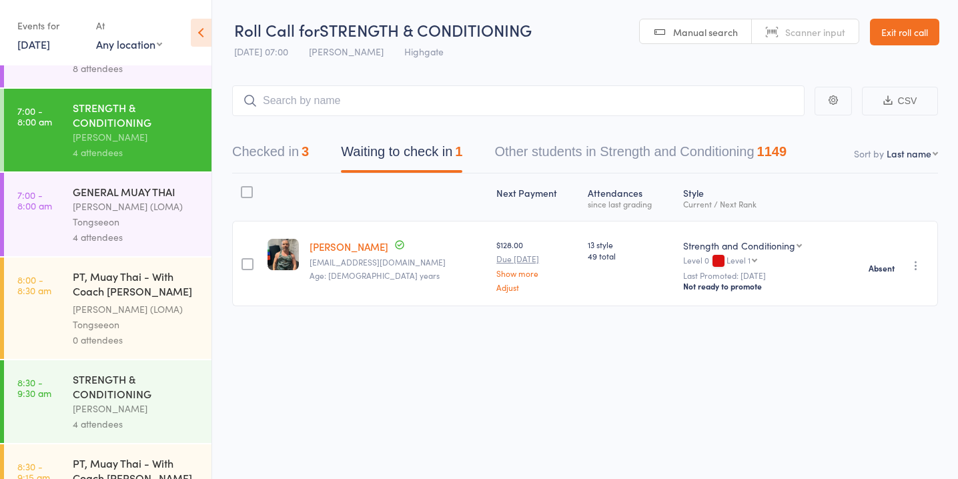
click at [297, 150] on button "Checked in 3" at bounding box center [270, 154] width 77 height 35
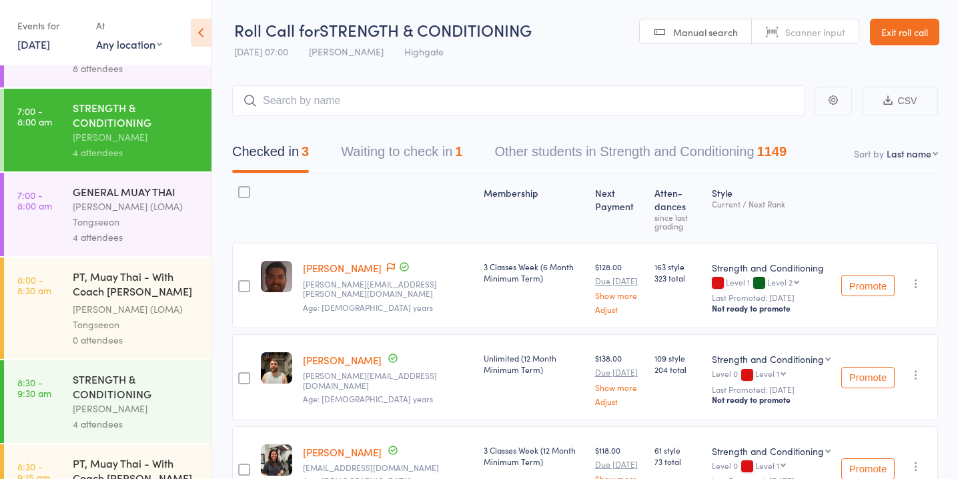
click at [147, 245] on div "4 attendees" at bounding box center [136, 237] width 127 height 15
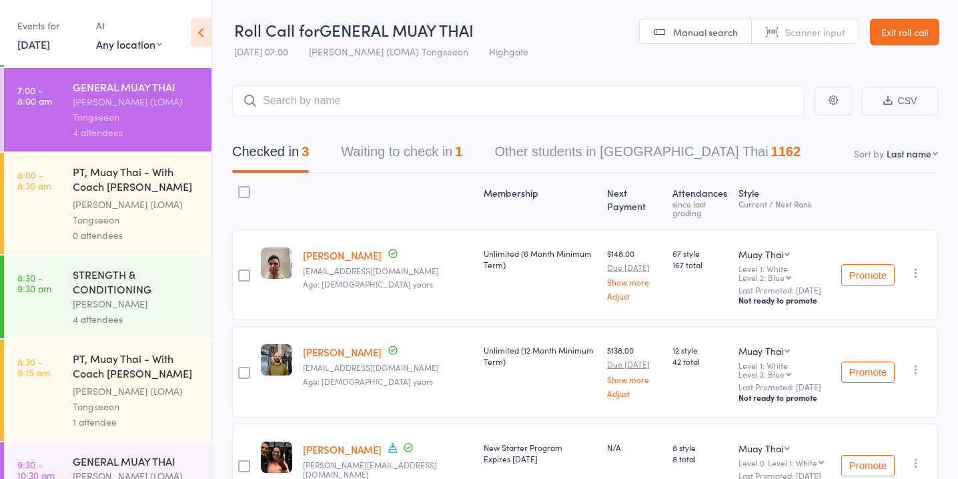
scroll to position [270, 0]
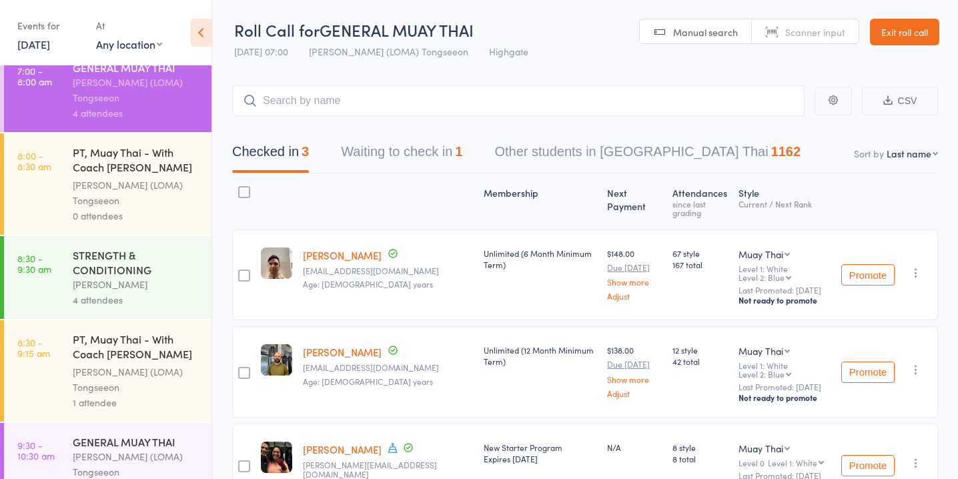
click at [398, 147] on button "Waiting to check in 1" at bounding box center [401, 154] width 121 height 35
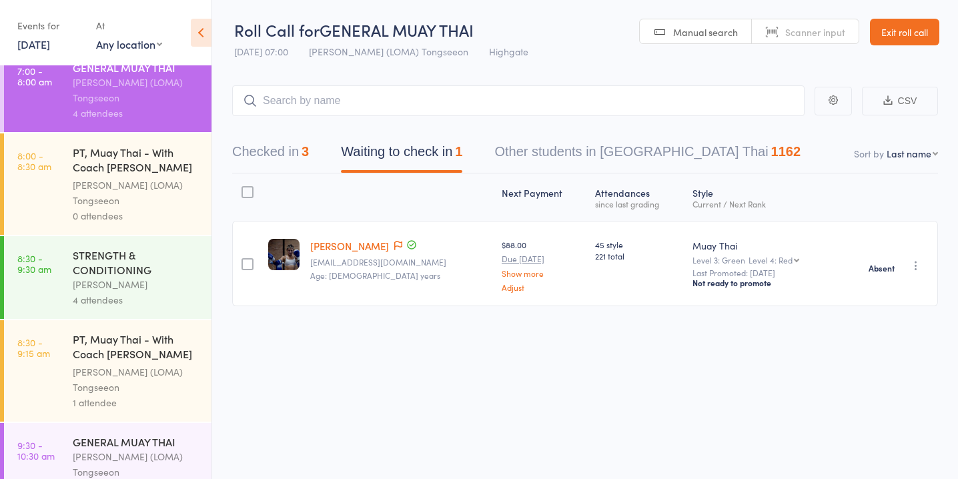
click at [171, 278] on div "[PERSON_NAME]" at bounding box center [136, 284] width 127 height 15
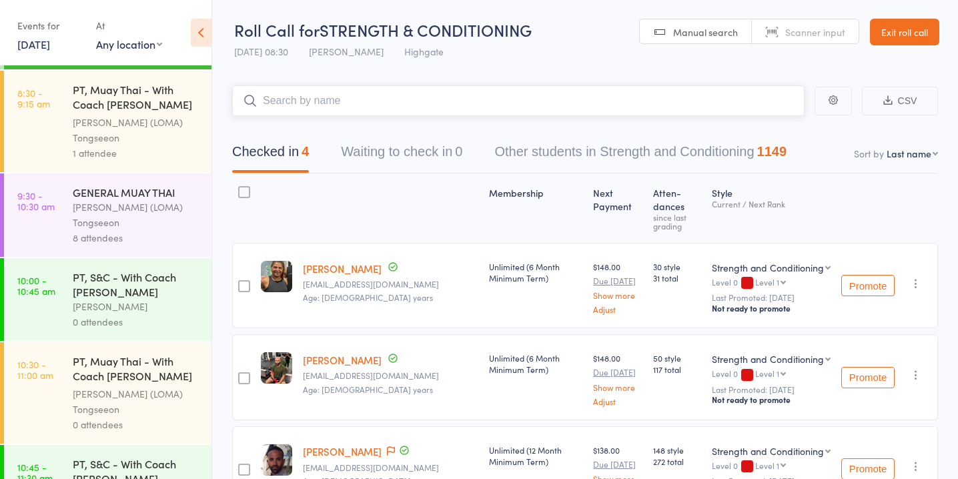
scroll to position [520, 0]
click at [144, 212] on div "[PERSON_NAME] (LOMA) Tongseeon" at bounding box center [136, 213] width 127 height 31
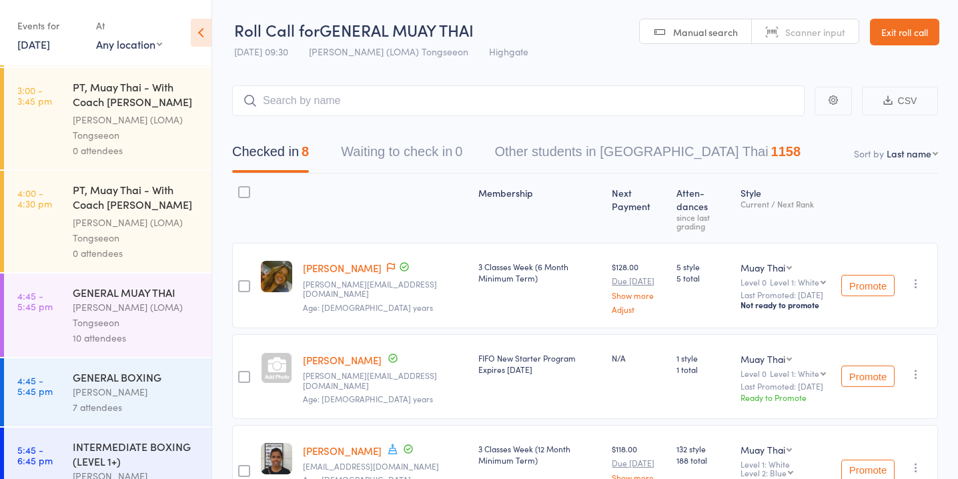
scroll to position [1205, 0]
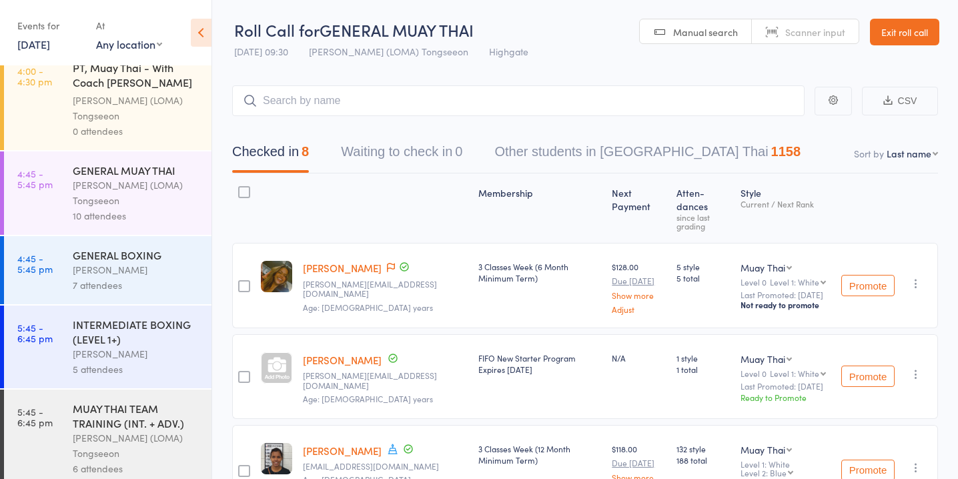
click at [149, 412] on div "MUAY THAI TEAM TRAINING (INT. + ADV.)" at bounding box center [136, 415] width 127 height 29
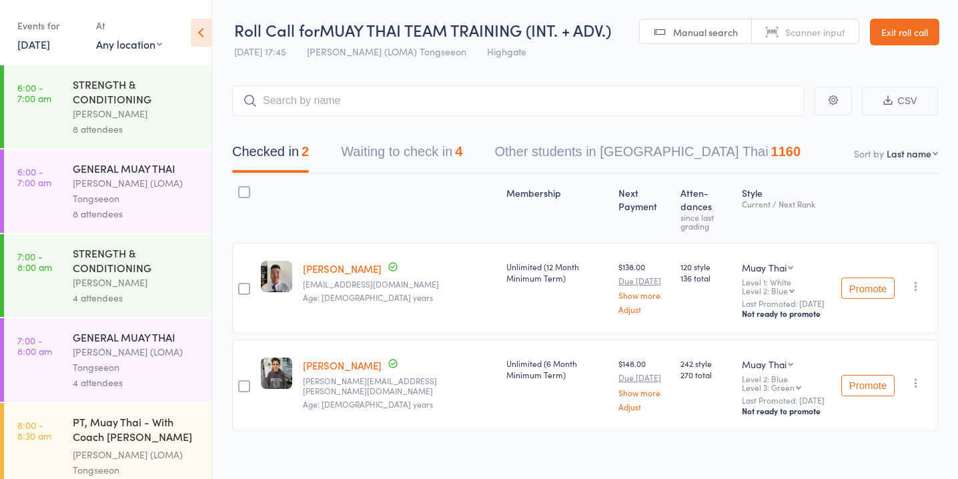
click at [428, 160] on button "Waiting to check in 4" at bounding box center [401, 154] width 121 height 35
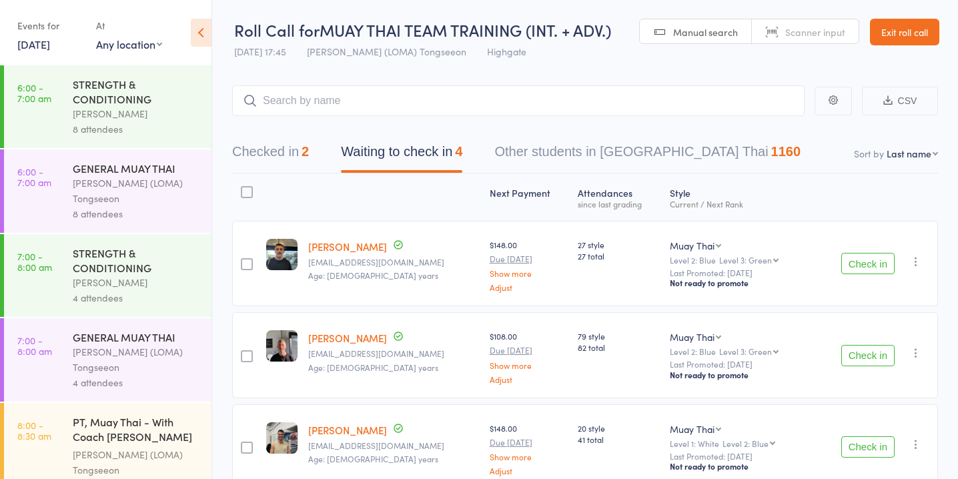
click at [884, 348] on button "Check in" at bounding box center [867, 355] width 53 height 21
click at [875, 264] on button "Check in" at bounding box center [867, 263] width 53 height 21
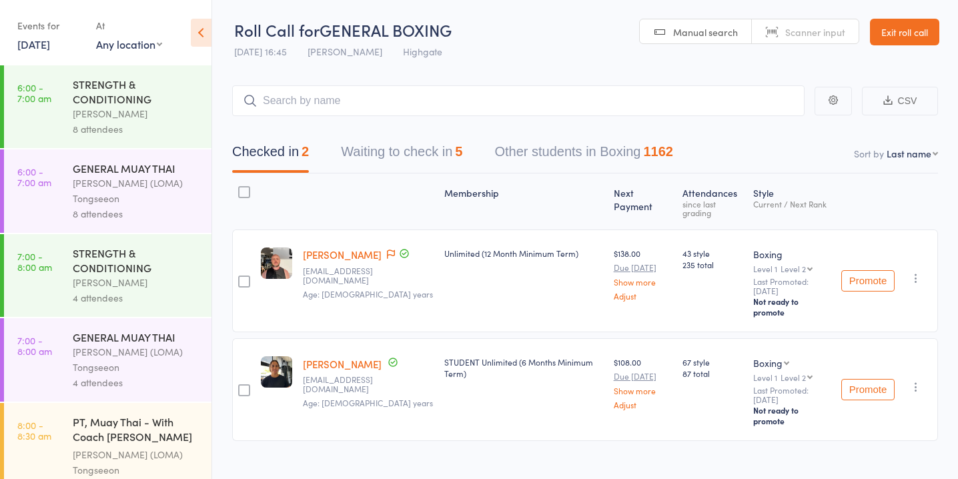
click at [452, 163] on button "Waiting to check in 5" at bounding box center [401, 154] width 121 height 35
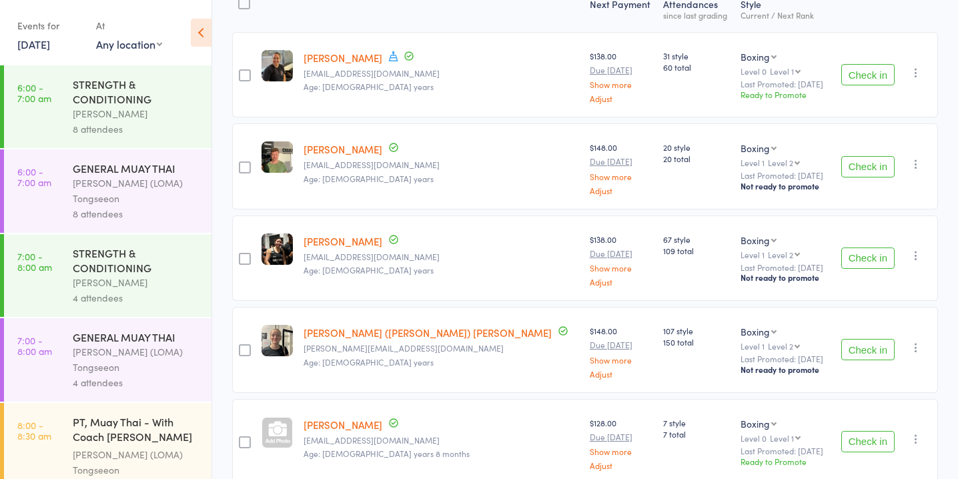
scroll to position [192, 0]
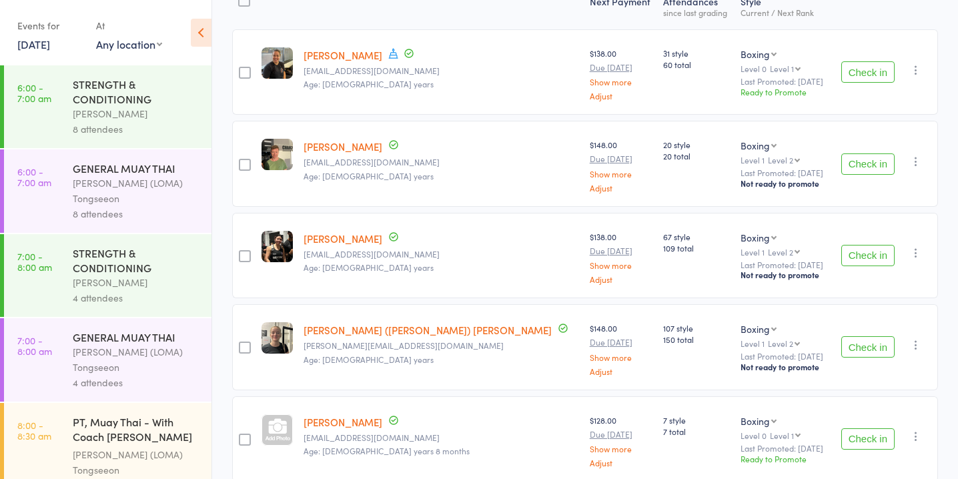
click at [871, 255] on button "Check in" at bounding box center [867, 255] width 53 height 21
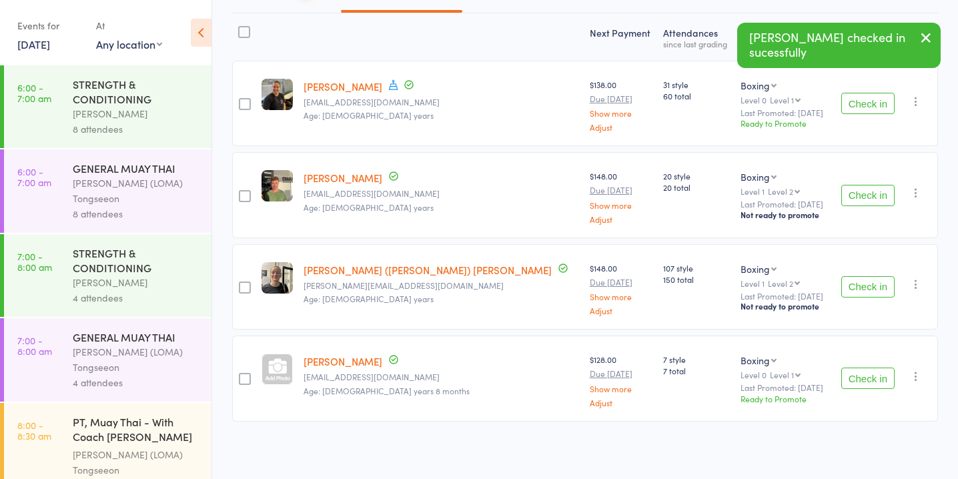
click at [875, 370] on button "Check in" at bounding box center [867, 378] width 53 height 21
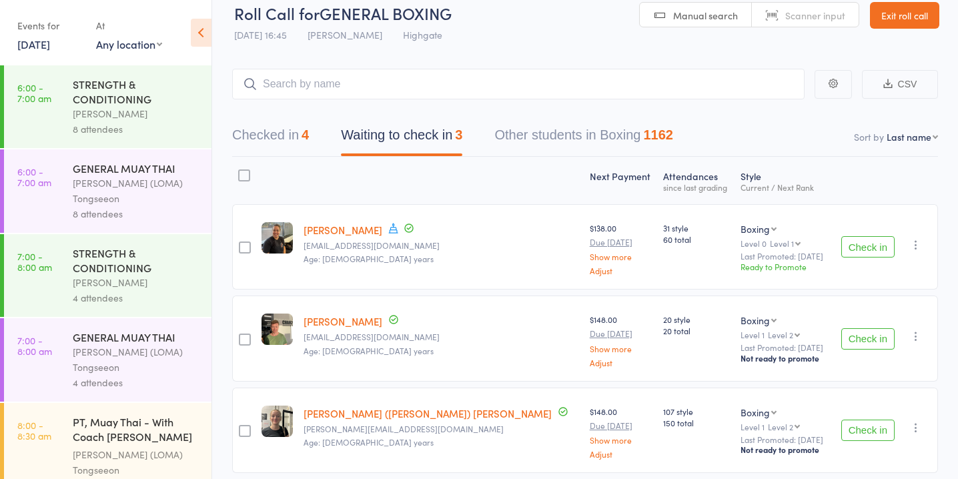
scroll to position [0, 0]
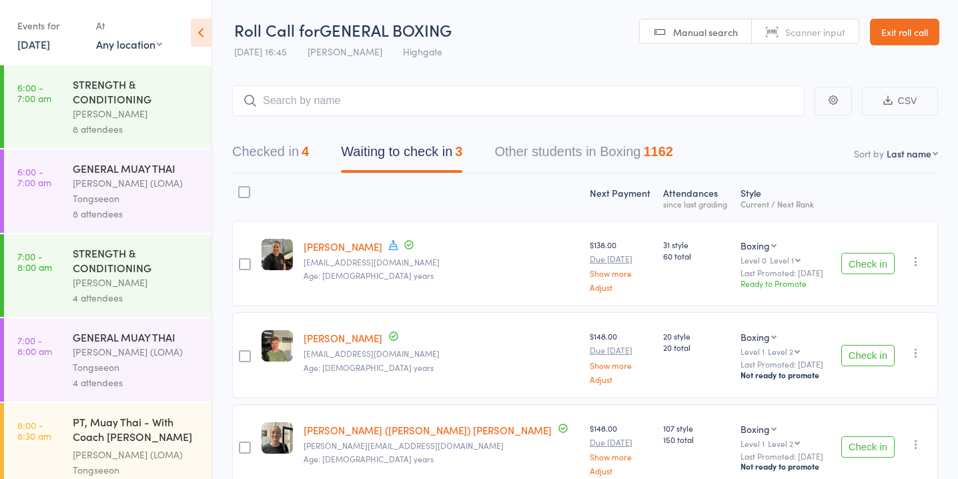
click at [264, 153] on button "Checked in 4" at bounding box center [270, 154] width 77 height 35
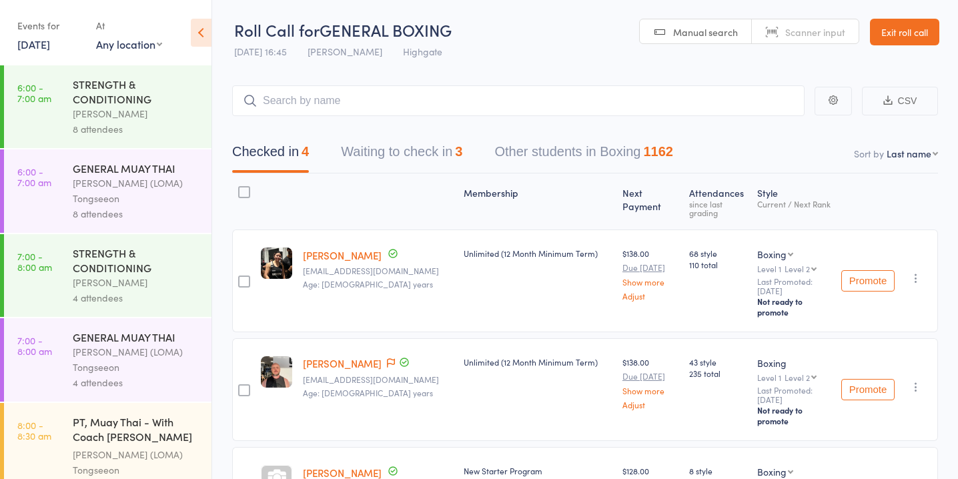
click at [422, 145] on button "Waiting to check in 3" at bounding box center [401, 154] width 121 height 35
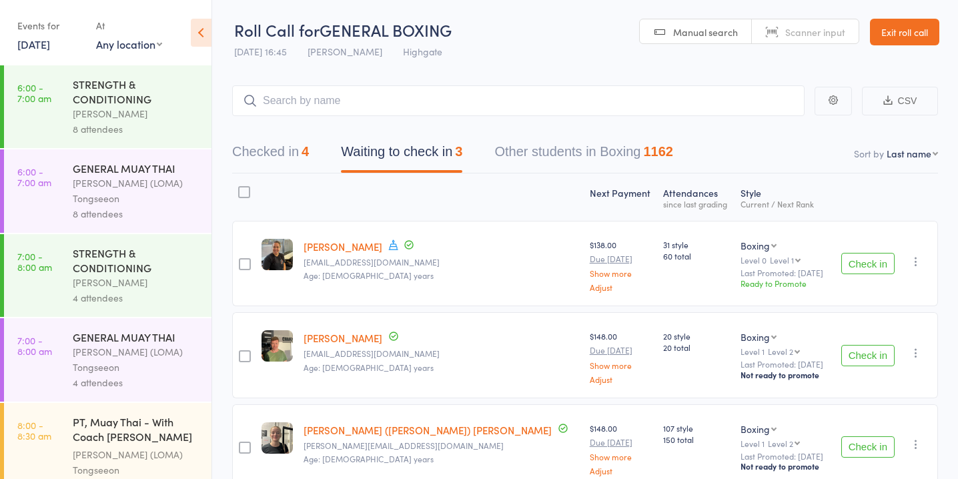
click at [851, 357] on button "Check in" at bounding box center [867, 355] width 53 height 21
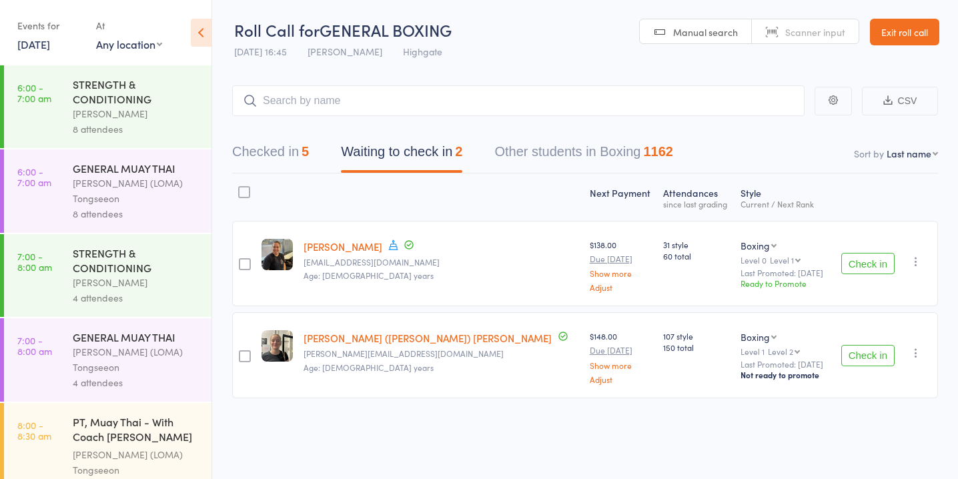
click at [853, 347] on button "Check in" at bounding box center [867, 355] width 53 height 21
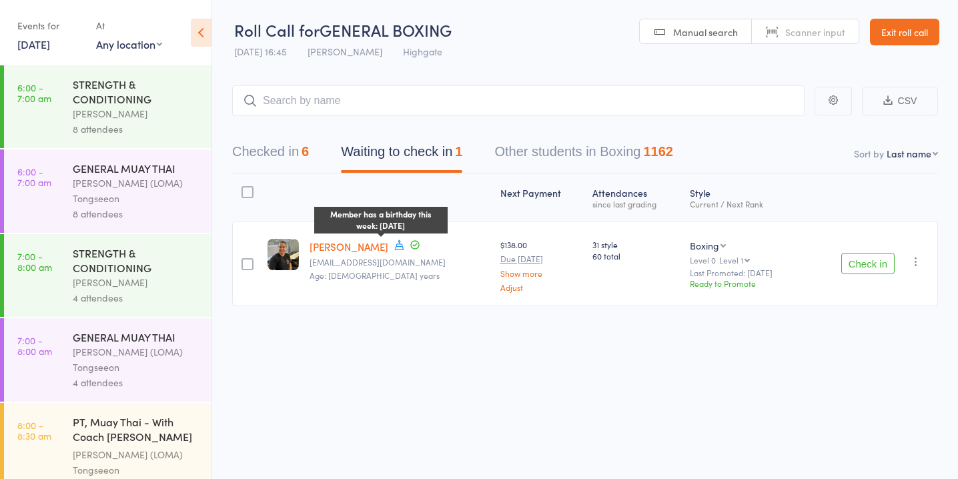
scroll to position [1, 0]
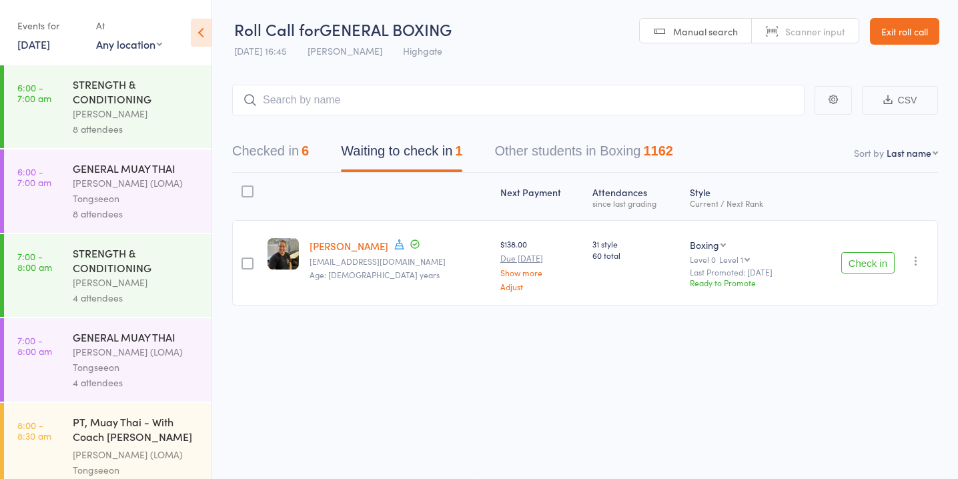
click at [917, 259] on icon "button" at bounding box center [916, 260] width 13 height 13
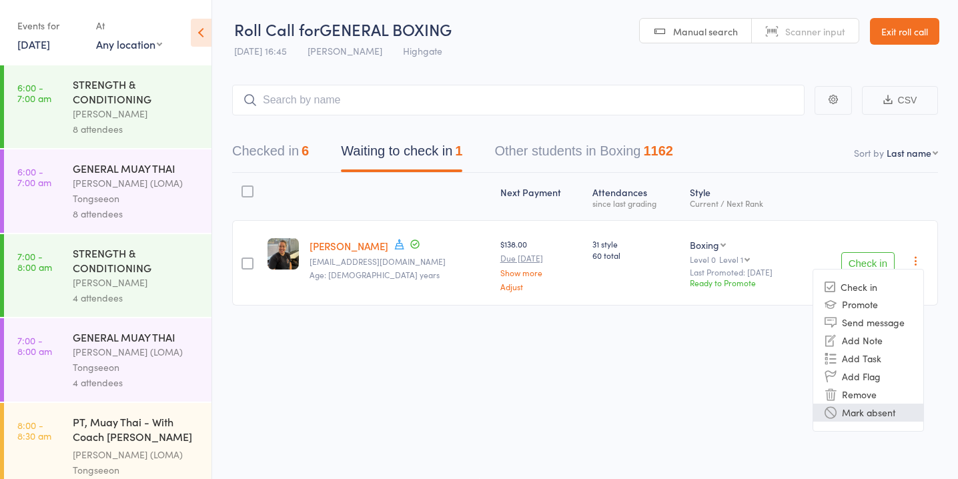
click at [863, 408] on li "Mark absent" at bounding box center [868, 413] width 110 height 18
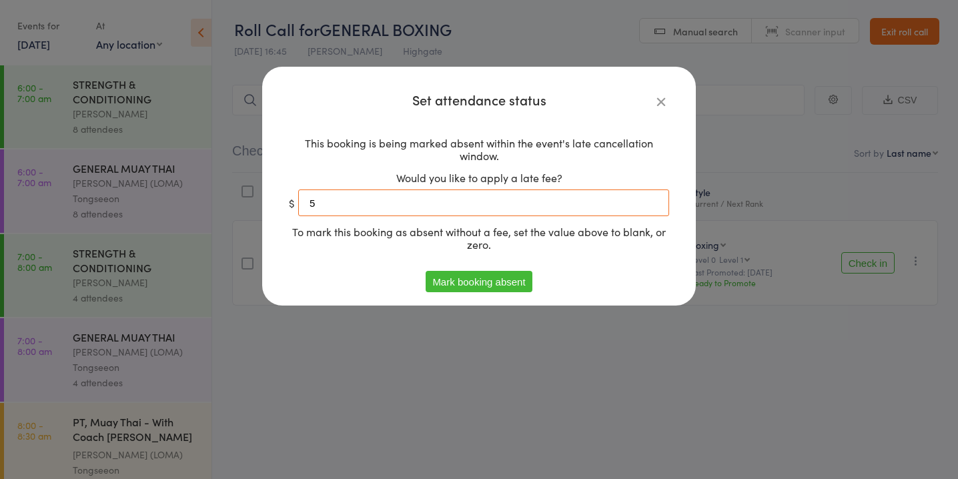
click at [638, 204] on input "5" at bounding box center [483, 203] width 371 height 27
click at [505, 278] on button "Mark booking absent" at bounding box center [479, 281] width 106 height 21
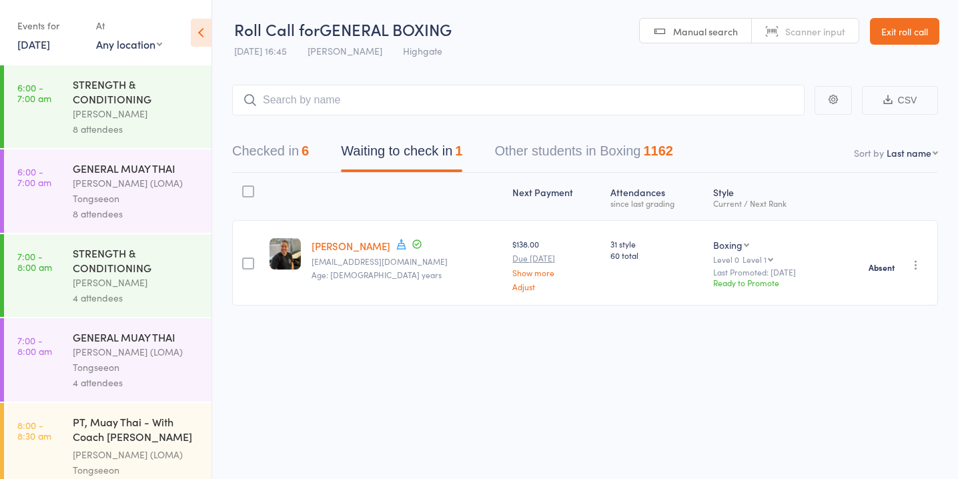
scroll to position [1205, 0]
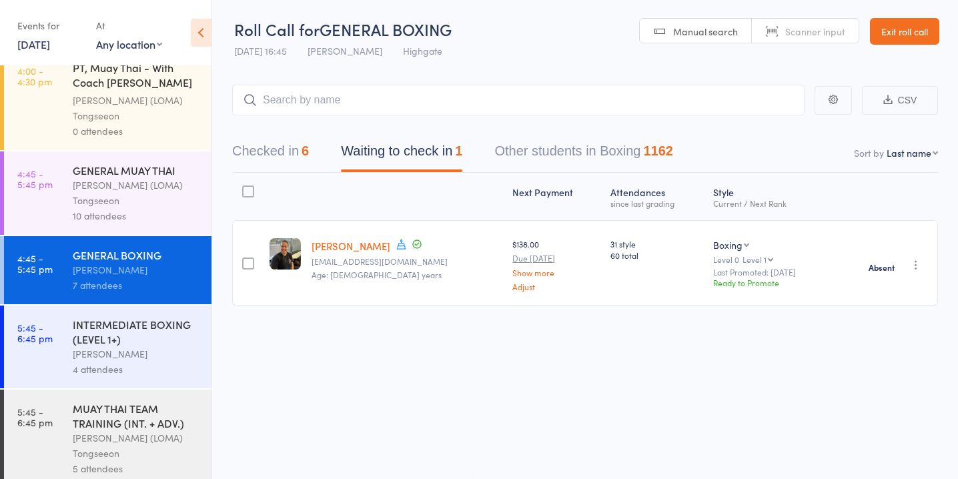
click at [146, 346] on div "[PERSON_NAME]" at bounding box center [136, 353] width 127 height 15
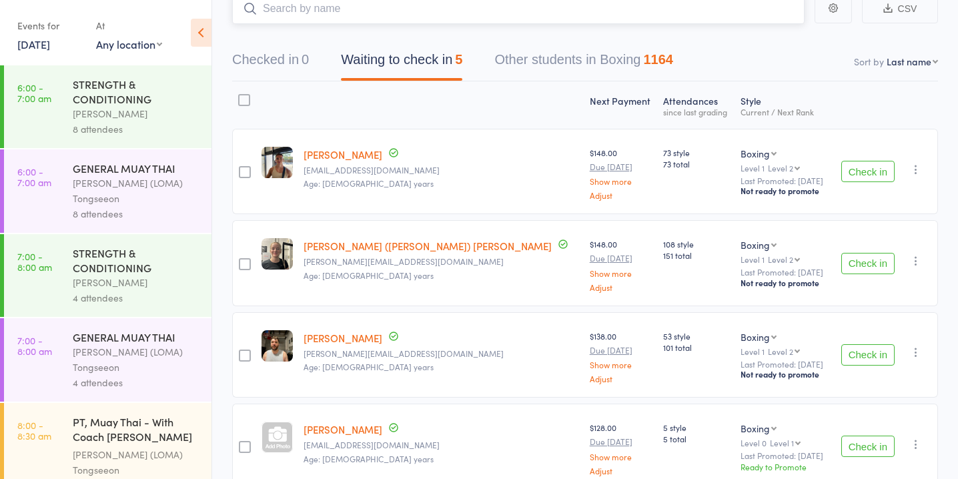
scroll to position [87, 0]
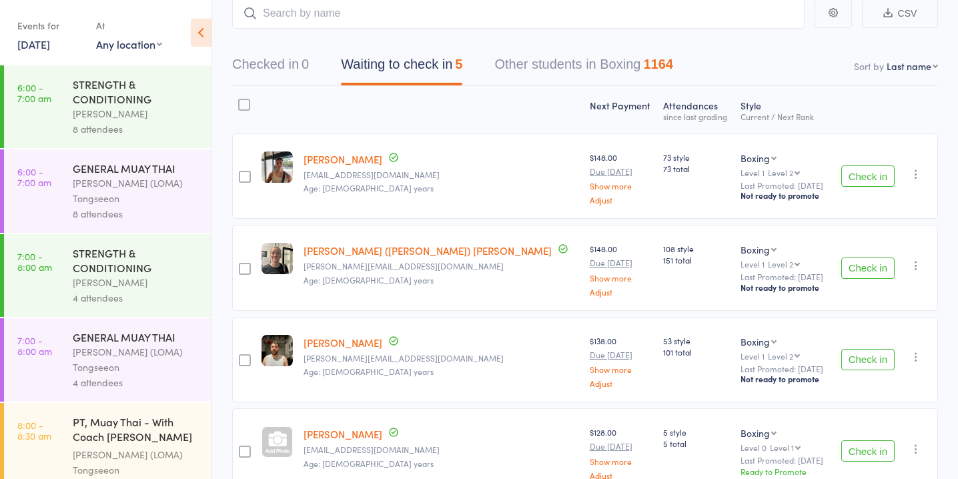
click at [861, 182] on button "Check in" at bounding box center [867, 175] width 53 height 21
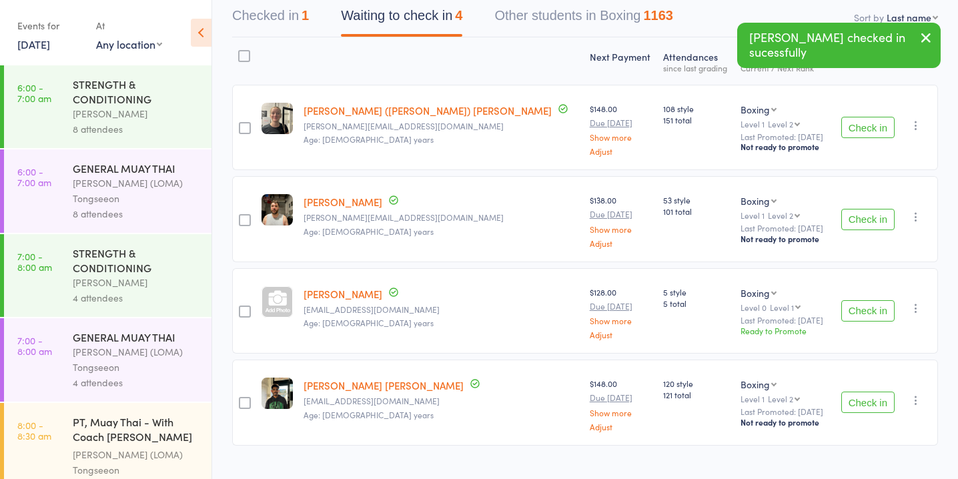
scroll to position [160, 0]
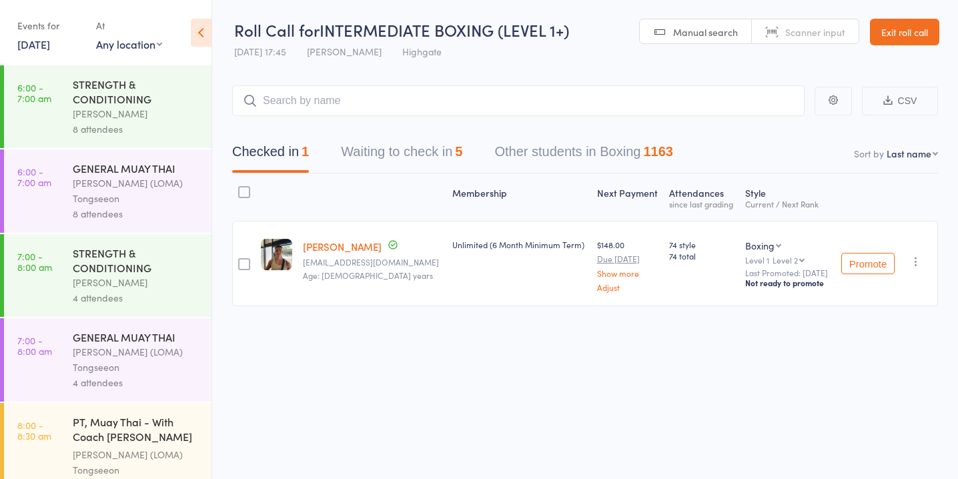
click at [452, 142] on button "Waiting to check in 5" at bounding box center [401, 154] width 121 height 35
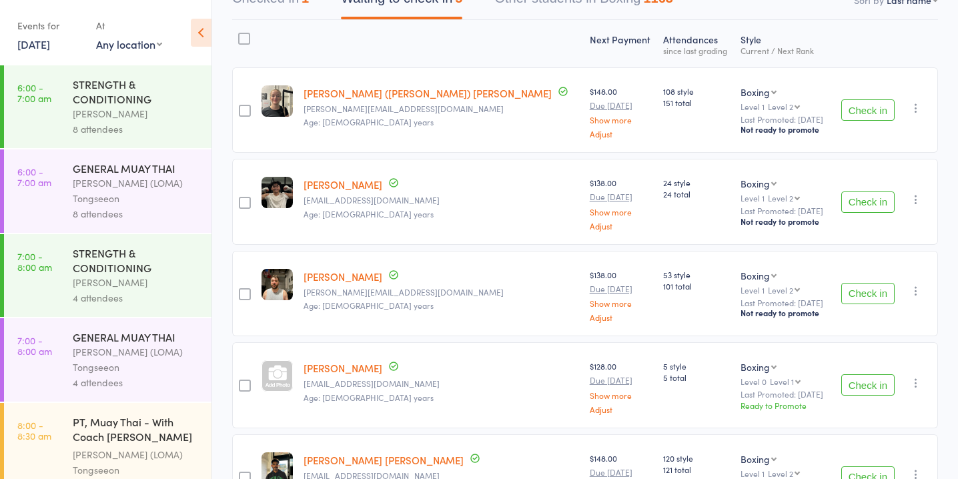
scroll to position [161, 0]
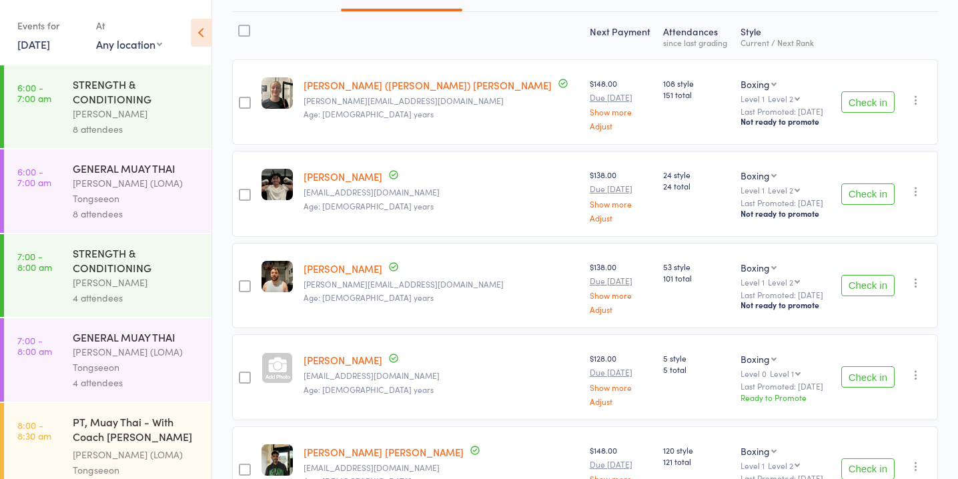
click at [881, 199] on button "Check in" at bounding box center [867, 194] width 53 height 21
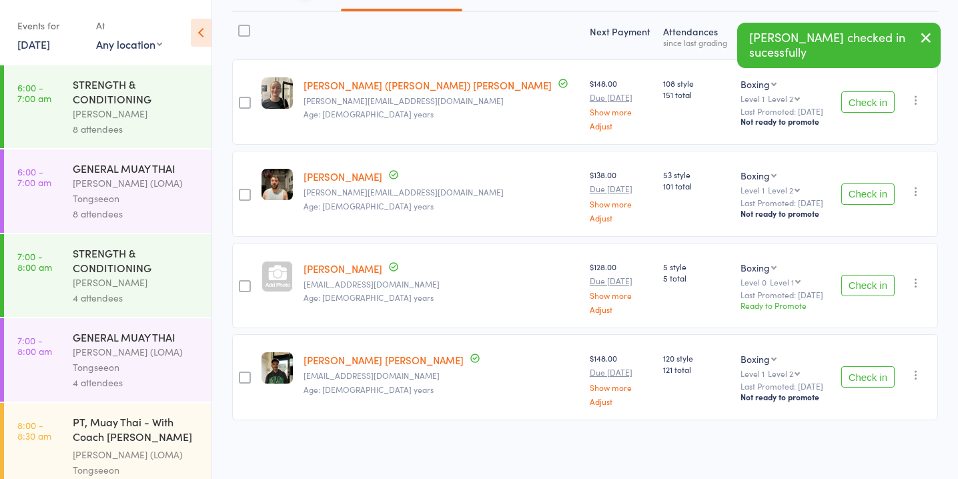
scroll to position [160, 0]
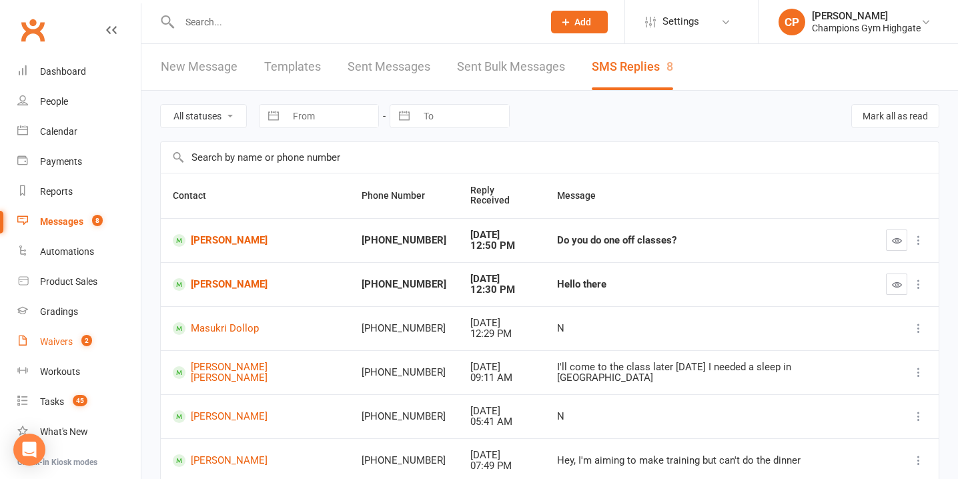
click at [75, 337] on count-badge "2" at bounding box center [83, 341] width 17 height 11
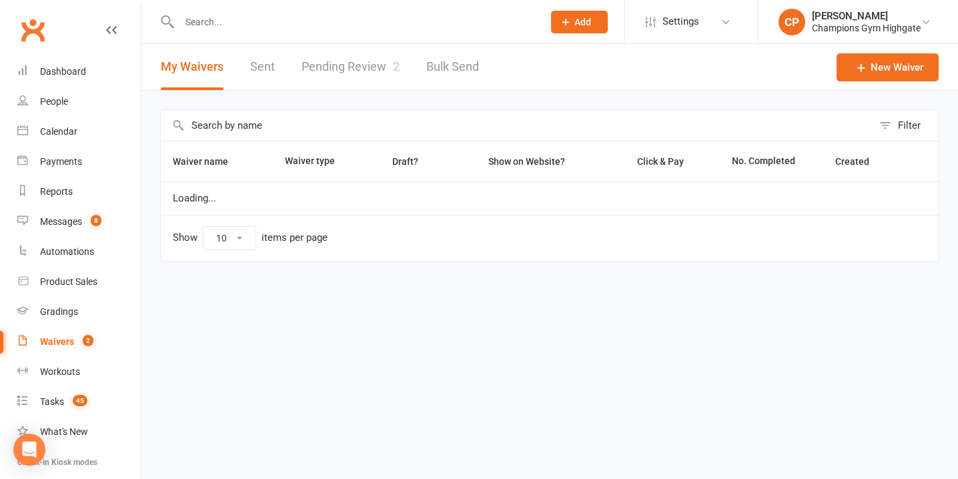
click at [353, 77] on link "Pending Review 2" at bounding box center [351, 67] width 98 height 46
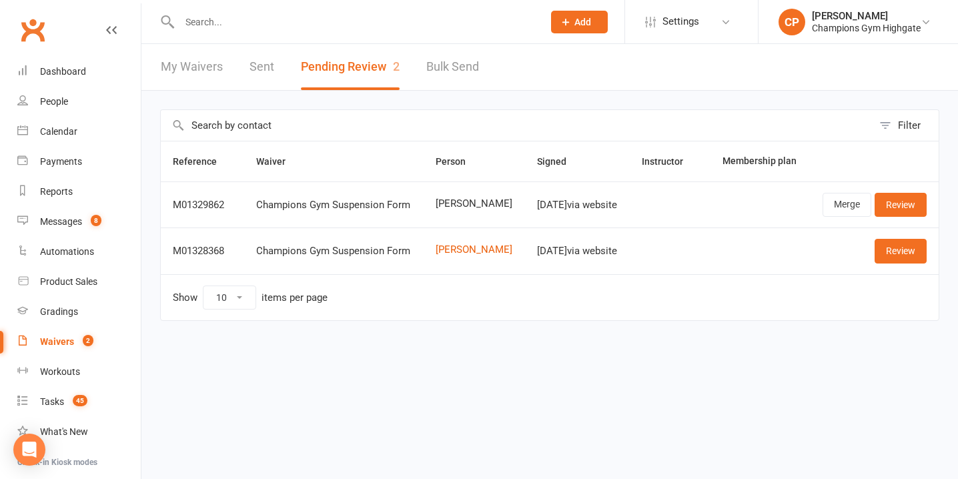
drag, startPoint x: 595, startPoint y: 211, endPoint x: 328, endPoint y: 12, distance: 332.3
click at [593, 210] on td "[DATE] via website" at bounding box center [577, 205] width 105 height 46
click at [765, 356] on div "Filter Reference Waiver Person Signed Instructor Membership plan M01329862 Cham…" at bounding box center [549, 225] width 817 height 268
click at [343, 21] on input "text" at bounding box center [354, 22] width 358 height 19
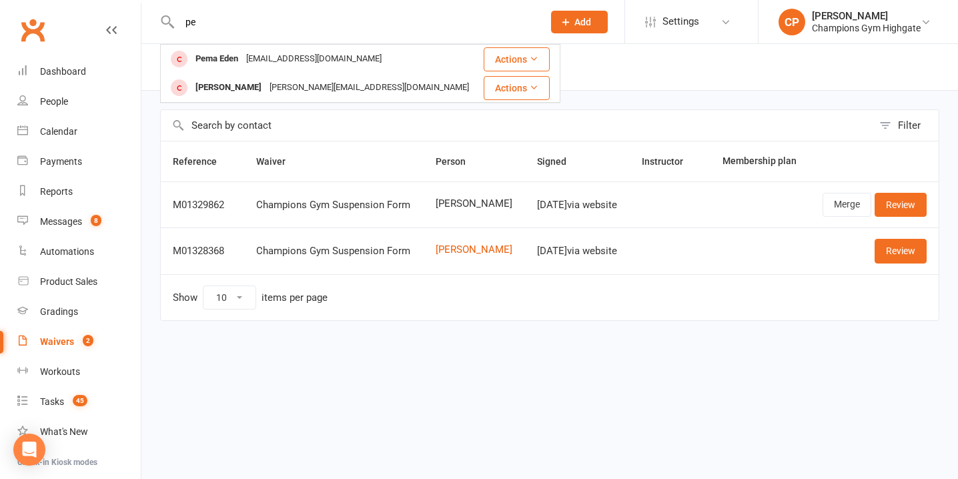
type input "p"
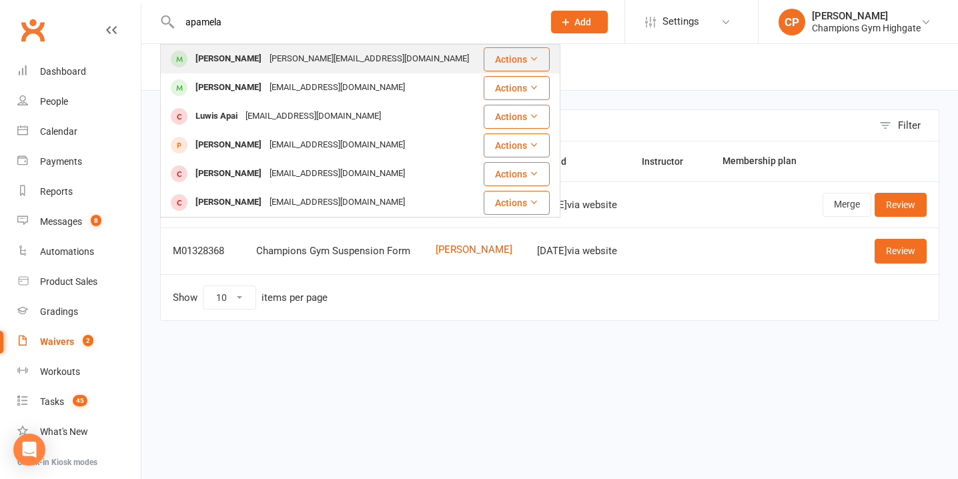
type input "apamela"
click at [266, 58] on div "[PERSON_NAME][EMAIL_ADDRESS][DOMAIN_NAME]" at bounding box center [370, 58] width 208 height 19
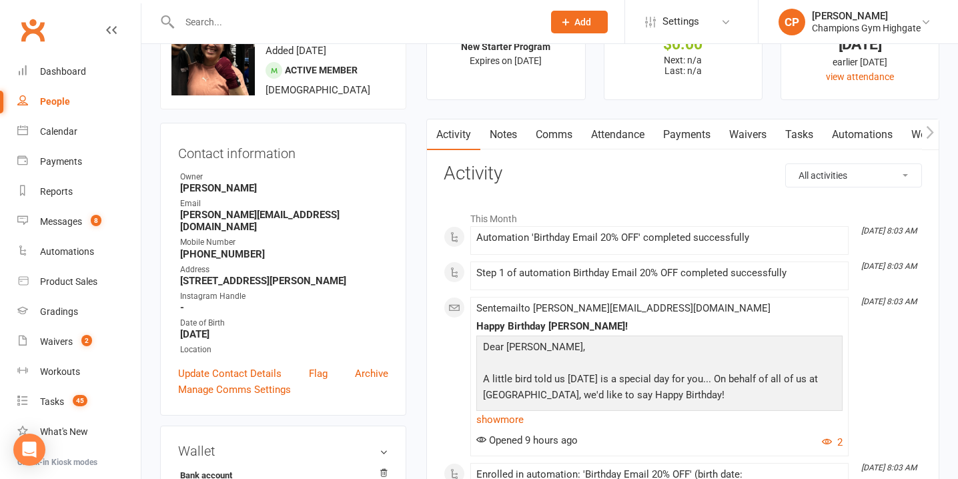
scroll to position [63, 0]
click at [67, 351] on link "Waivers 2" at bounding box center [78, 342] width 123 height 30
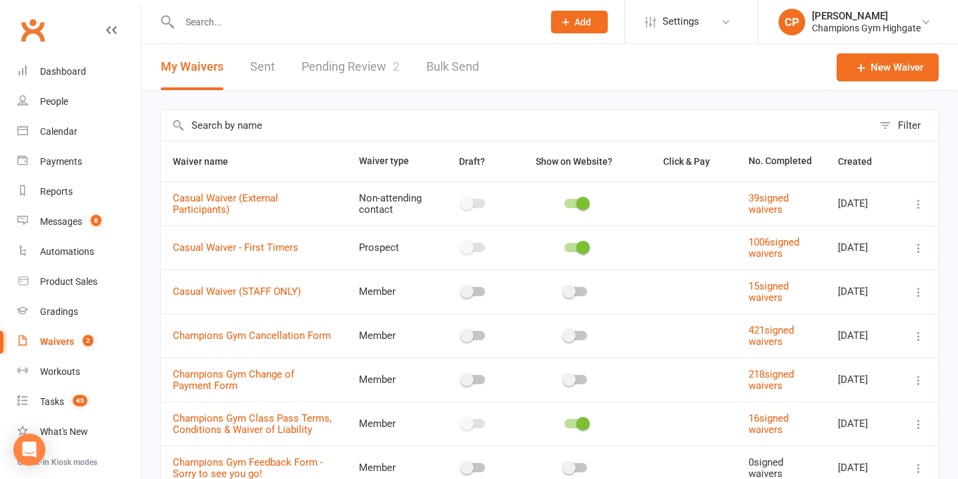
click at [385, 78] on link "Pending Review 2" at bounding box center [351, 67] width 98 height 46
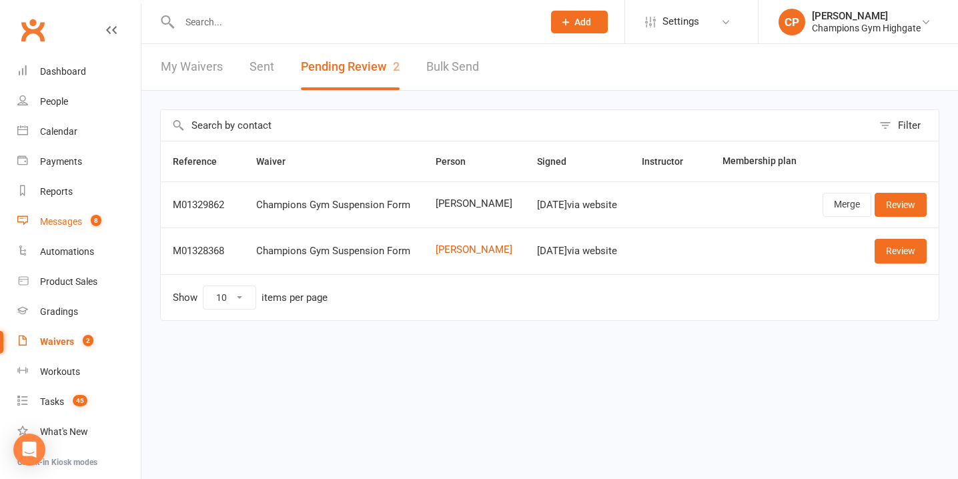
click at [70, 228] on link "Messages 8" at bounding box center [78, 222] width 123 height 30
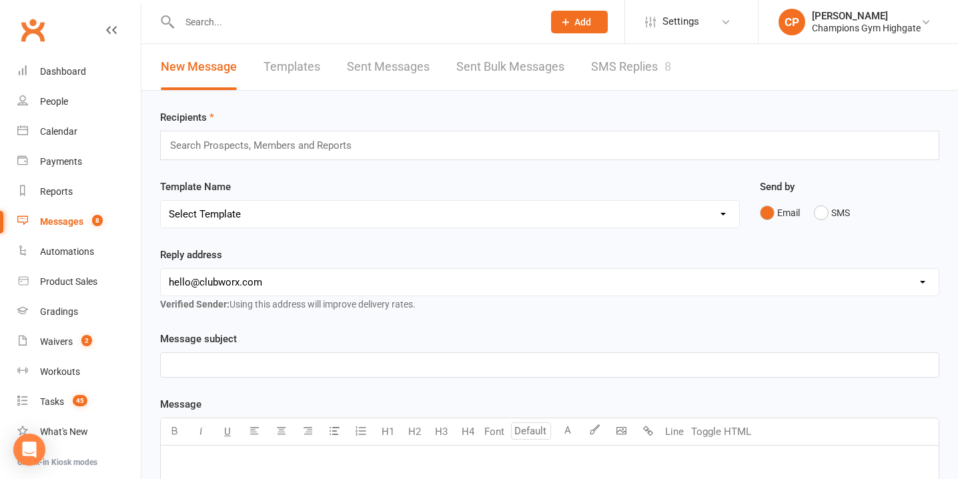
click at [599, 65] on link "SMS Replies 8" at bounding box center [631, 67] width 80 height 46
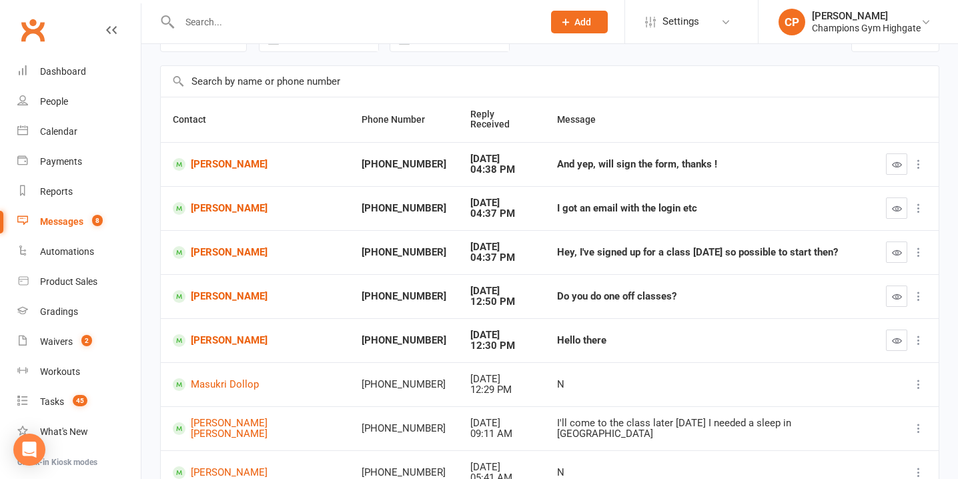
scroll to position [87, 0]
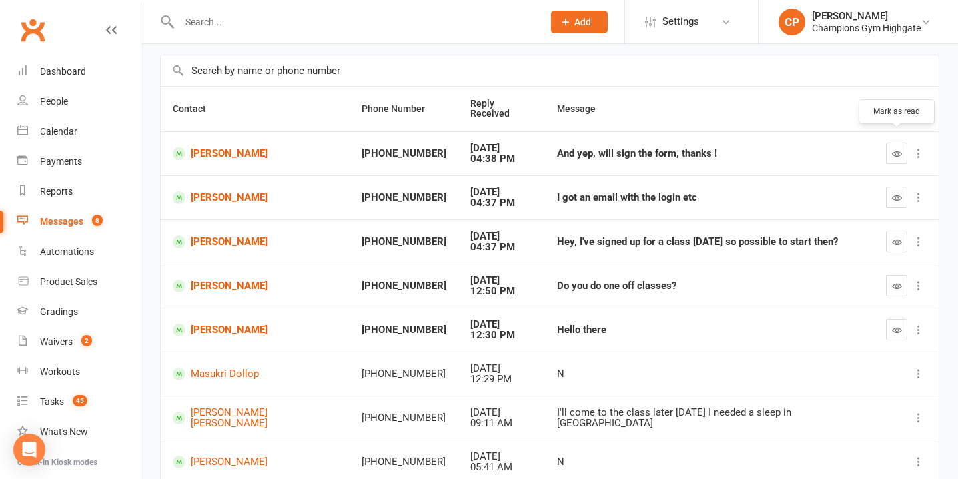
click at [892, 149] on icon "button" at bounding box center [897, 154] width 10 height 10
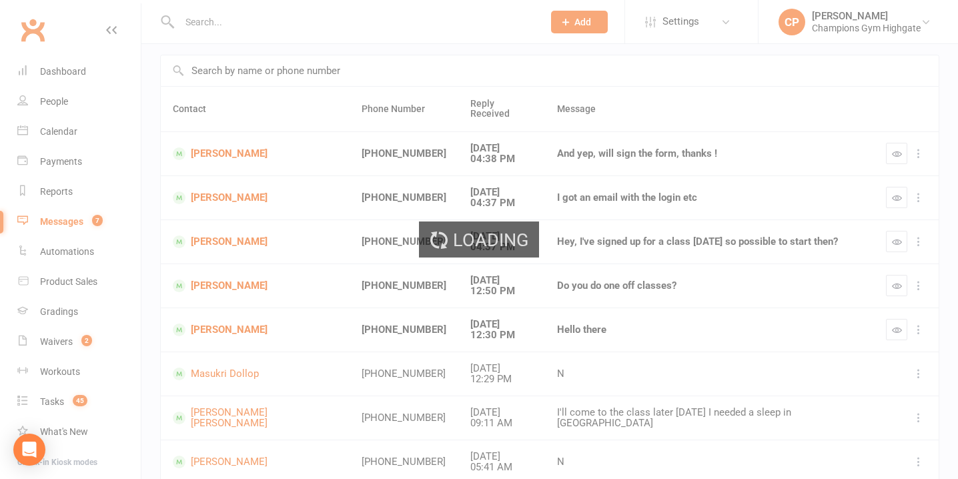
click at [897, 190] on ui-view "Prospect Member Non-attending contact Class / event Appointment Grading event T…" at bounding box center [479, 285] width 958 height 736
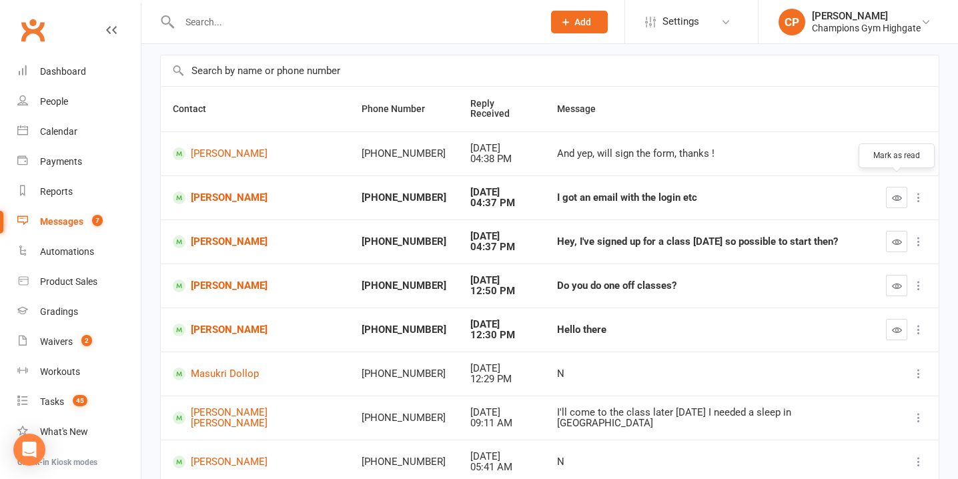
click at [897, 193] on icon "button" at bounding box center [897, 198] width 10 height 10
click at [228, 236] on link "[PERSON_NAME]" at bounding box center [255, 242] width 165 height 13
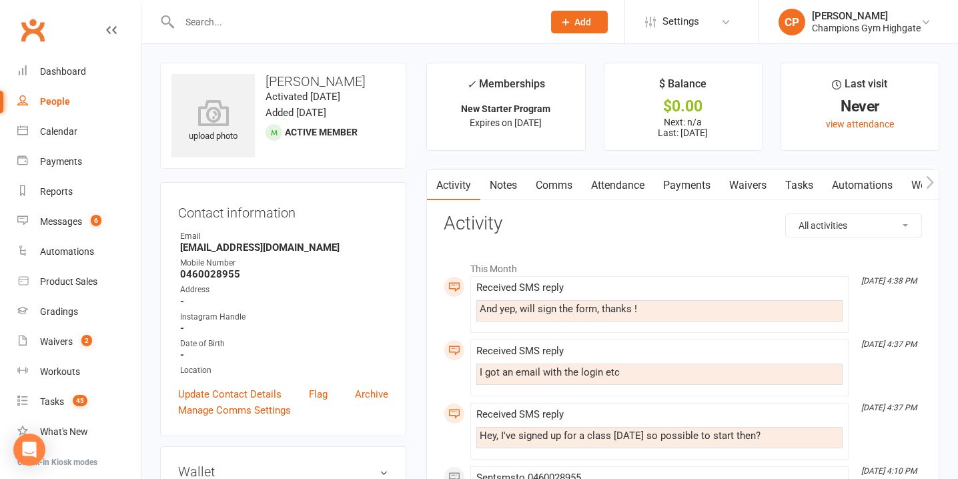
click at [613, 175] on link "Attendance" at bounding box center [618, 185] width 72 height 31
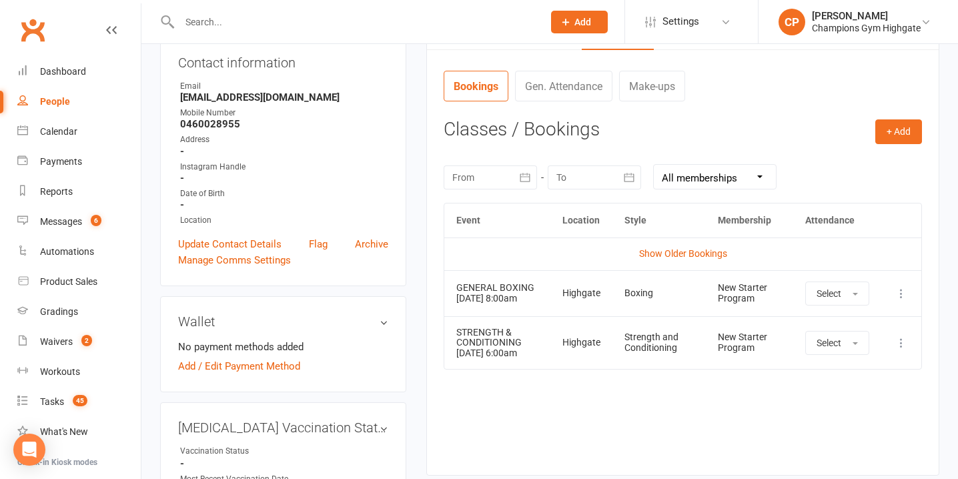
scroll to position [151, 0]
click at [903, 294] on icon at bounding box center [901, 292] width 13 height 13
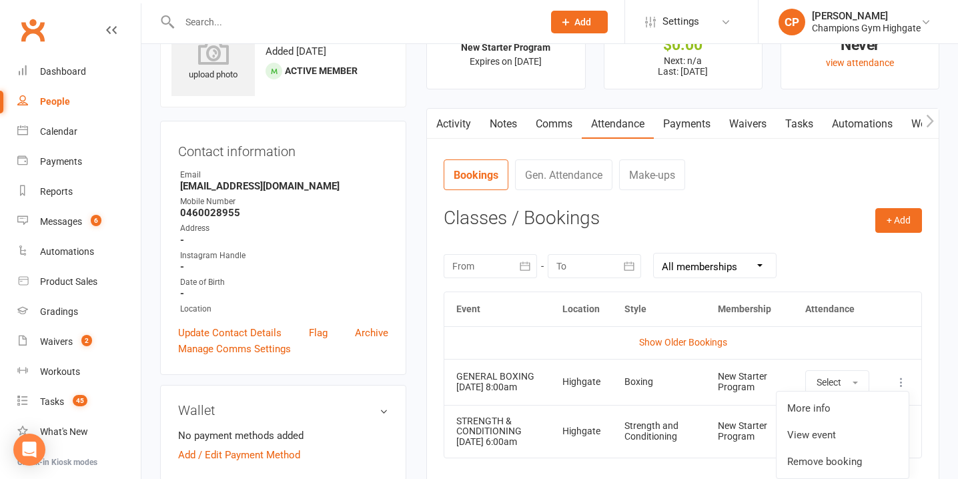
scroll to position [17, 0]
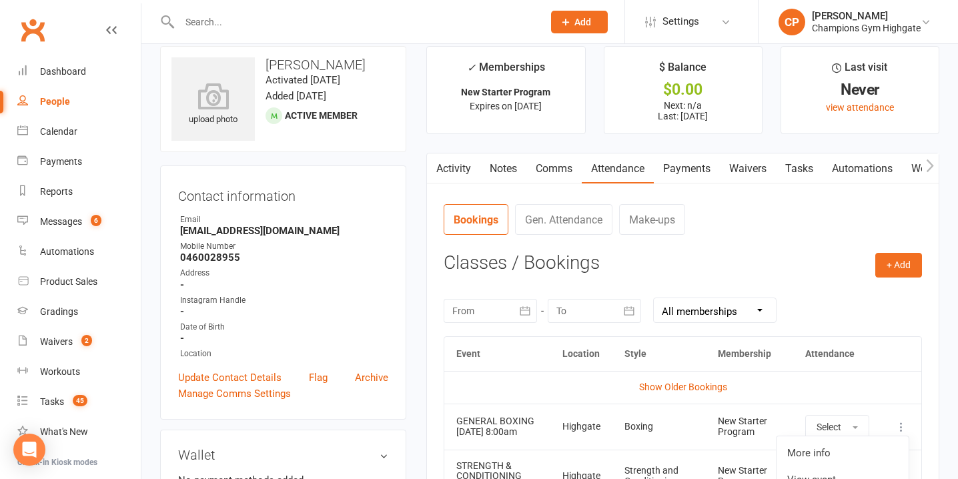
click at [474, 171] on link "Activity" at bounding box center [453, 168] width 53 height 31
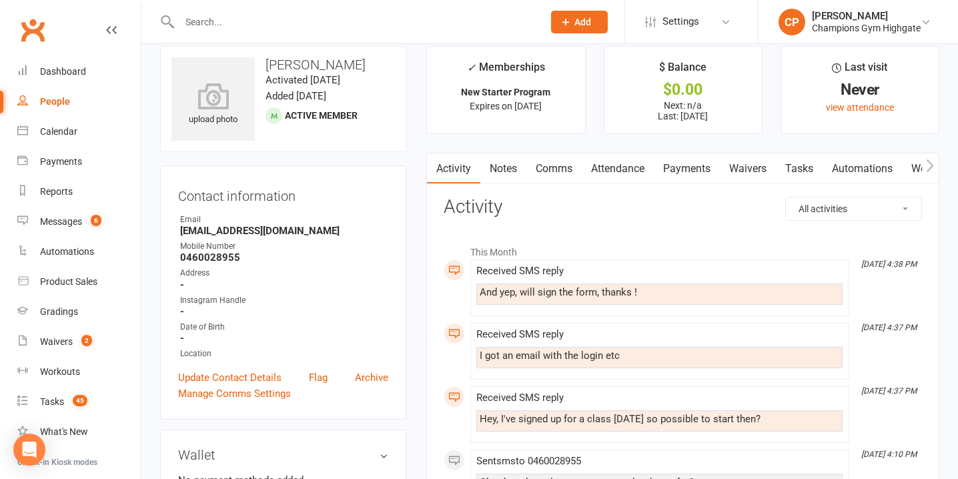
click at [628, 169] on link "Attendance" at bounding box center [618, 168] width 72 height 31
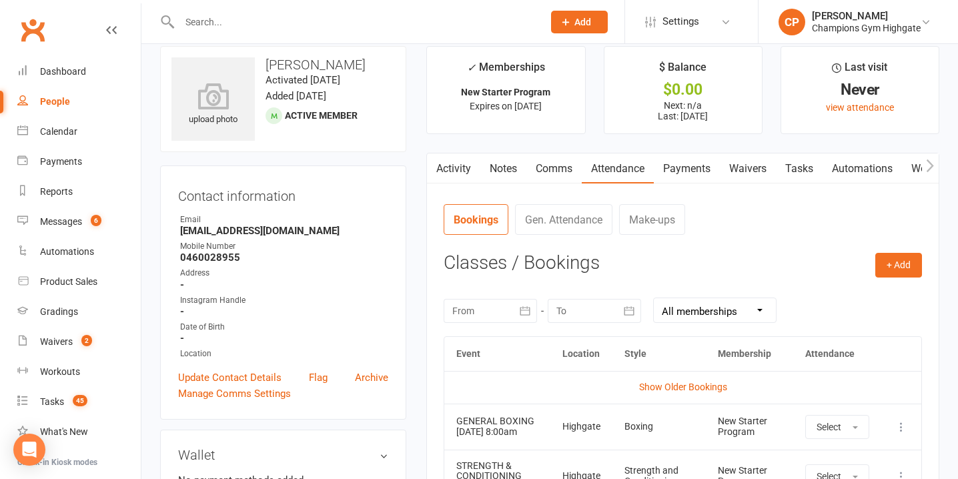
click at [462, 174] on link "Activity" at bounding box center [453, 168] width 53 height 31
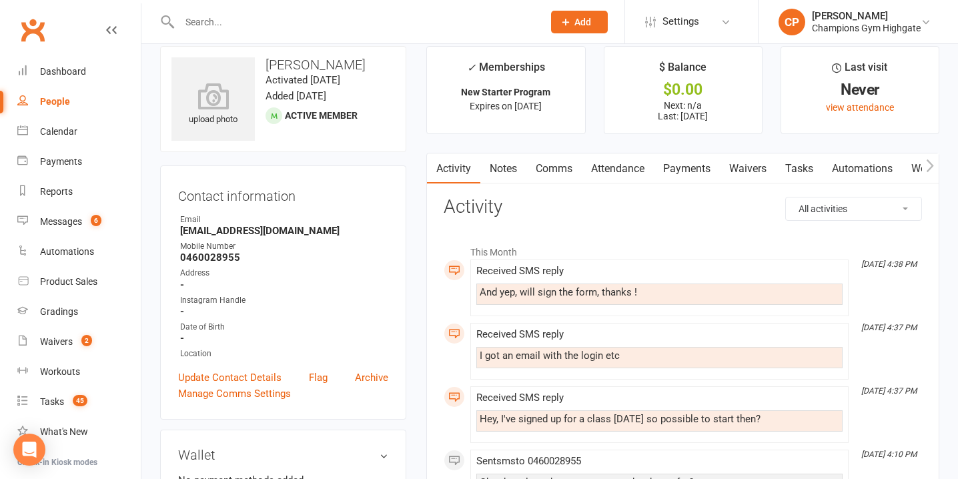
click at [538, 172] on link "Comms" at bounding box center [553, 168] width 55 height 31
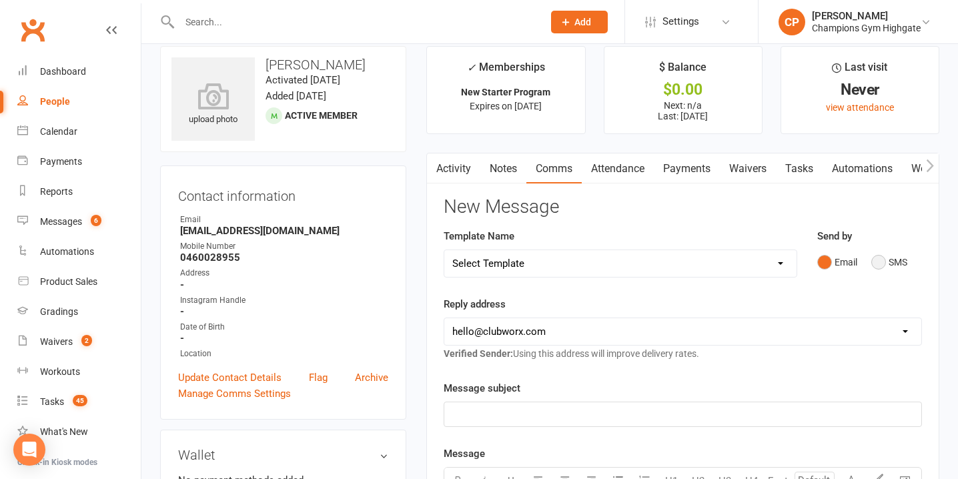
click at [881, 260] on button "SMS" at bounding box center [889, 262] width 36 height 25
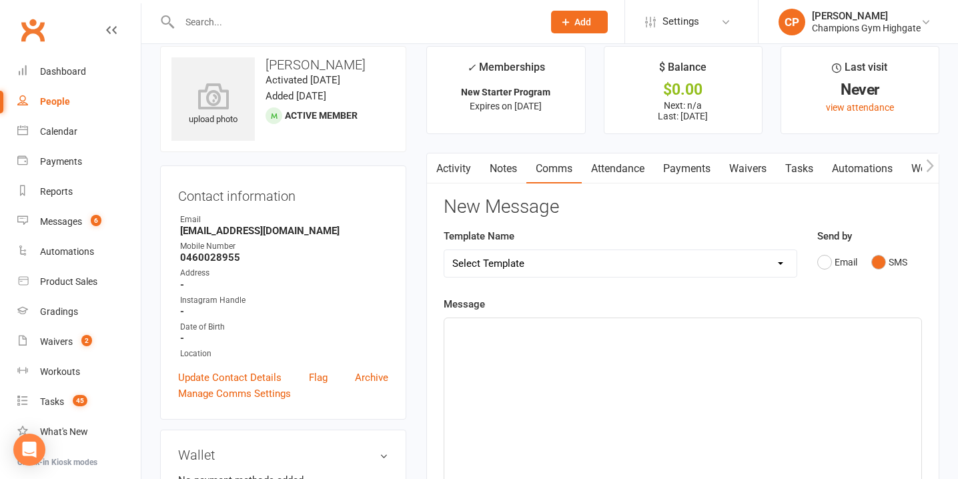
click at [610, 378] on div "﻿" at bounding box center [682, 418] width 477 height 200
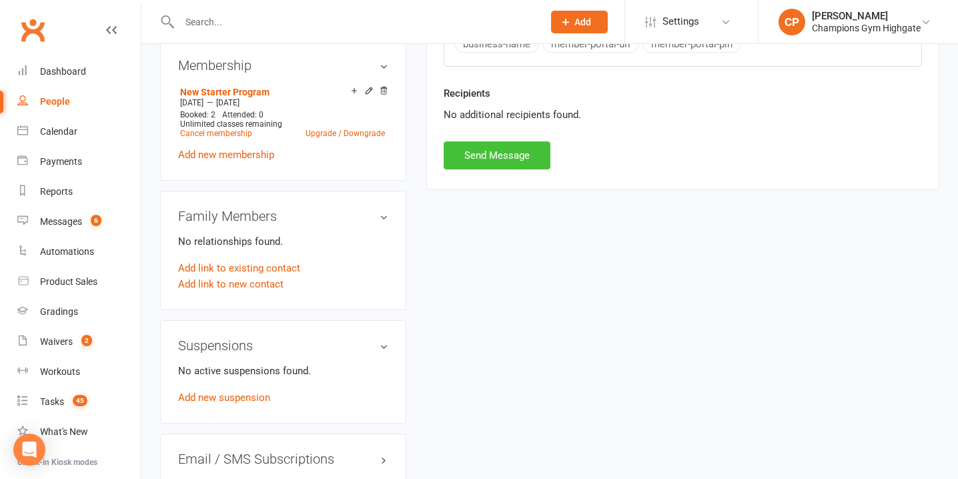
scroll to position [601, 0]
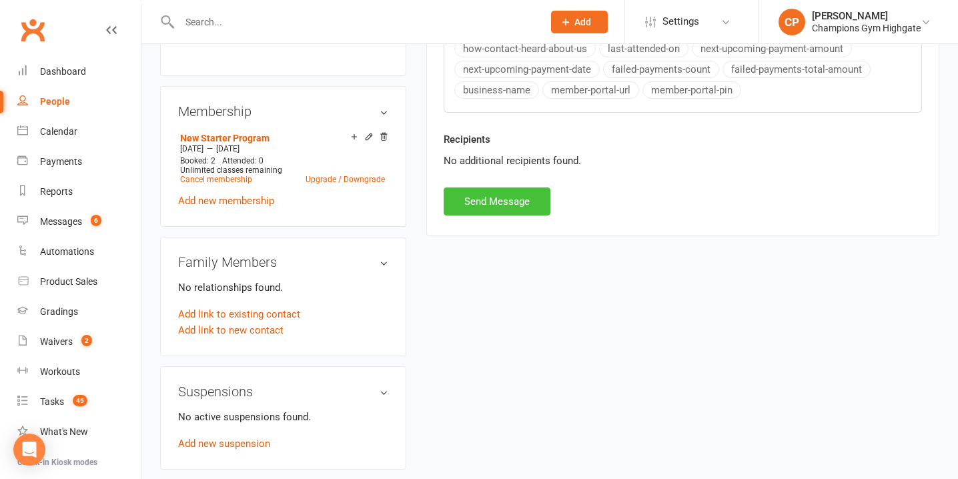
click at [493, 206] on button "Send Message" at bounding box center [497, 202] width 107 height 28
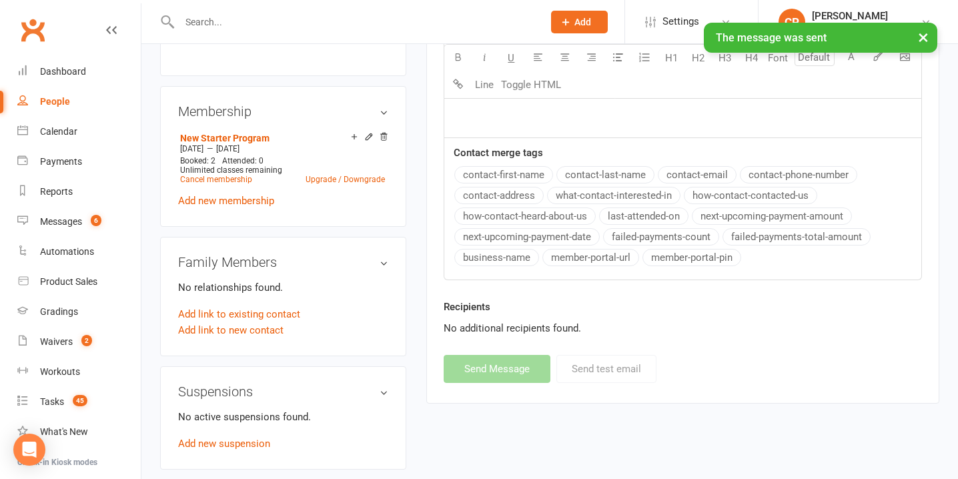
click at [260, 192] on div "New Starter Program [DATE] — [DATE] Booked: 2 Attended: 0 Unlimited classes rem…" at bounding box center [283, 169] width 210 height 80
click at [260, 196] on link "Add new membership" at bounding box center [226, 201] width 96 height 12
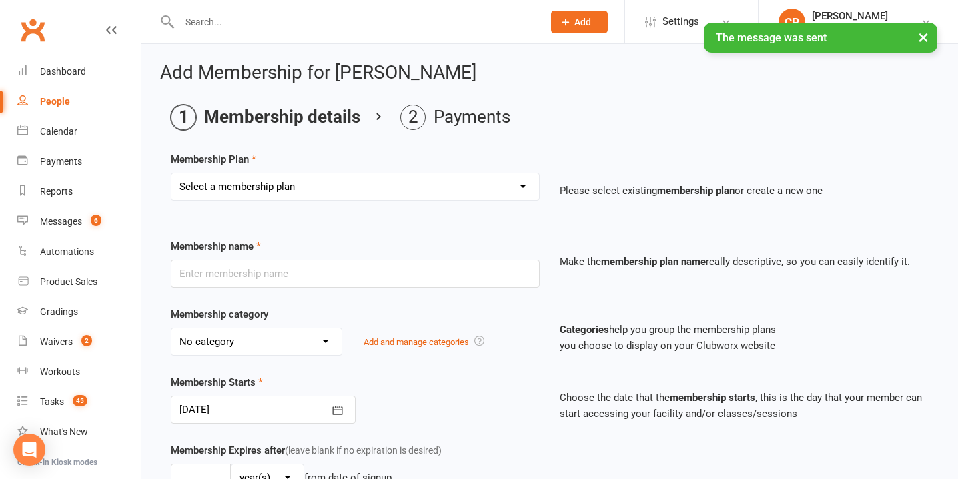
click at [341, 190] on select "Select a membership plan Create new Membership Plan New Starter Program FIFO Ne…" at bounding box center [355, 186] width 368 height 27
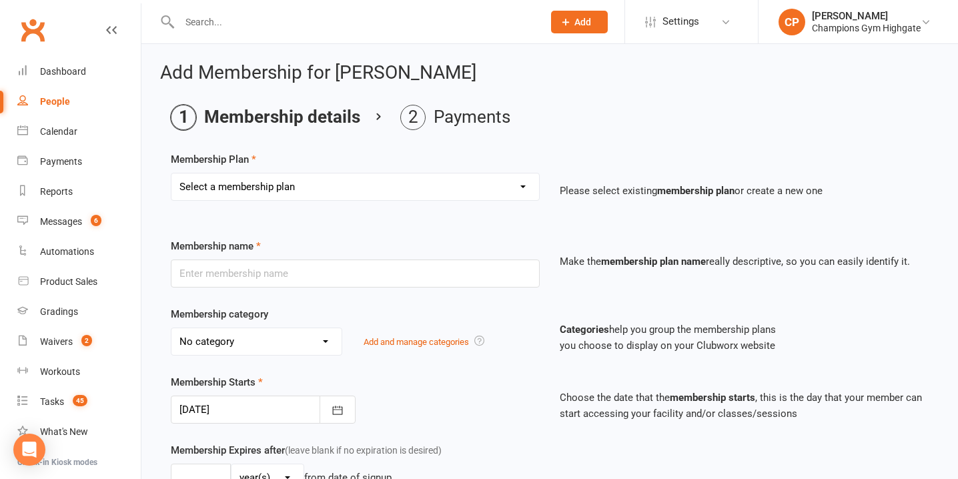
select select "1"
click at [171, 173] on select "Select a membership plan Create new Membership Plan New Starter Program FIFO Ne…" at bounding box center [355, 186] width 368 height 27
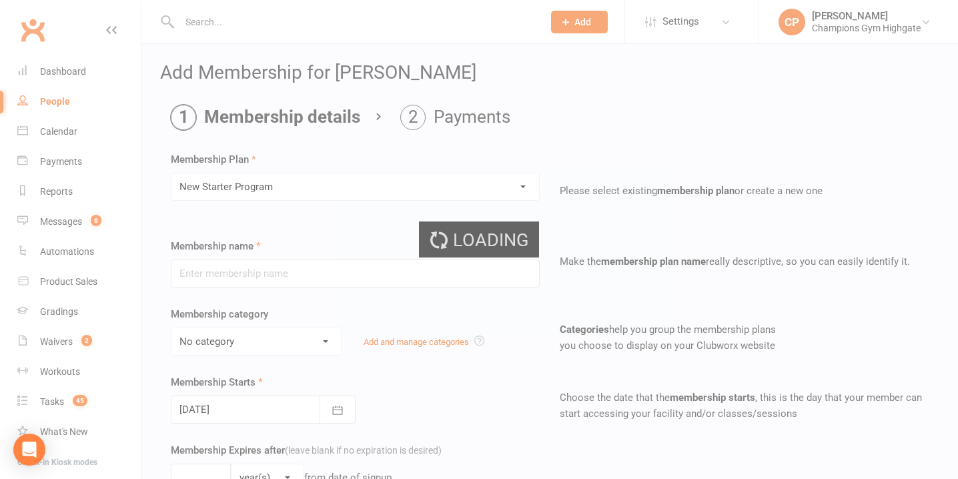
type input "New Starter Program"
select select "4"
type input "29"
select select "0"
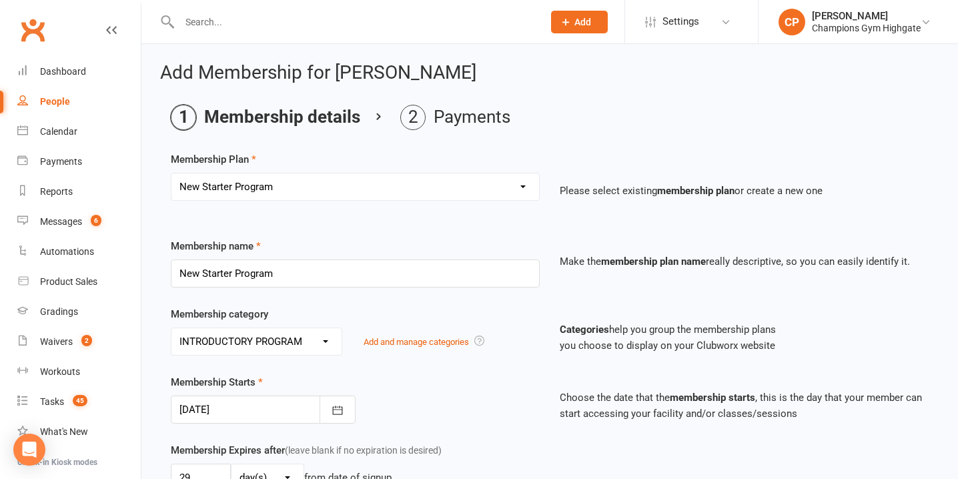
click at [241, 410] on div at bounding box center [263, 410] width 185 height 28
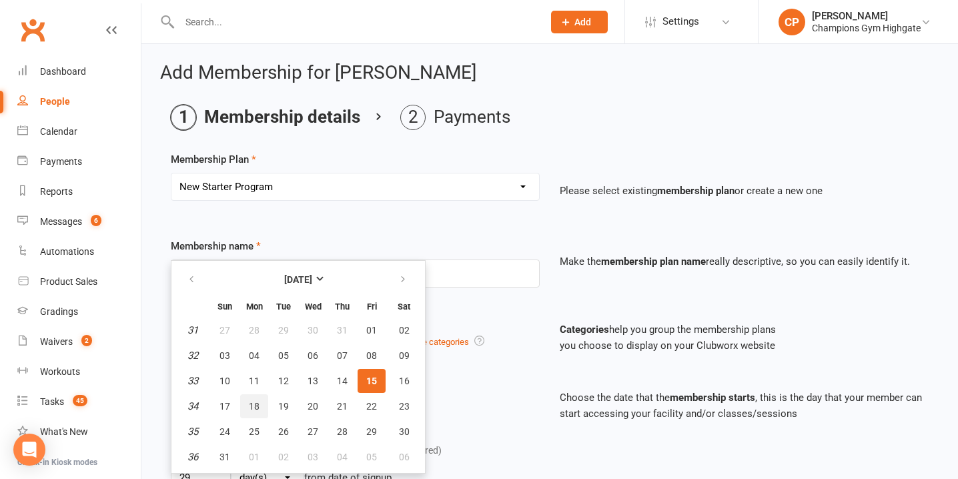
click at [252, 410] on span "18" at bounding box center [254, 406] width 11 height 11
type input "[DATE]"
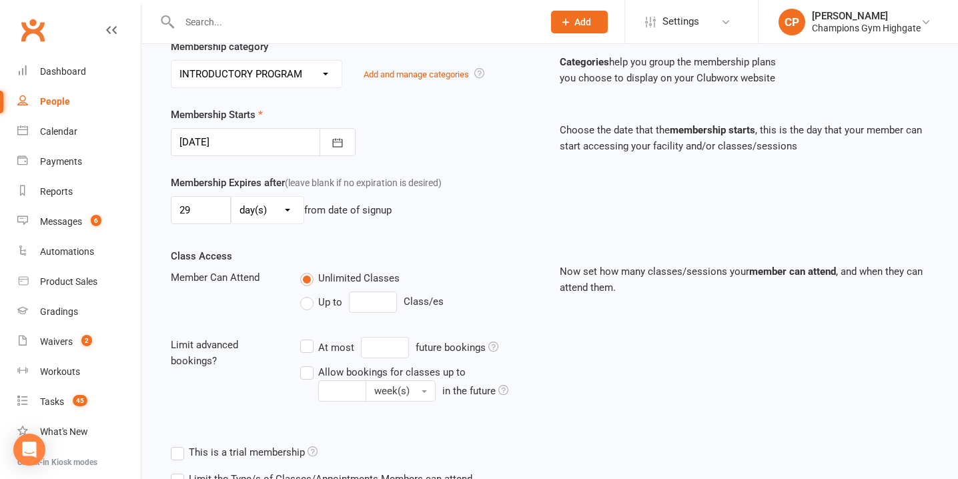
scroll to position [395, 0]
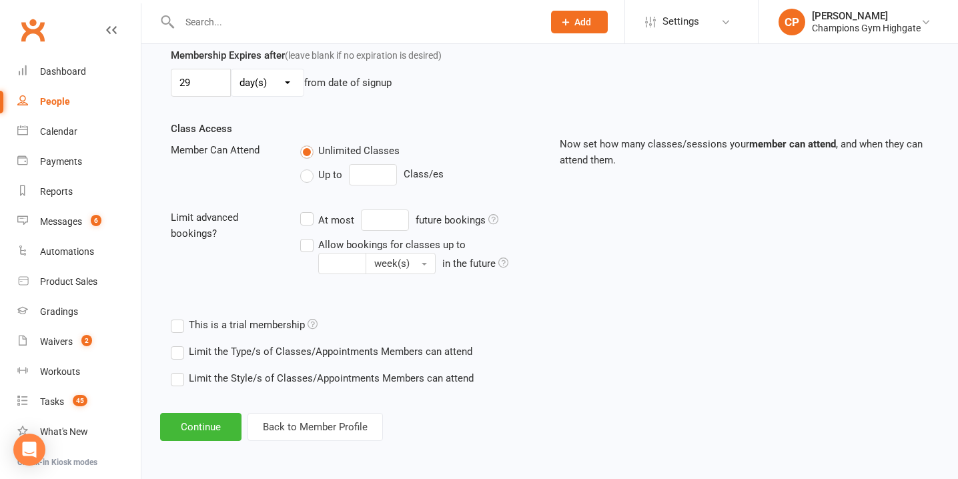
click at [176, 356] on label "Limit the Type/s of Classes/Appointments Members can attend" at bounding box center [322, 352] width 302 height 16
click at [176, 344] on input "Limit the Type/s of Classes/Appointments Members can attend" at bounding box center [175, 344] width 9 height 0
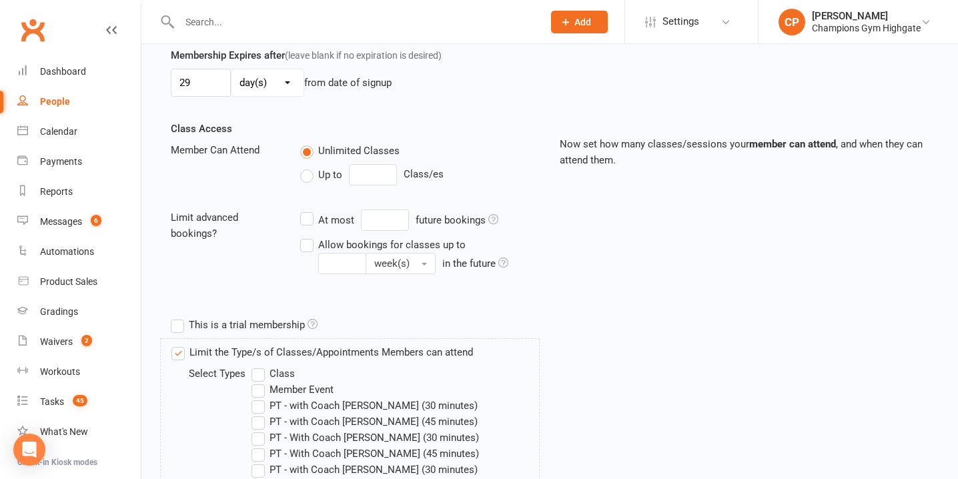
click at [262, 375] on label "Class" at bounding box center [273, 374] width 43 height 16
click at [260, 366] on input "Class" at bounding box center [256, 366] width 9 height 0
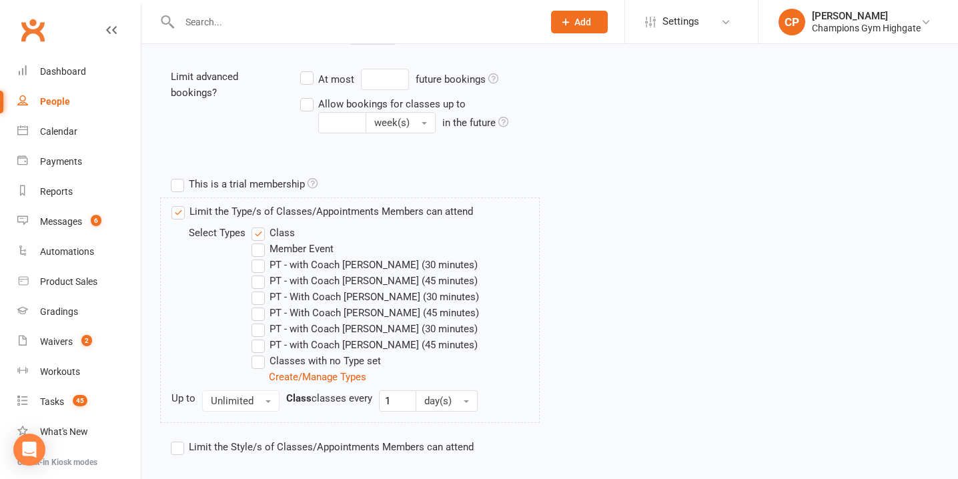
scroll to position [605, 0]
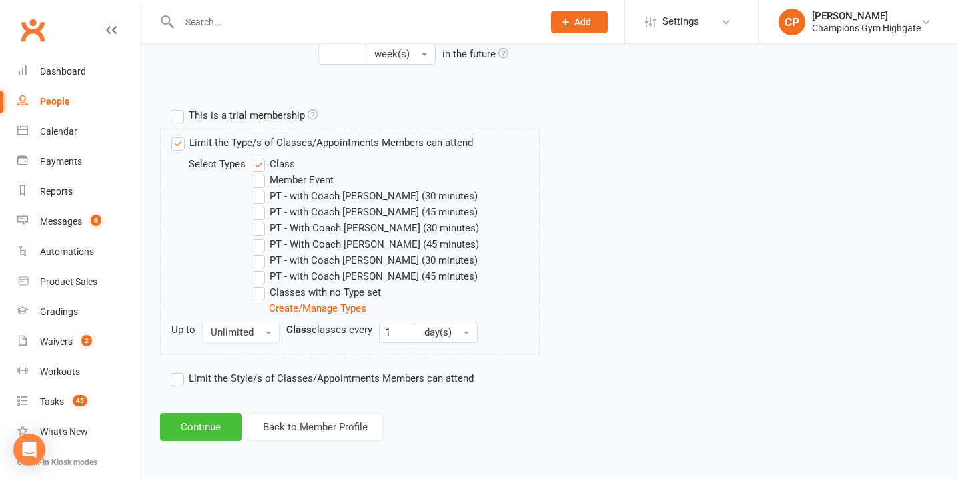
click at [209, 436] on button "Continue" at bounding box center [200, 427] width 81 height 28
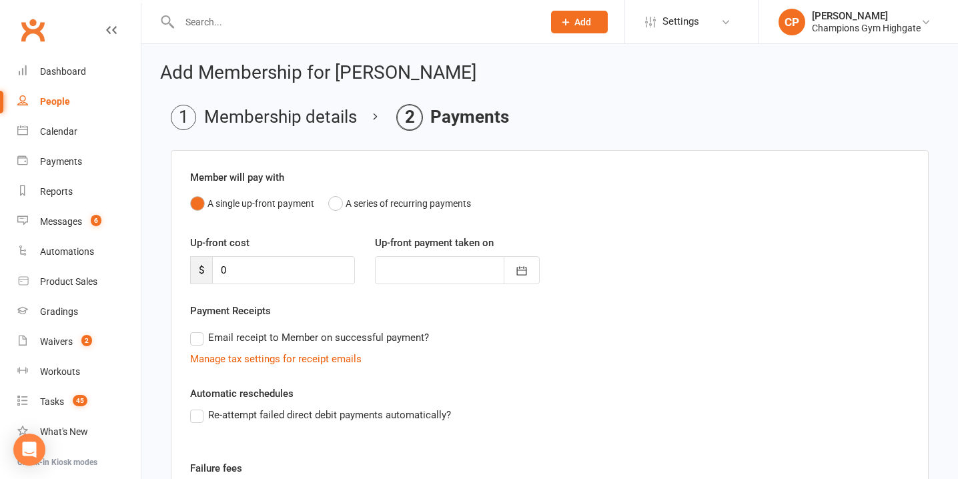
scroll to position [194, 0]
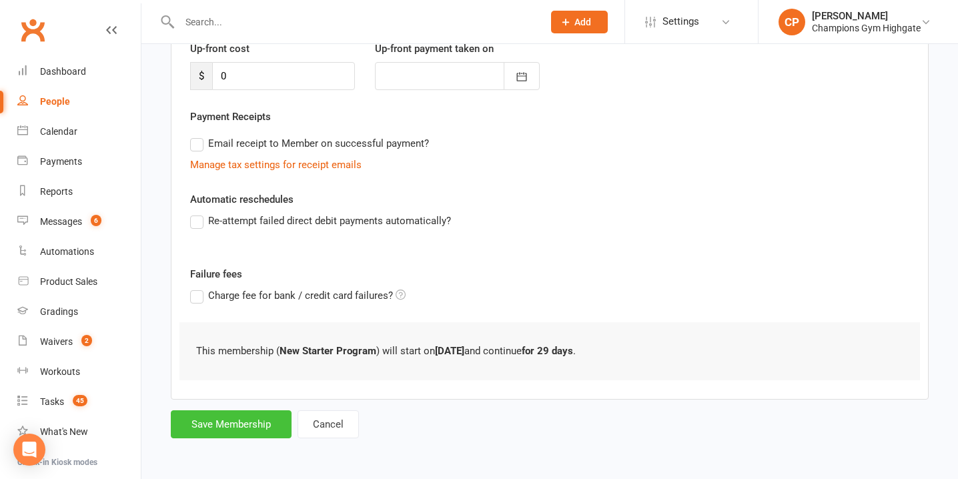
click at [222, 432] on button "Save Membership" at bounding box center [231, 424] width 121 height 28
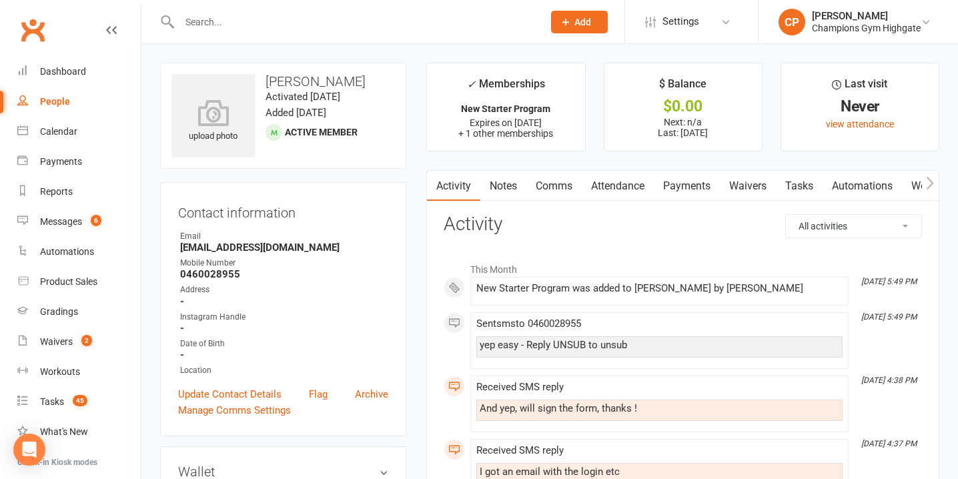
drag, startPoint x: 368, startPoint y: 21, endPoint x: 372, endPoint y: 15, distance: 7.8
click at [368, 21] on input "text" at bounding box center [354, 22] width 358 height 19
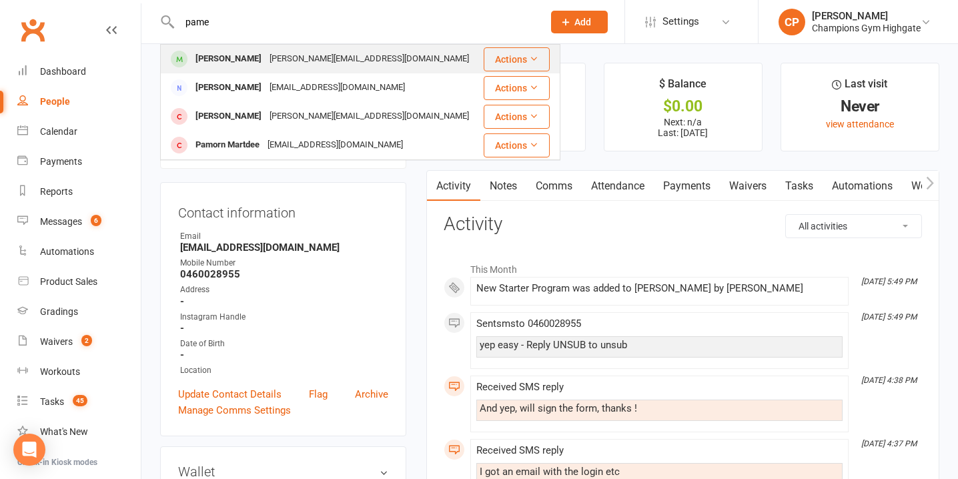
type input "pame"
click at [394, 50] on div "[PERSON_NAME] [EMAIL_ADDRESS][DOMAIN_NAME]" at bounding box center [321, 58] width 320 height 27
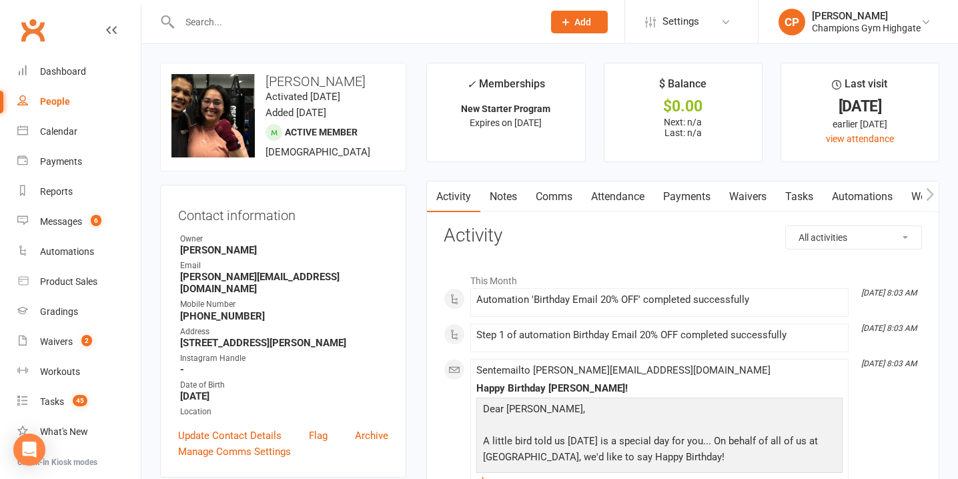
click at [546, 196] on link "Comms" at bounding box center [553, 197] width 55 height 31
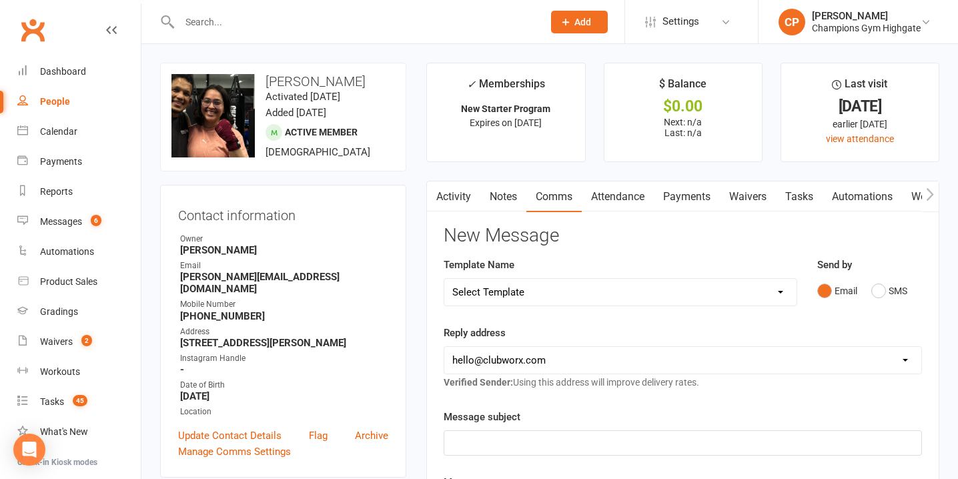
click at [621, 201] on link "Attendance" at bounding box center [618, 197] width 72 height 31
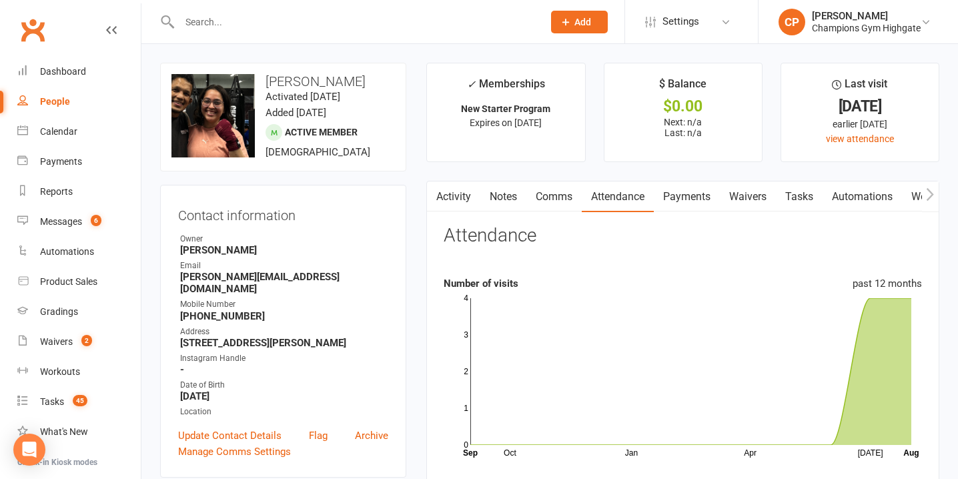
click at [753, 196] on link "Waivers" at bounding box center [748, 197] width 56 height 31
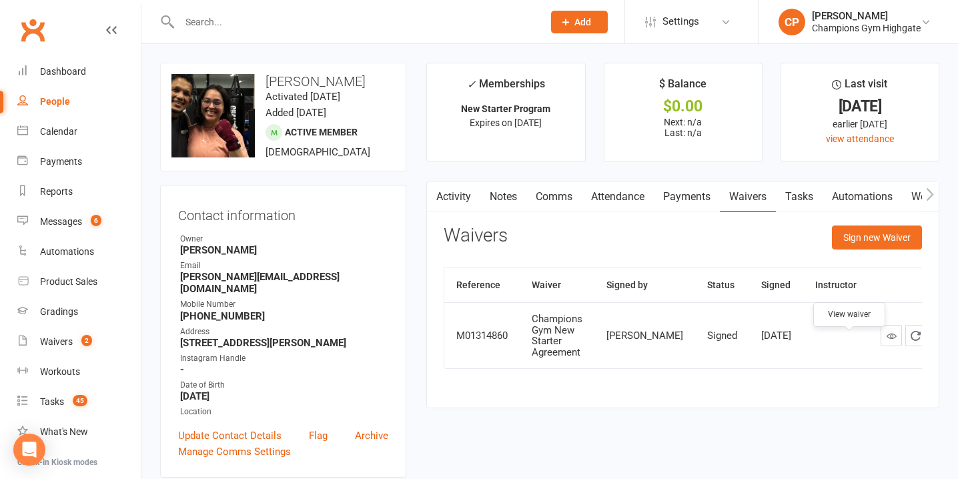
click at [887, 341] on icon at bounding box center [892, 336] width 10 height 10
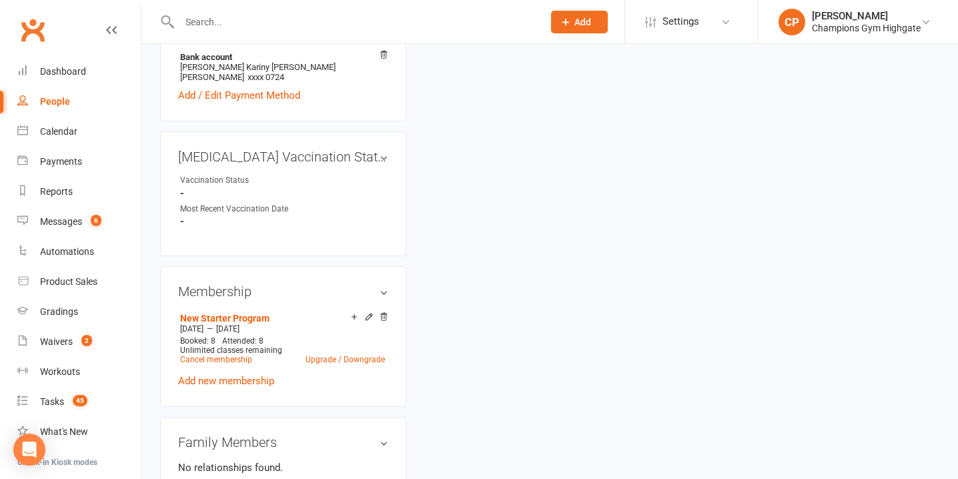
scroll to position [512, 0]
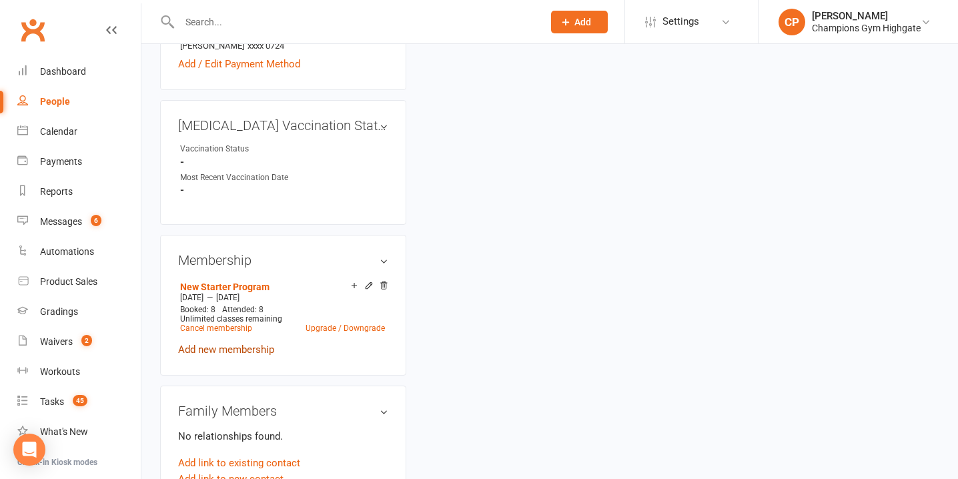
click at [243, 344] on link "Add new membership" at bounding box center [226, 350] width 96 height 12
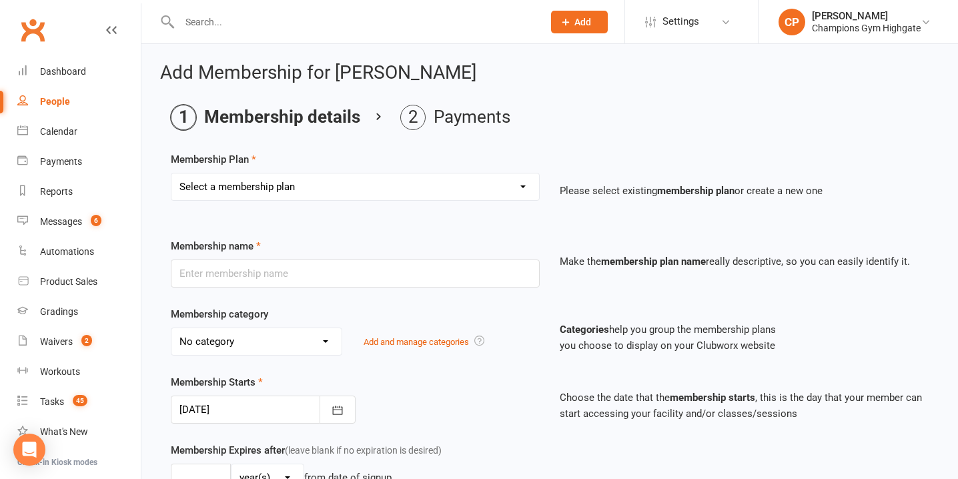
click at [268, 182] on select "Select a membership plan Create new Membership Plan New Starter Program FIFO Ne…" at bounding box center [355, 186] width 368 height 27
select select "6"
click at [171, 173] on select "Select a membership plan Create new Membership Plan New Starter Program FIFO Ne…" at bounding box center [355, 186] width 368 height 27
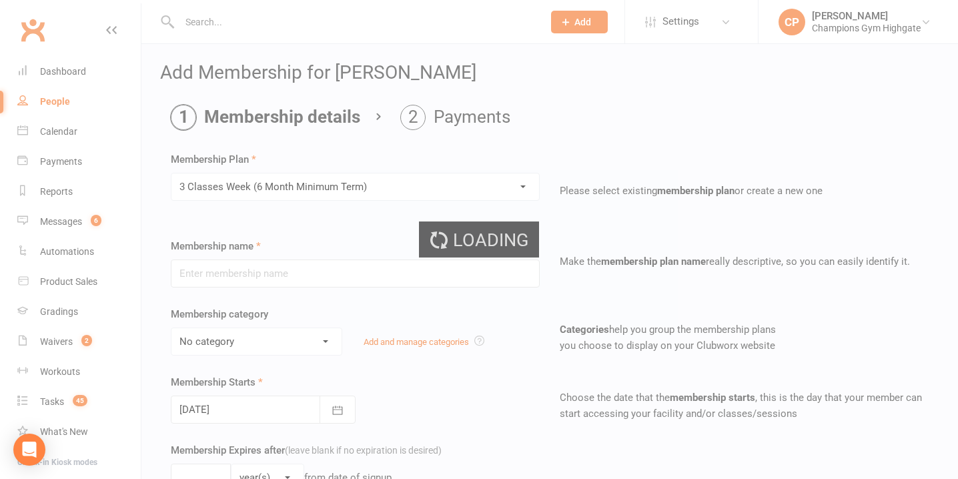
type input "3 Classes Week (6 Month Minimum Term)"
select select "0"
type input "0"
type input "3"
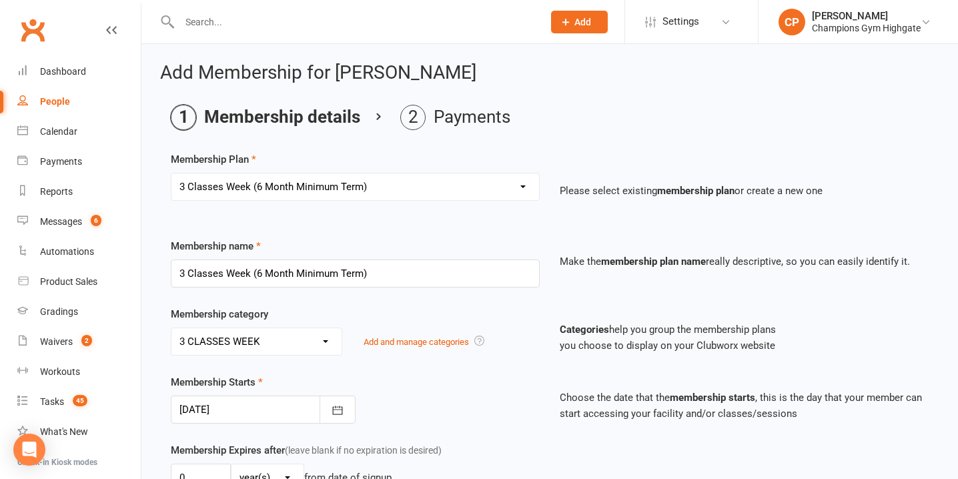
click at [227, 410] on div at bounding box center [263, 410] width 185 height 28
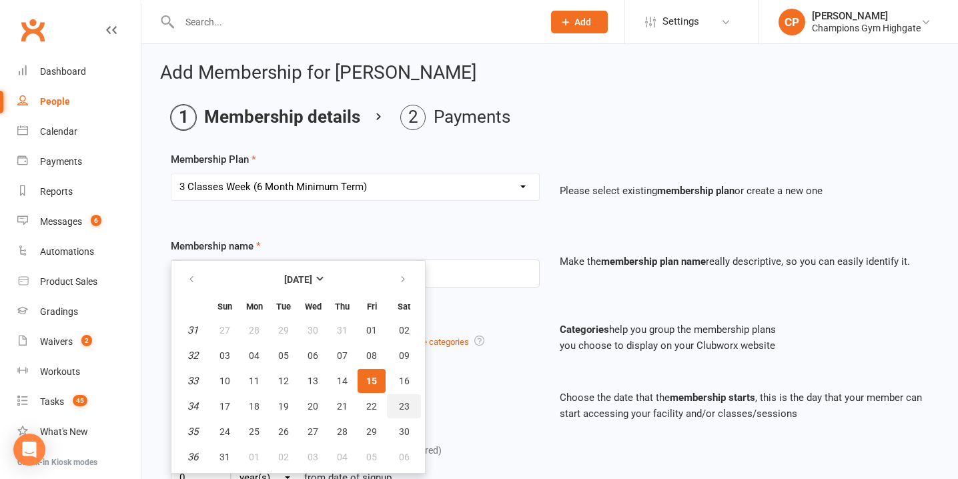
click at [404, 409] on span "23" at bounding box center [404, 406] width 11 height 11
type input "23 Aug 2025"
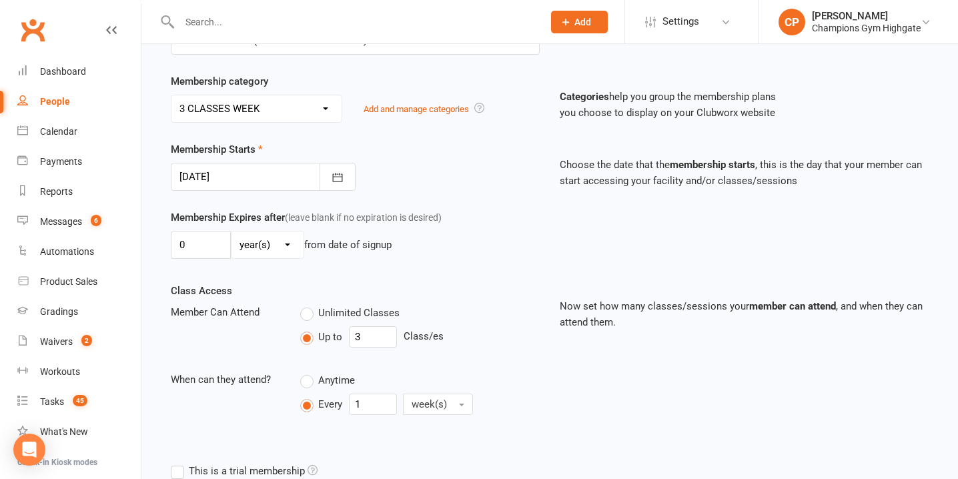
scroll to position [414, 0]
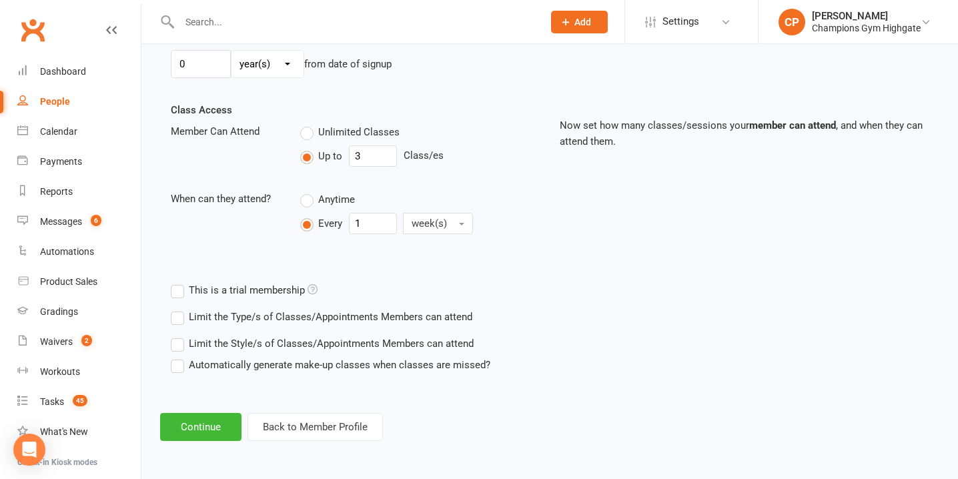
click at [181, 320] on label "Limit the Type/s of Classes/Appointments Members can attend" at bounding box center [322, 317] width 302 height 16
click at [179, 309] on input "Limit the Type/s of Classes/Appointments Members can attend" at bounding box center [175, 309] width 9 height 0
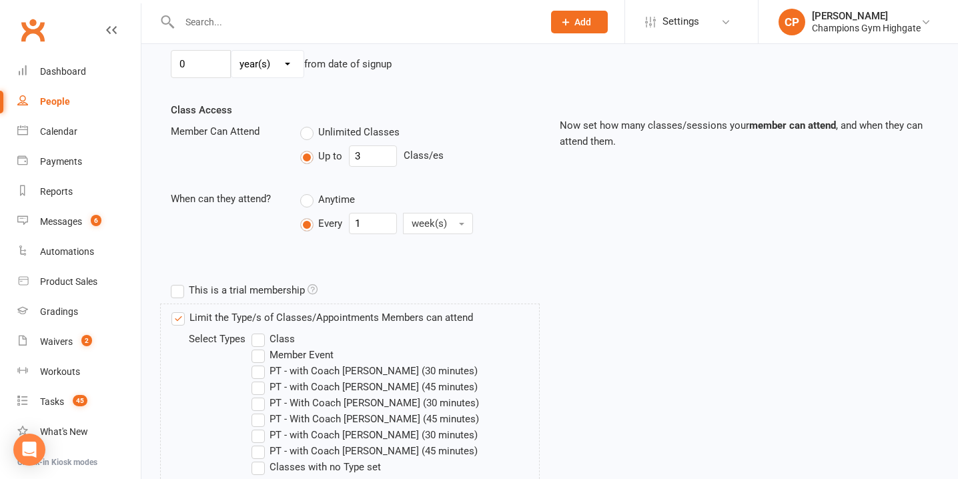
click at [259, 343] on label "Class" at bounding box center [273, 339] width 43 height 16
click at [259, 331] on input "Class" at bounding box center [256, 331] width 9 height 0
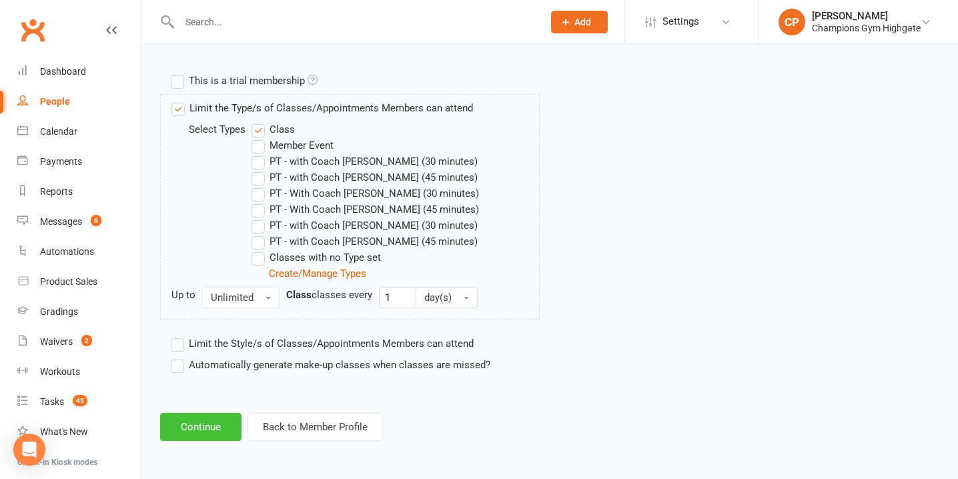
click at [228, 435] on button "Continue" at bounding box center [200, 427] width 81 height 28
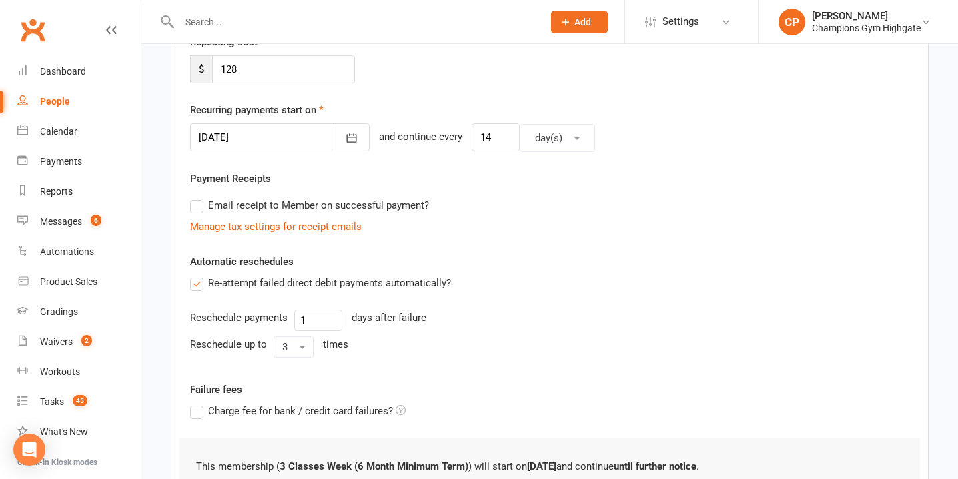
scroll to position [438, 0]
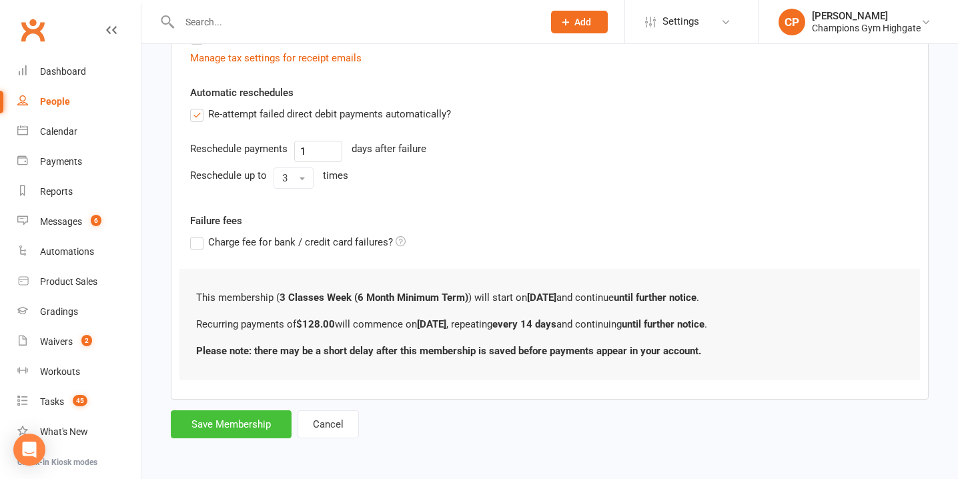
click at [219, 419] on button "Save Membership" at bounding box center [231, 424] width 121 height 28
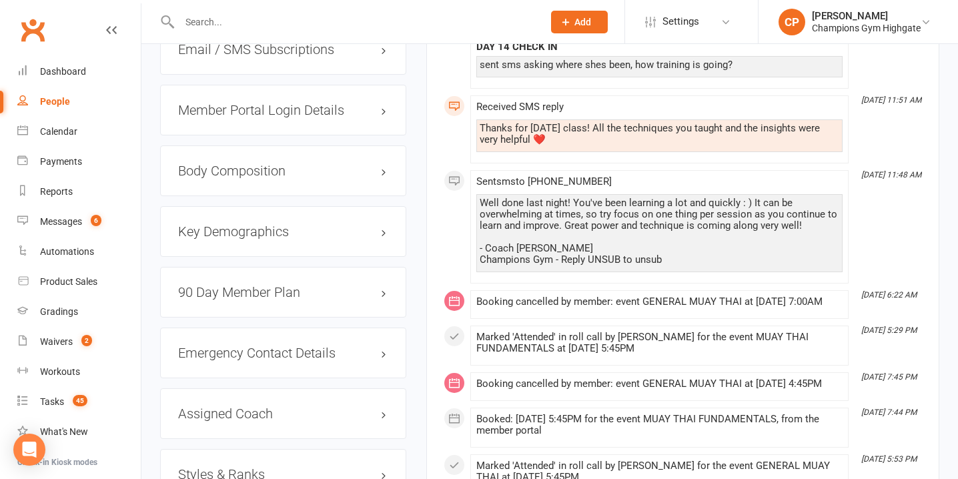
scroll to position [1176, 0]
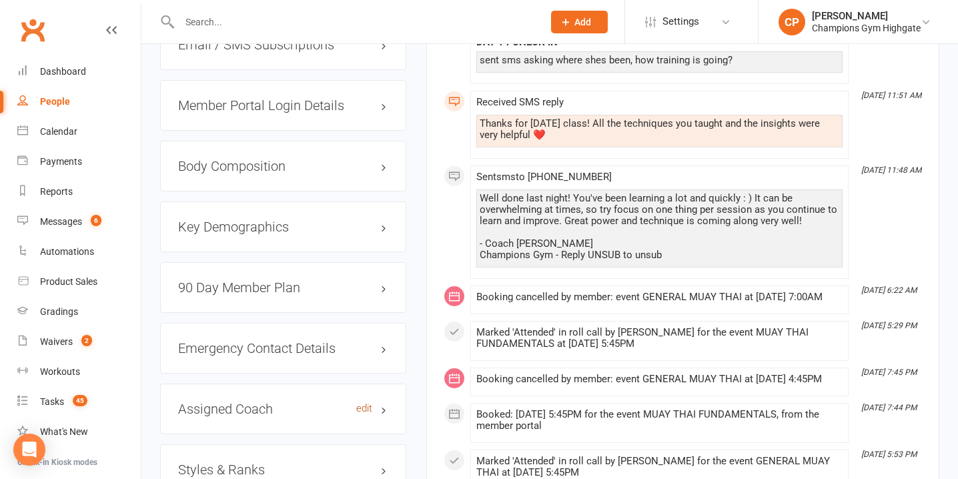
click at [368, 403] on link "edit" at bounding box center [364, 408] width 16 height 11
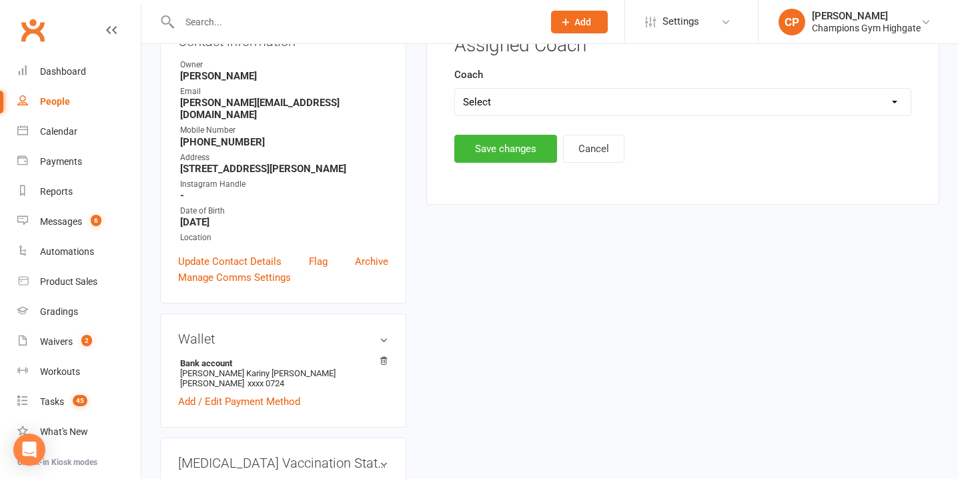
scroll to position [114, 0]
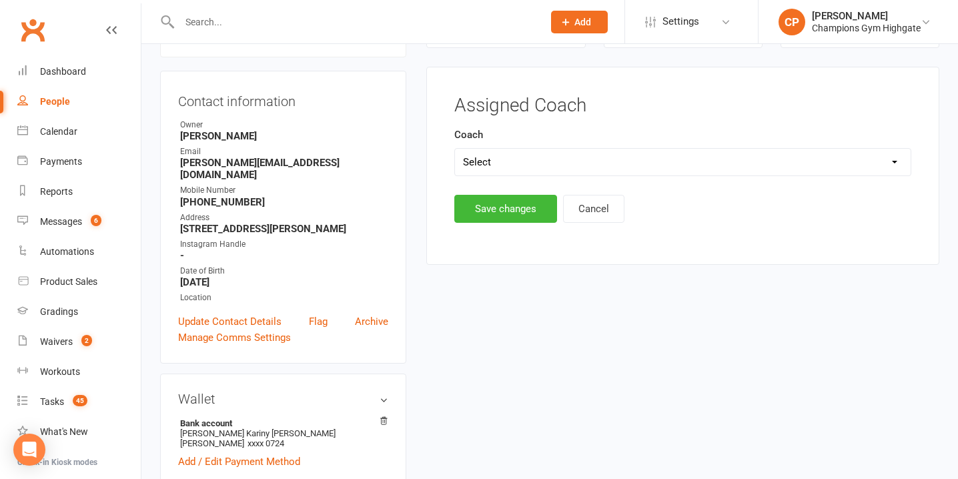
click at [494, 159] on select "Select Emma Mallia Loma Oscar James Brant Ruben" at bounding box center [683, 162] width 456 height 27
select select "Emma Mallia"
click at [455, 149] on select "Select Emma Mallia Loma Oscar James Brant Ruben" at bounding box center [683, 162] width 456 height 27
click at [488, 214] on button "Save changes" at bounding box center [505, 209] width 103 height 28
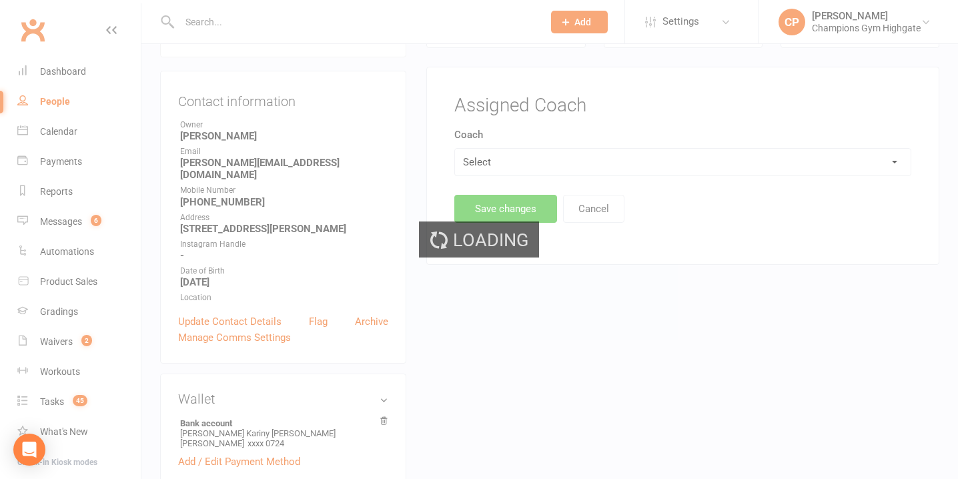
scroll to position [0, 0]
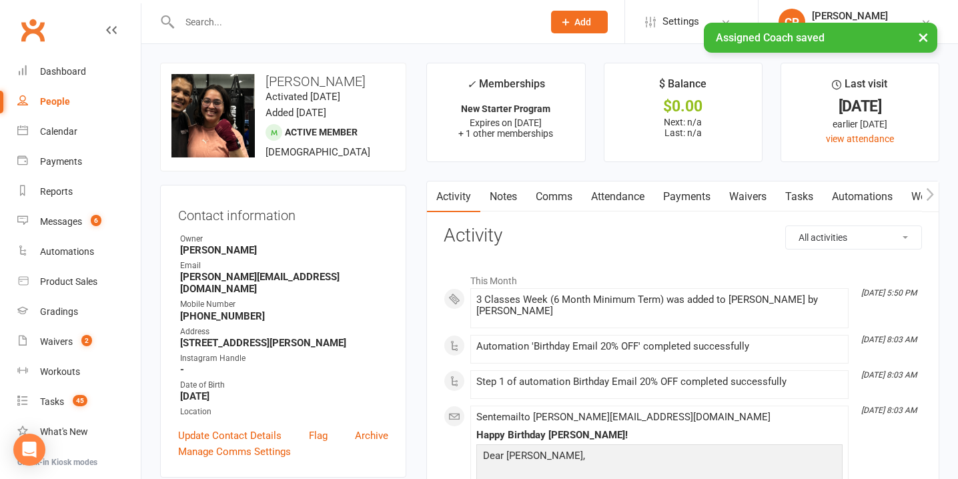
click at [765, 198] on link "Waivers" at bounding box center [748, 197] width 56 height 31
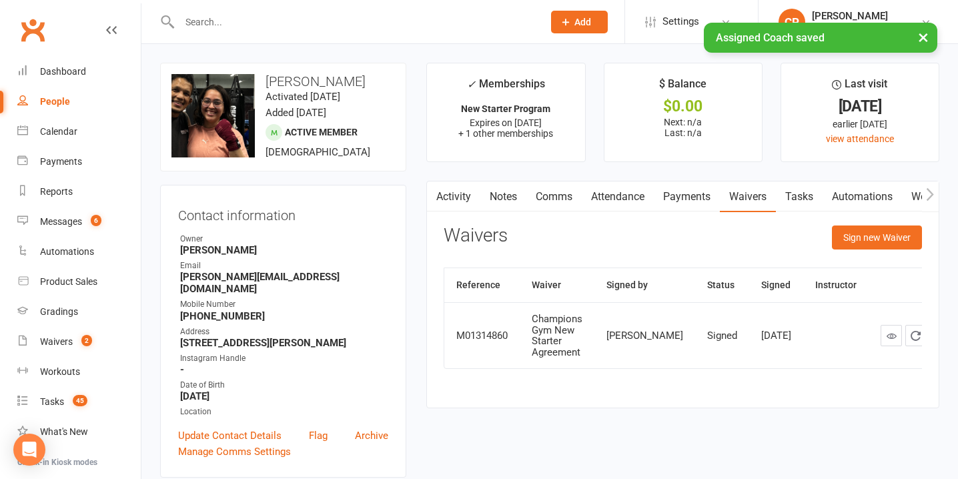
click at [806, 200] on link "Tasks" at bounding box center [799, 197] width 47 height 31
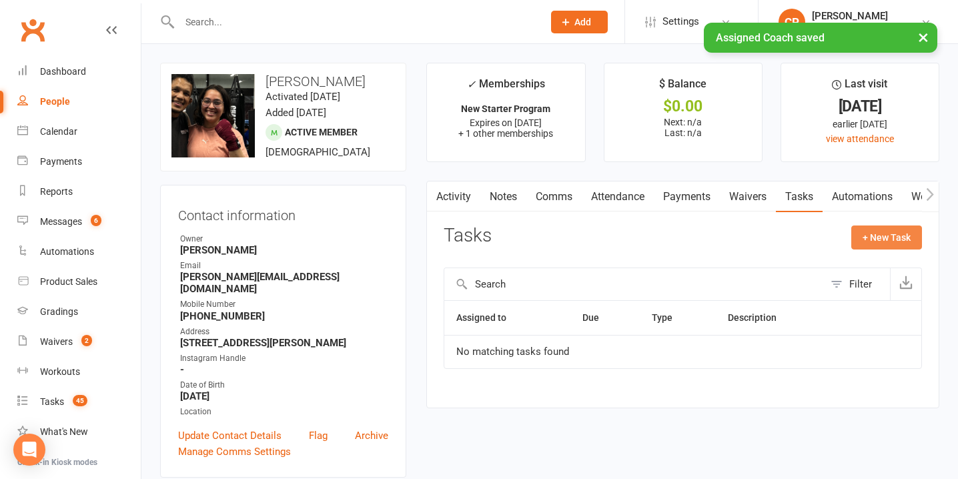
click at [865, 232] on button "+ New Task" at bounding box center [886, 238] width 71 height 24
select select "51774"
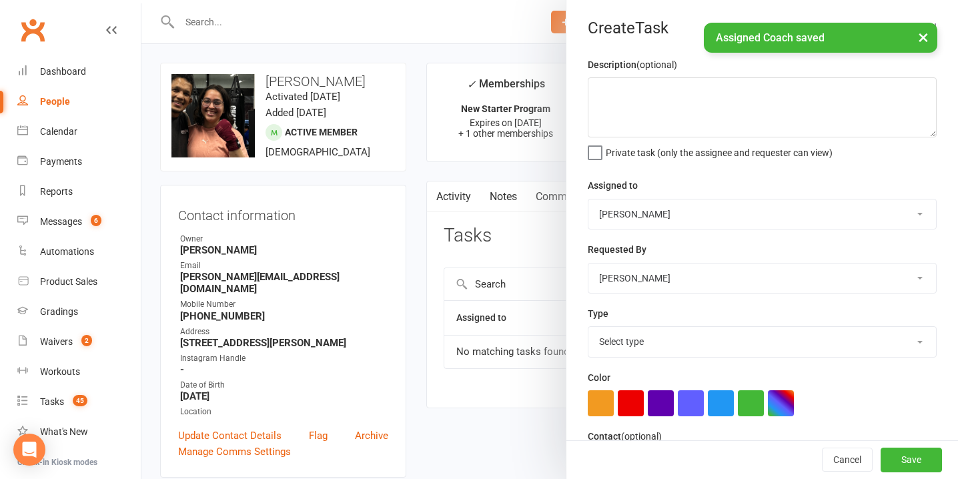
click at [677, 217] on select "Pamorn Martdee Helen Bologa Whitney Tuna Ronnarong (LOMA) Tongseeon Joondalup R…" at bounding box center [763, 214] width 348 height 29
select select "53004"
click at [589, 200] on select "Pamorn Martdee Helen Bologa Whitney Tuna Ronnarong (LOMA) Tongseeon Joondalup R…" at bounding box center [763, 214] width 348 height 29
click at [657, 346] on select "Select type Cancellation call Cancellation request Check about cancellation - m…" at bounding box center [763, 341] width 348 height 29
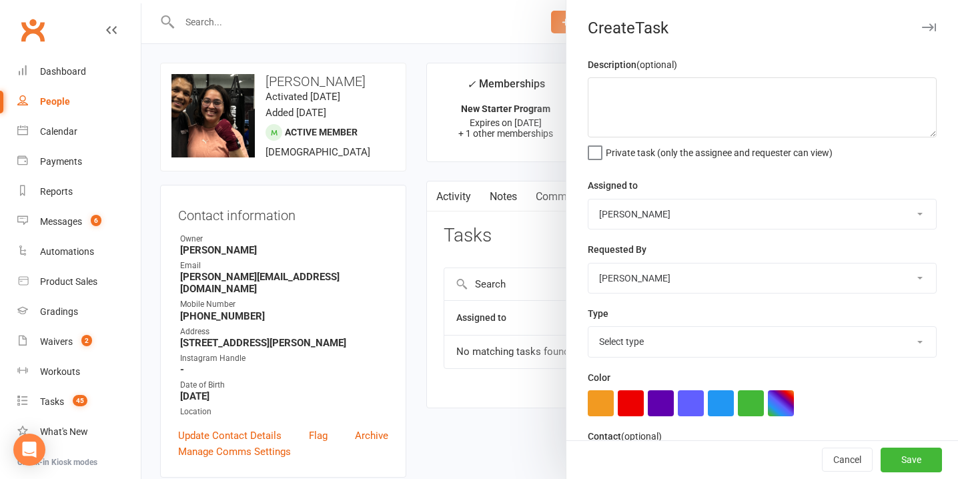
select select "23878"
click at [589, 328] on select "Select type Cancellation call Cancellation request Check about cancellation - m…" at bounding box center [763, 341] width 348 height 29
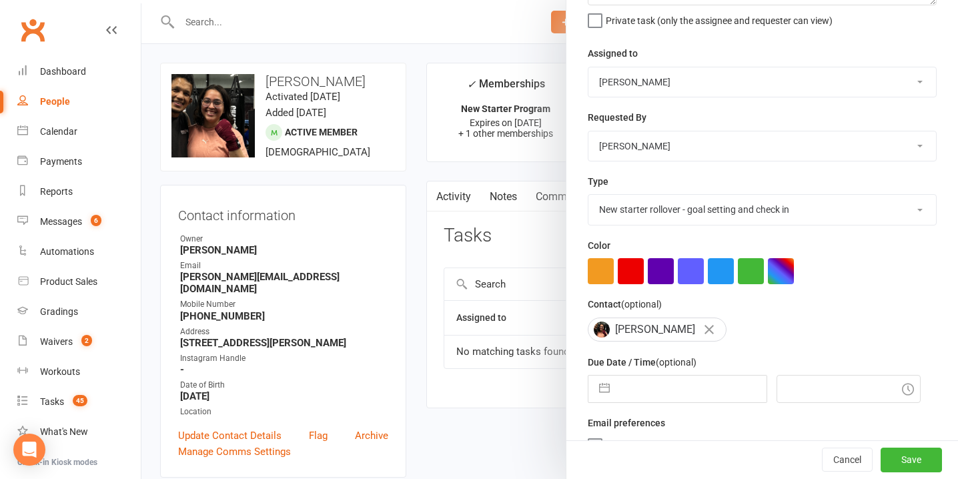
scroll to position [179, 0]
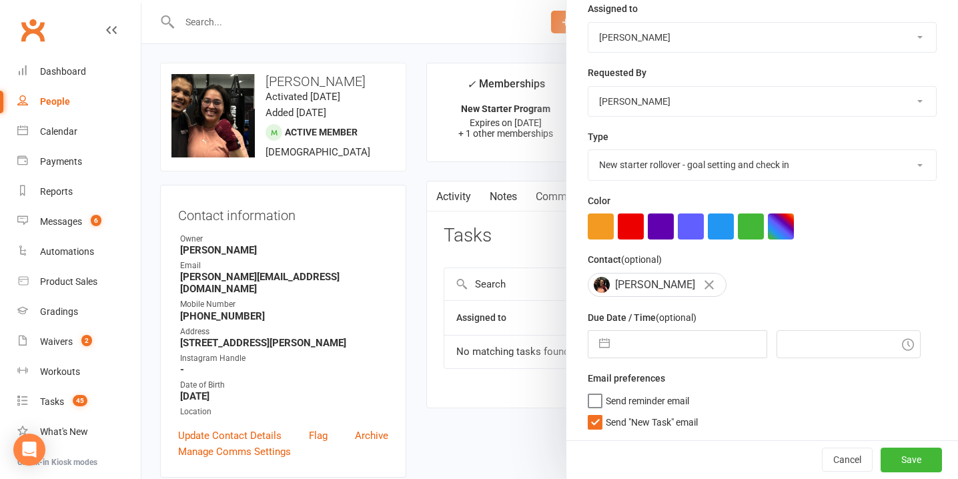
click at [637, 349] on input "text" at bounding box center [692, 344] width 150 height 27
select select "6"
select select "2025"
select select "7"
select select "2025"
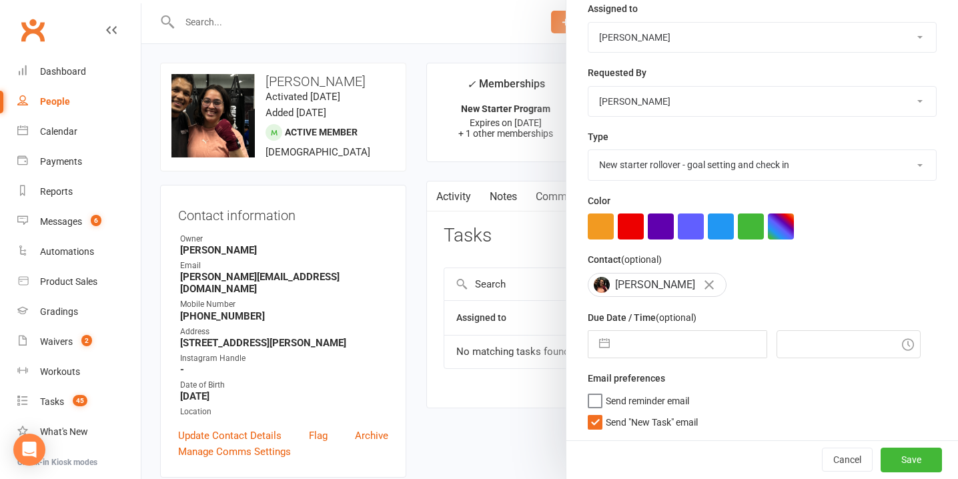
select select "8"
select select "2025"
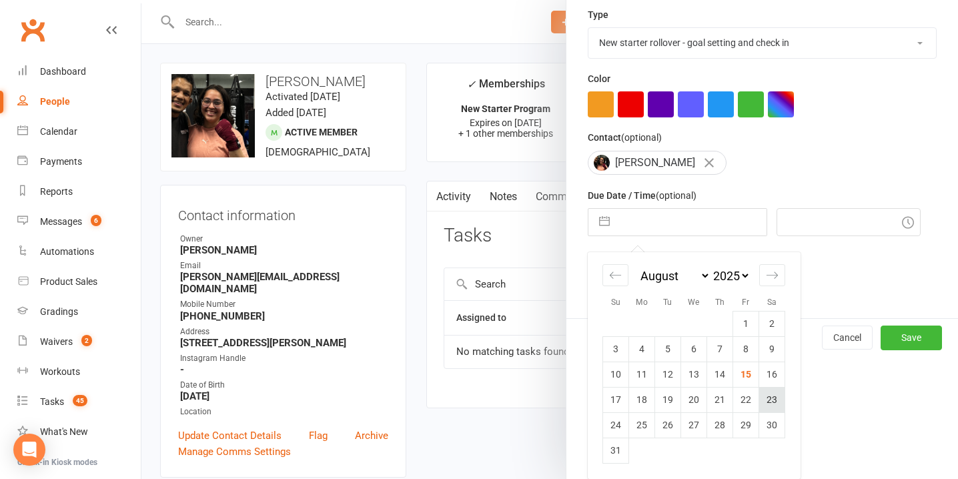
click at [771, 398] on td "23" at bounding box center [772, 399] width 26 height 25
type input "23 Aug 2025"
type input "6:00pm"
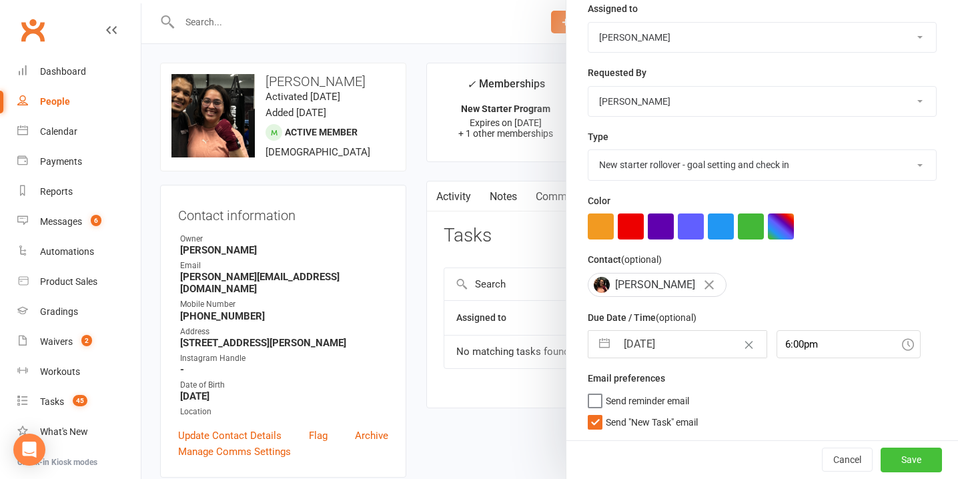
click at [907, 457] on button "Save" at bounding box center [911, 460] width 61 height 24
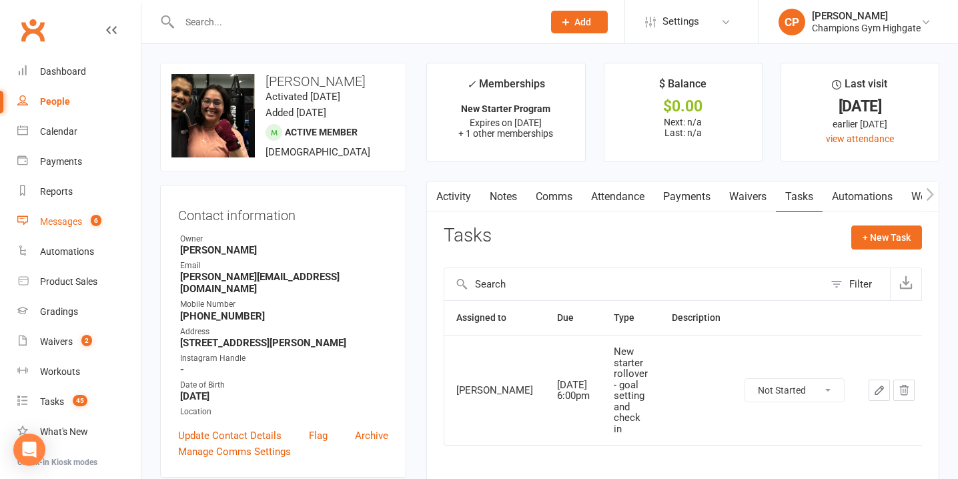
click at [75, 220] on div "Messages" at bounding box center [61, 221] width 42 height 11
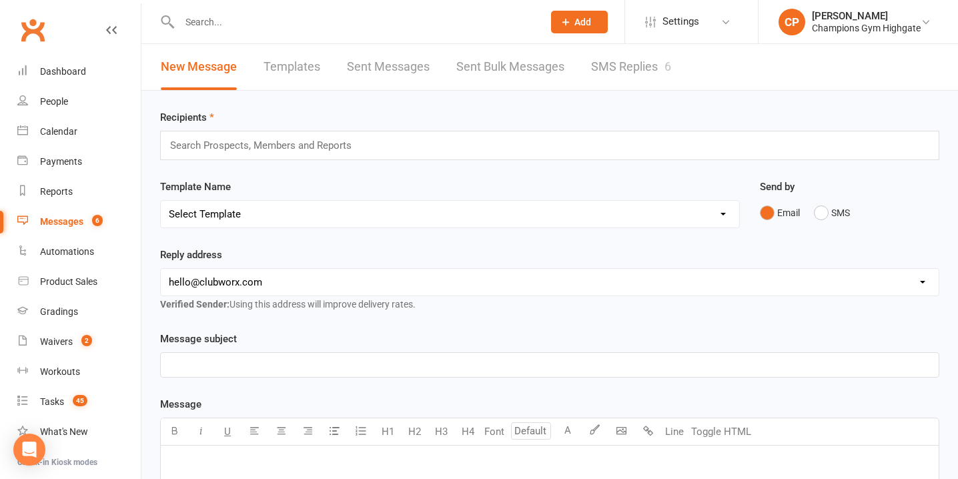
click at [606, 72] on link "SMS Replies 6" at bounding box center [631, 67] width 80 height 46
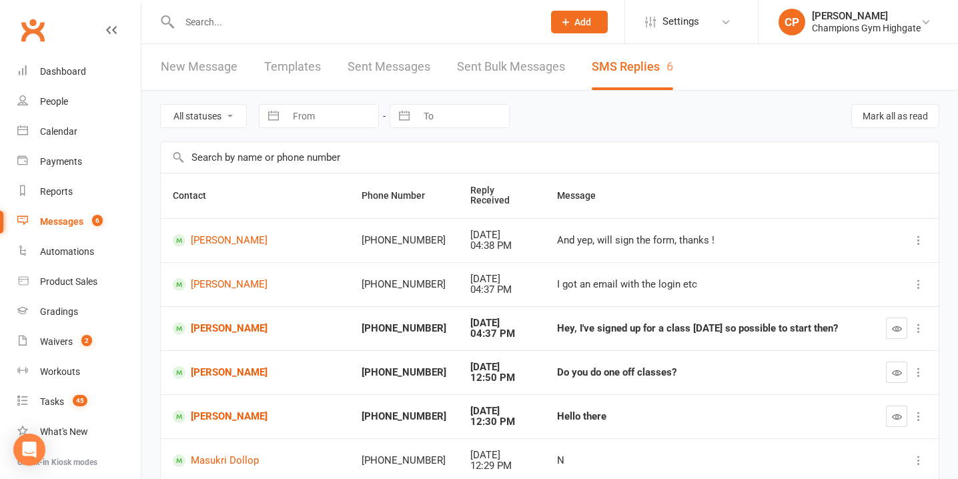
scroll to position [30, 0]
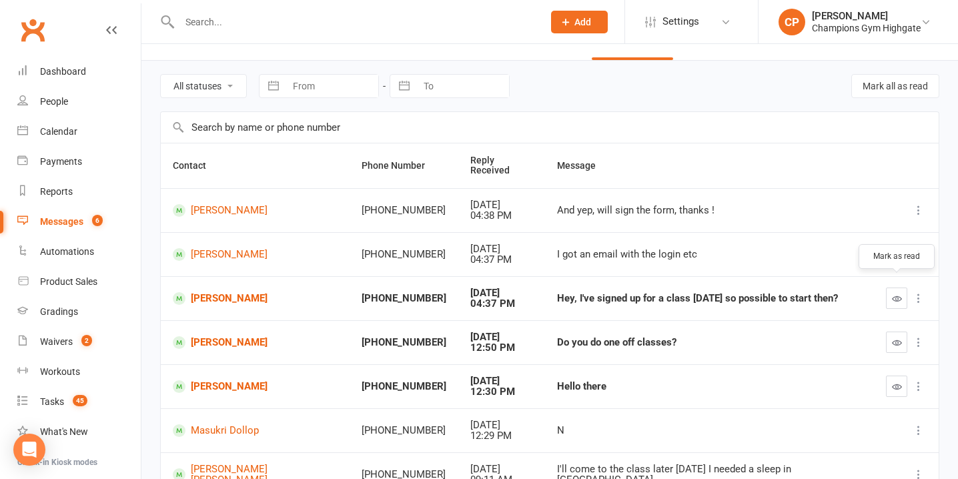
click at [902, 294] on icon "button" at bounding box center [897, 299] width 10 height 10
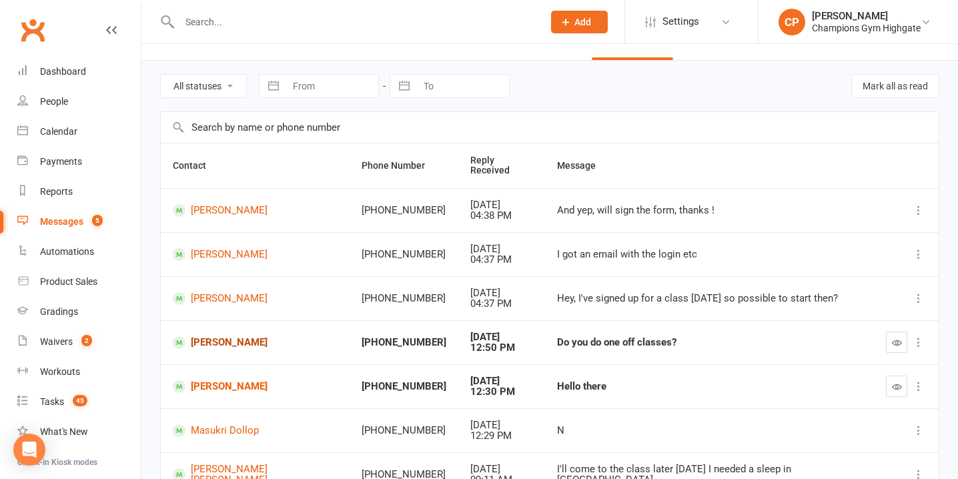
click at [239, 336] on link "Bhavneet Brar" at bounding box center [255, 342] width 165 height 13
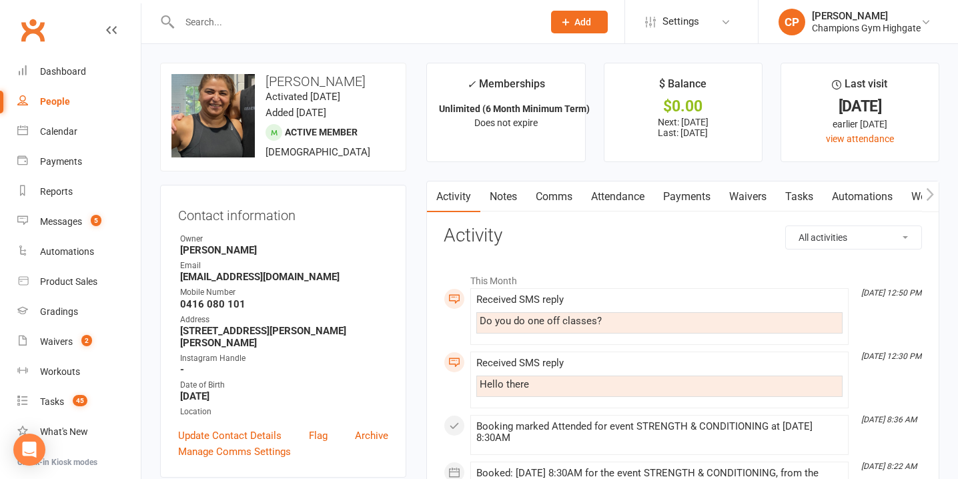
click at [505, 200] on link "Notes" at bounding box center [503, 197] width 46 height 31
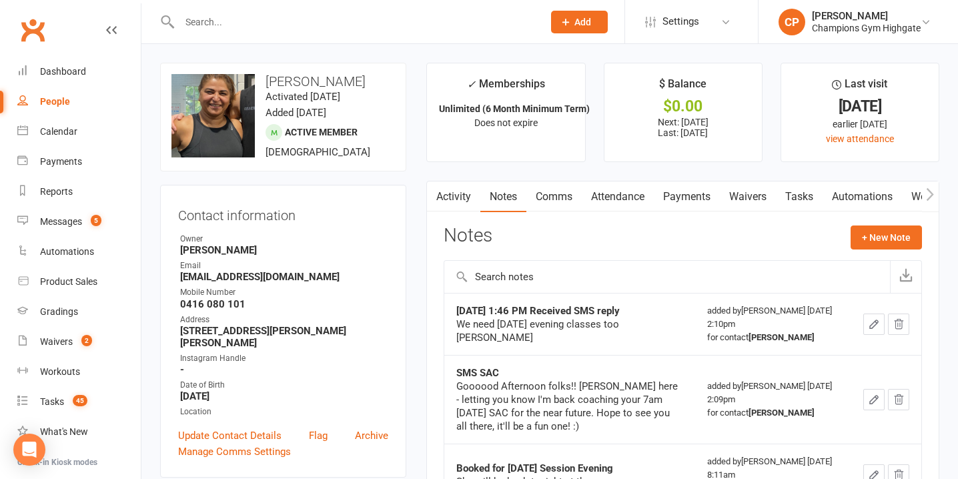
click at [569, 202] on link "Comms" at bounding box center [553, 197] width 55 height 31
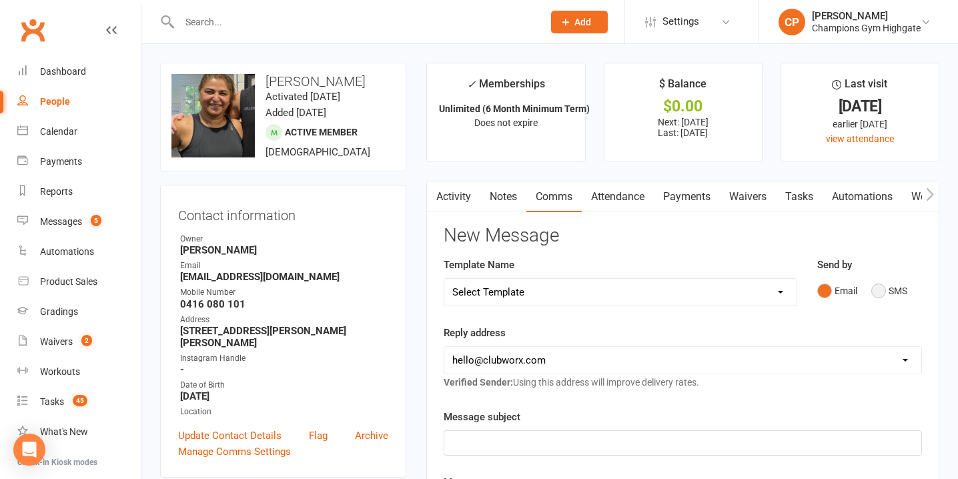
click at [880, 285] on button "SMS" at bounding box center [889, 290] width 36 height 25
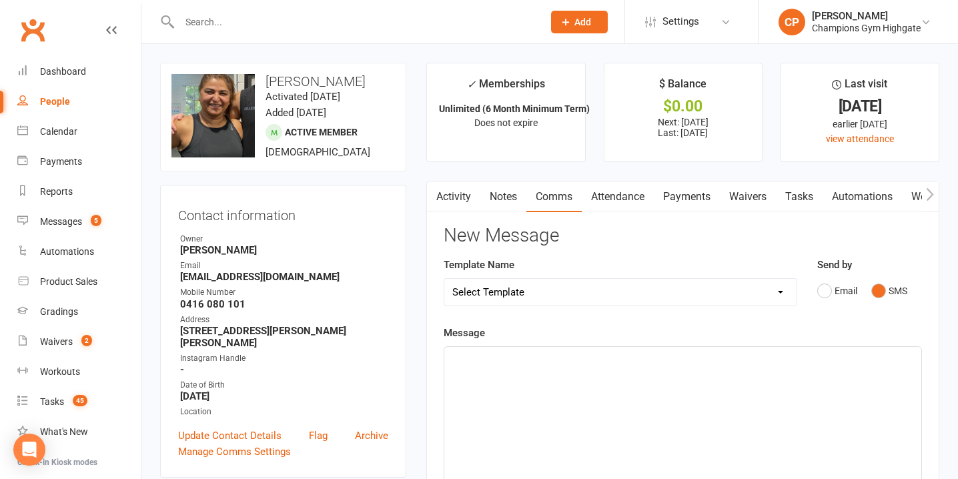
click at [554, 403] on div "﻿" at bounding box center [682, 447] width 477 height 200
click at [528, 356] on span "Hi Bhav, yes, theyre $30" at bounding box center [504, 359] width 104 height 12
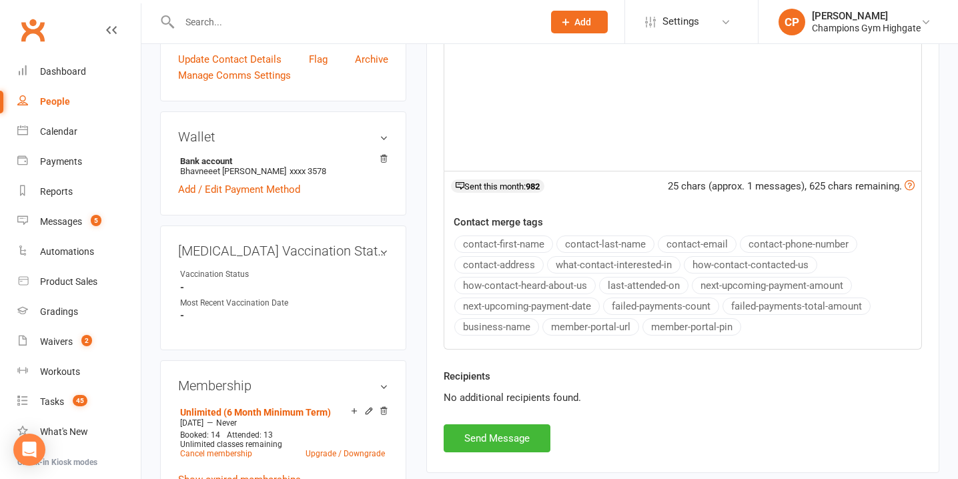
scroll to position [378, 0]
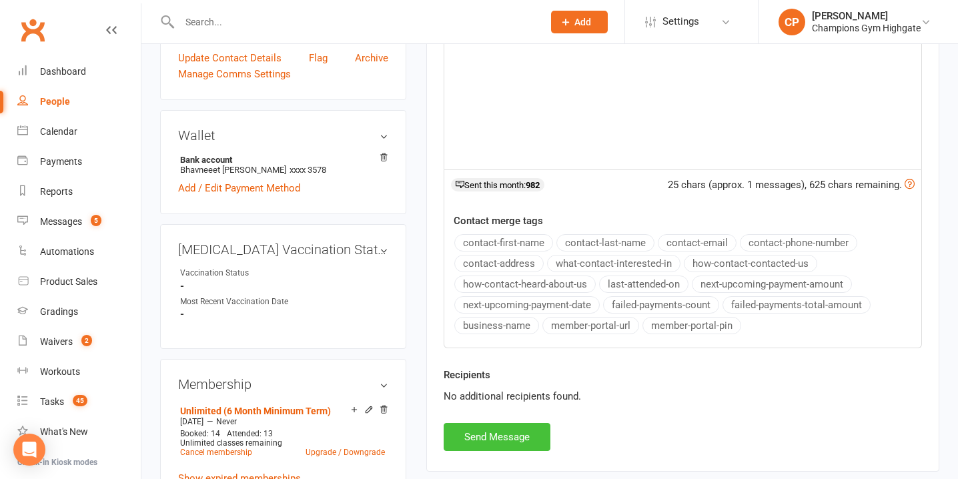
click at [516, 435] on button "Send Message" at bounding box center [497, 437] width 107 height 28
click at [74, 217] on div "Messages" at bounding box center [61, 221] width 42 height 11
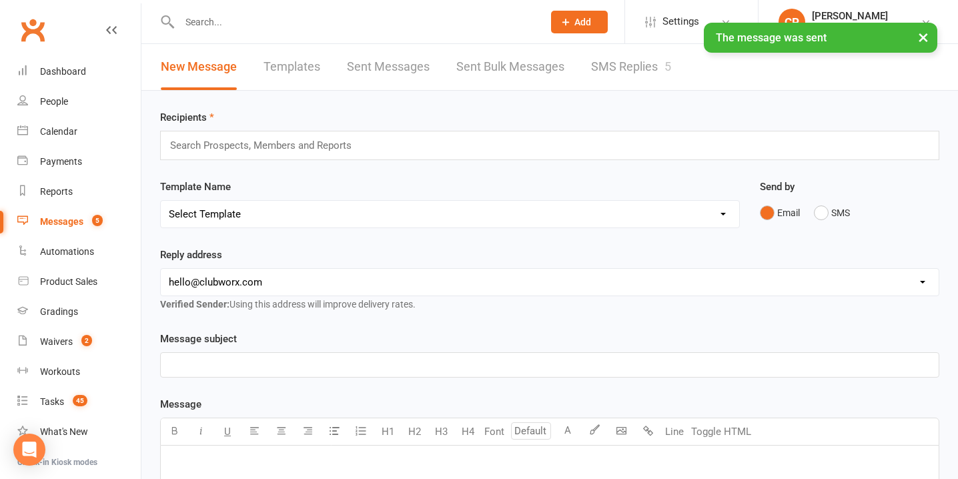
click at [624, 73] on link "SMS Replies 5" at bounding box center [631, 67] width 80 height 46
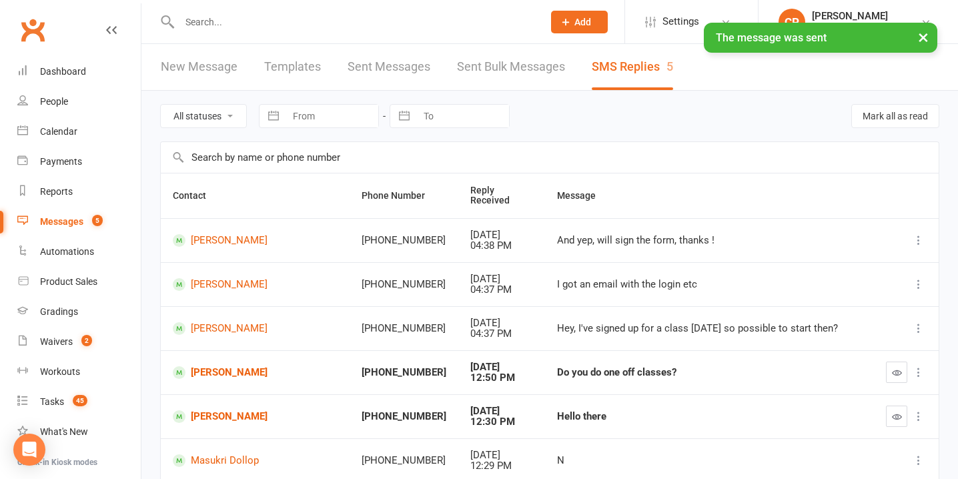
click at [895, 368] on icon "button" at bounding box center [897, 373] width 10 height 10
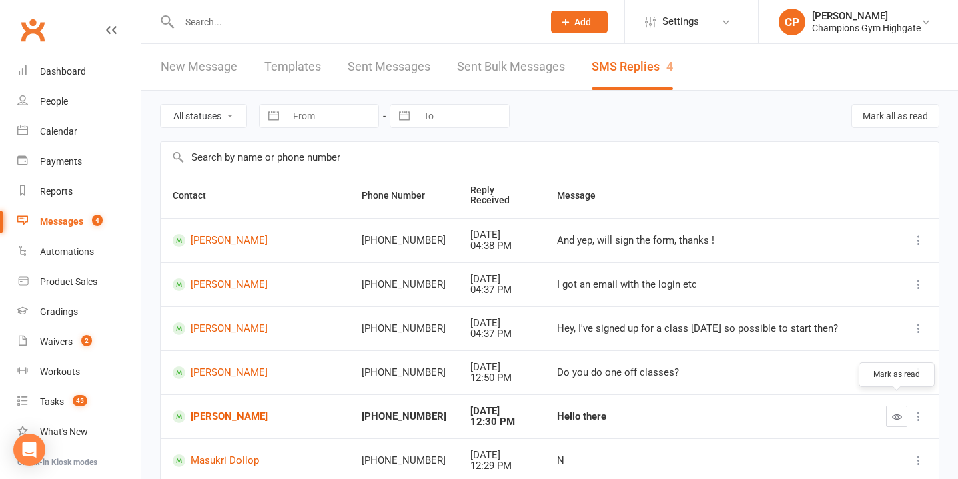
click at [892, 412] on icon "button" at bounding box center [897, 417] width 10 height 10
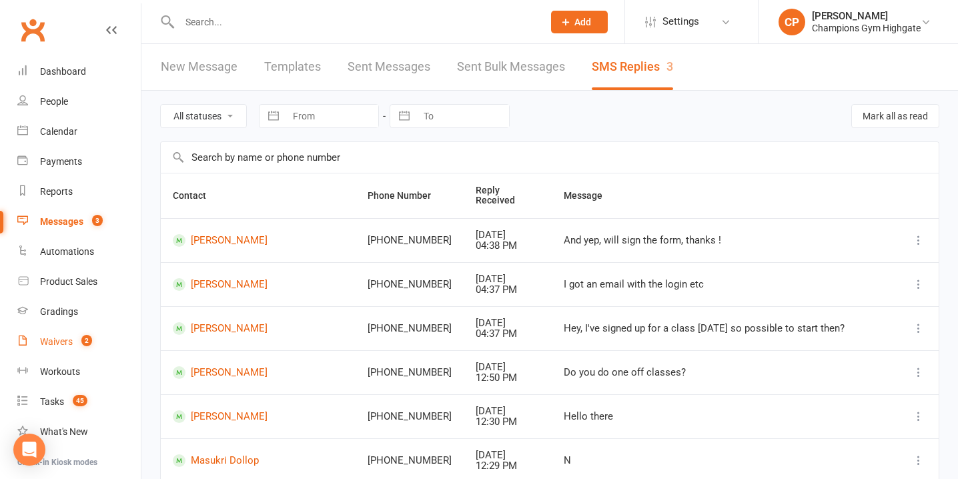
click at [57, 336] on link "Waivers 2" at bounding box center [78, 342] width 123 height 30
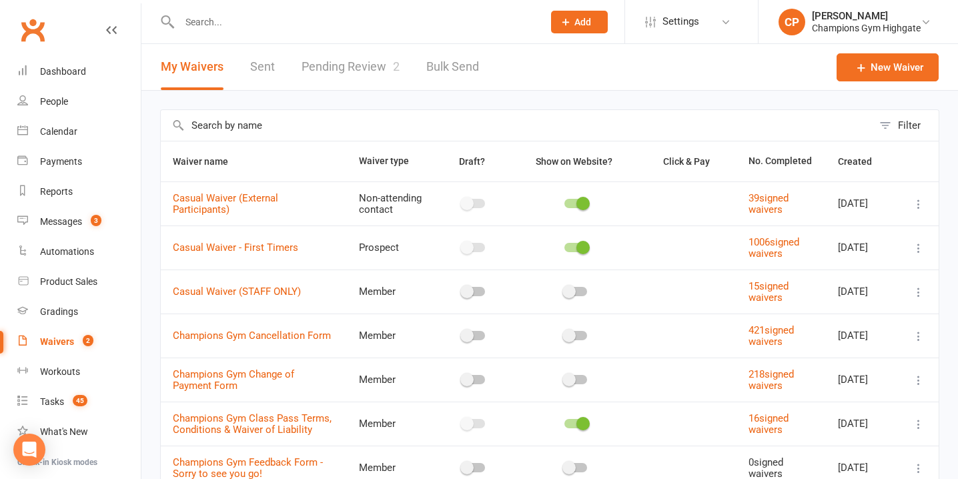
click at [374, 71] on link "Pending Review 2" at bounding box center [351, 67] width 98 height 46
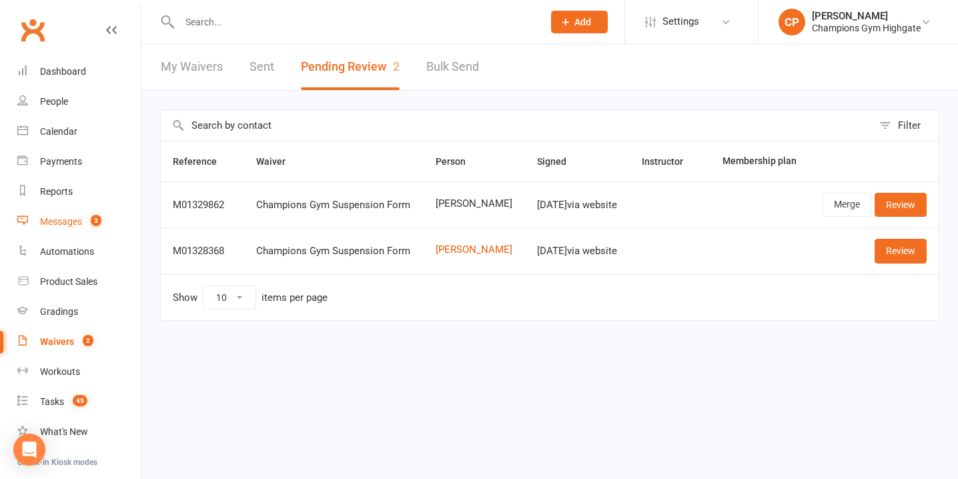
click at [61, 224] on div "Messages" at bounding box center [61, 221] width 42 height 11
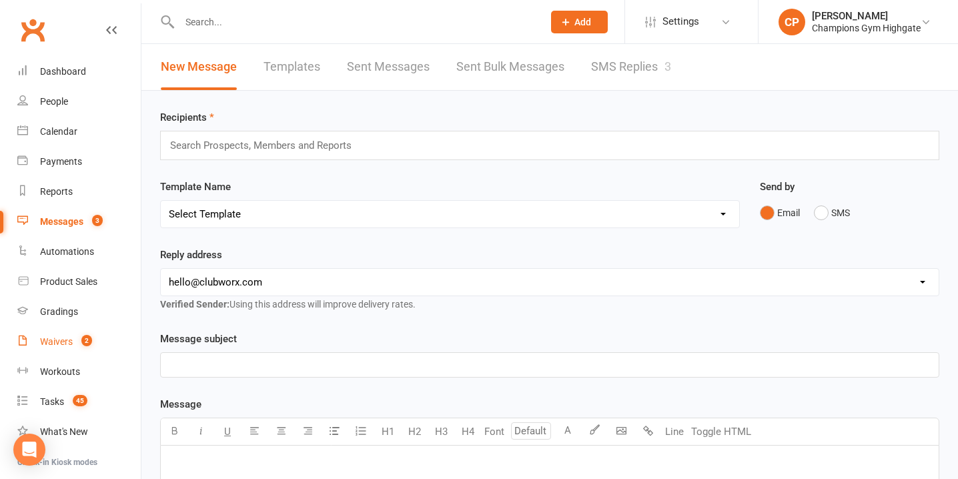
click at [77, 354] on link "Waivers 2" at bounding box center [78, 342] width 123 height 30
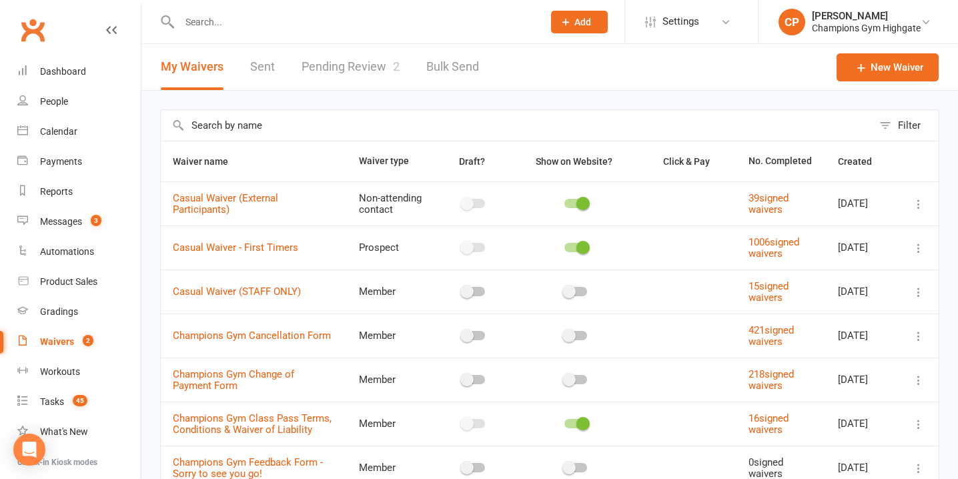
click at [330, 18] on input "text" at bounding box center [354, 22] width 358 height 19
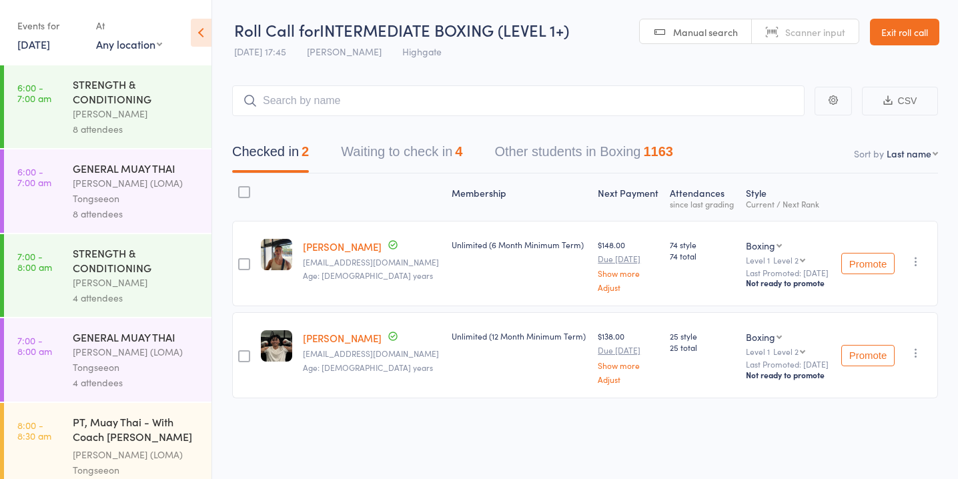
click at [433, 151] on button "Waiting to check in 4" at bounding box center [401, 154] width 121 height 35
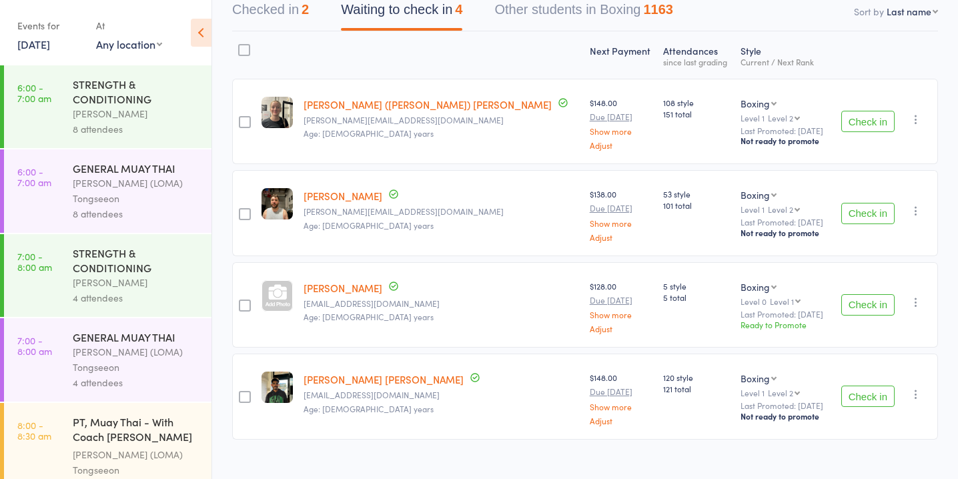
scroll to position [160, 0]
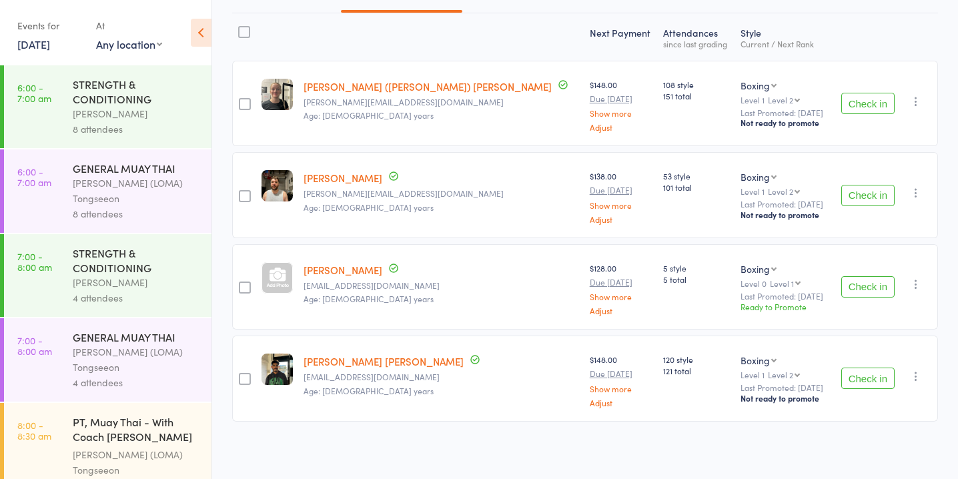
click at [278, 280] on div at bounding box center [277, 277] width 31 height 31
click at [282, 275] on div at bounding box center [277, 277] width 31 height 31
click at [857, 283] on button "Check in" at bounding box center [867, 286] width 53 height 21
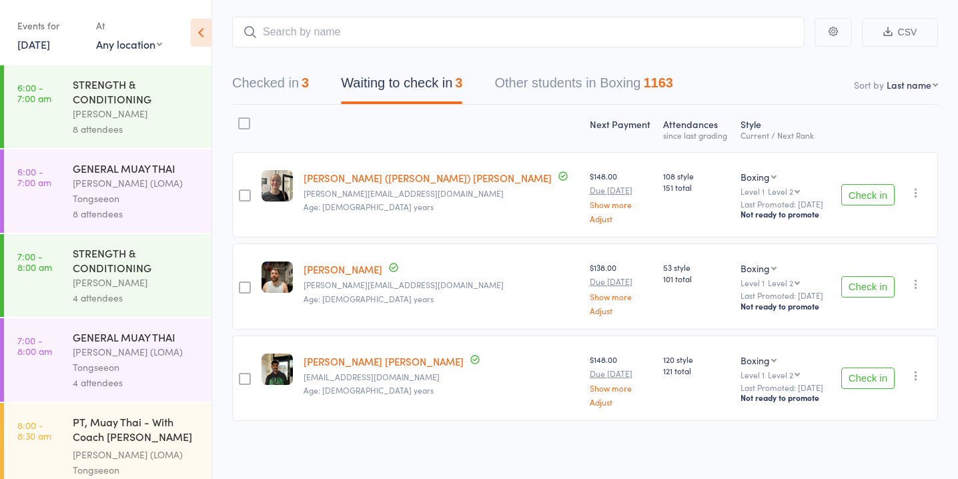
click at [869, 285] on button "Check in" at bounding box center [867, 286] width 53 height 21
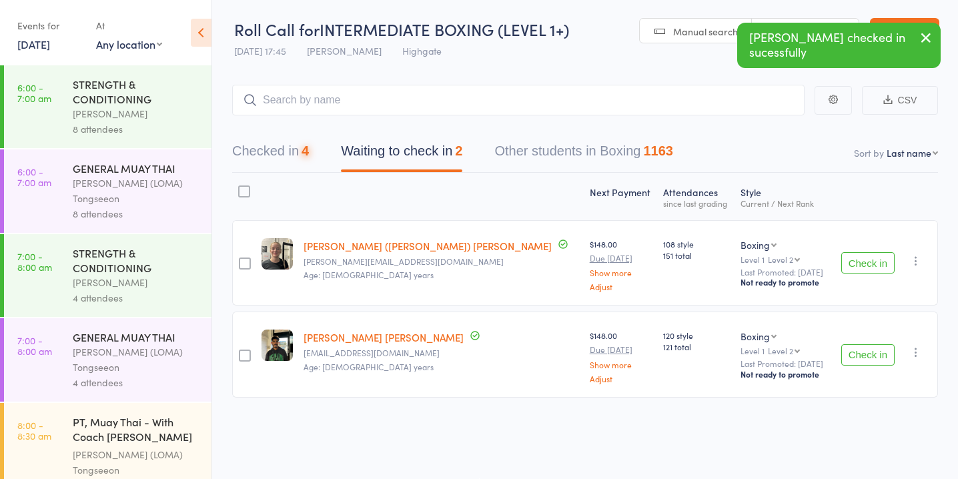
scroll to position [1, 0]
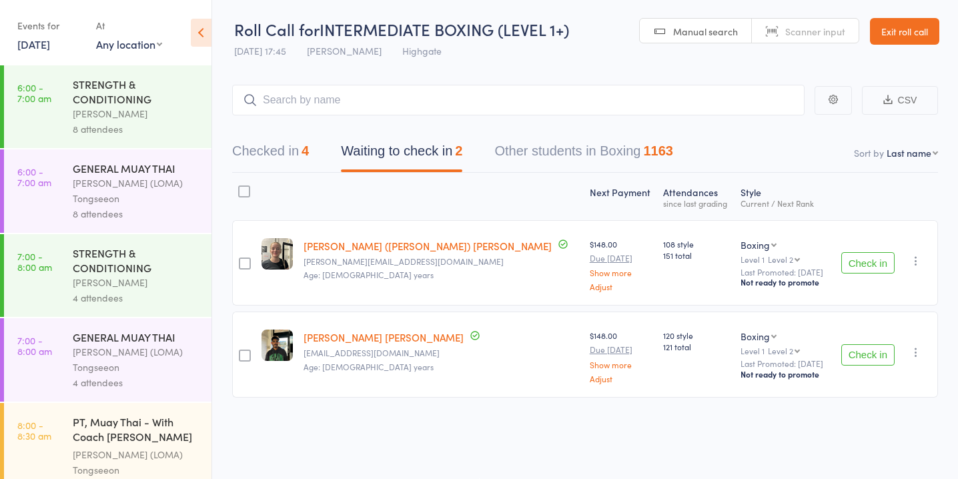
click at [914, 262] on icon "button" at bounding box center [916, 260] width 13 height 13
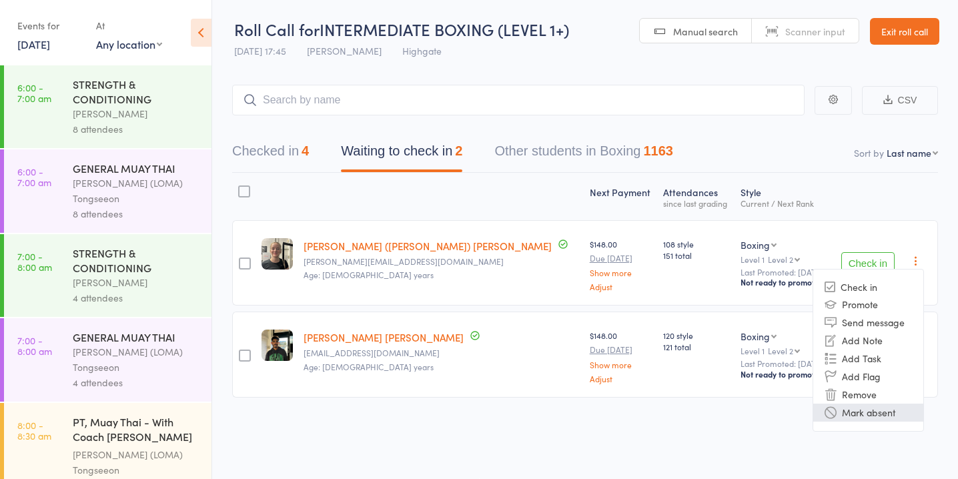
click at [904, 416] on li "Mark absent" at bounding box center [868, 413] width 110 height 18
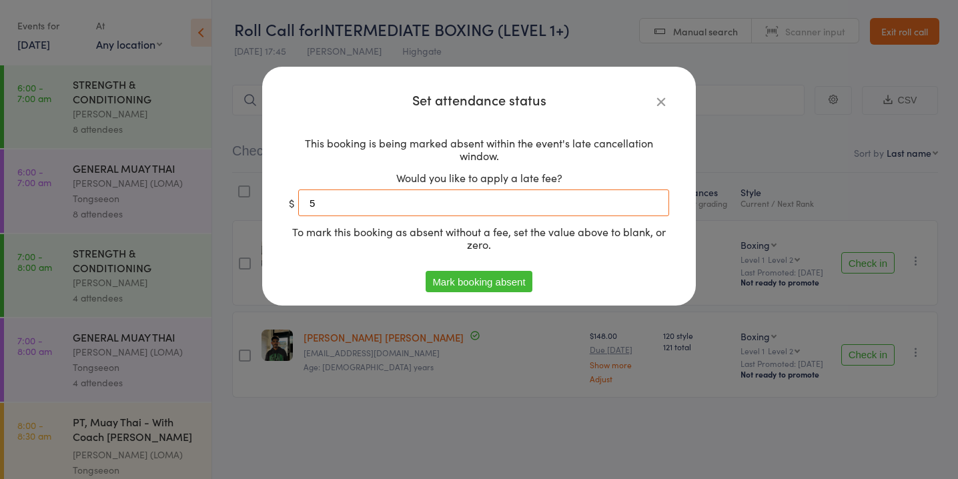
click at [504, 200] on input "5" at bounding box center [483, 203] width 371 height 27
click at [489, 278] on button "Mark booking absent" at bounding box center [479, 281] width 106 height 21
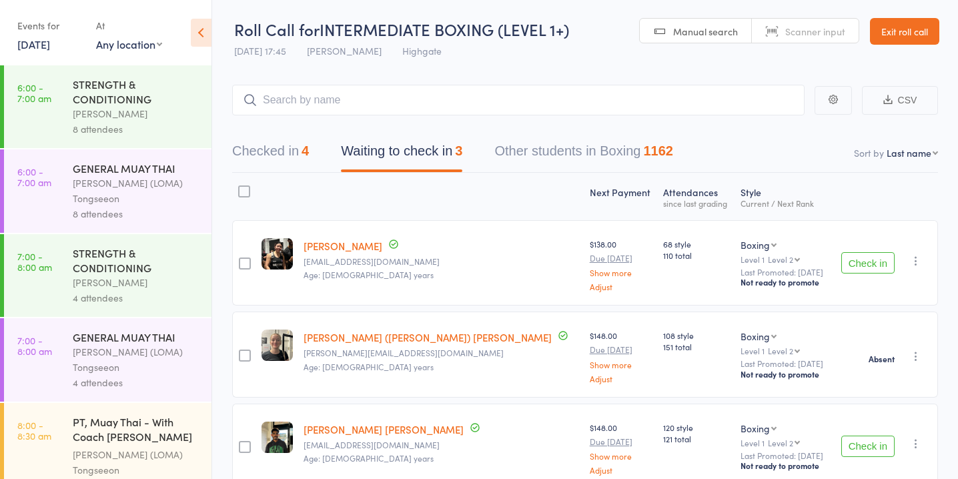
scroll to position [69, 0]
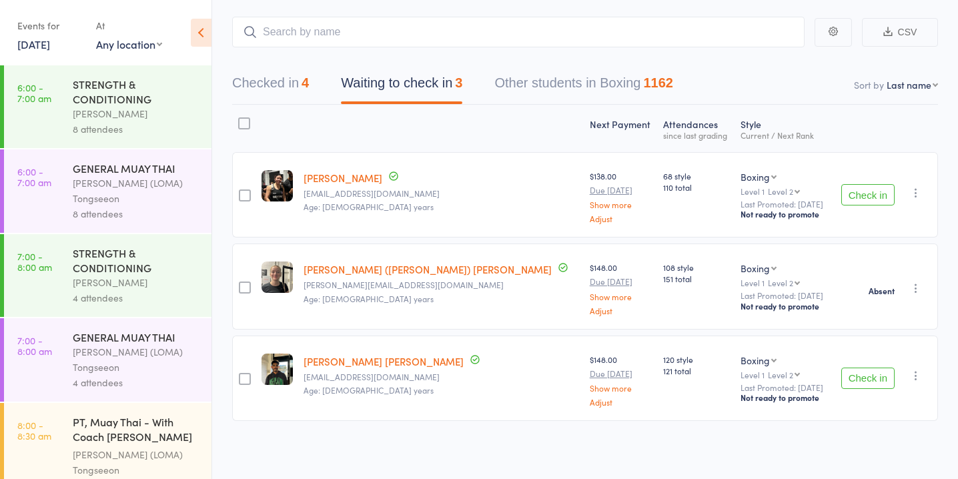
click at [872, 189] on button "Check in" at bounding box center [867, 194] width 53 height 21
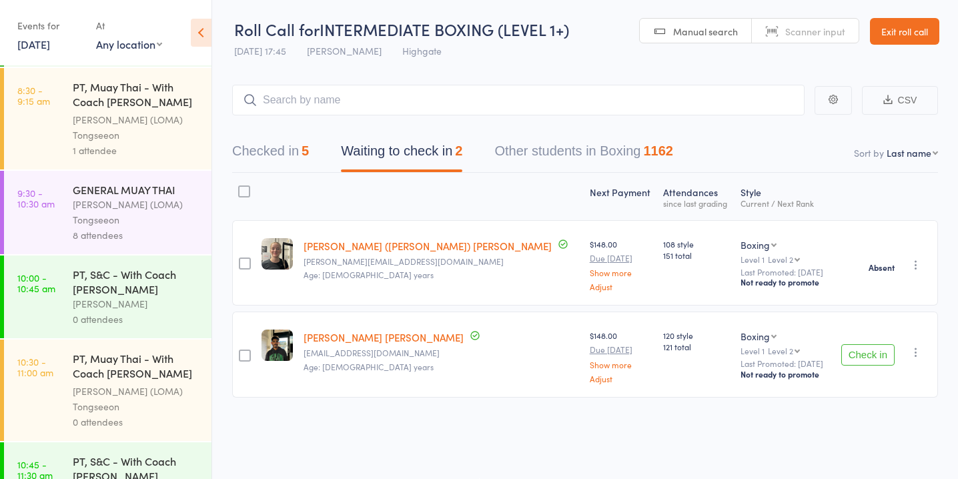
scroll to position [1205, 0]
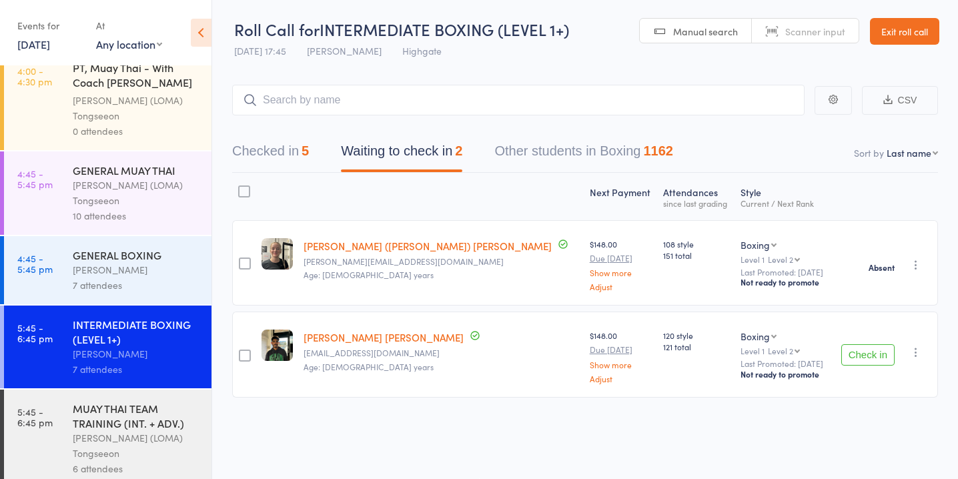
click at [141, 430] on div "[PERSON_NAME] (LOMA) Tongseeon" at bounding box center [136, 445] width 127 height 31
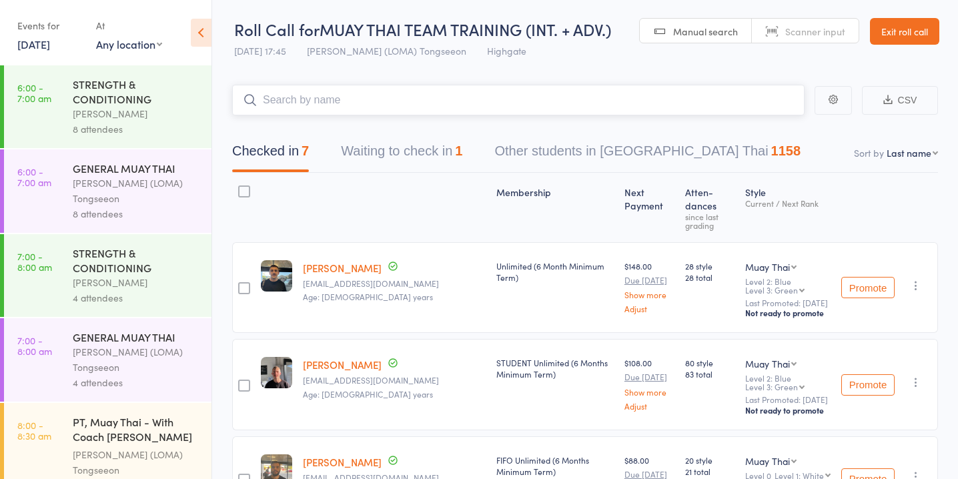
click at [411, 156] on button "Waiting to check in 1" at bounding box center [401, 154] width 121 height 35
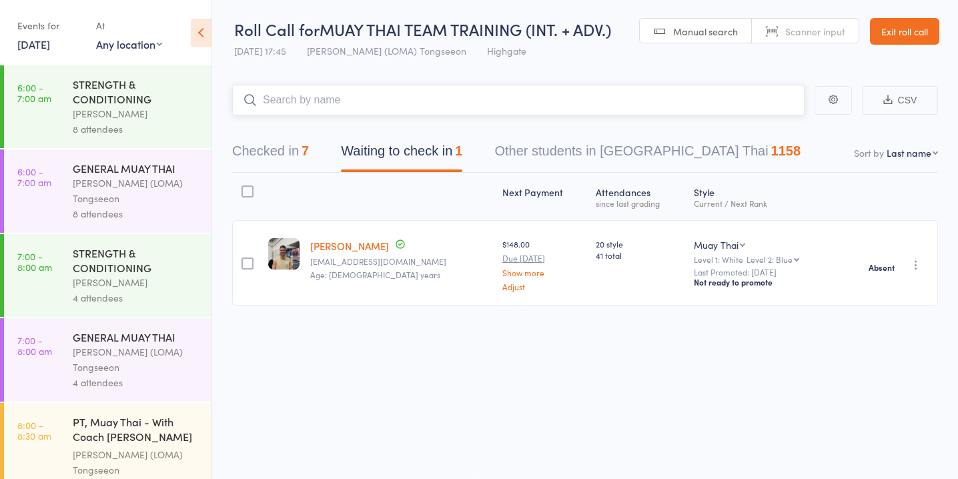
click at [288, 145] on button "Checked in 7" at bounding box center [270, 154] width 77 height 35
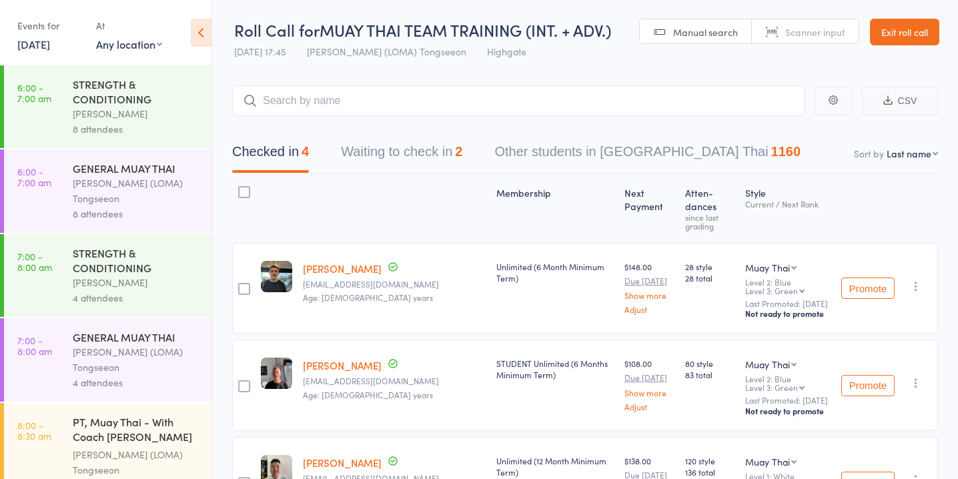
click at [448, 153] on button "Waiting to check in 2" at bounding box center [401, 154] width 121 height 35
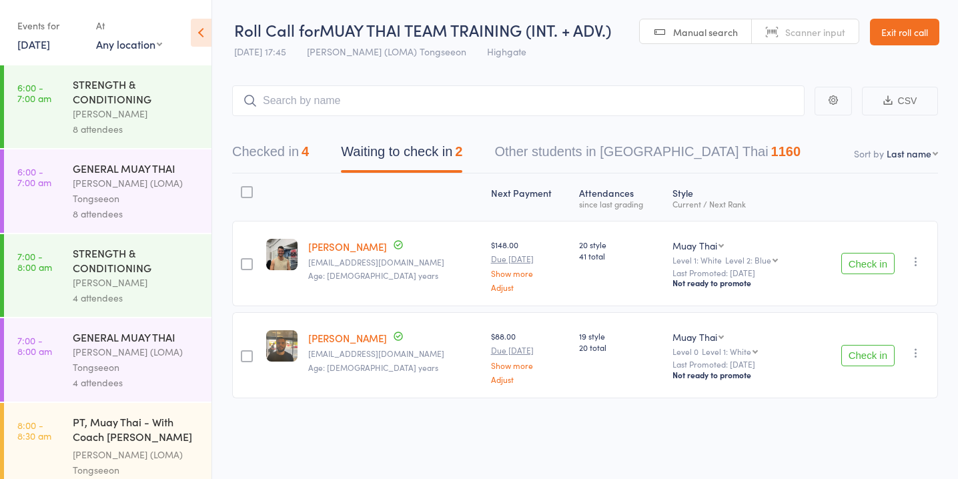
click at [301, 150] on button "Checked in 4" at bounding box center [270, 154] width 77 height 35
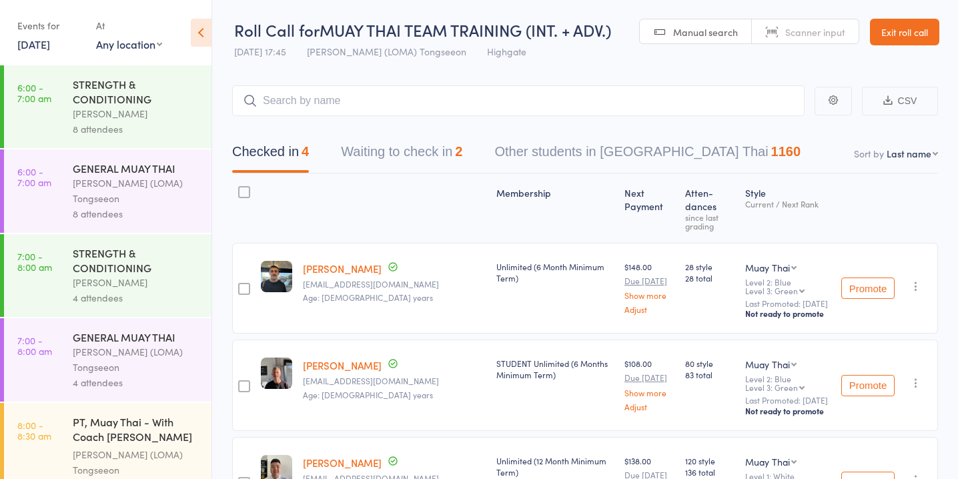
click at [403, 142] on button "Waiting to check in 2" at bounding box center [401, 154] width 121 height 35
click at [428, 153] on button "Waiting to check in 2" at bounding box center [401, 154] width 121 height 35
click at [423, 148] on button "Waiting to check in 2" at bounding box center [401, 154] width 121 height 35
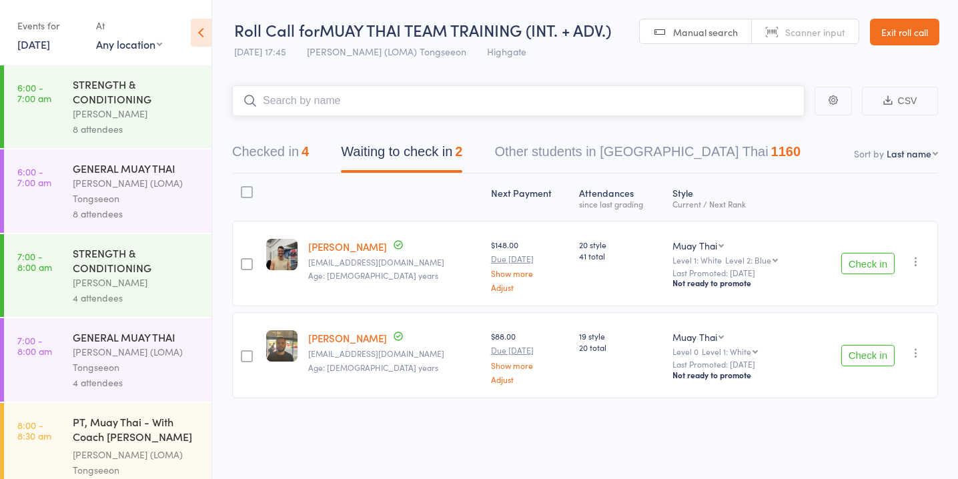
click at [509, 105] on input "search" at bounding box center [518, 100] width 573 height 31
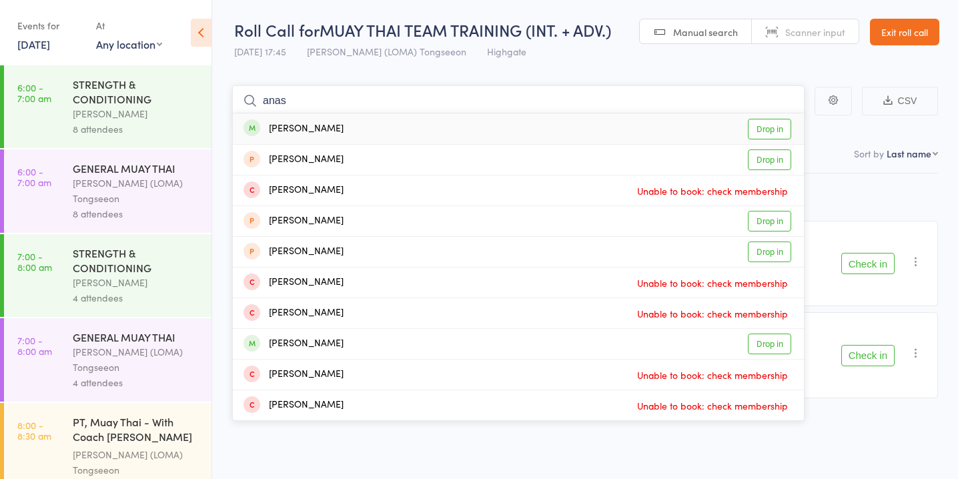
type input "anas"
click at [771, 123] on link "Drop in" at bounding box center [769, 129] width 43 height 21
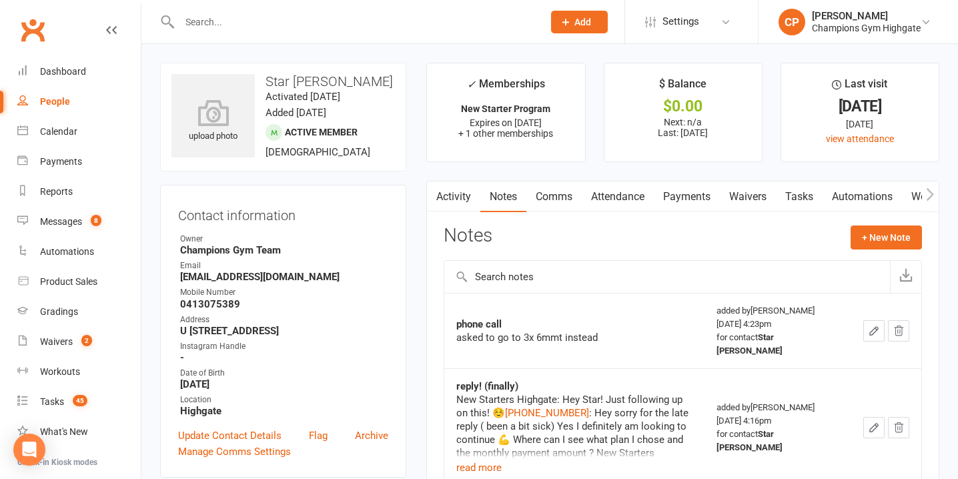
click at [377, 23] on input "text" at bounding box center [354, 22] width 358 height 19
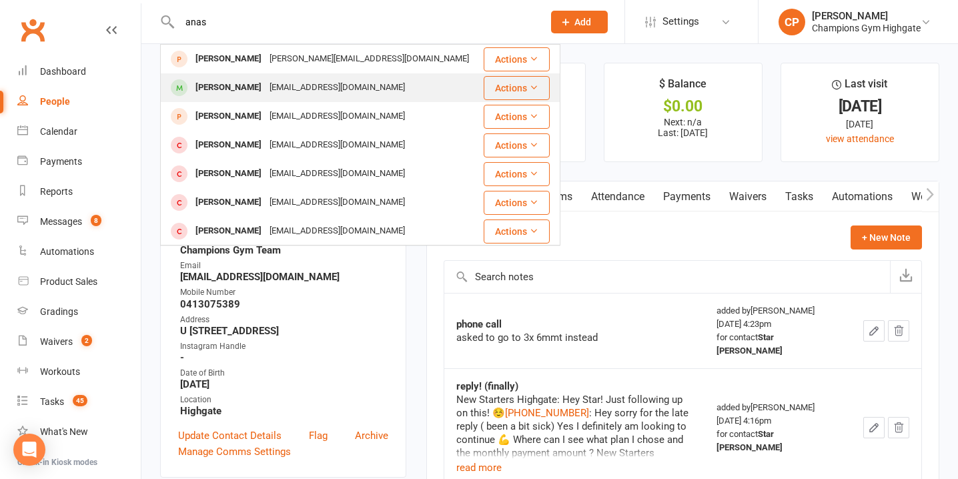
type input "anas"
click at [406, 87] on div "Anas Rachidi anas20rachidi04@gmail.com" at bounding box center [321, 87] width 321 height 27
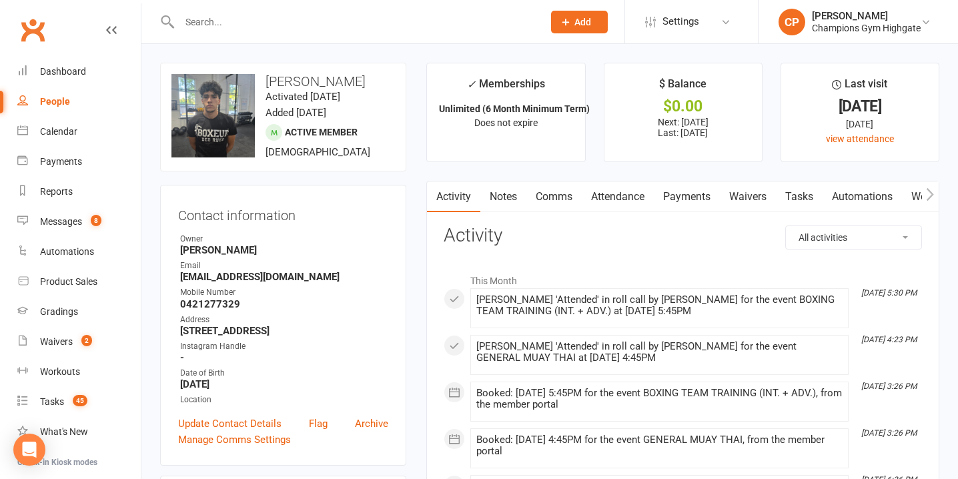
click at [507, 193] on link "Notes" at bounding box center [503, 197] width 46 height 31
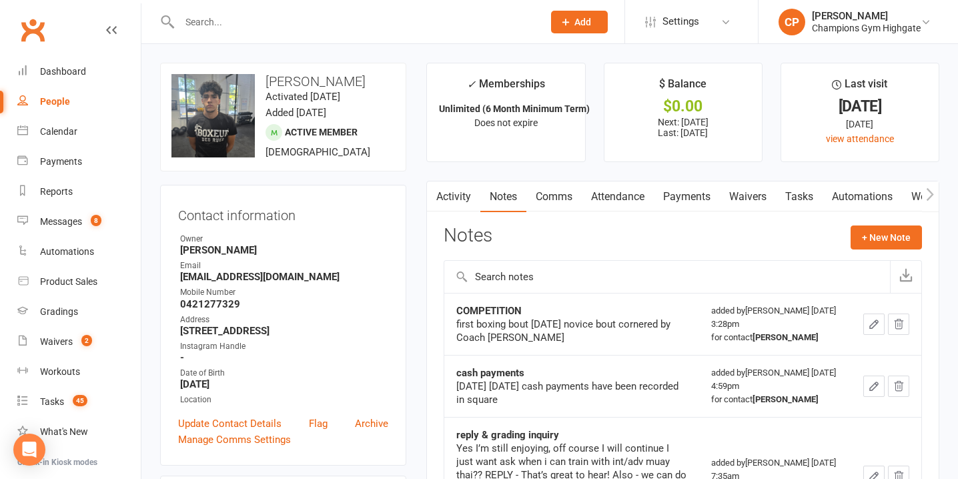
click at [561, 196] on link "Comms" at bounding box center [553, 197] width 55 height 31
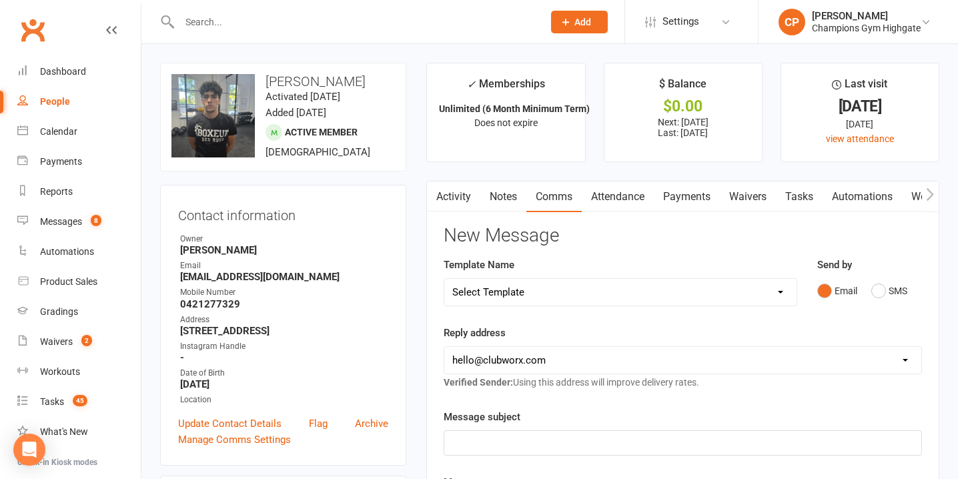
click at [603, 197] on link "Attendance" at bounding box center [618, 197] width 72 height 31
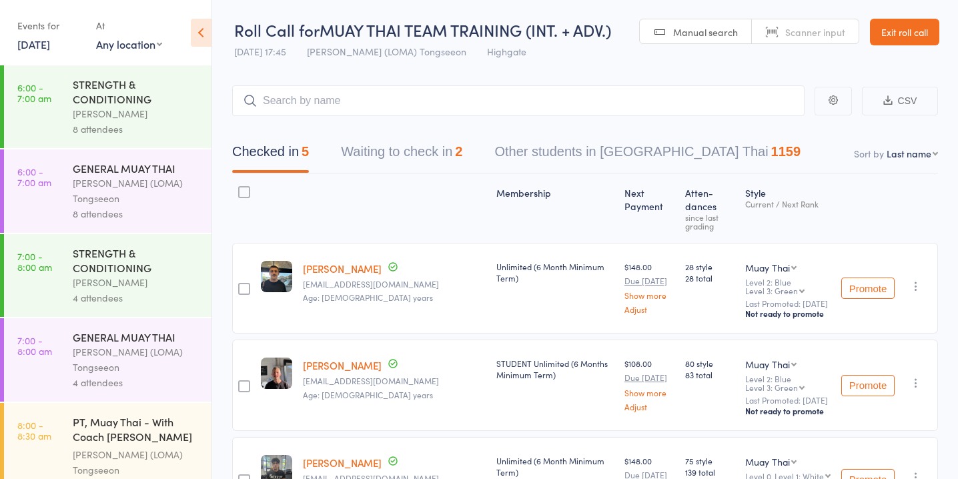
click at [430, 160] on button "Waiting to check in 2" at bounding box center [401, 154] width 121 height 35
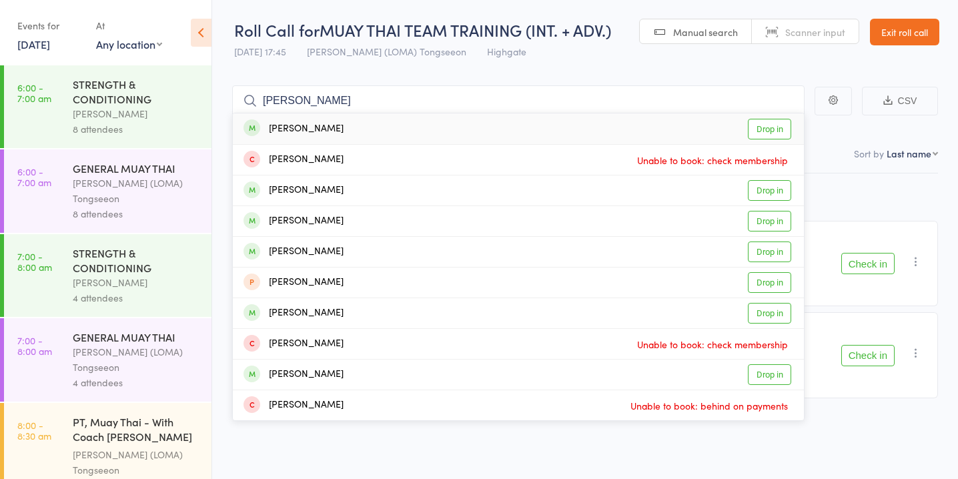
type input "[PERSON_NAME]"
click at [777, 127] on link "Drop in" at bounding box center [769, 129] width 43 height 21
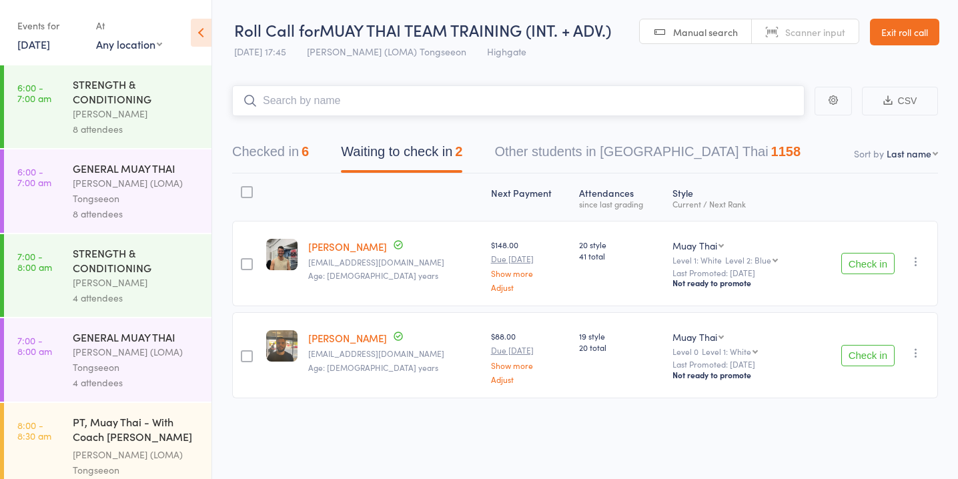
scroll to position [1, 0]
click at [296, 145] on button "Checked in 6" at bounding box center [270, 154] width 77 height 35
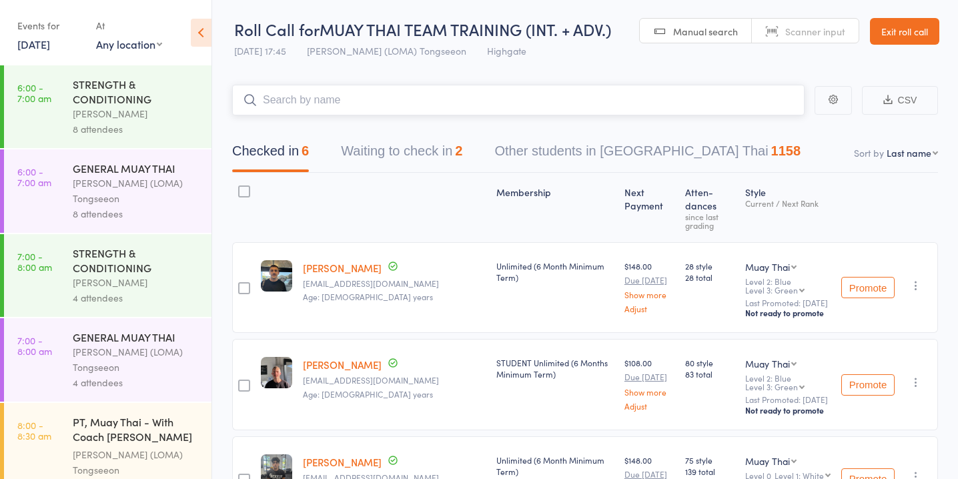
click at [446, 157] on button "Waiting to check in 2" at bounding box center [401, 154] width 121 height 35
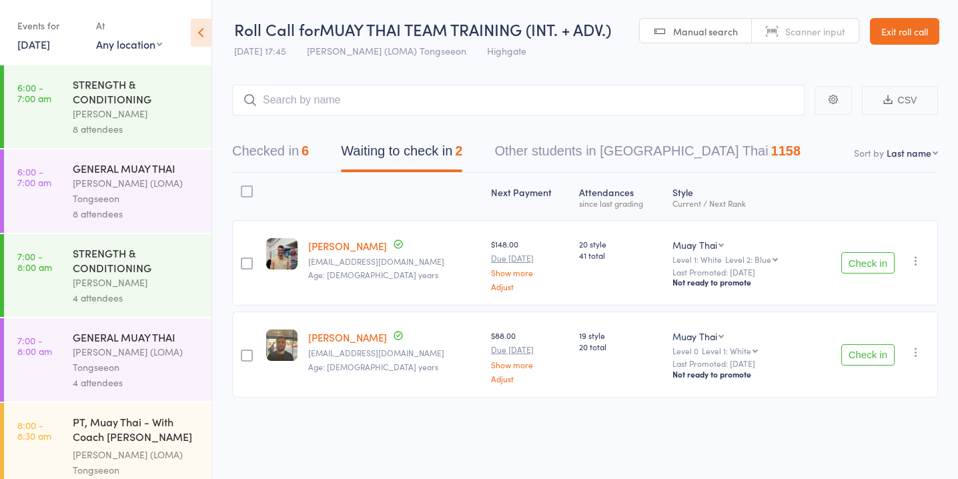
click at [869, 351] on button "Check in" at bounding box center [867, 354] width 53 height 21
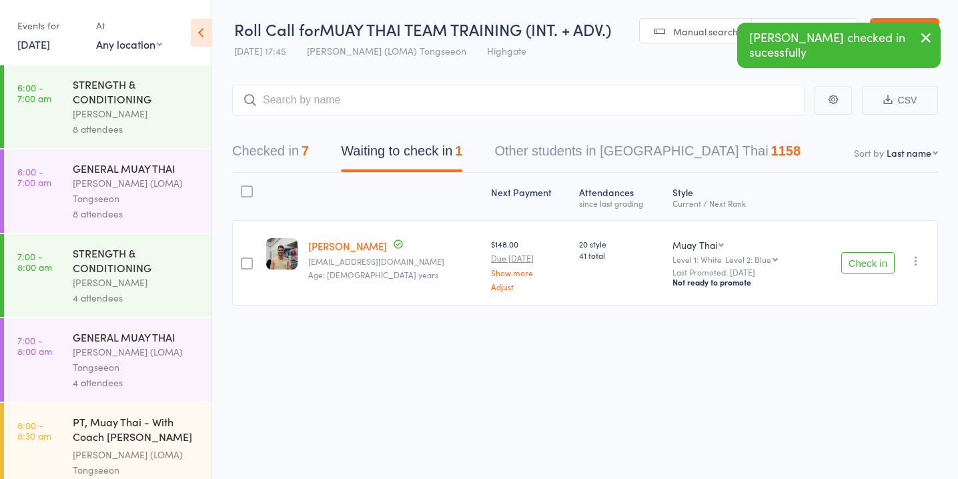
click at [916, 260] on icon "button" at bounding box center [916, 260] width 13 height 13
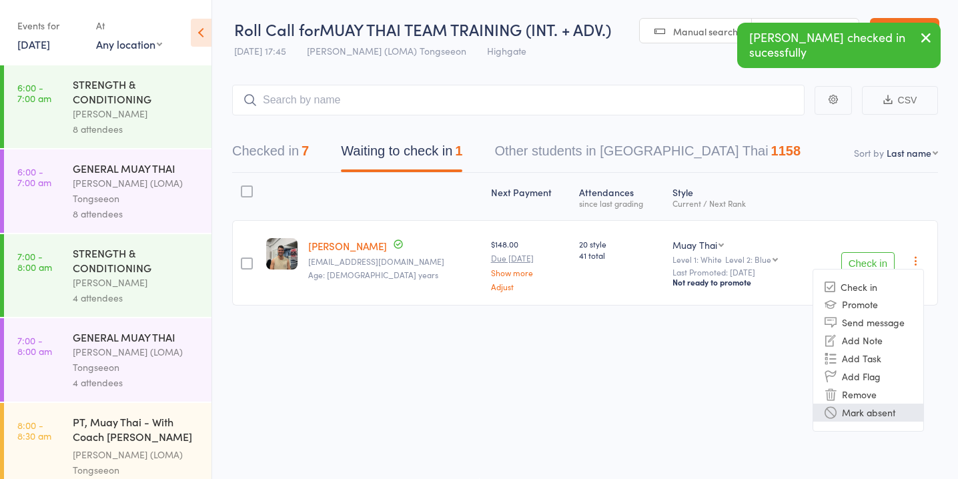
click at [871, 414] on li "Mark absent" at bounding box center [868, 413] width 110 height 18
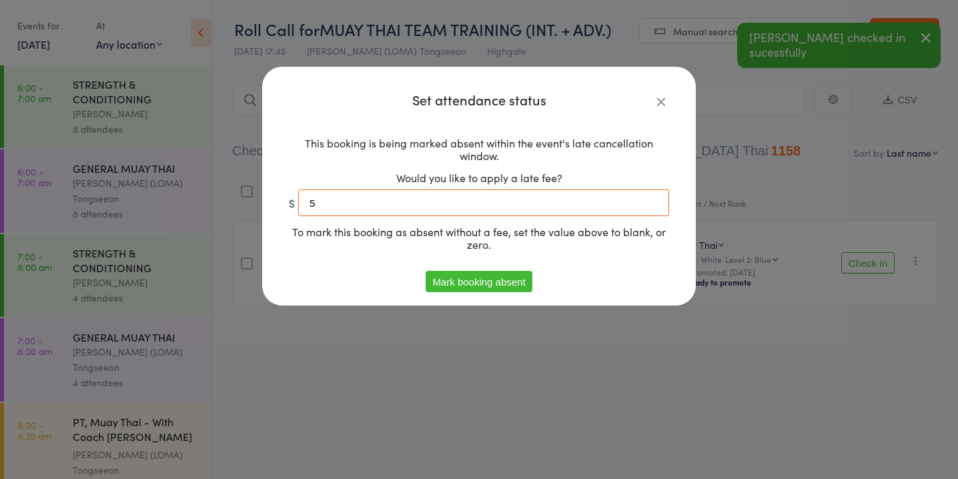
click at [520, 206] on input "5" at bounding box center [483, 203] width 371 height 27
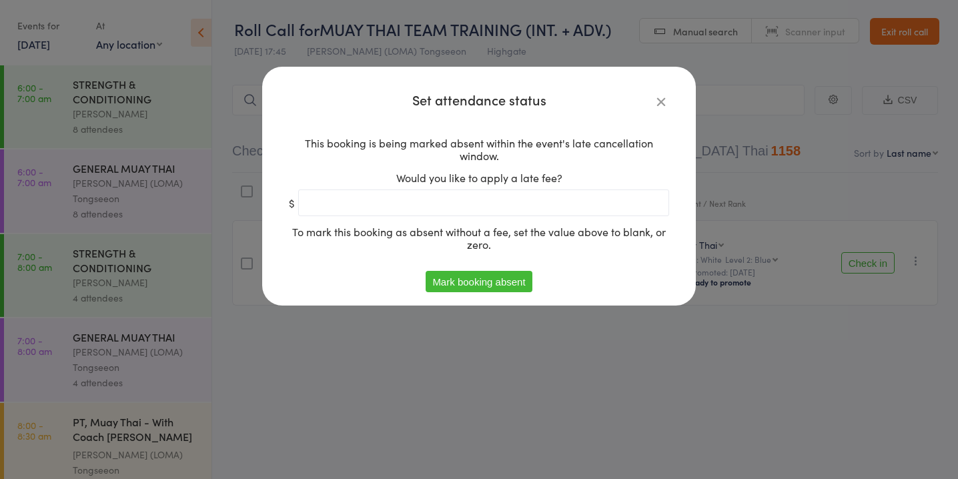
click at [503, 282] on button "Mark booking absent" at bounding box center [479, 281] width 106 height 21
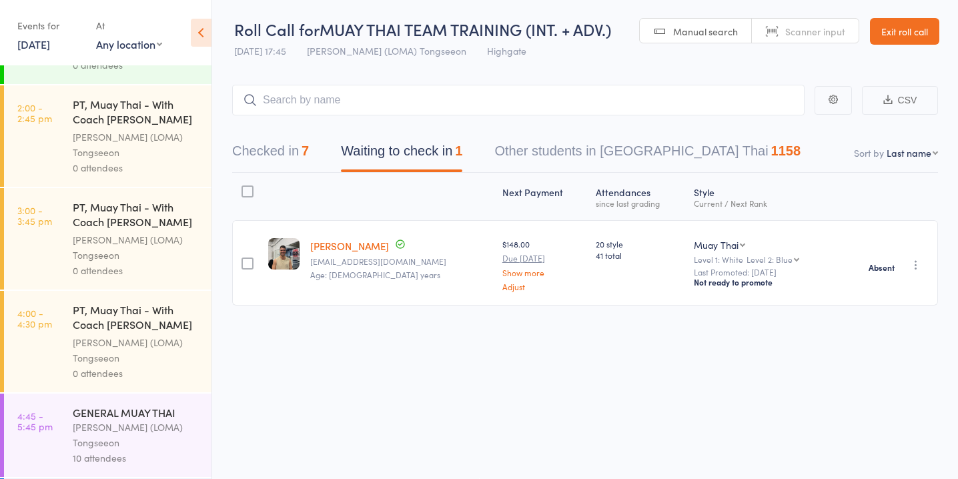
scroll to position [1205, 0]
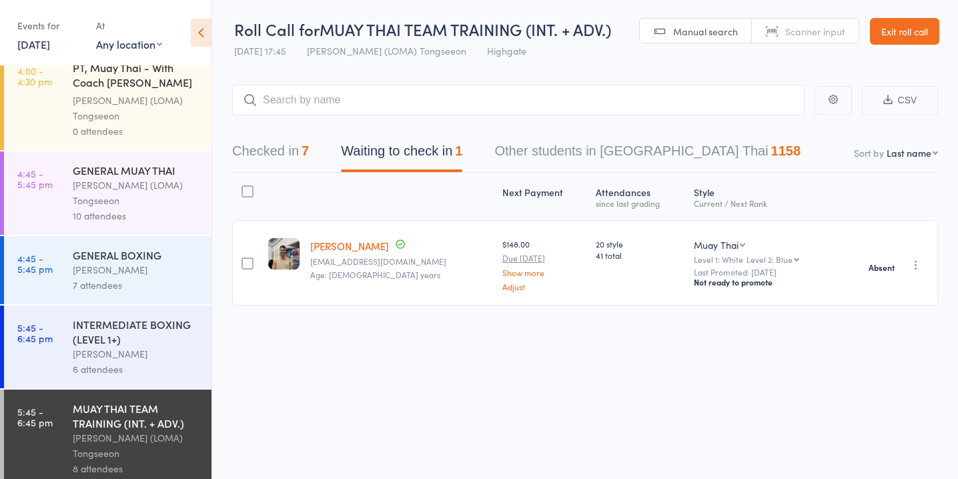
click at [139, 317] on div "INTERMEDIATE BOXING (LEVEL 1+)" at bounding box center [136, 331] width 127 height 29
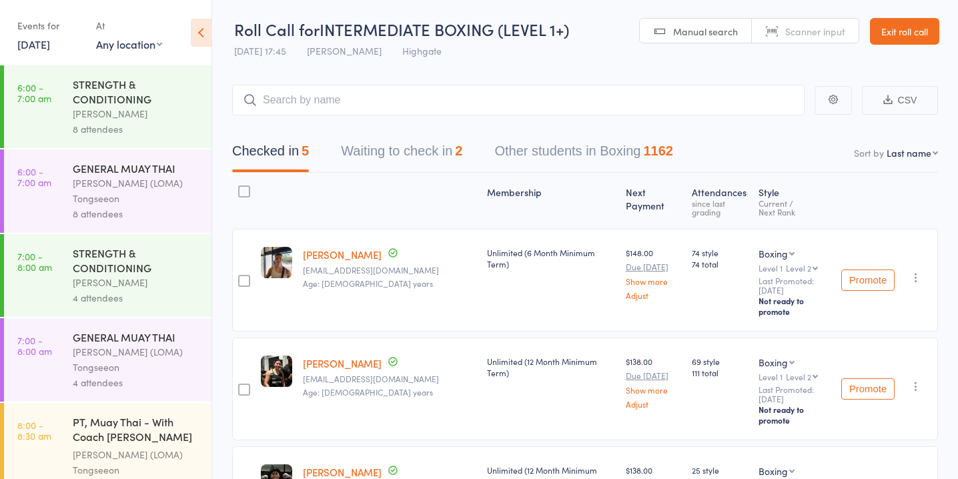
click at [423, 145] on button "Waiting to check in 2" at bounding box center [401, 154] width 121 height 35
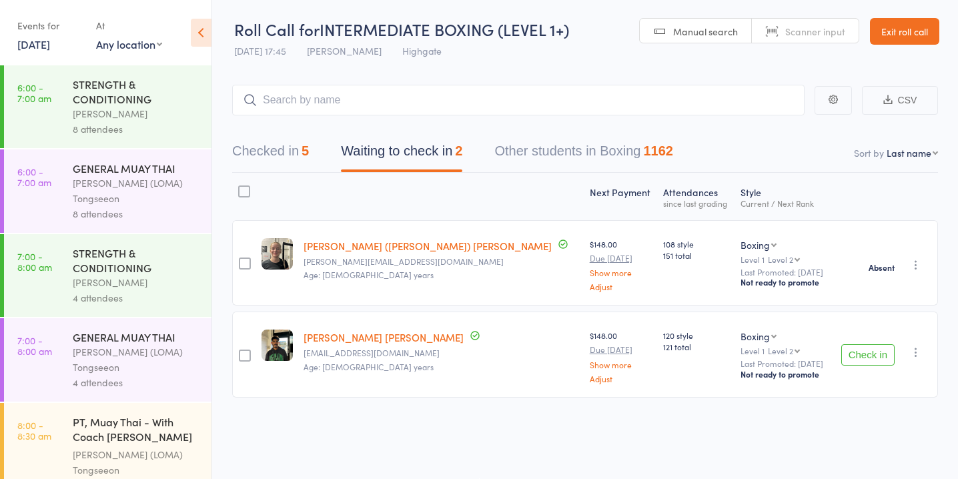
click at [915, 356] on icon "button" at bounding box center [916, 352] width 13 height 13
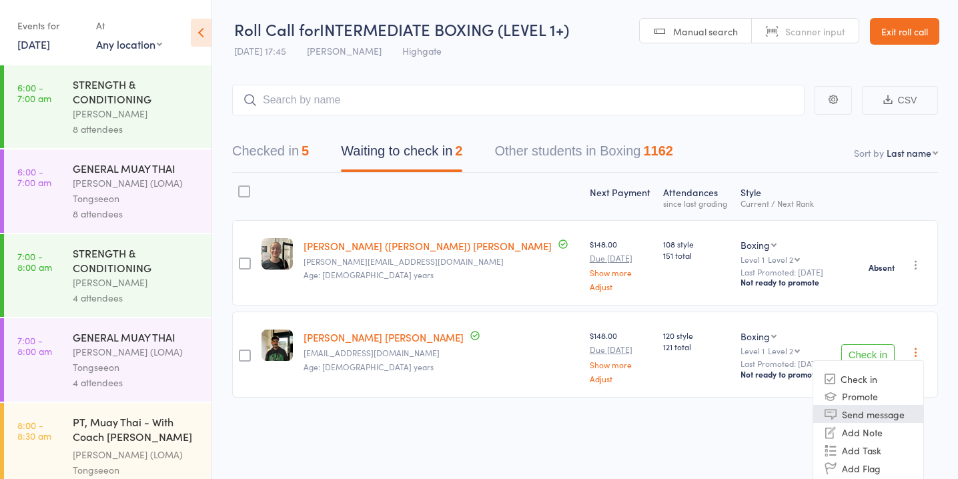
scroll to position [44, 0]
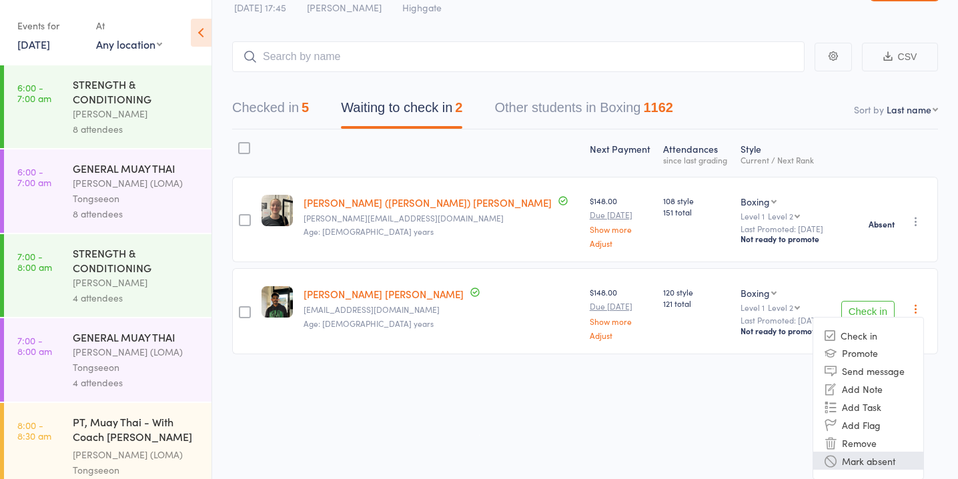
click at [890, 467] on li "Mark absent" at bounding box center [868, 461] width 110 height 18
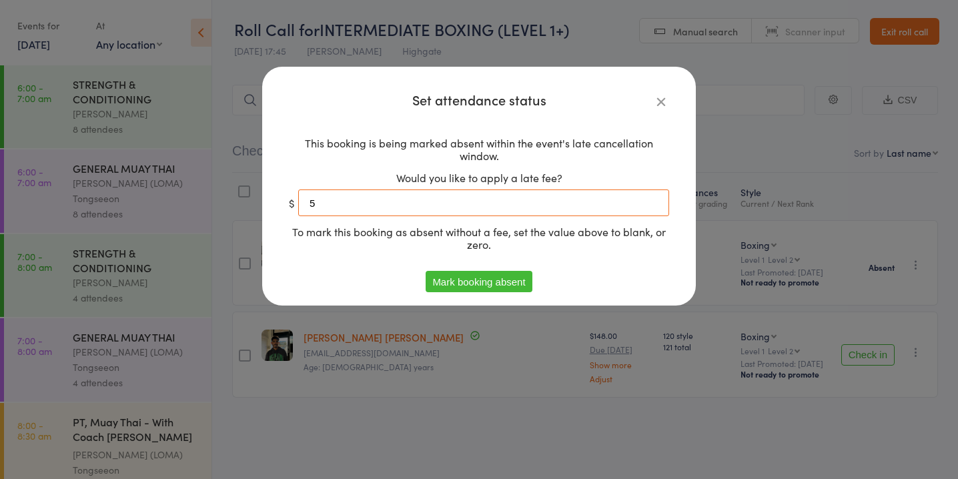
click at [508, 206] on input "5" at bounding box center [483, 203] width 371 height 27
click at [435, 282] on button "Mark booking absent" at bounding box center [479, 281] width 106 height 21
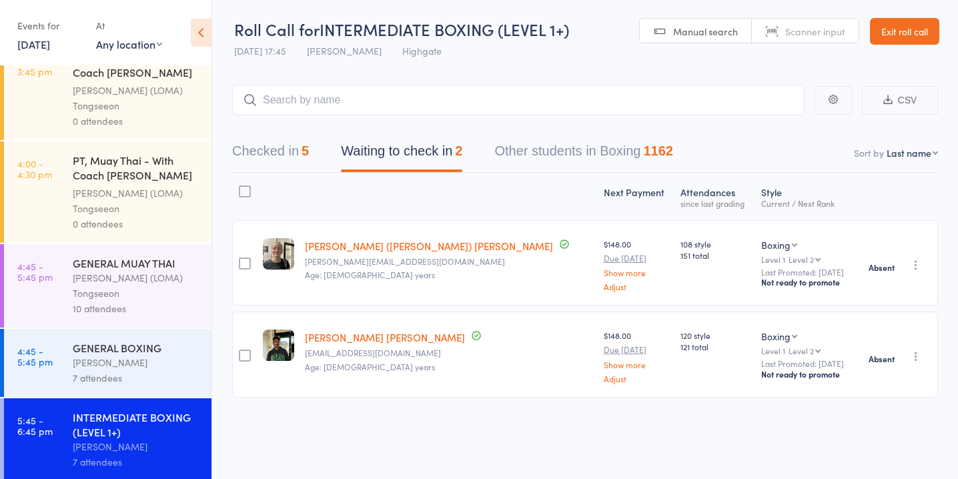
scroll to position [1114, 0]
click at [133, 280] on div "Ronnarong (LOMA) Tongseeon" at bounding box center [136, 284] width 127 height 31
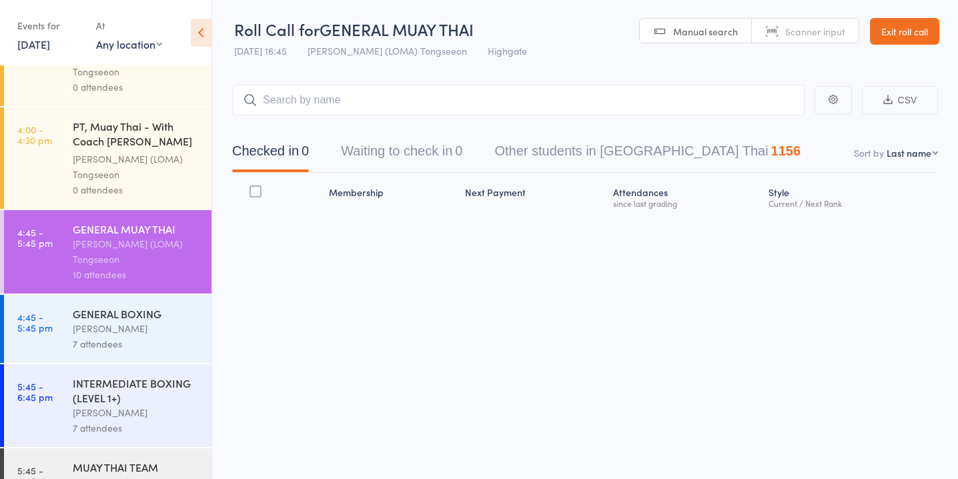
scroll to position [1205, 0]
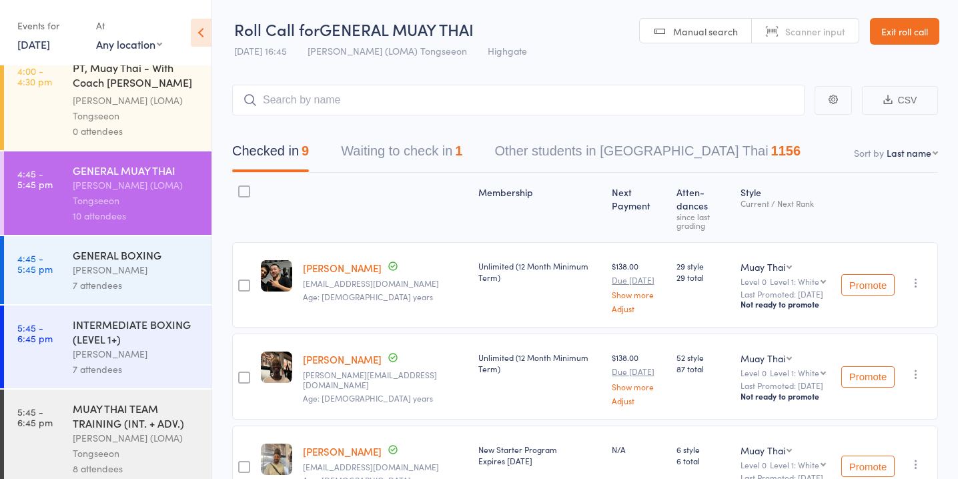
click at [145, 264] on div "Duran Singh" at bounding box center [136, 269] width 127 height 15
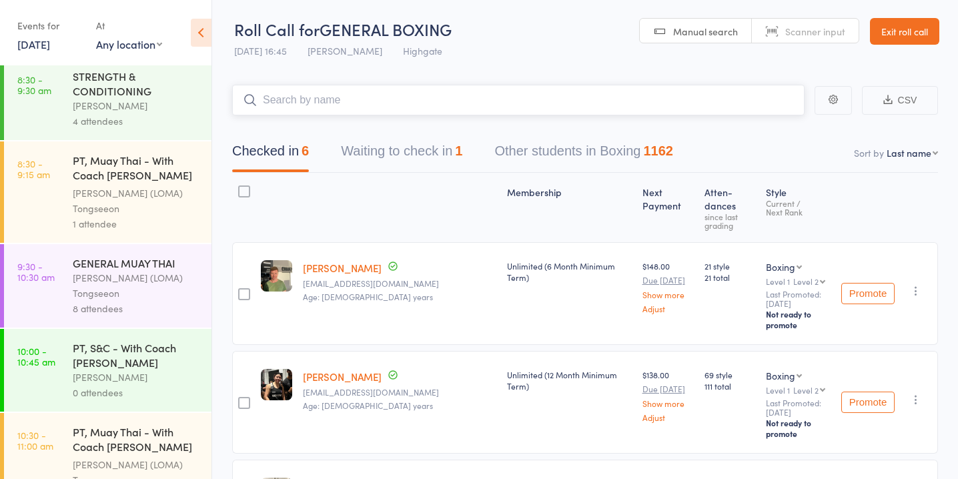
scroll to position [1205, 0]
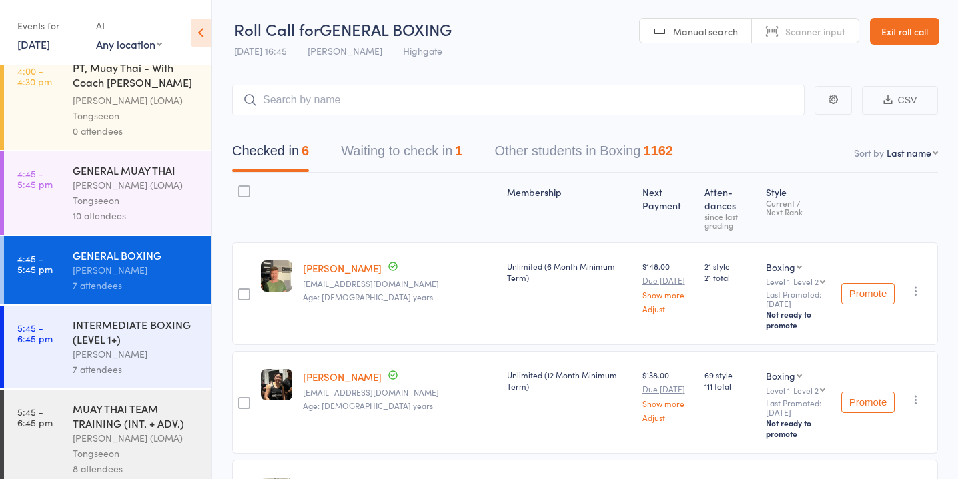
click at [157, 328] on div "INTERMEDIATE BOXING (LEVEL 1+)" at bounding box center [136, 331] width 127 height 29
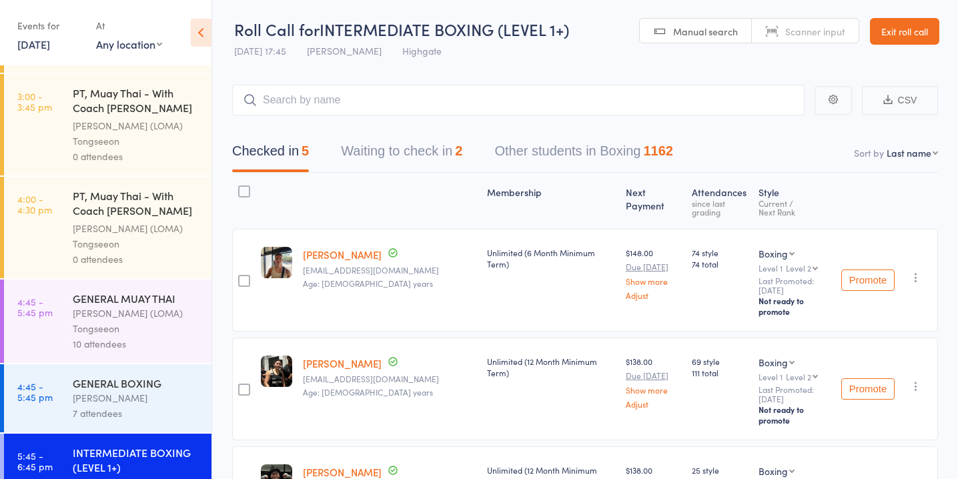
scroll to position [1205, 0]
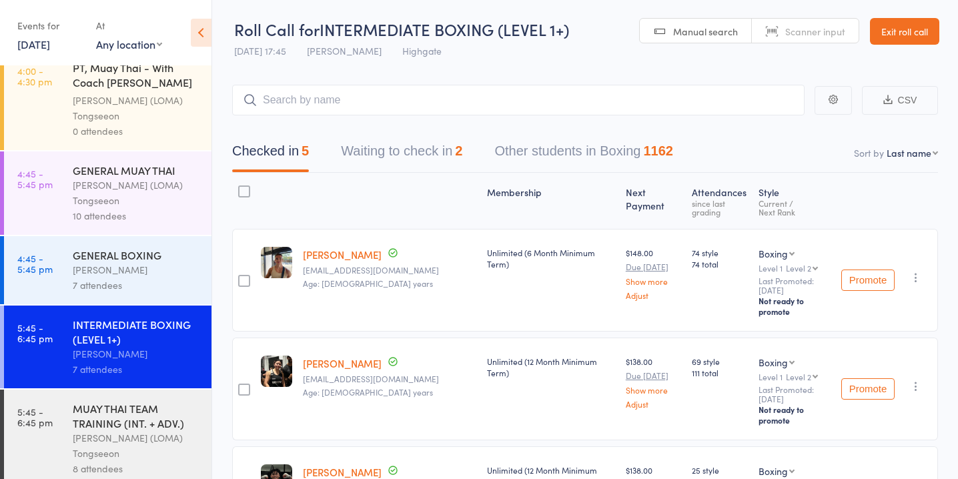
click at [156, 404] on div "MUAY THAI TEAM TRAINING (INT. + ADV.)" at bounding box center [136, 415] width 127 height 29
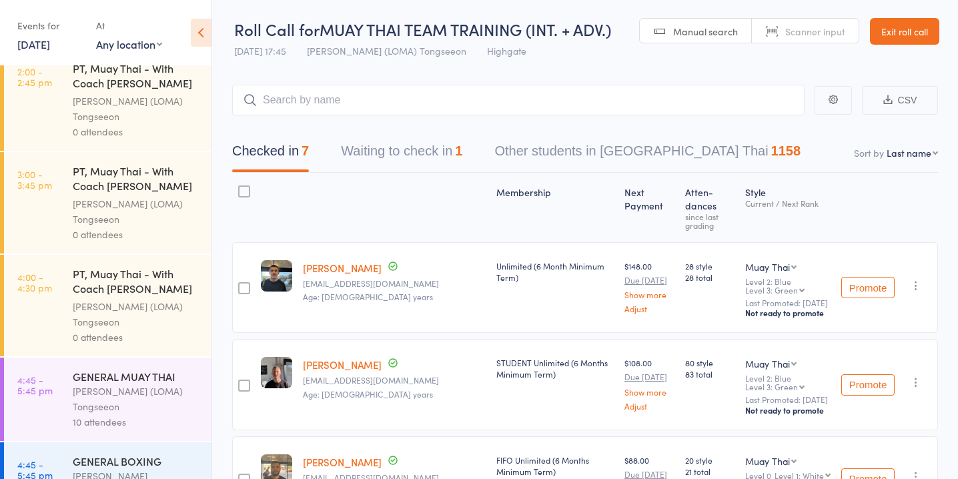
scroll to position [1205, 0]
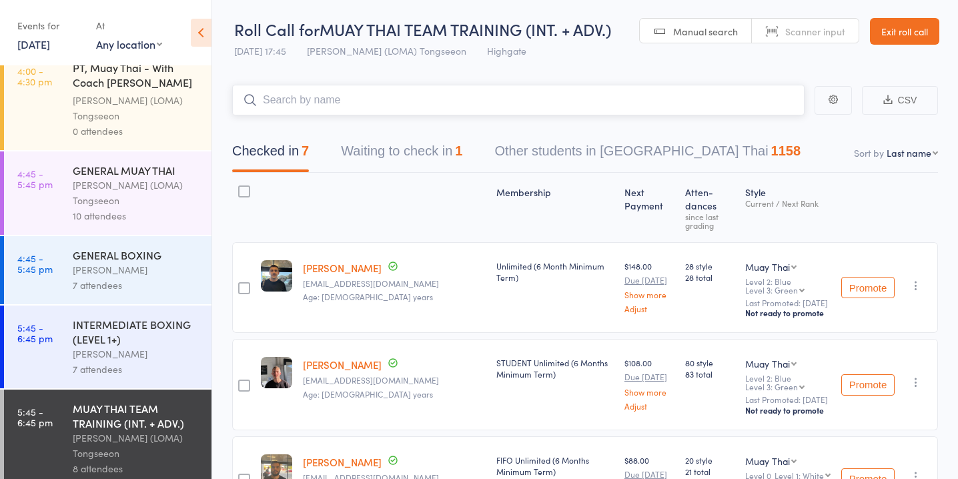
click at [413, 151] on button "Waiting to check in 1" at bounding box center [401, 154] width 121 height 35
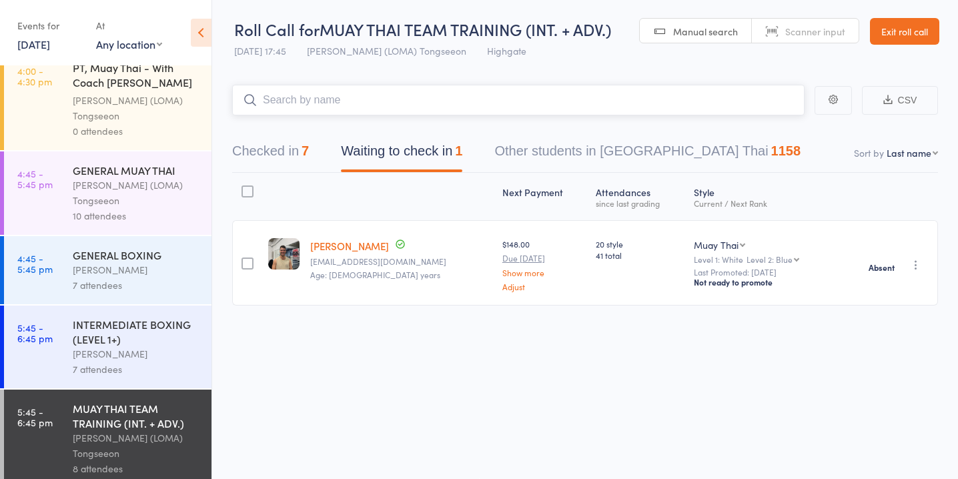
click at [286, 157] on button "Checked in 7" at bounding box center [270, 154] width 77 height 35
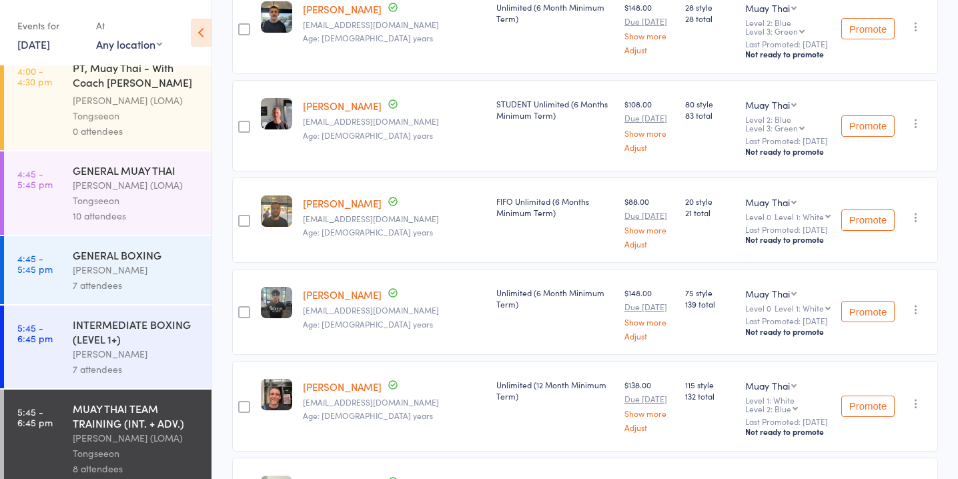
scroll to position [0, 0]
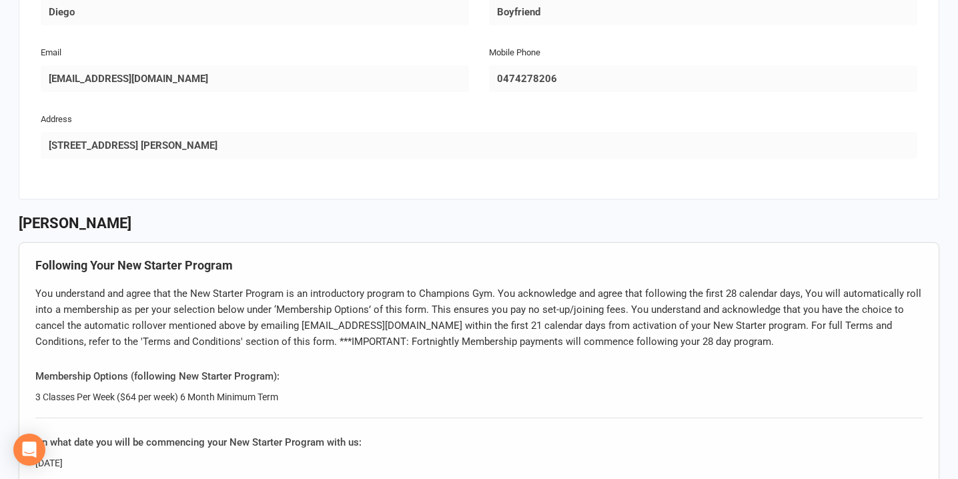
scroll to position [682, 0]
